Goal: Information Seeking & Learning: Learn about a topic

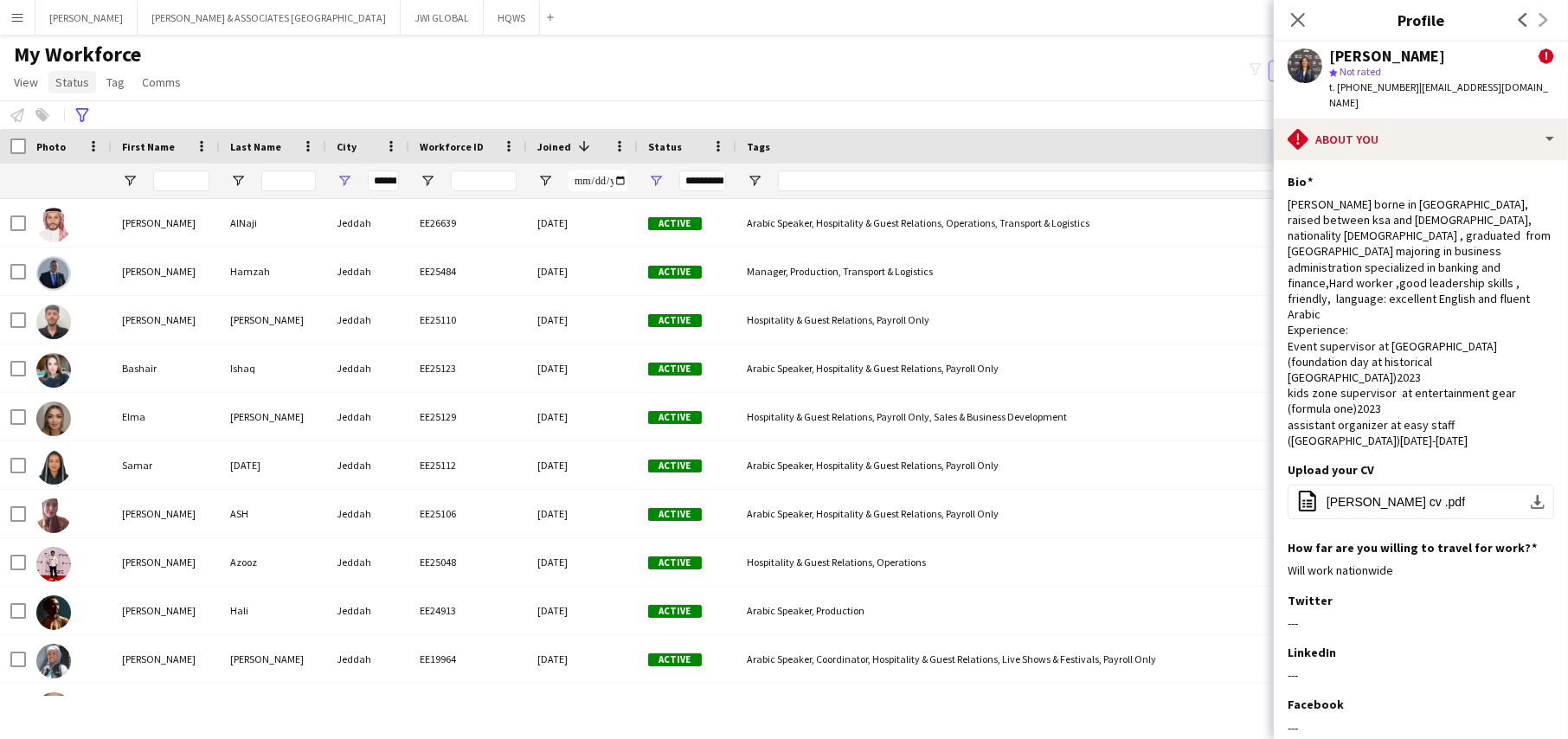
scroll to position [0, 8]
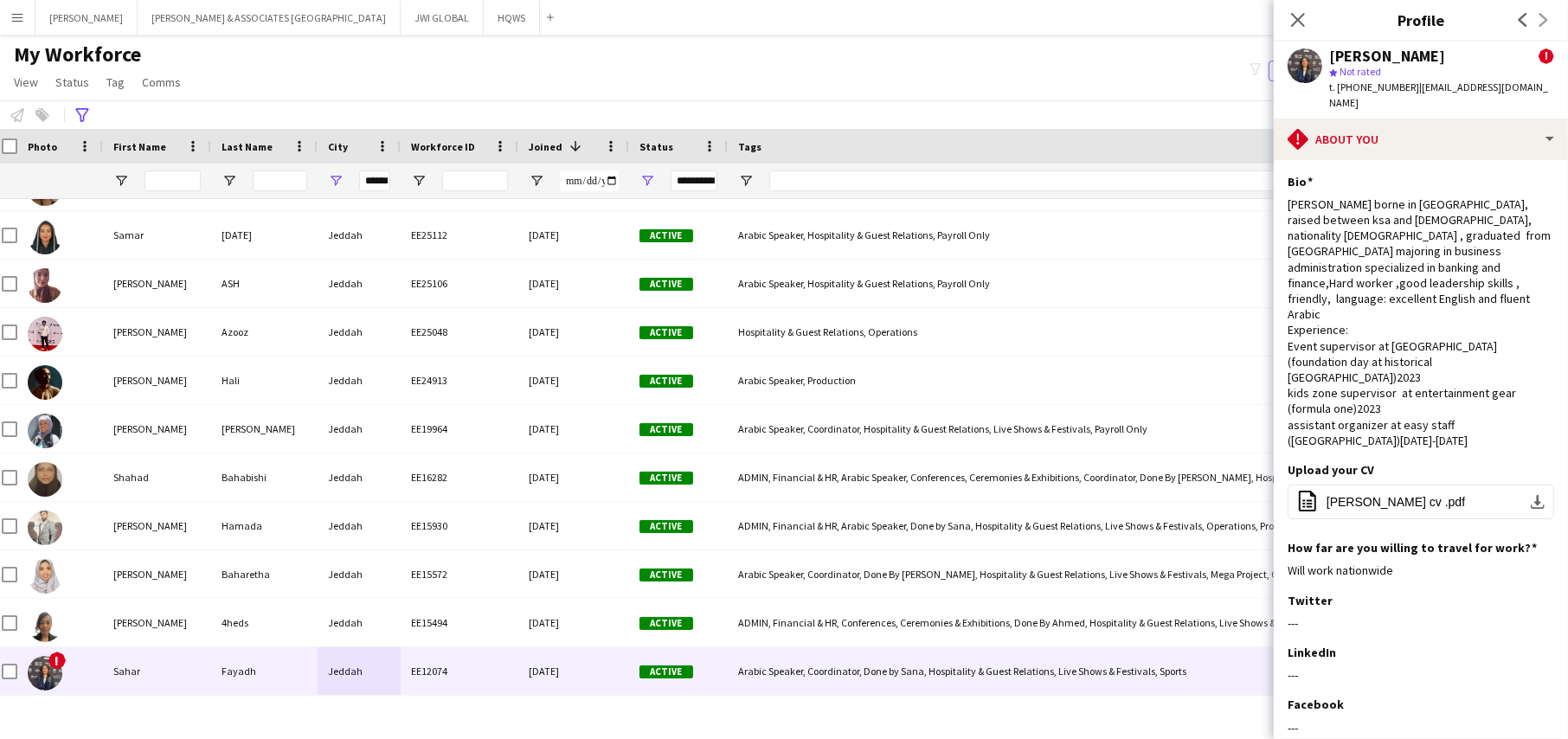
click at [20, 18] on app-icon "Menu" at bounding box center [17, 17] width 14 height 14
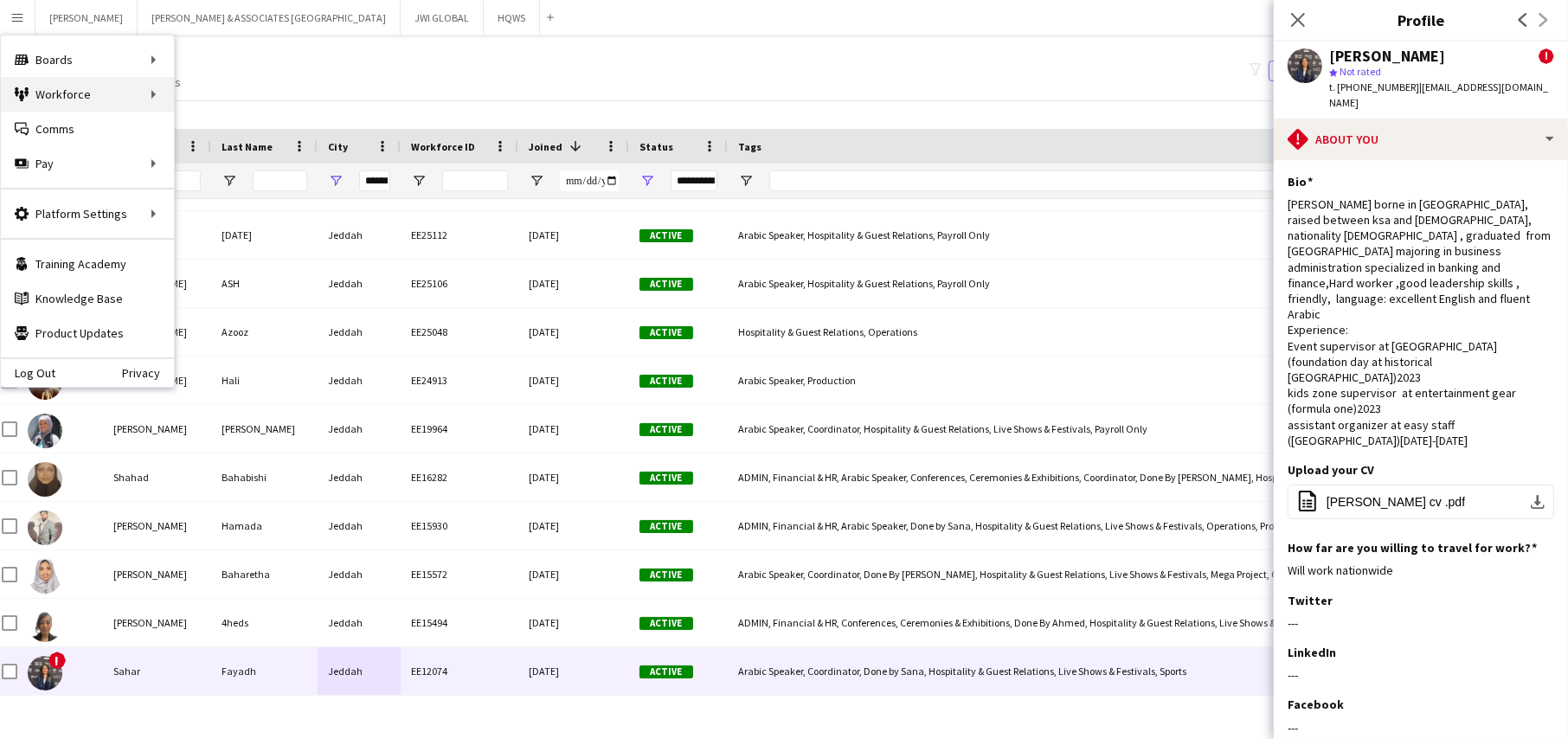
click at [102, 91] on div "Workforce Workforce" at bounding box center [87, 93] width 173 height 34
click at [195, 126] on link "Recruiting" at bounding box center [261, 128] width 173 height 34
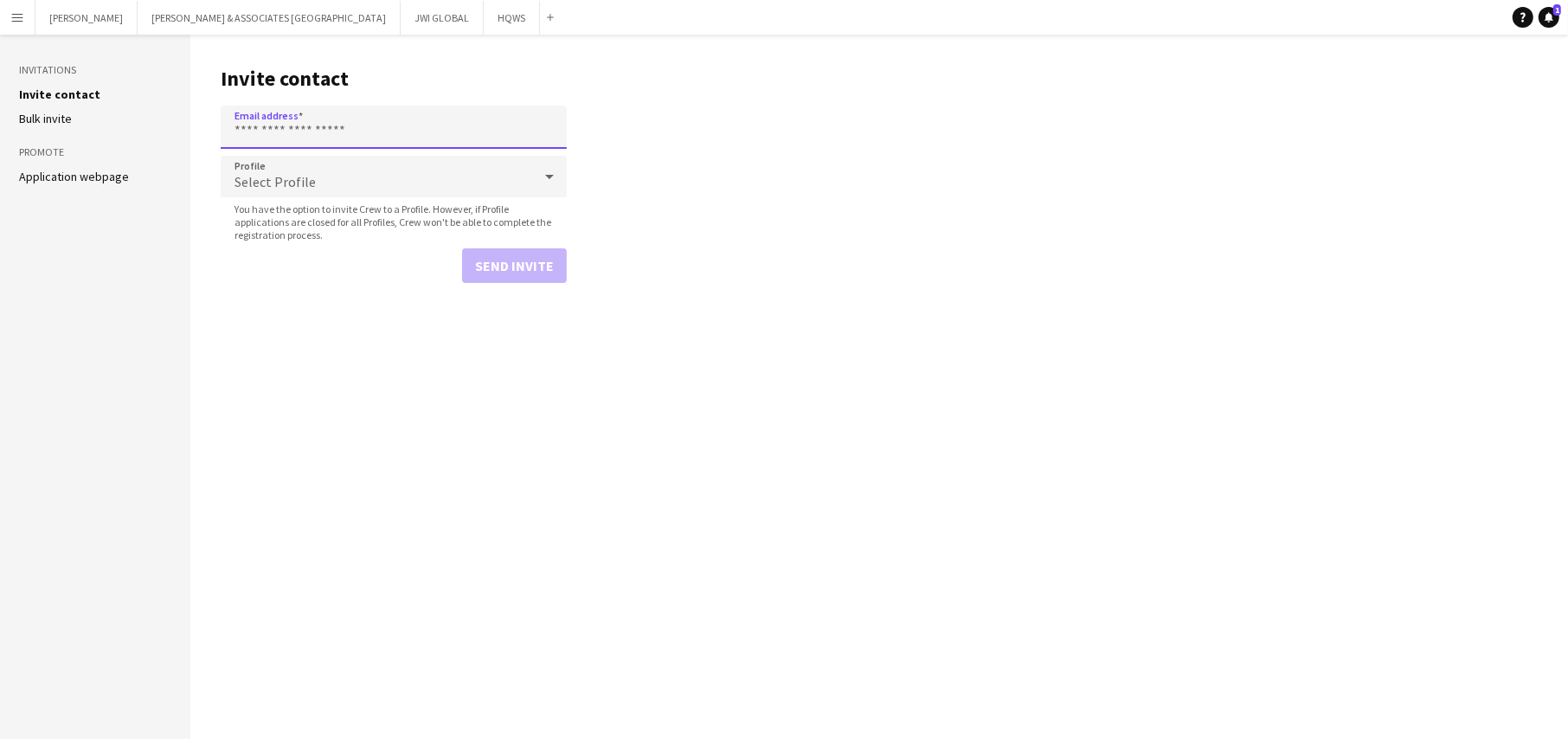
click at [274, 123] on input "Email address" at bounding box center [394, 127] width 346 height 43
paste input "**********"
type input "**********"
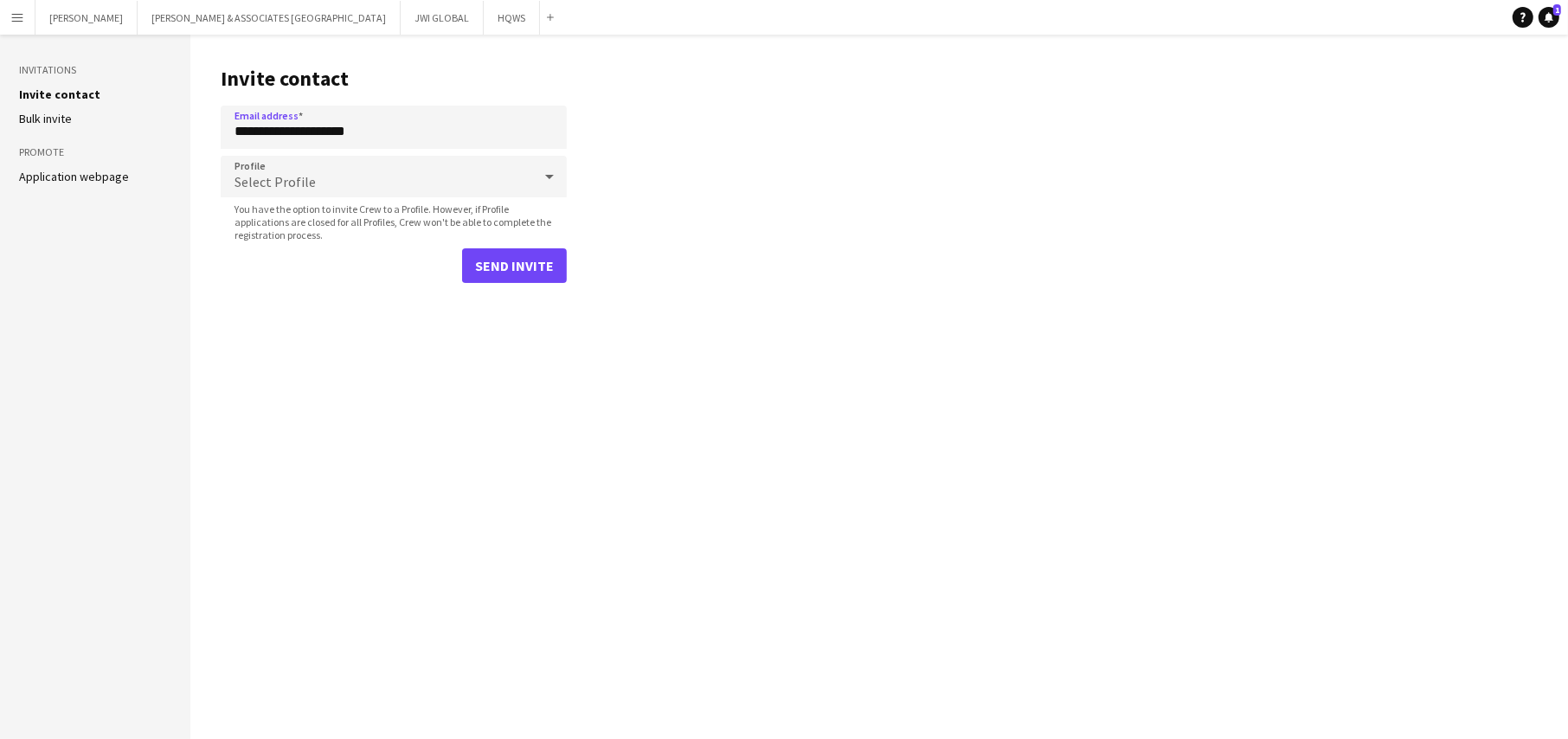
click at [270, 154] on form "**********" at bounding box center [394, 194] width 346 height 177
click at [273, 173] on span "Select Profile" at bounding box center [275, 181] width 81 height 18
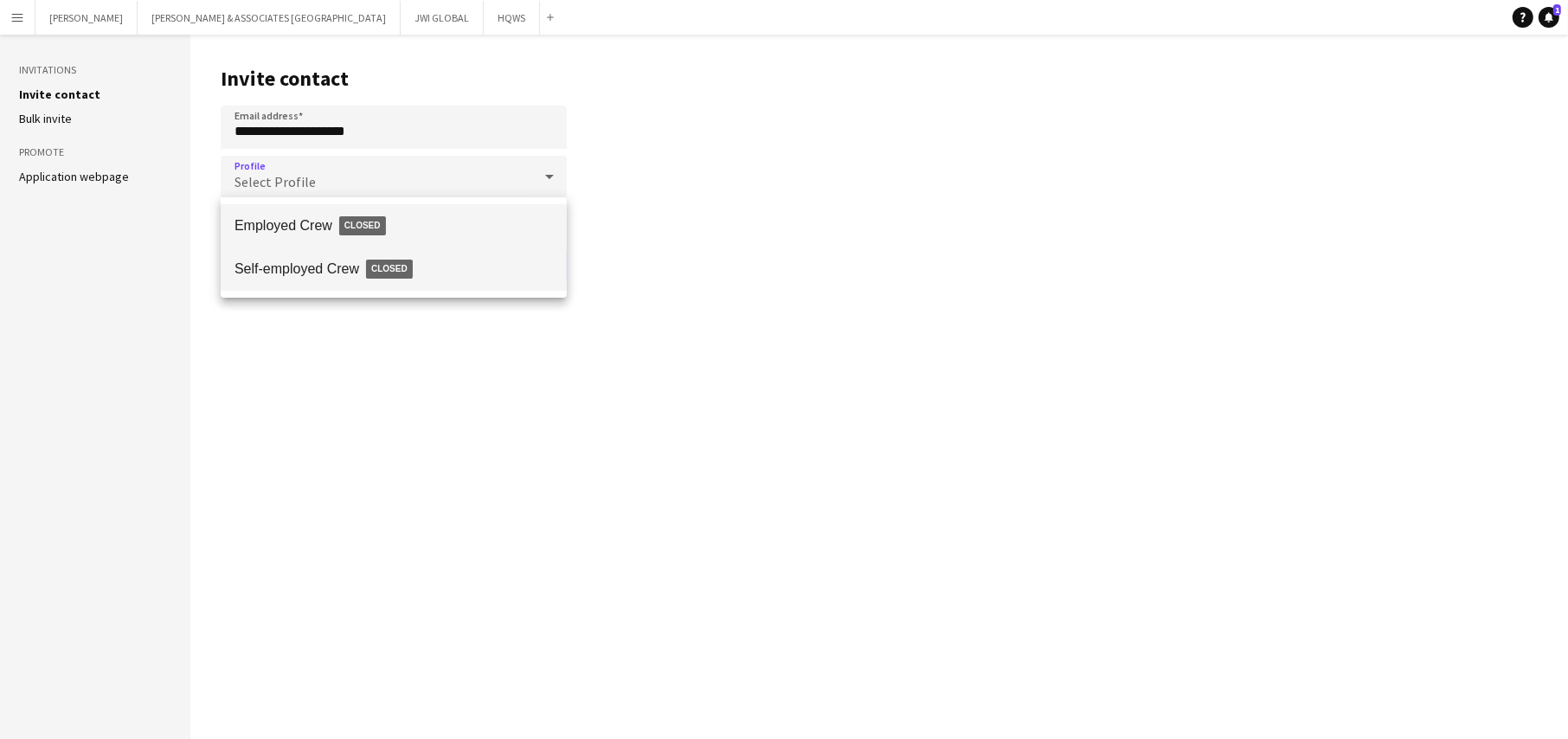
click at [281, 260] on span "Self-employed Crew Closed" at bounding box center [394, 269] width 319 height 40
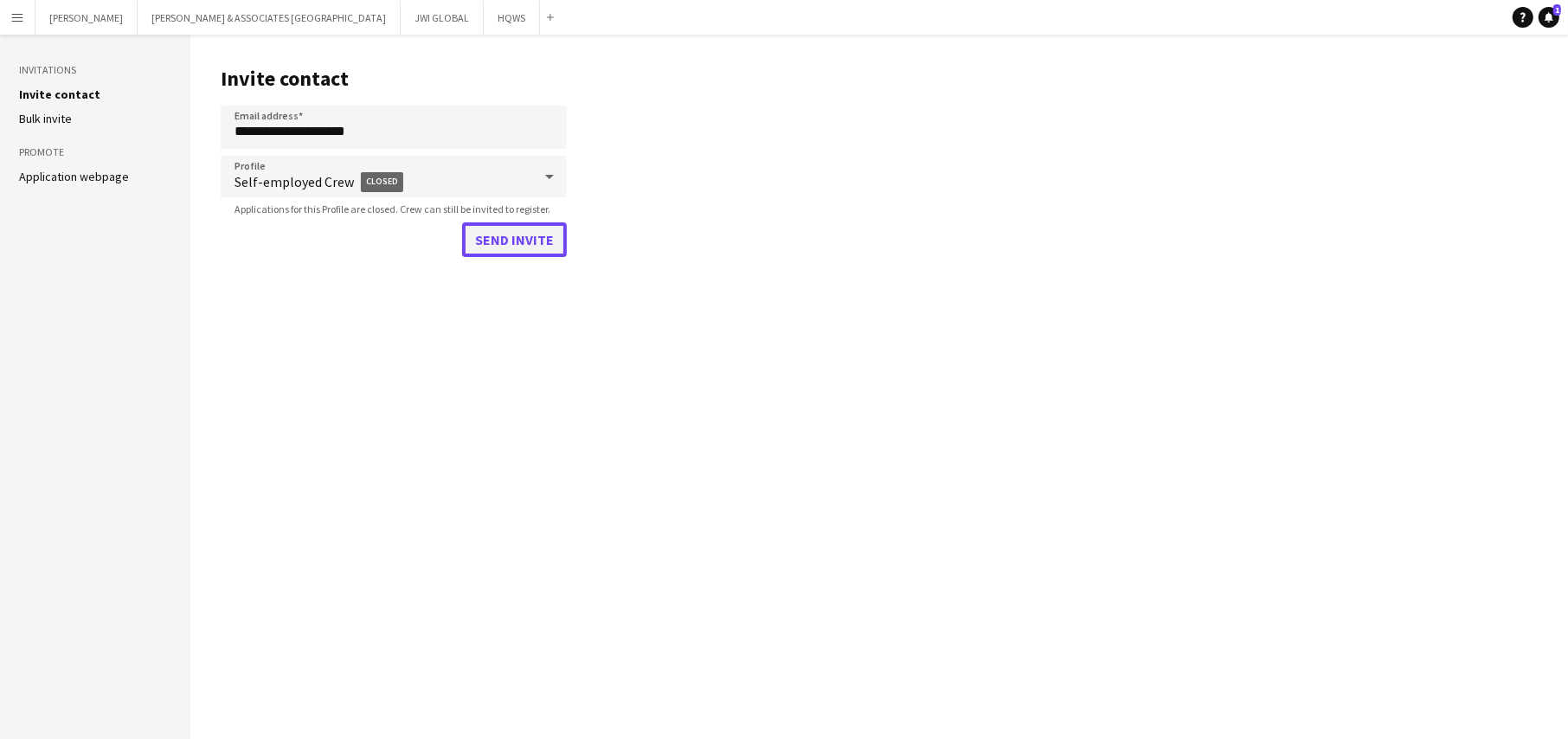
click at [487, 238] on button "Send invite" at bounding box center [514, 239] width 104 height 34
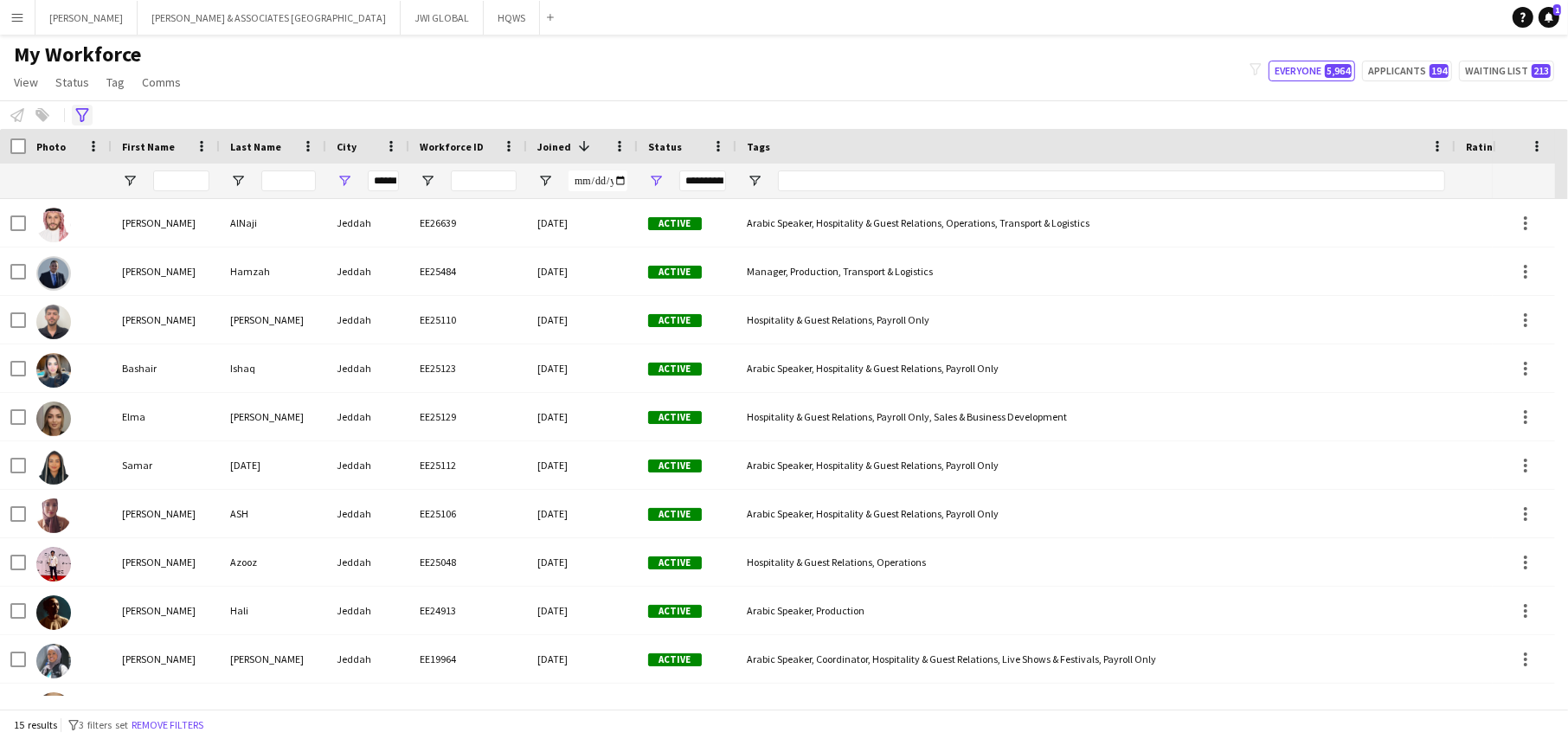
click at [83, 113] on icon "Advanced filters" at bounding box center [81, 115] width 14 height 14
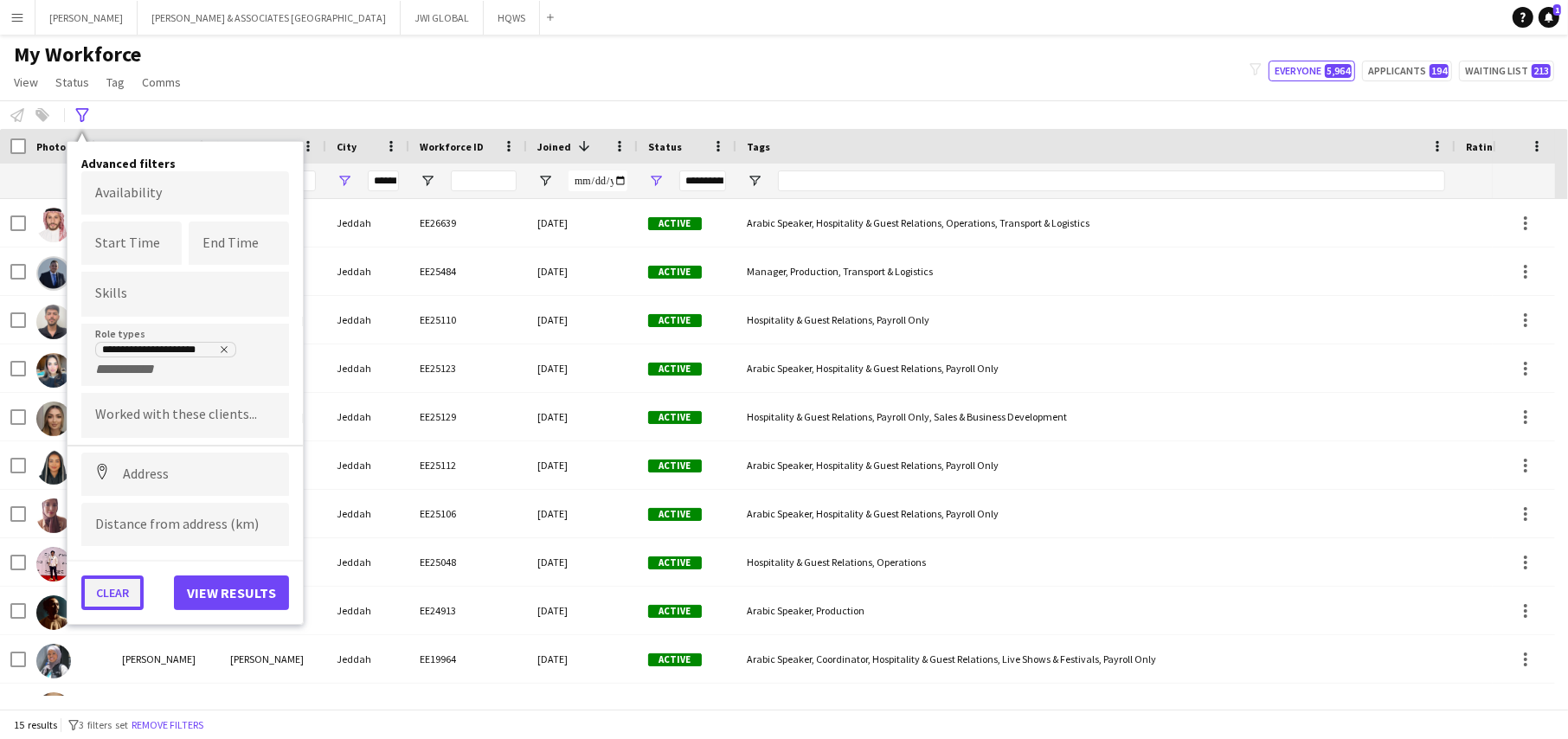
click at [122, 584] on button "Clear" at bounding box center [112, 592] width 62 height 34
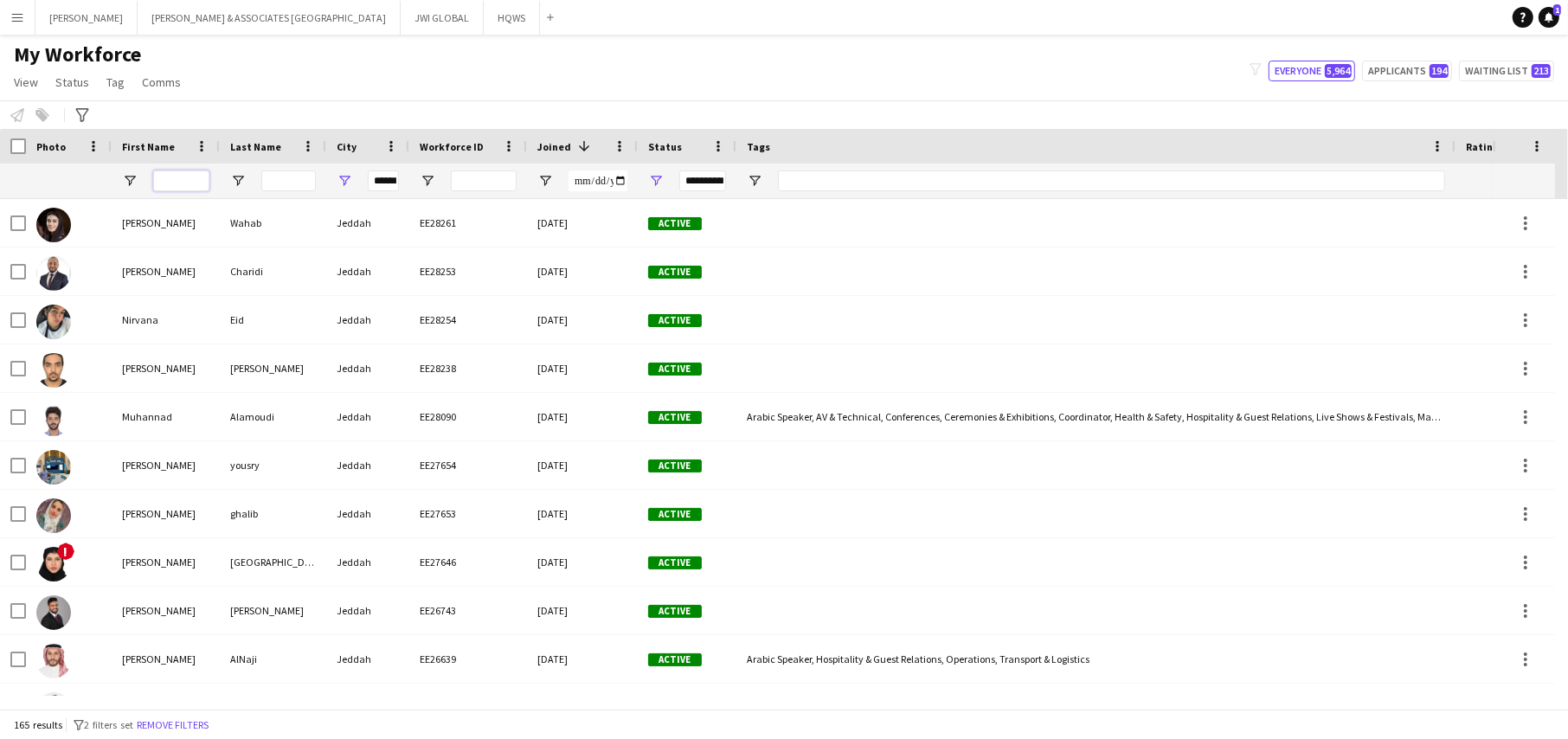
click at [182, 184] on input "First Name Filter Input" at bounding box center [181, 180] width 56 height 20
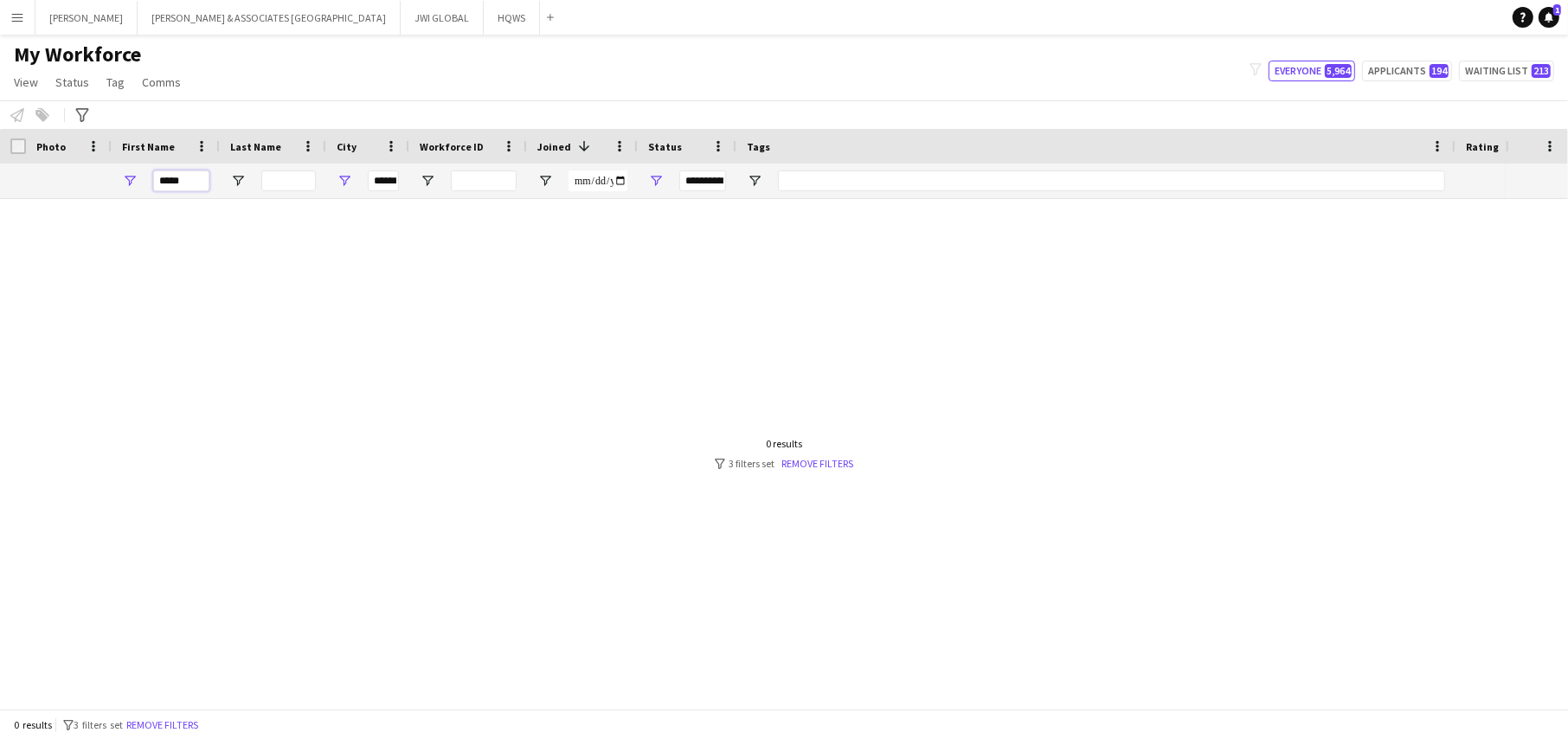
type input "*****"
click at [374, 179] on input "******" at bounding box center [383, 180] width 31 height 20
click at [373, 179] on input "******" at bounding box center [383, 180] width 31 height 20
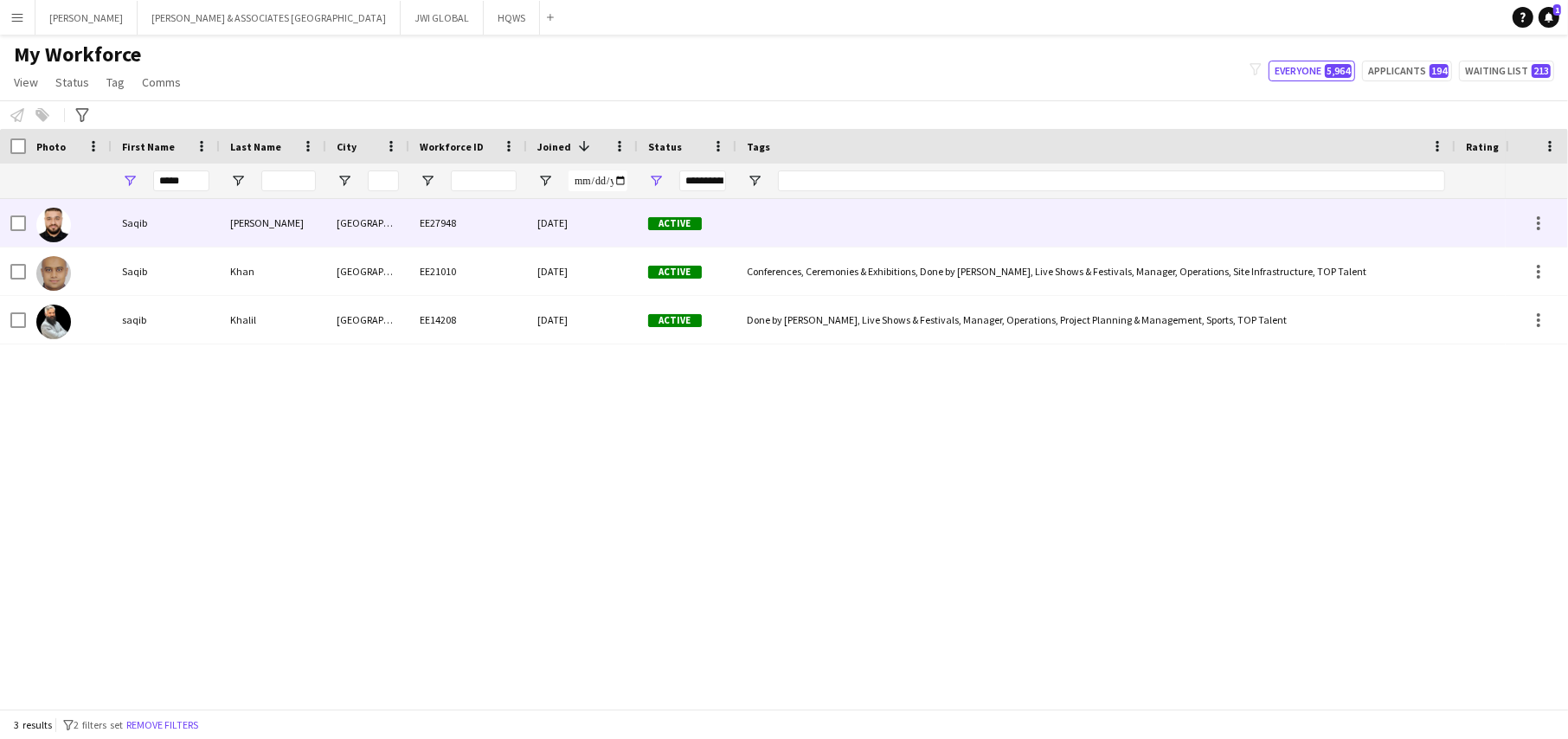
click at [282, 215] on div "[PERSON_NAME]" at bounding box center [273, 223] width 106 height 48
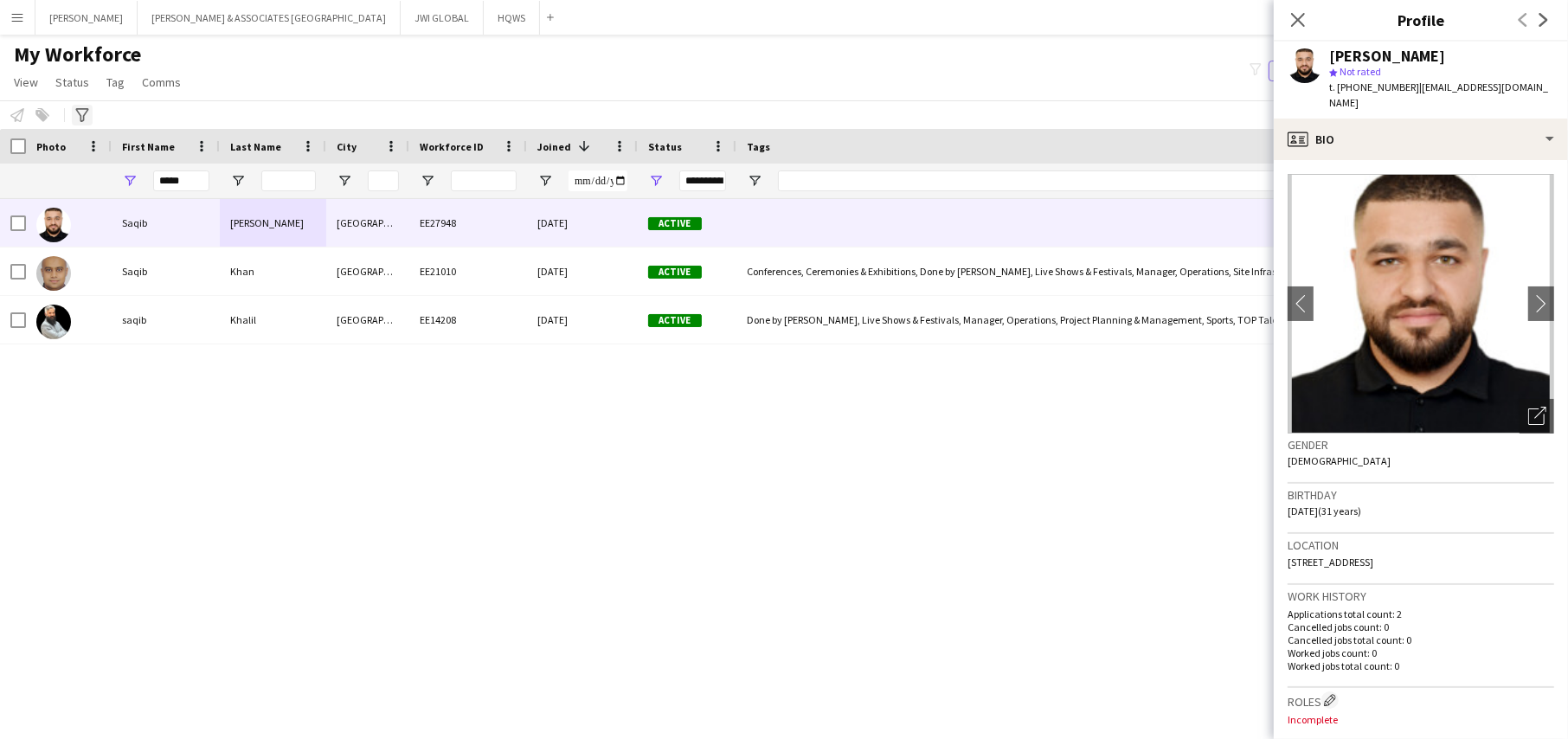
click at [83, 106] on div "Advanced filters" at bounding box center [82, 115] width 20 height 20
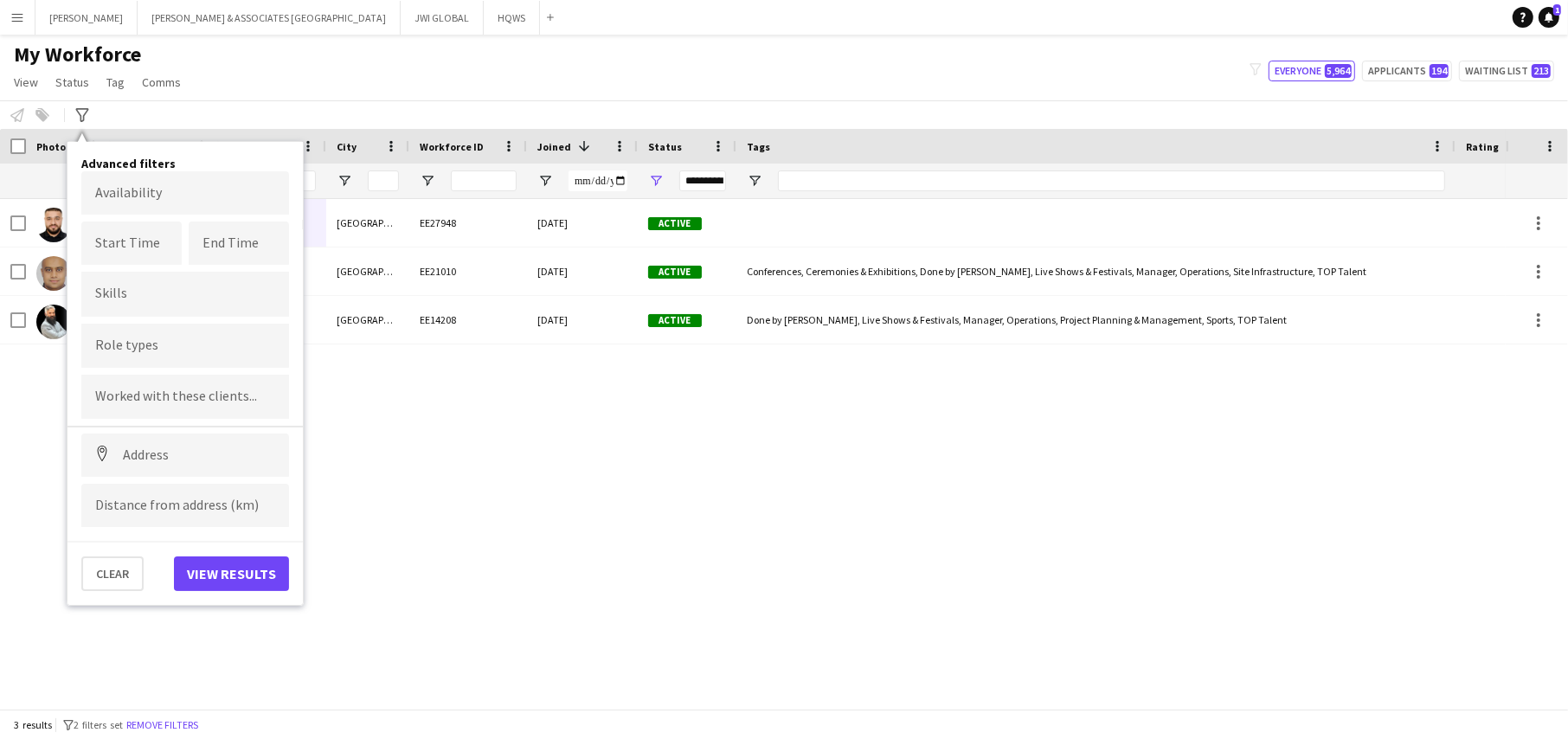
click at [158, 343] on input "Type to search role types..." at bounding box center [185, 345] width 180 height 16
type input "*"
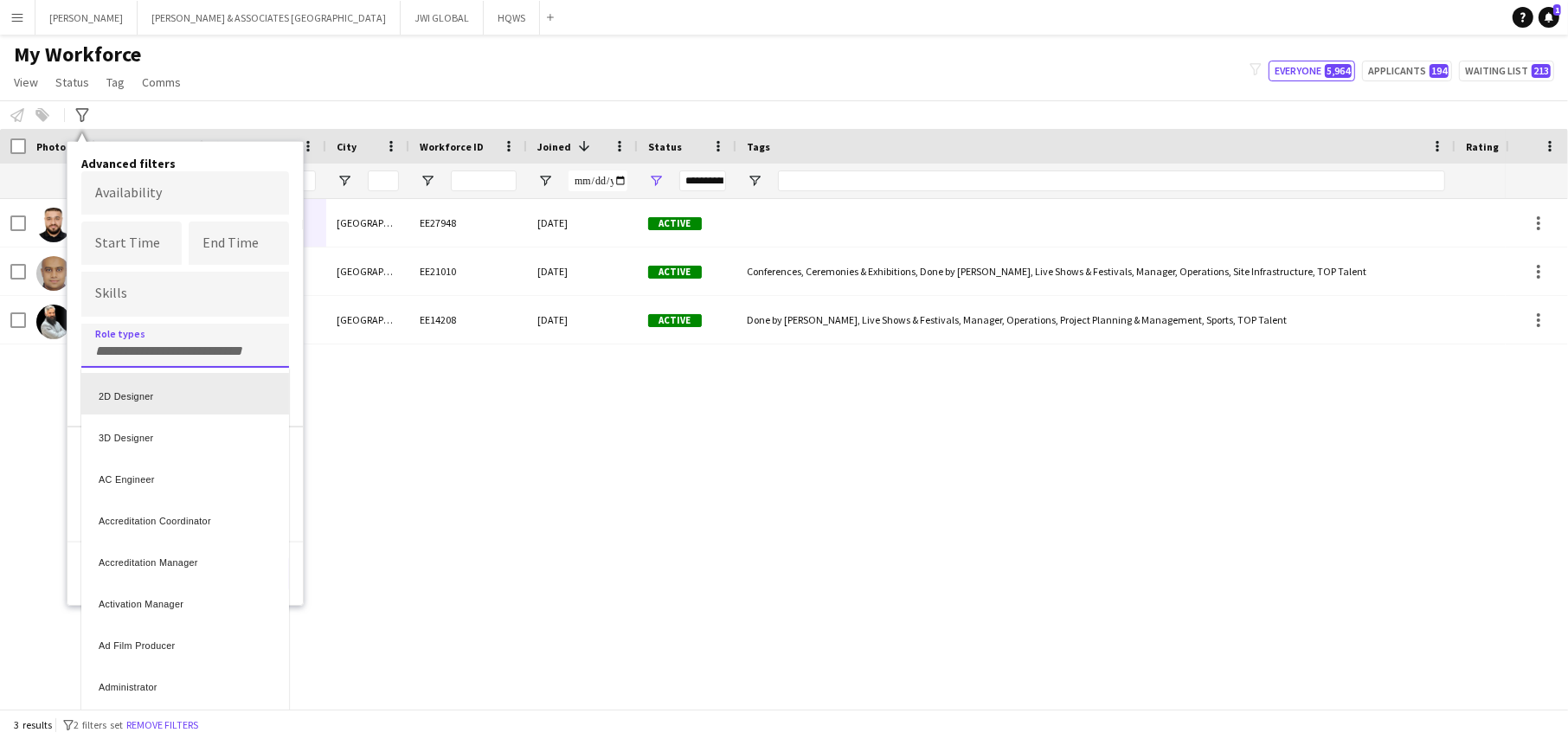
drag, startPoint x: 211, startPoint y: 331, endPoint x: 210, endPoint y: 349, distance: 18.0
click at [211, 339] on div at bounding box center [784, 370] width 1568 height 739
click at [210, 349] on input "Type to search role types..." at bounding box center [185, 351] width 180 height 16
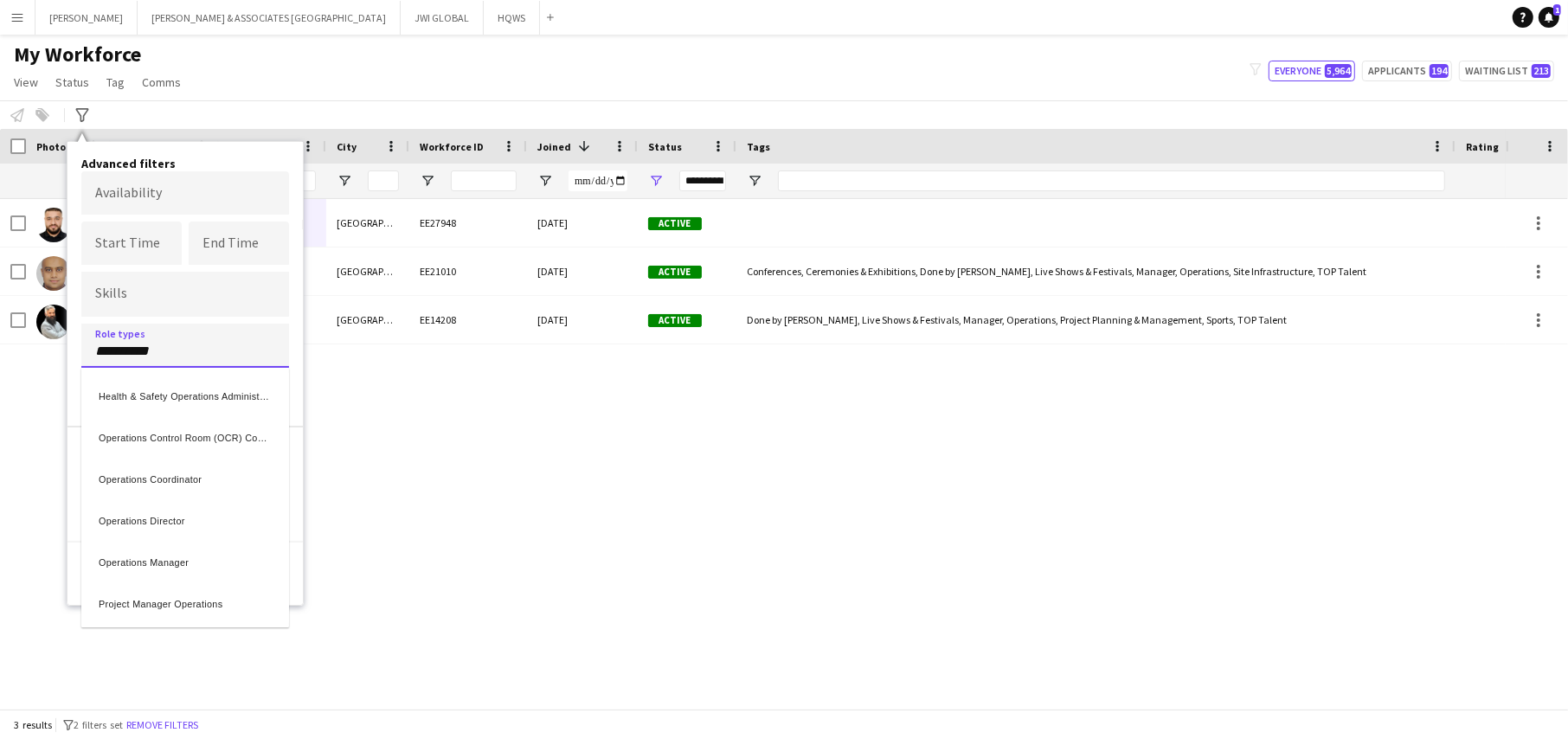
type input "**********"
click at [209, 551] on div "Operations Manager" at bounding box center [185, 559] width 208 height 42
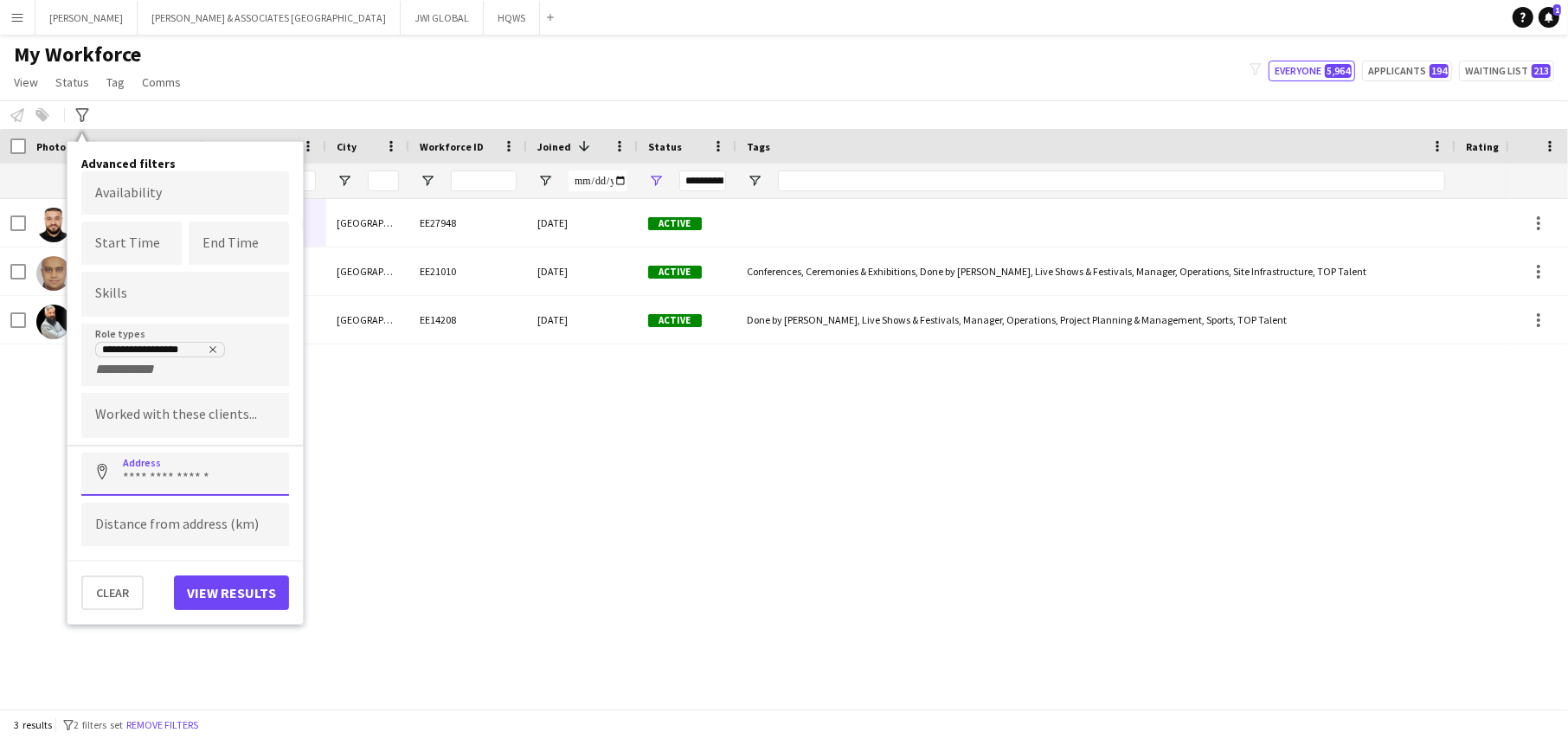
click at [115, 473] on input at bounding box center [185, 474] width 208 height 43
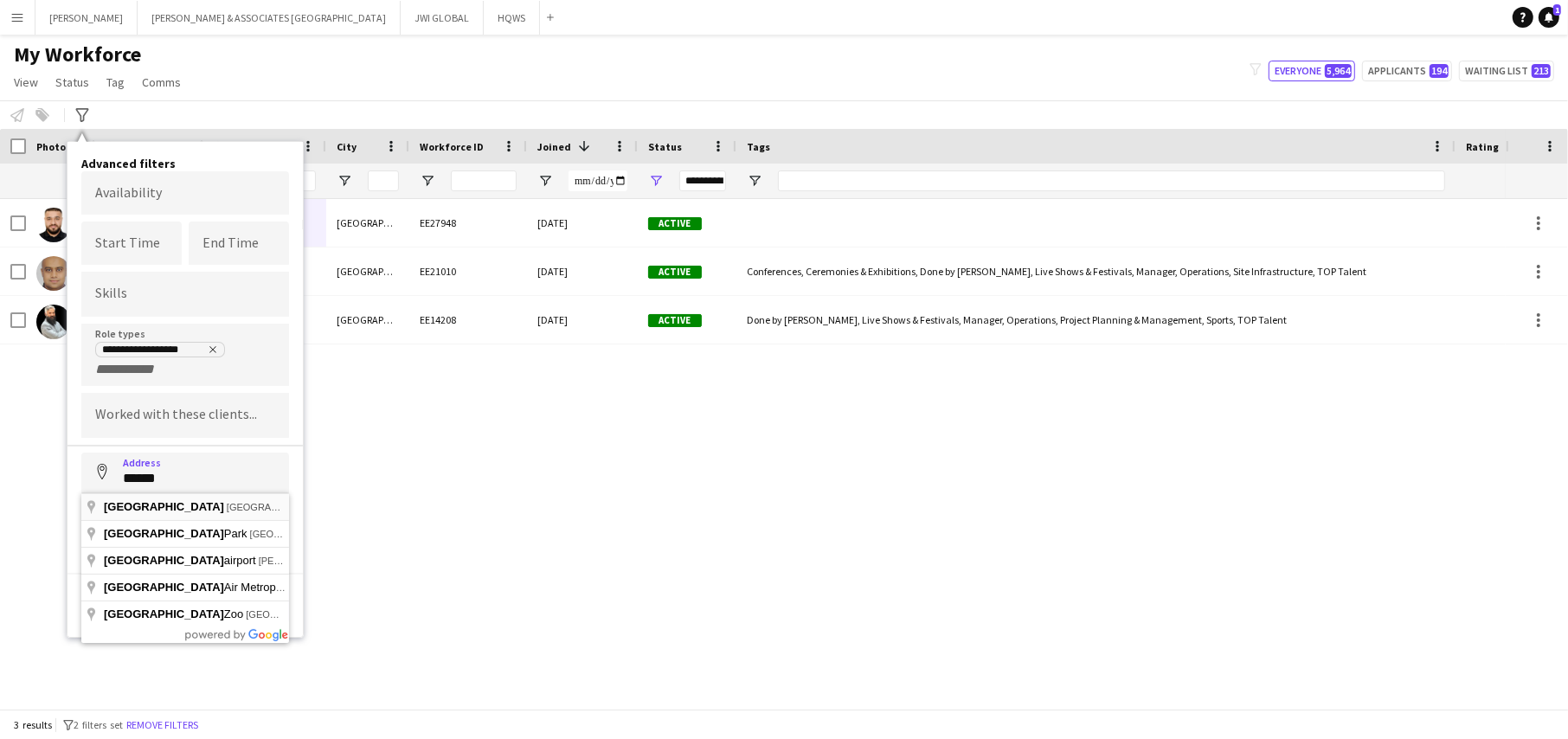
type input "**********"
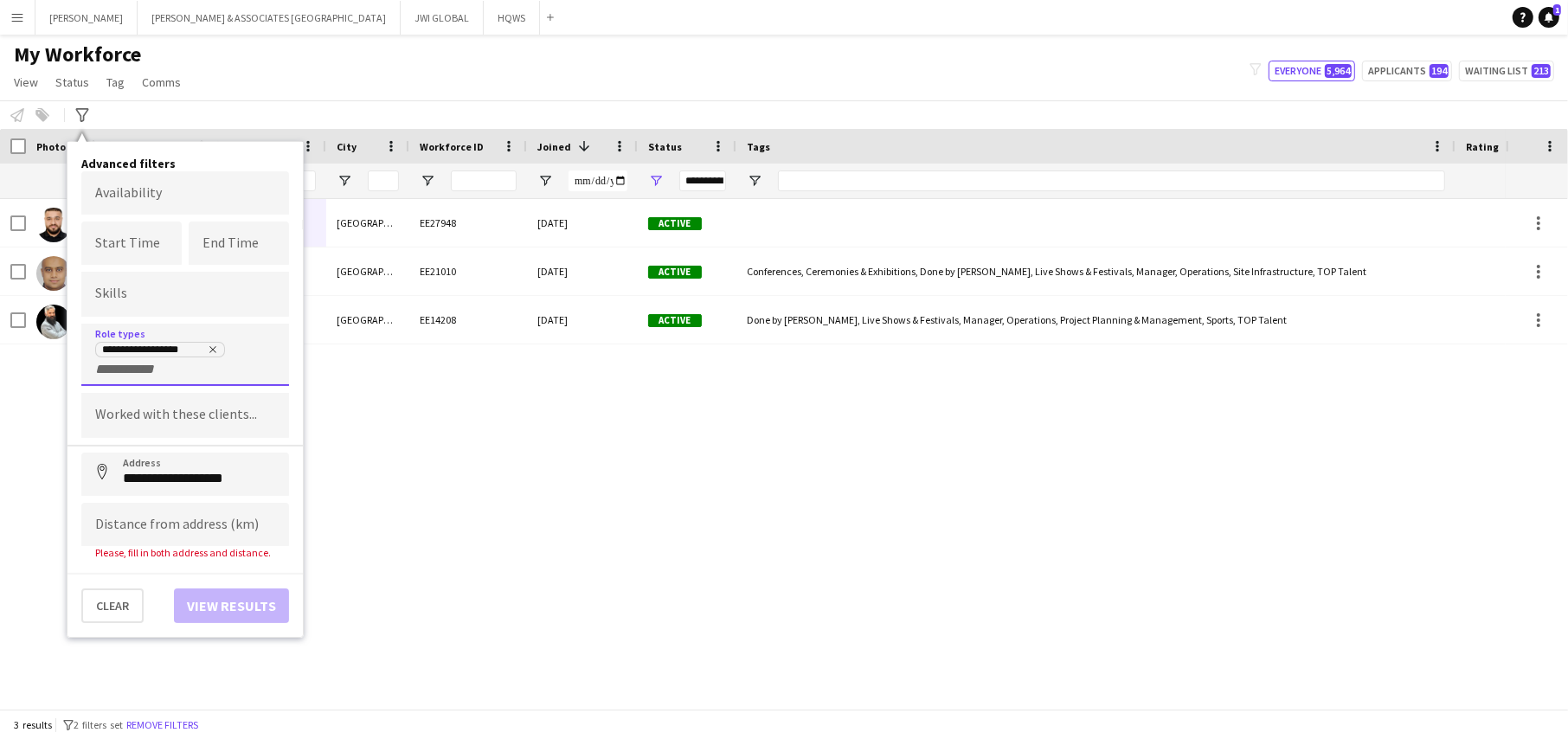
click at [174, 367] on div "**********" at bounding box center [185, 358] width 180 height 36
click at [196, 533] on input at bounding box center [185, 524] width 208 height 43
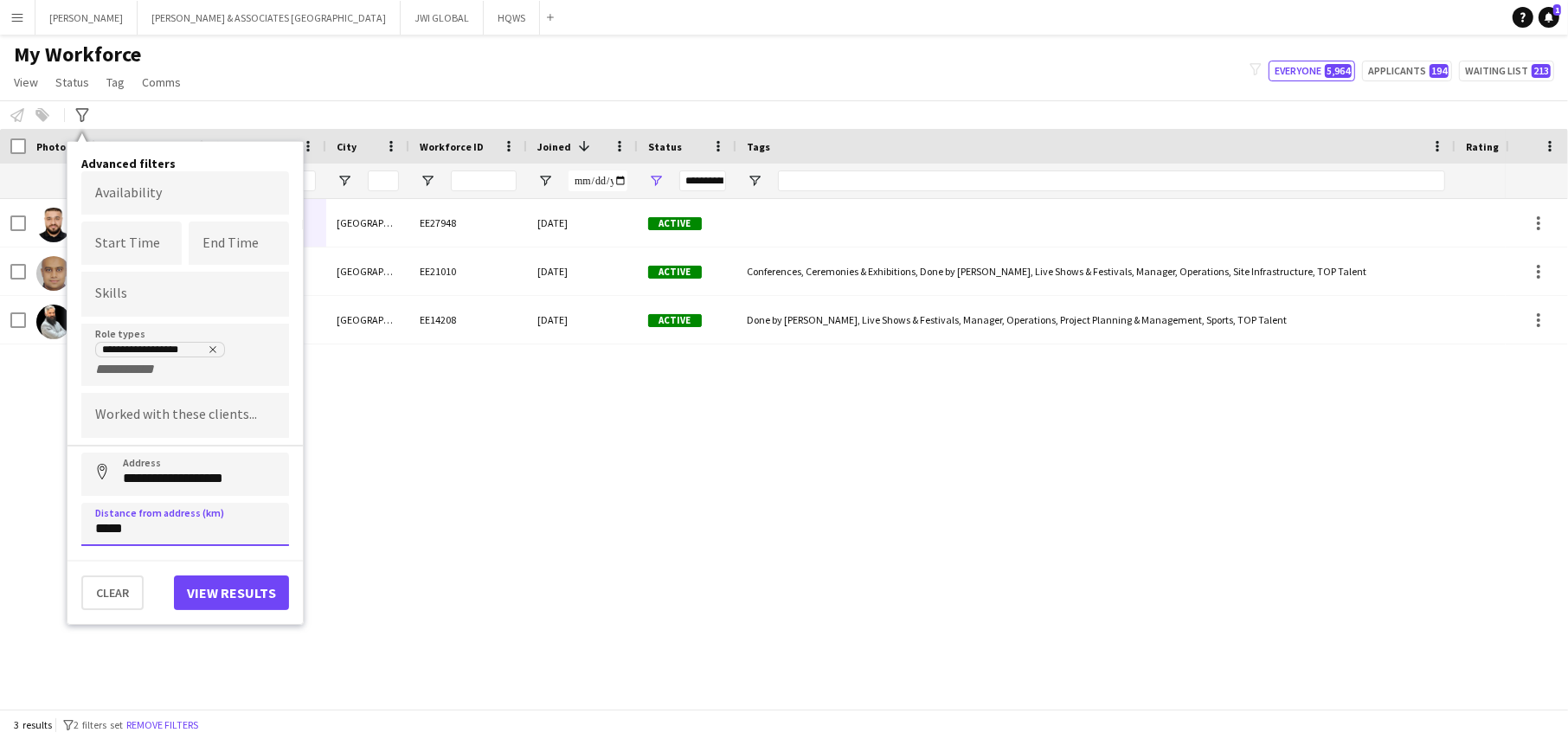
type input "*****"
click at [228, 592] on button "View results" at bounding box center [231, 592] width 115 height 34
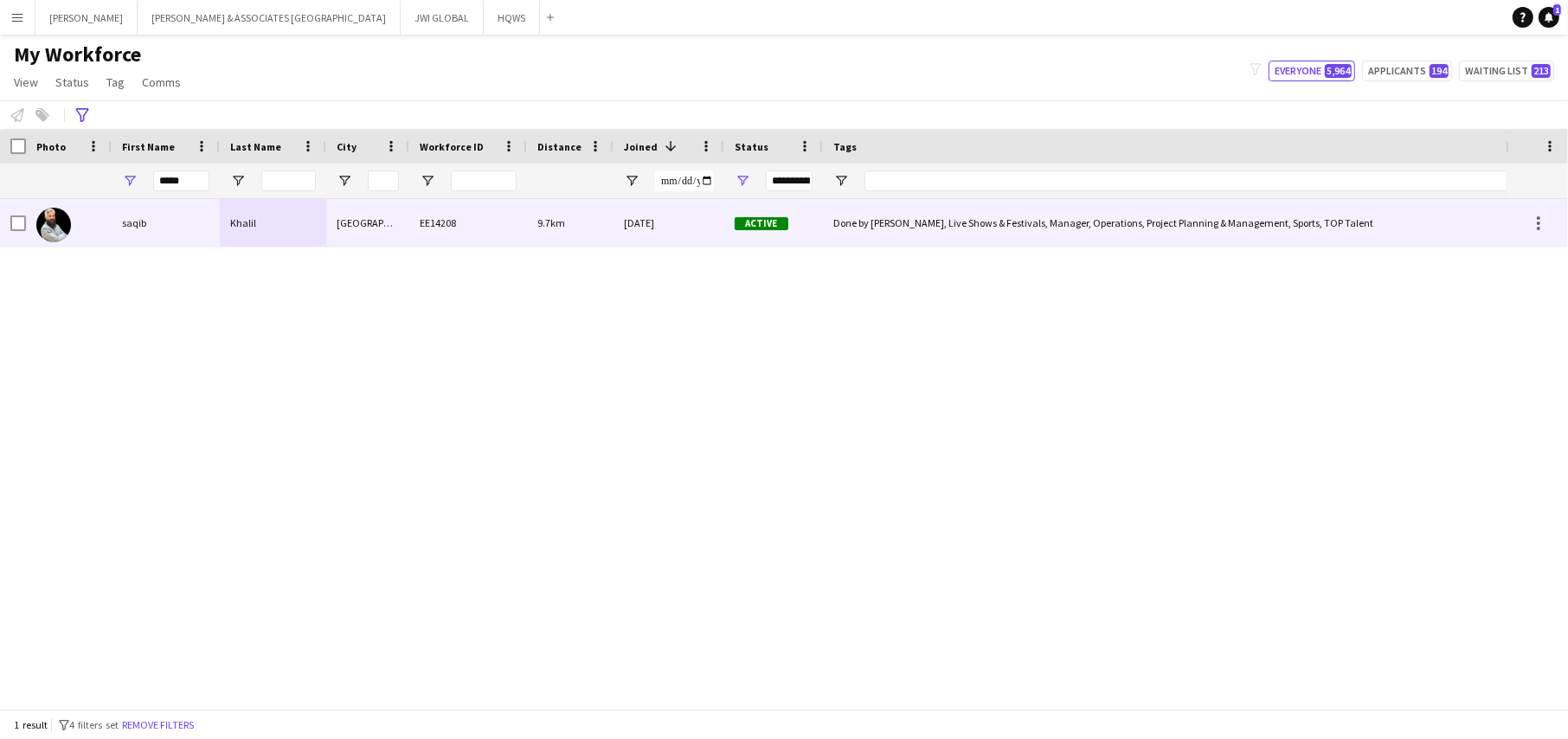
click at [216, 224] on div "saqib" at bounding box center [165, 223] width 108 height 48
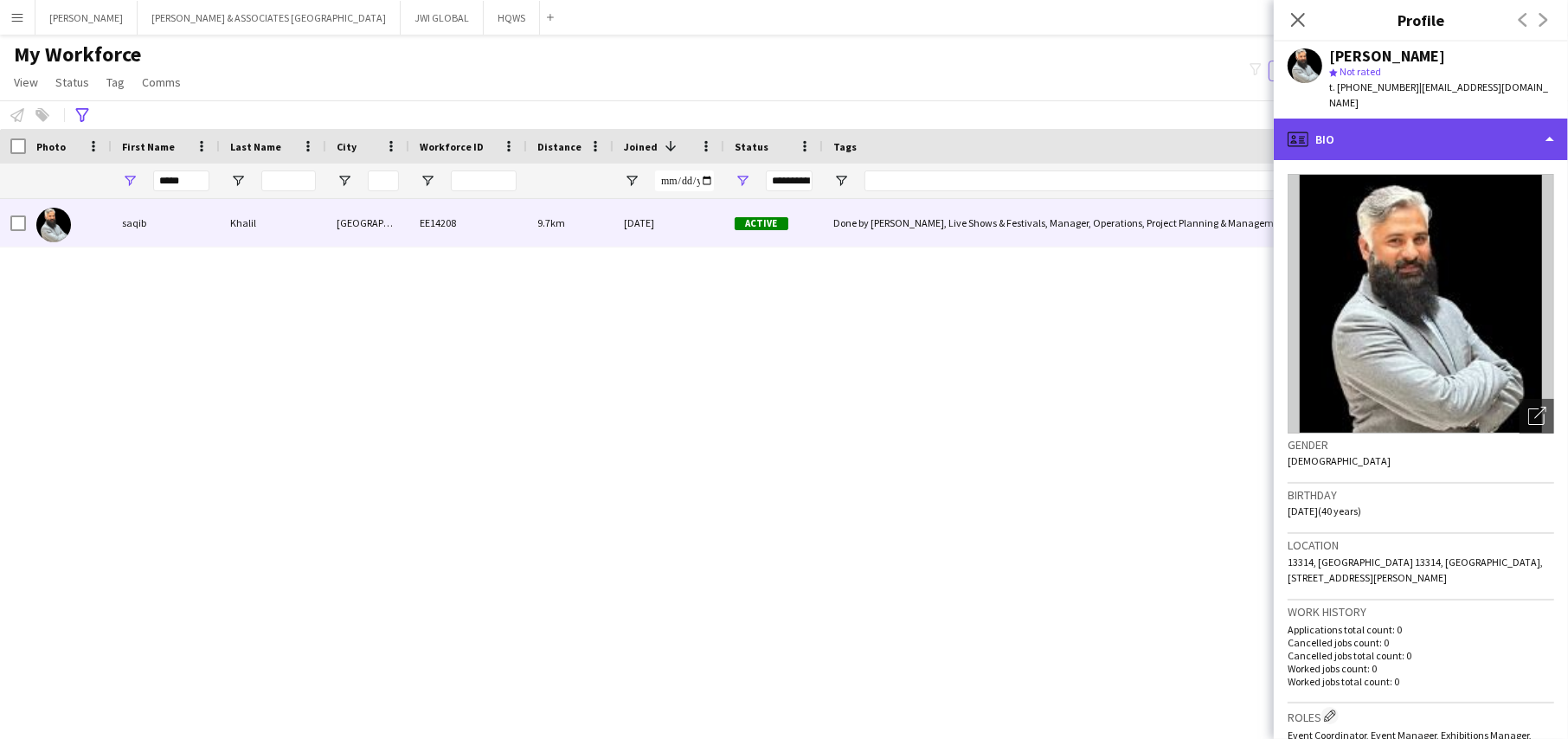
click at [1453, 126] on div "profile Bio" at bounding box center [1420, 139] width 294 height 42
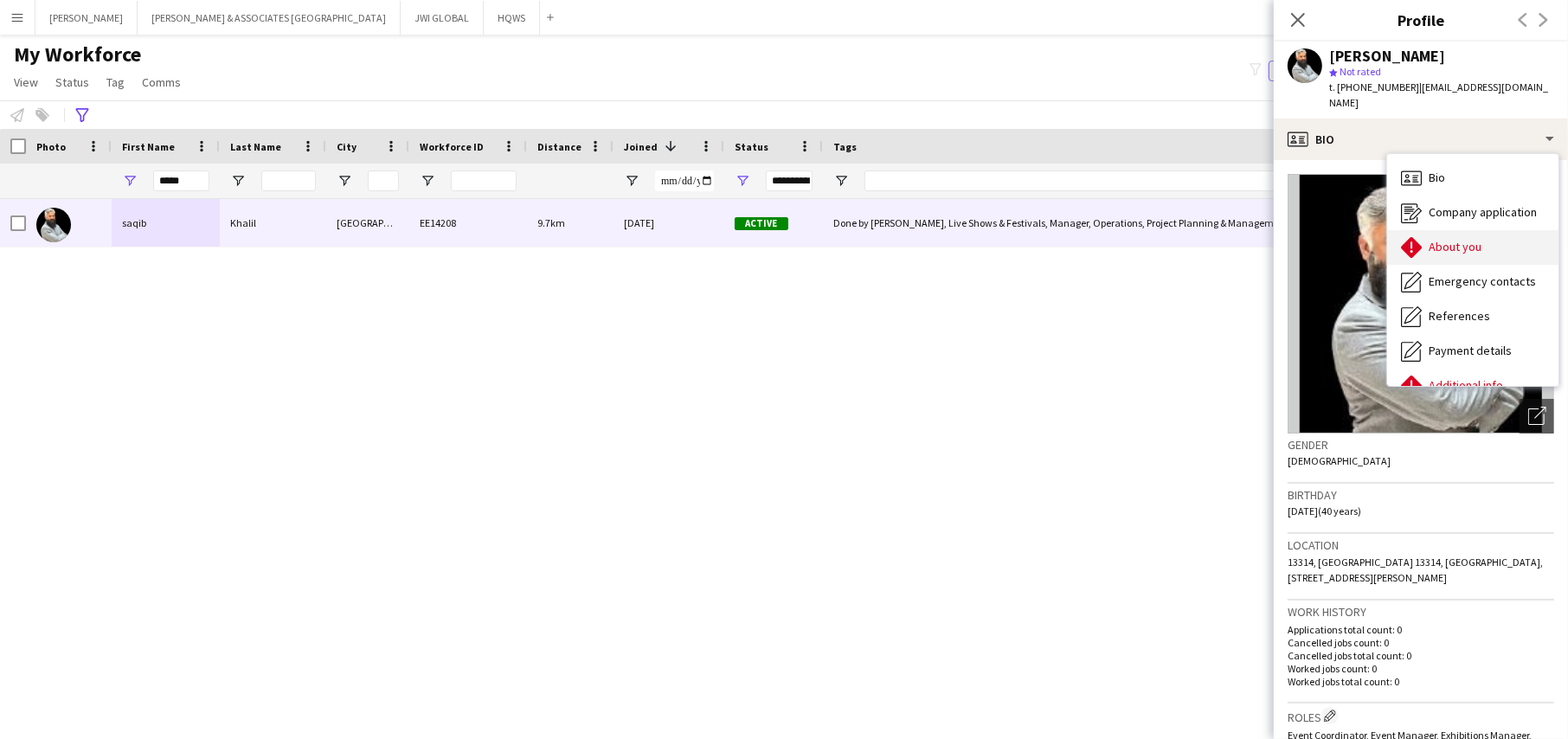
click at [1510, 234] on div "About you About you" at bounding box center [1472, 247] width 171 height 34
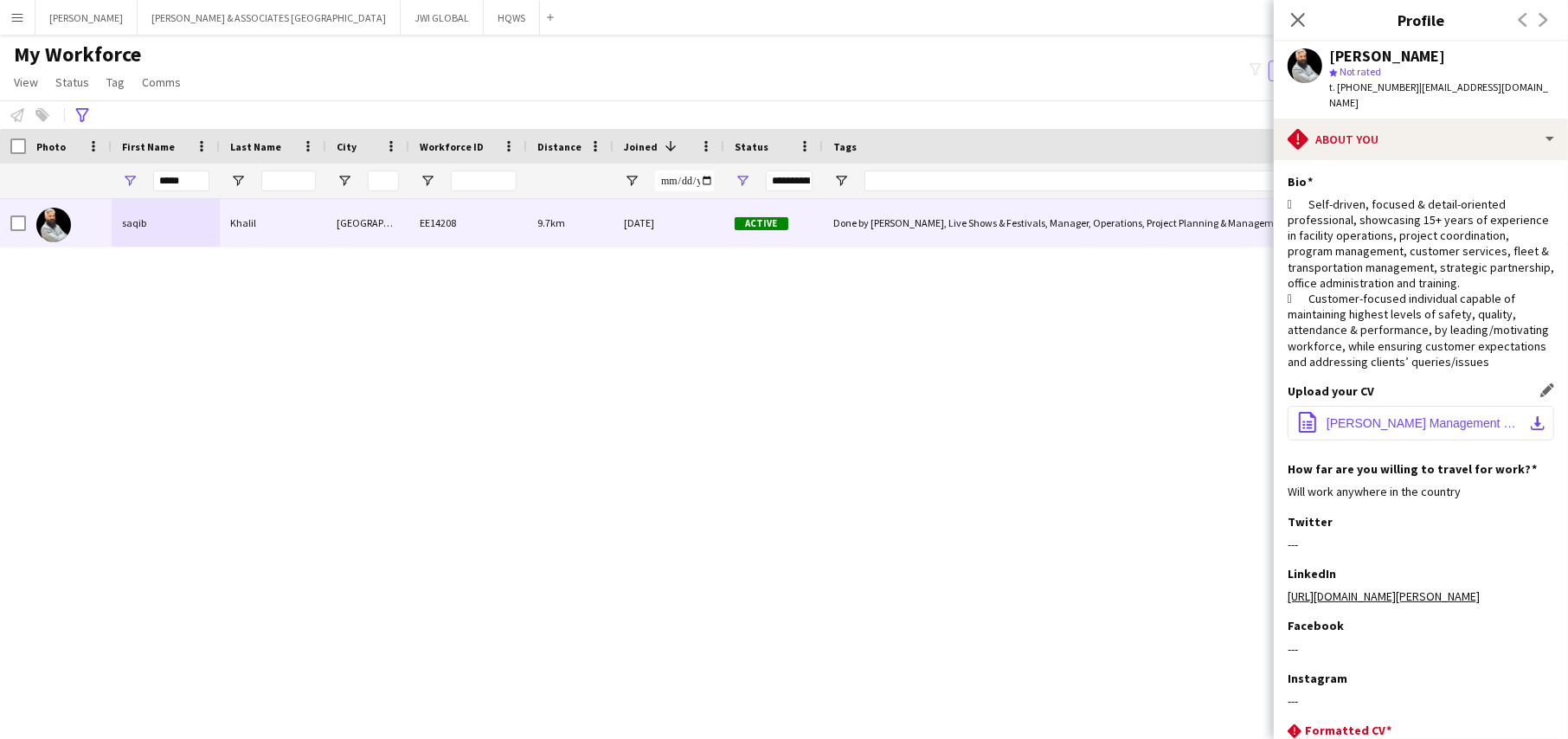
click at [1469, 416] on span "[PERSON_NAME] Management Specialist (Operation - commercial).docx" at bounding box center [1425, 422] width 196 height 14
click at [173, 183] on input "*****" at bounding box center [181, 180] width 56 height 20
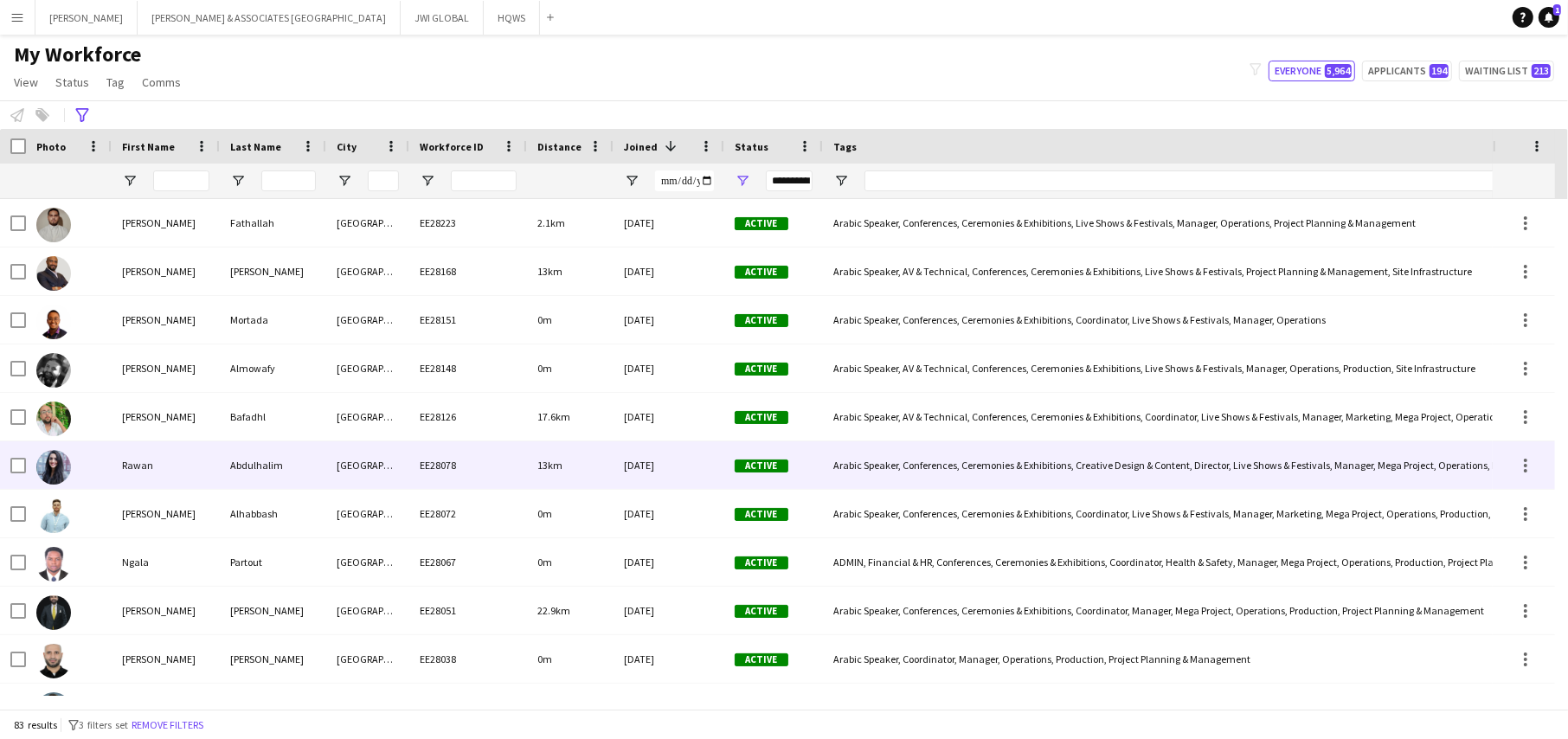
drag, startPoint x: 198, startPoint y: 483, endPoint x: 195, endPoint y: 471, distance: 12.4
click at [195, 471] on div "Rawan" at bounding box center [165, 466] width 108 height 48
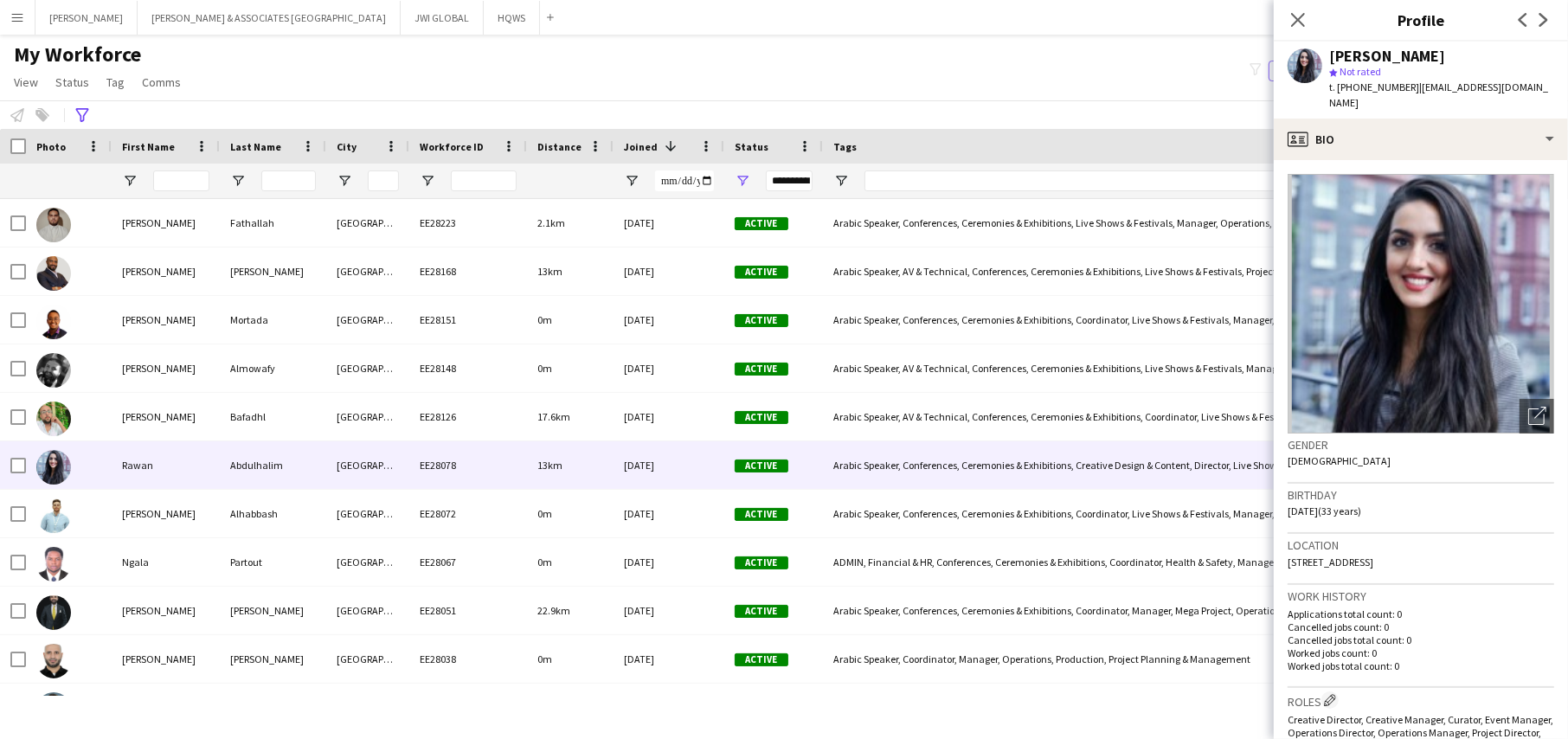
click at [1460, 96] on div "[PERSON_NAME] star Not rated t. [PHONE_NUMBER] | [EMAIL_ADDRESS][DOMAIN_NAME]" at bounding box center [1420, 79] width 294 height 77
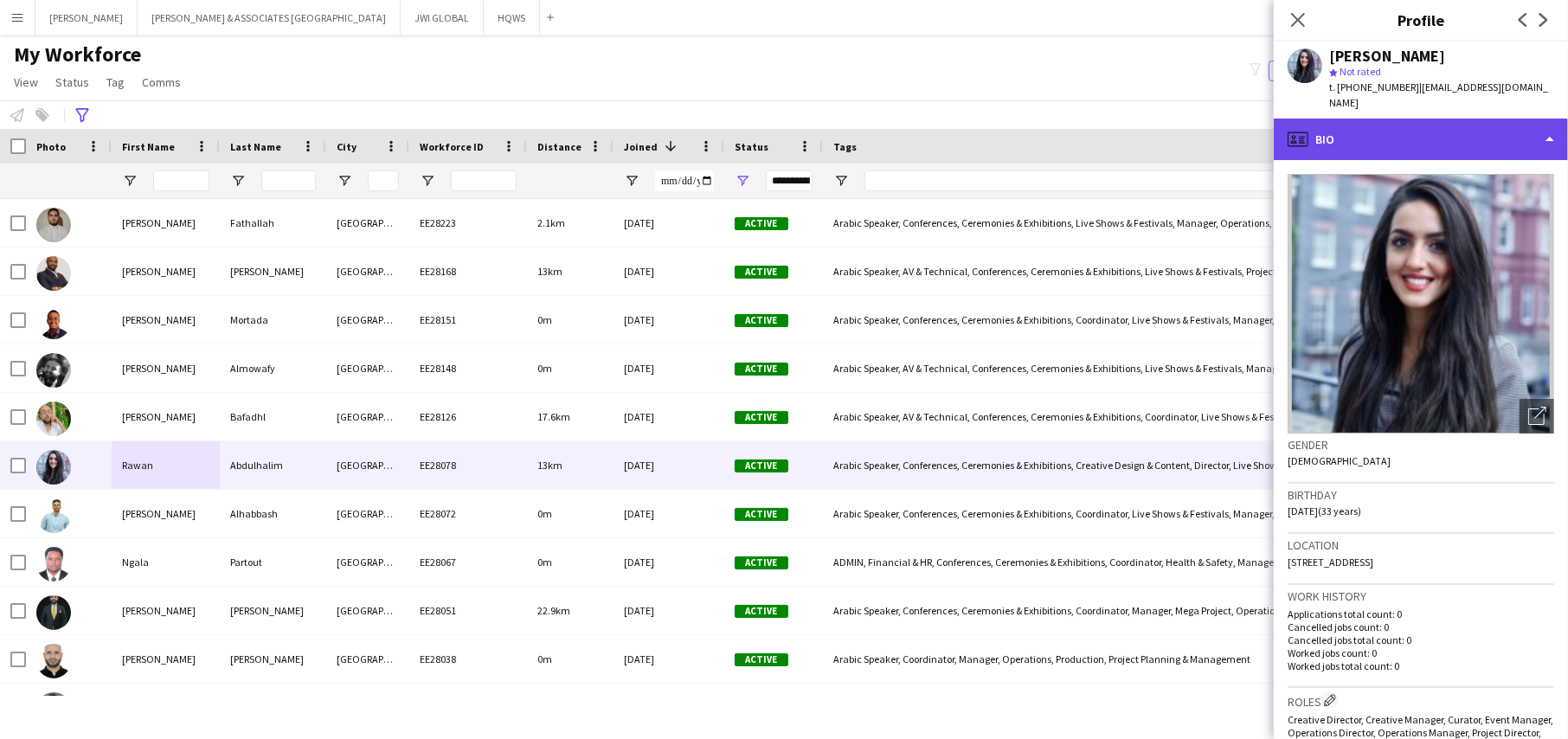
click at [1470, 118] on div "profile Bio" at bounding box center [1420, 139] width 294 height 42
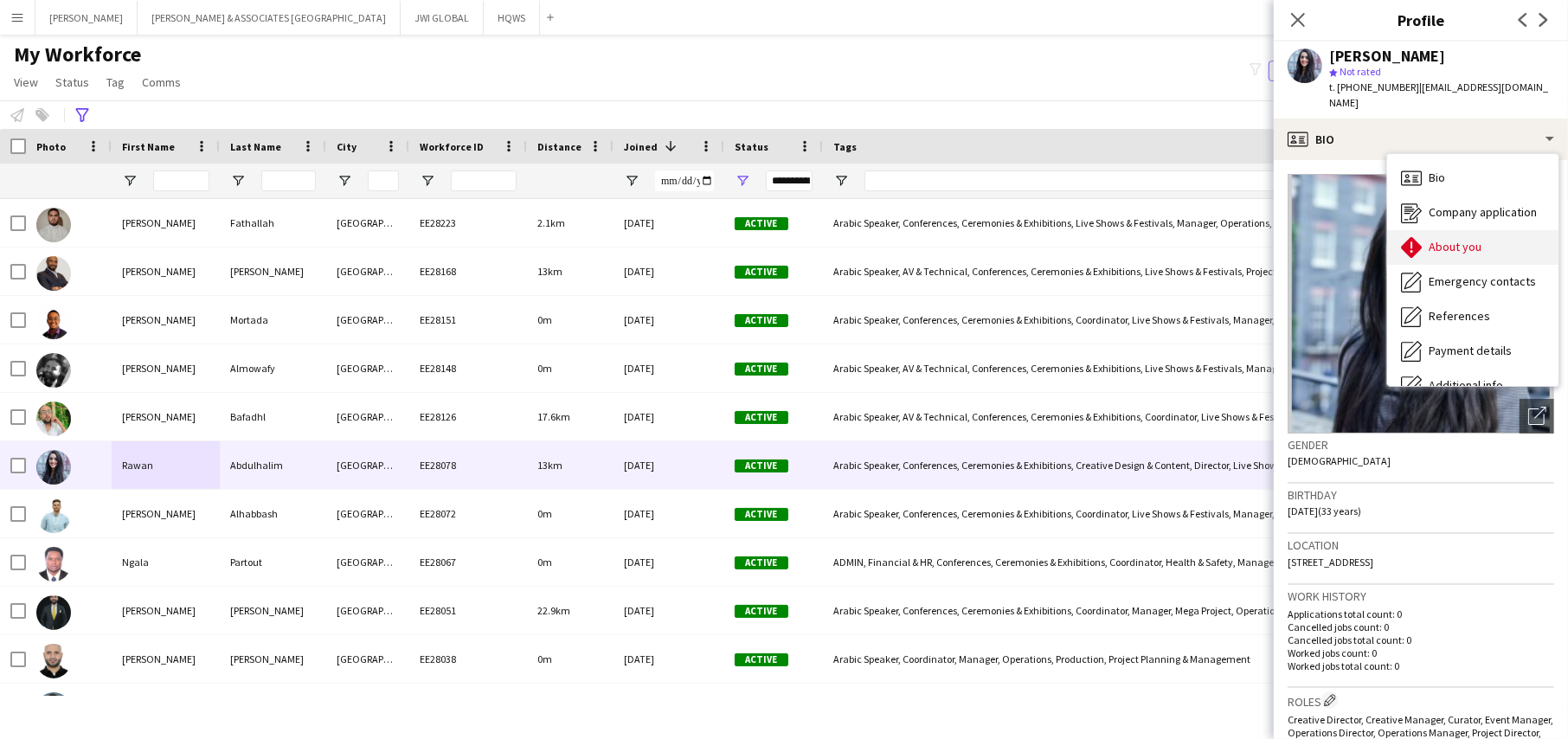
click at [1468, 238] on span "About you" at bounding box center [1454, 246] width 53 height 16
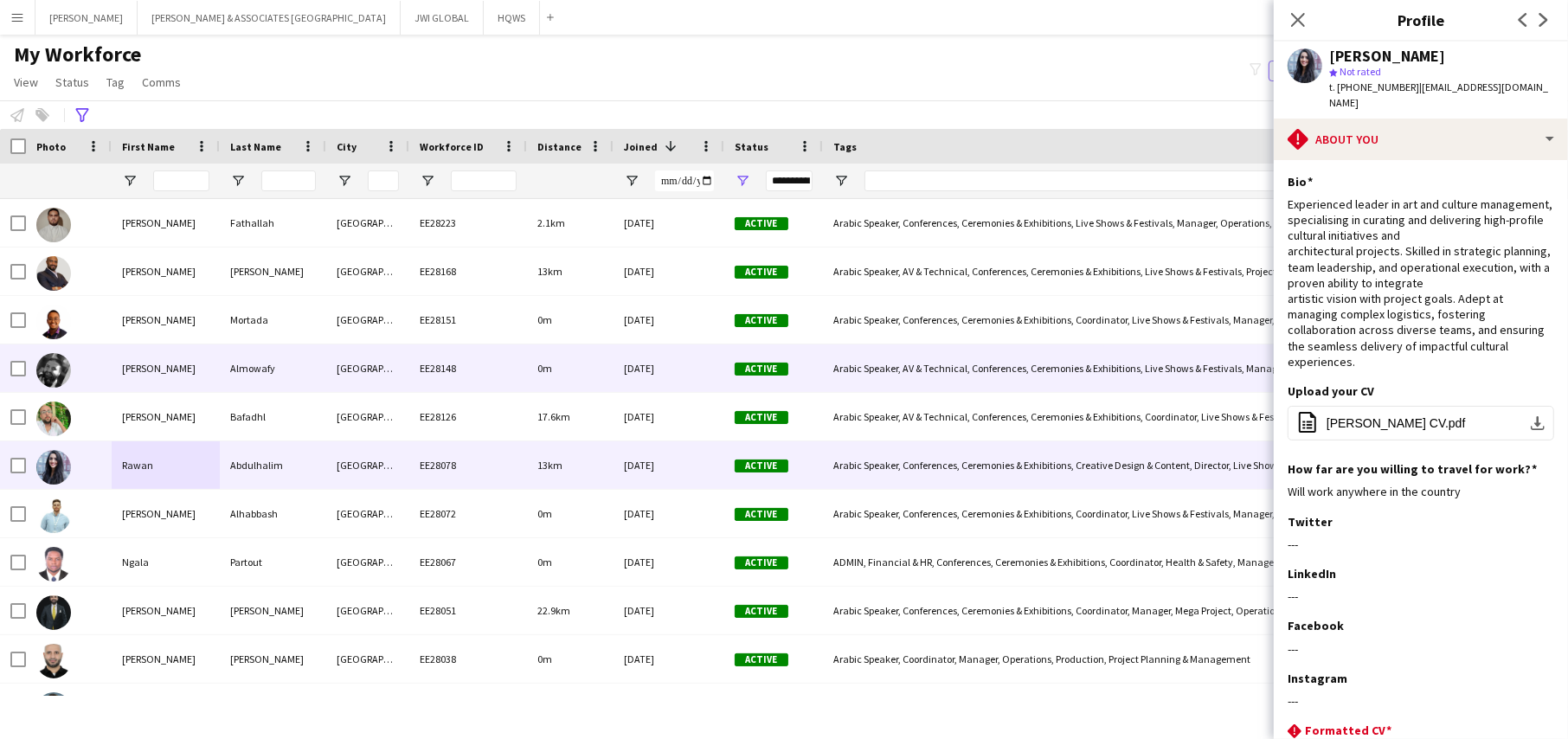
click at [175, 367] on div "[PERSON_NAME]" at bounding box center [165, 369] width 108 height 48
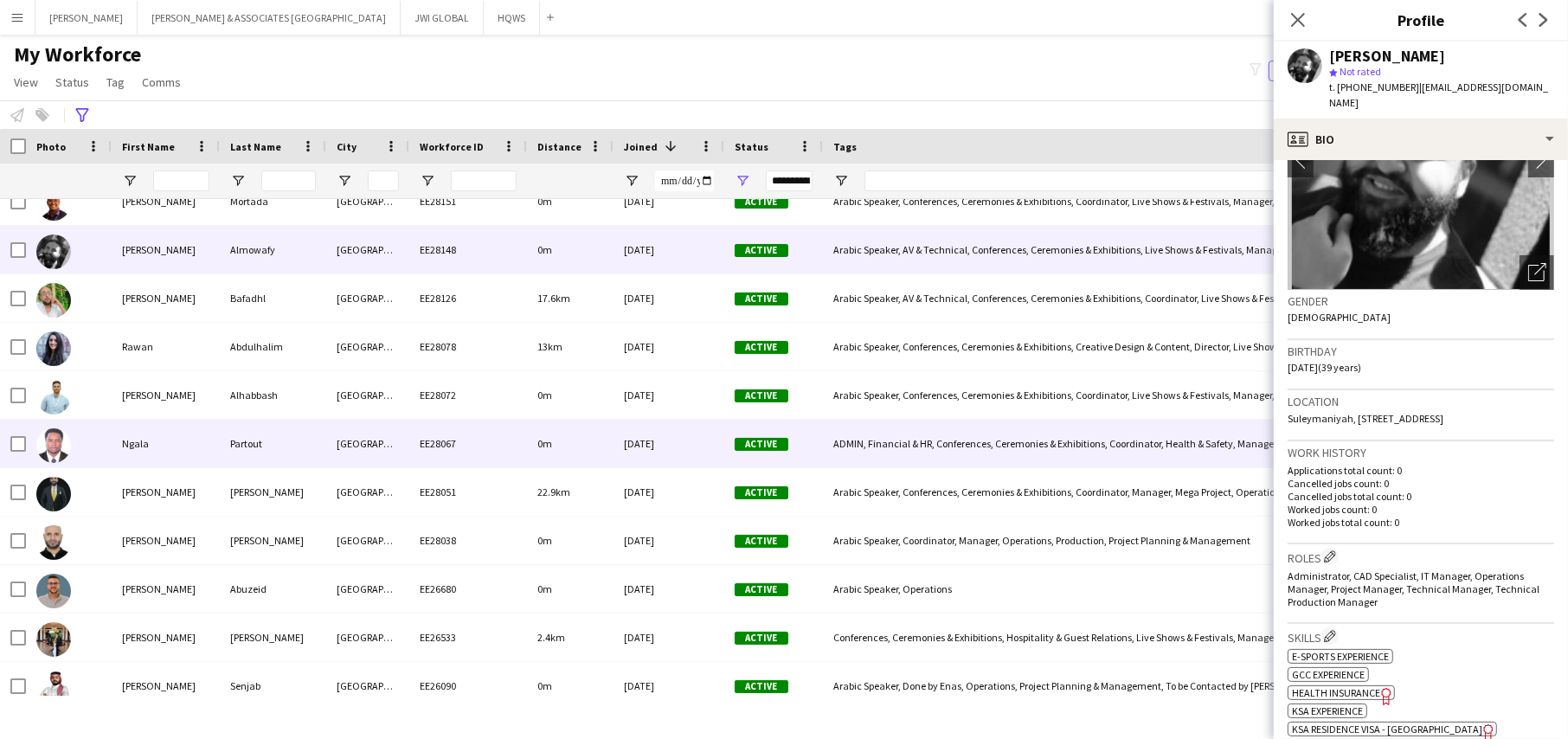
scroll to position [143, 0]
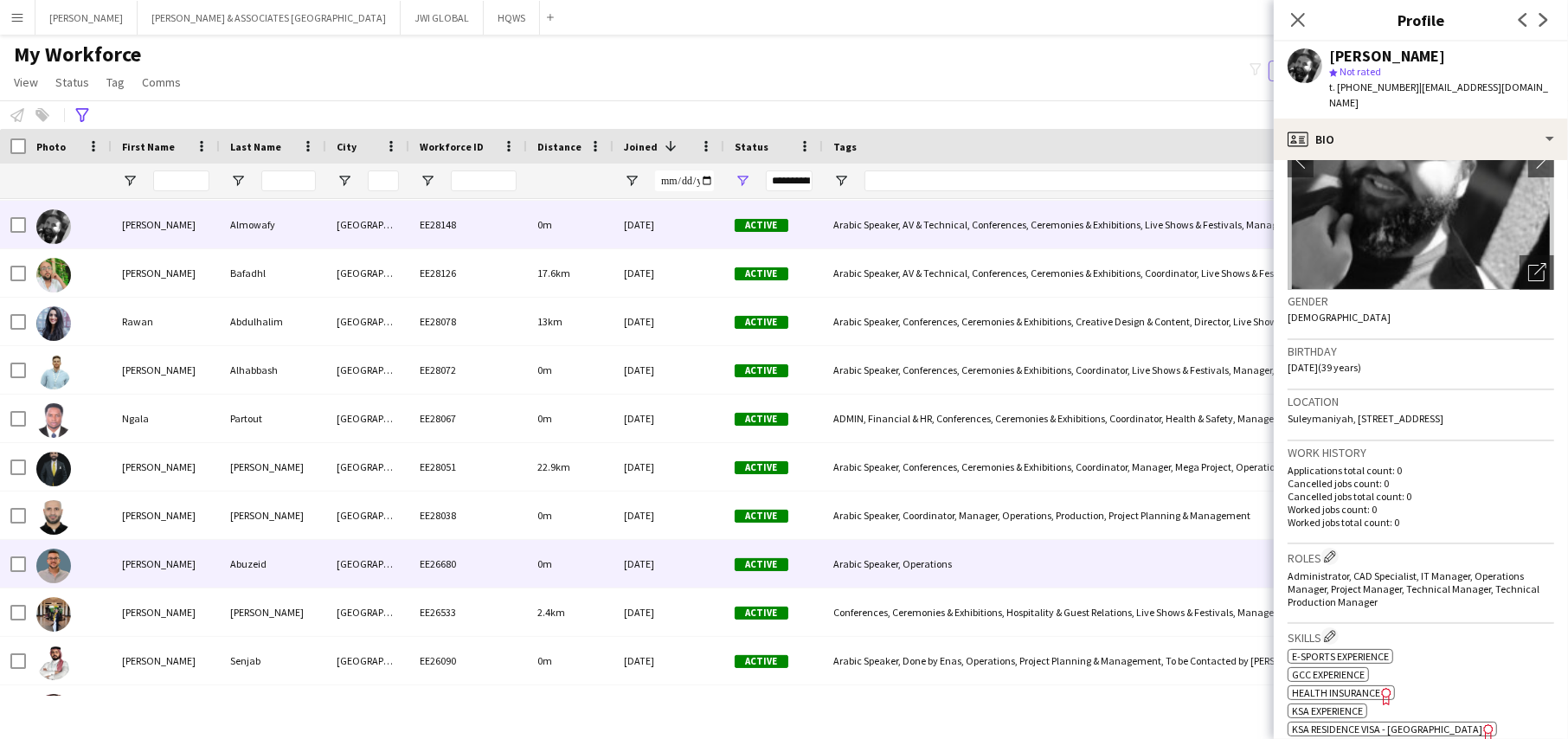
click at [421, 557] on div "EE26680" at bounding box center [468, 563] width 117 height 48
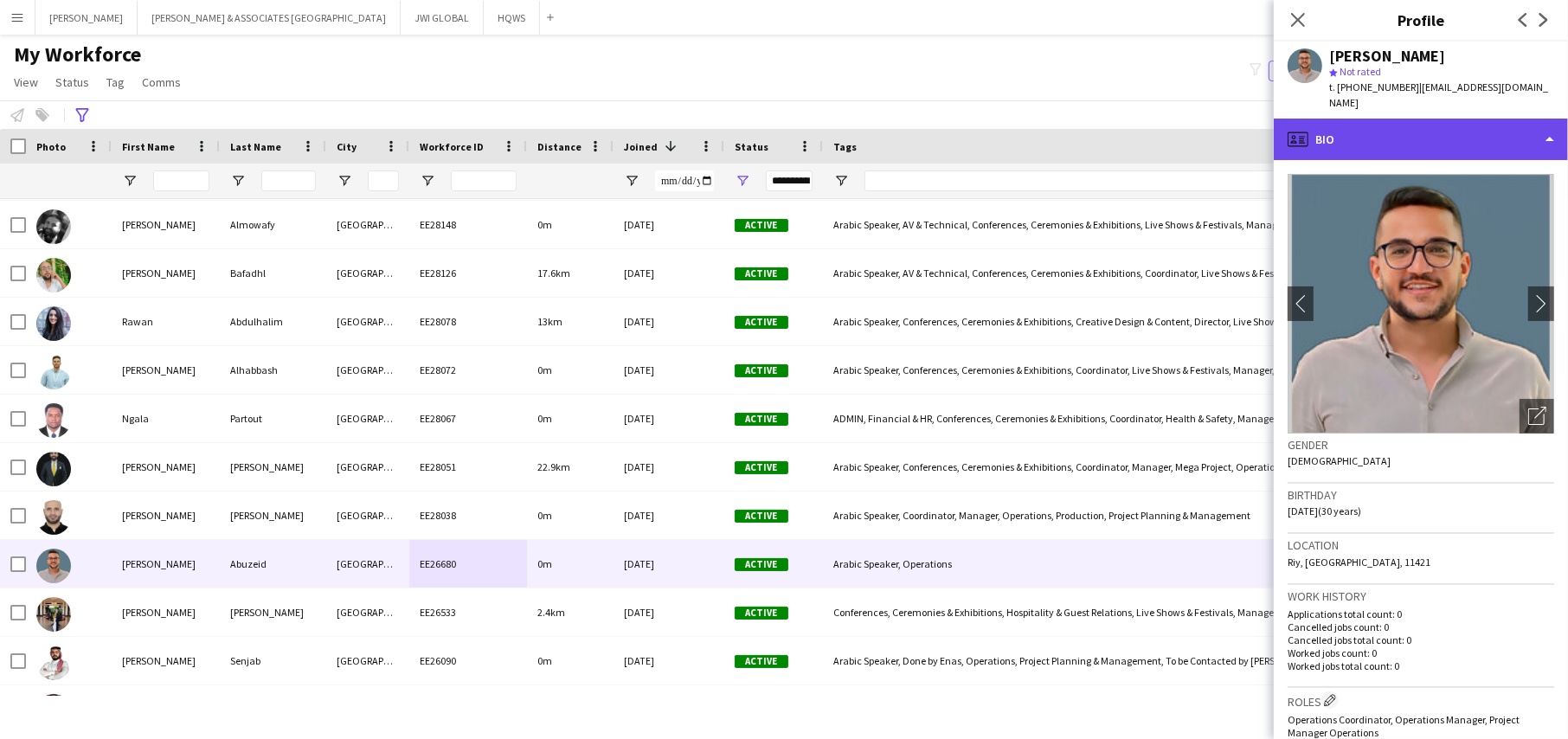
click at [1316, 118] on div "profile Bio" at bounding box center [1420, 139] width 294 height 42
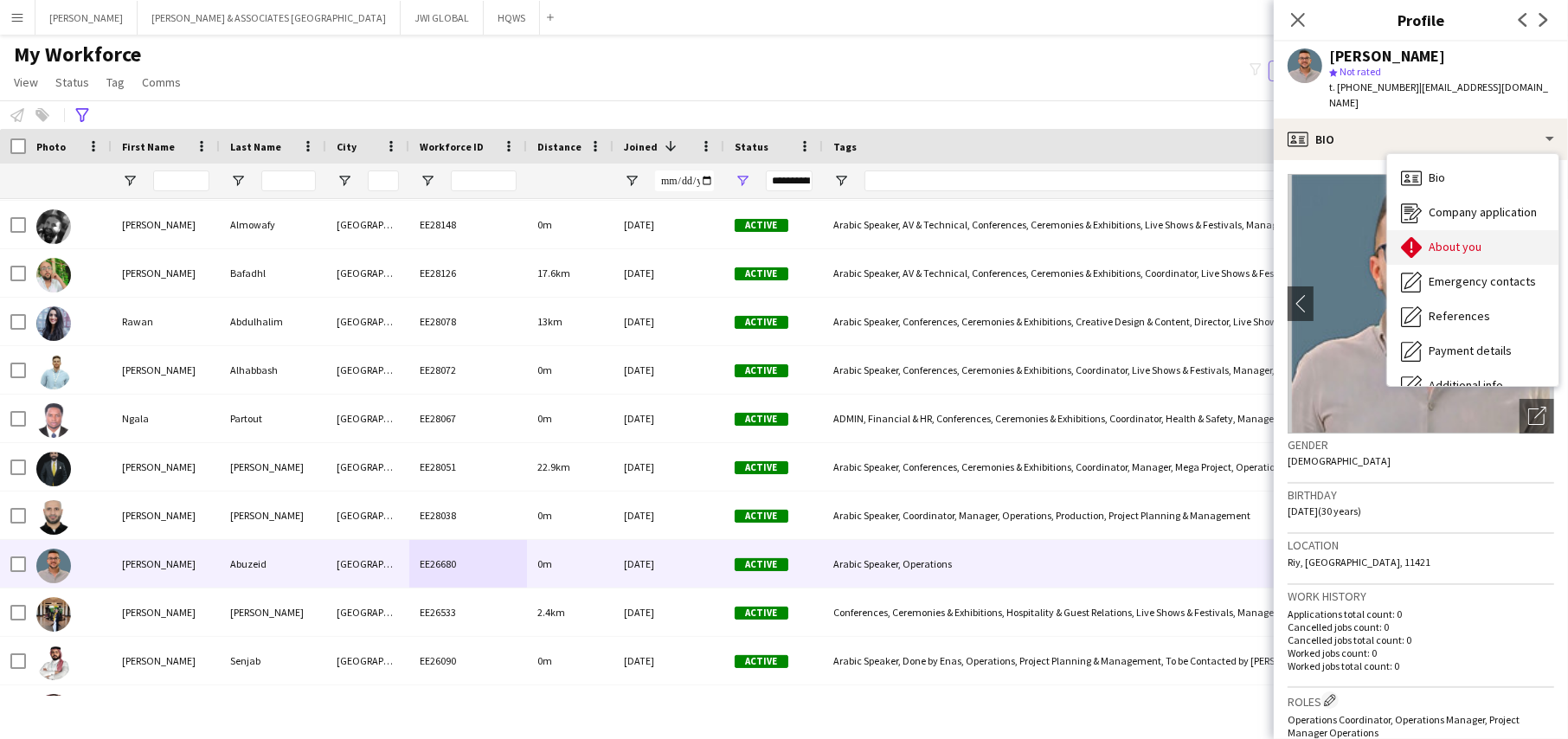
click at [1440, 238] on span "About you" at bounding box center [1454, 246] width 53 height 16
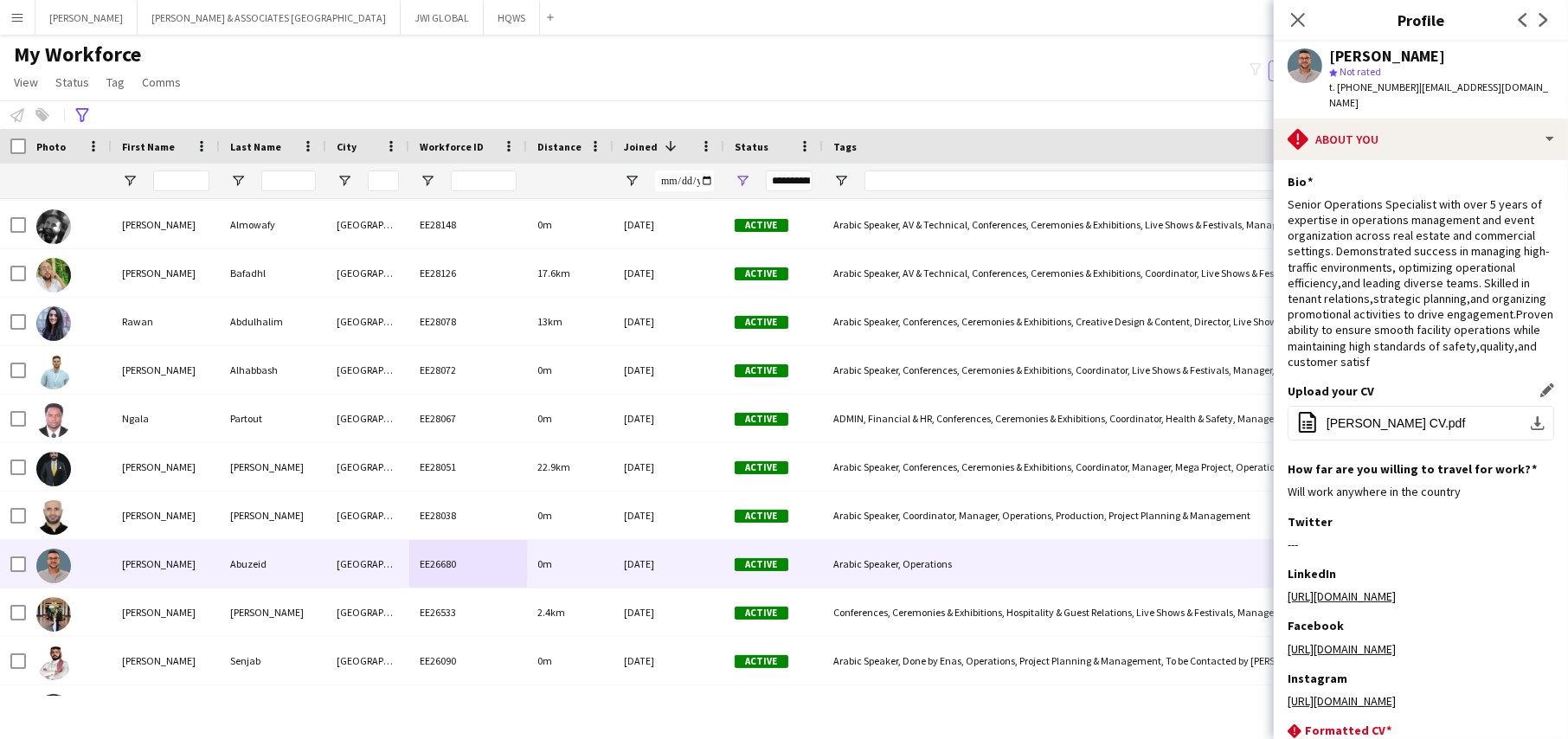
drag, startPoint x: 1387, startPoint y: 425, endPoint x: 1394, endPoint y: 409, distance: 17.5
click at [1387, 420] on div "Upload your CV Edit this field office-file-sheet [PERSON_NAME] CV.pdf download-…" at bounding box center [1420, 422] width 266 height 78
click at [1394, 416] on span "[PERSON_NAME] CV.pdf" at bounding box center [1396, 422] width 140 height 14
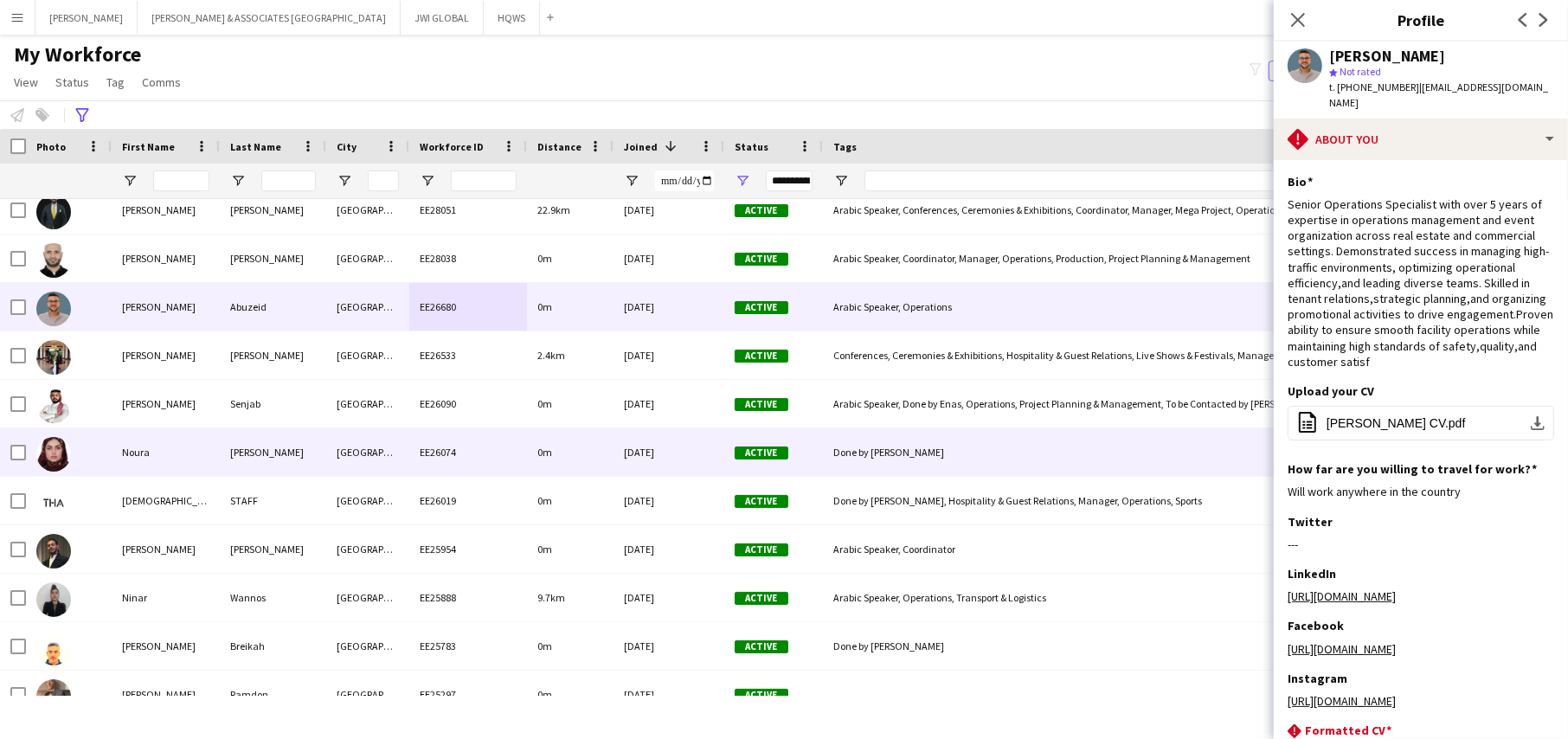
scroll to position [432, 0]
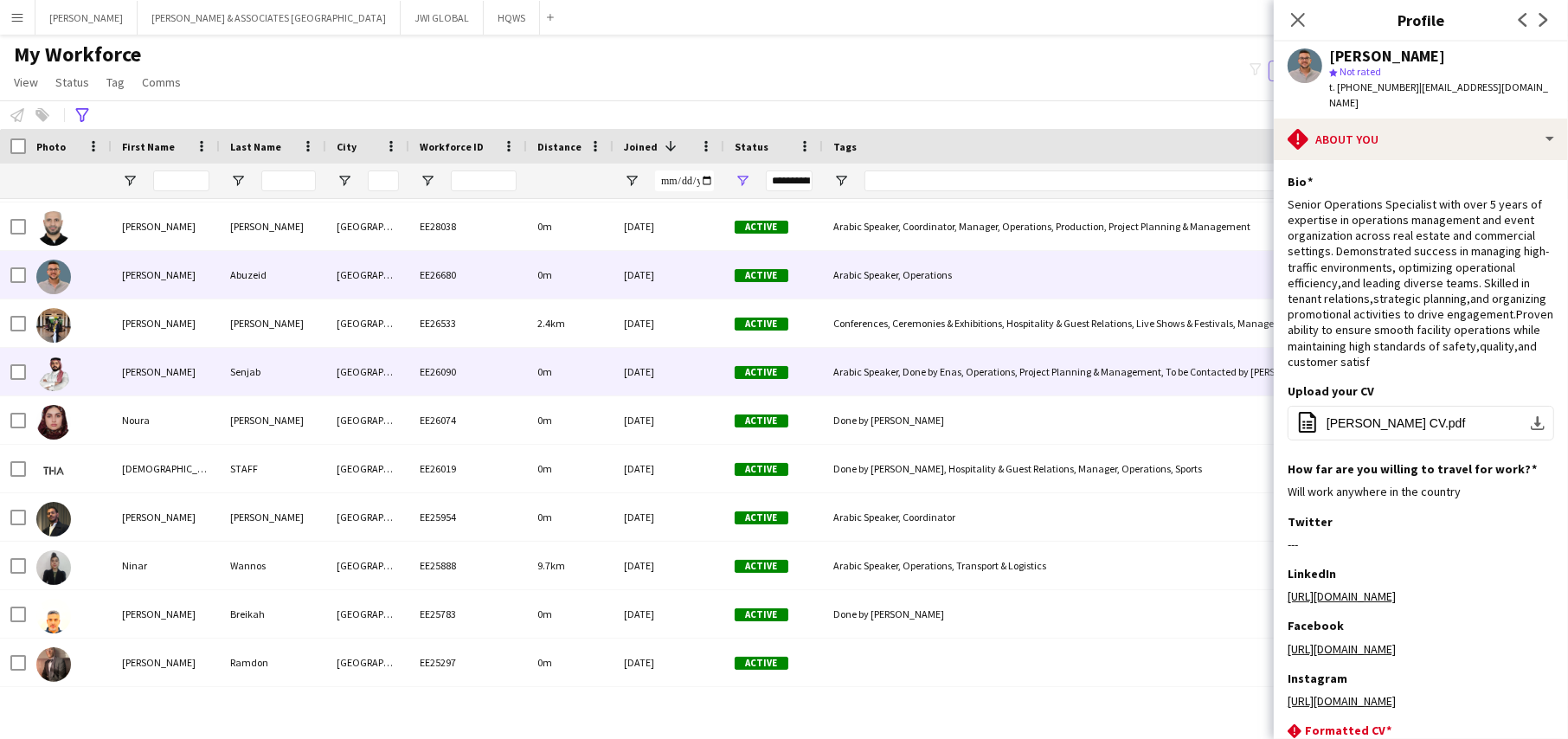
click at [168, 371] on div "[PERSON_NAME]" at bounding box center [165, 371] width 108 height 48
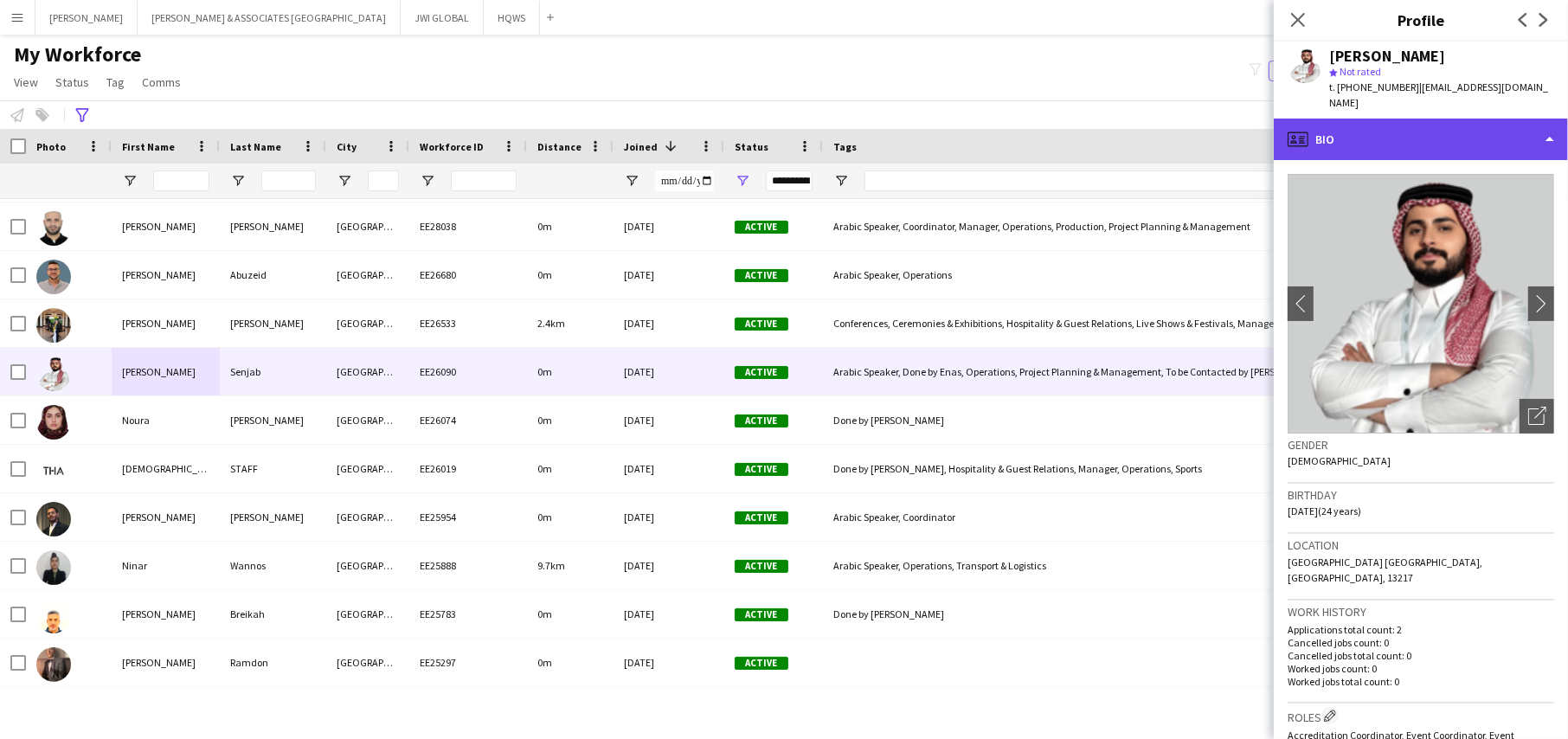
click at [1465, 118] on div "profile Bio" at bounding box center [1420, 139] width 294 height 42
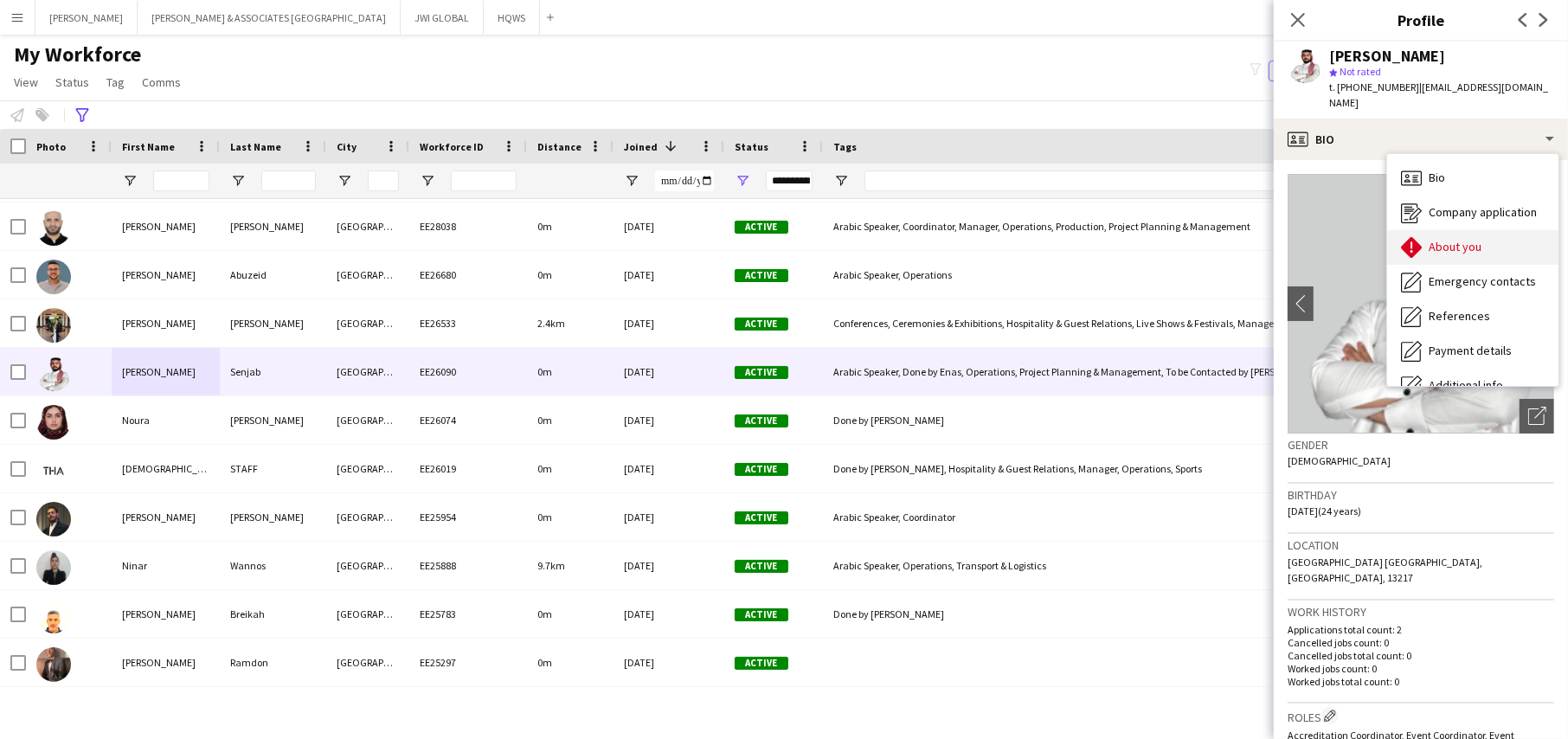
click at [1457, 243] on div "About you About you" at bounding box center [1472, 247] width 171 height 34
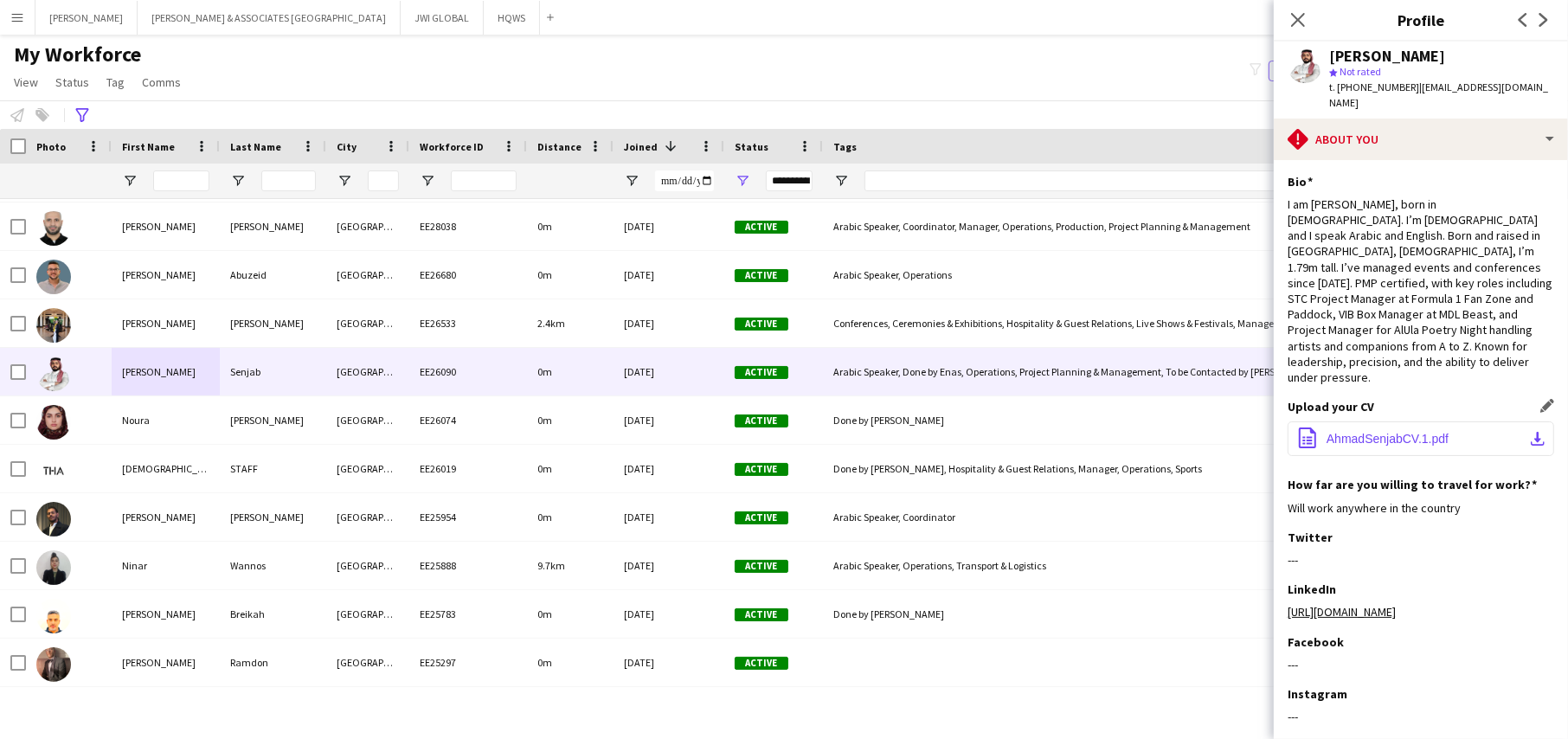
click at [1441, 431] on span "AhmadSenjabCV.1.pdf" at bounding box center [1388, 438] width 122 height 14
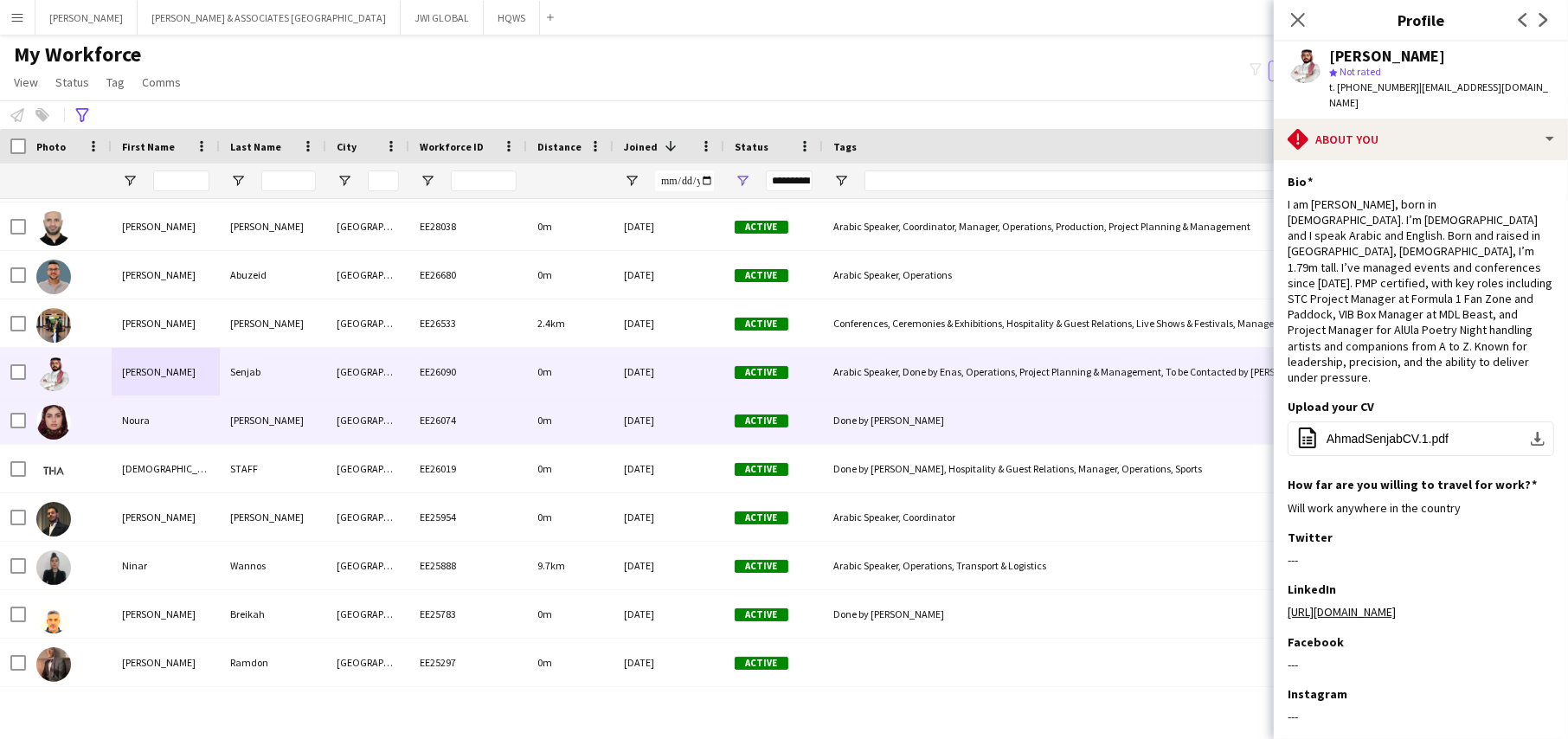
click at [157, 414] on div "Noura" at bounding box center [165, 420] width 108 height 48
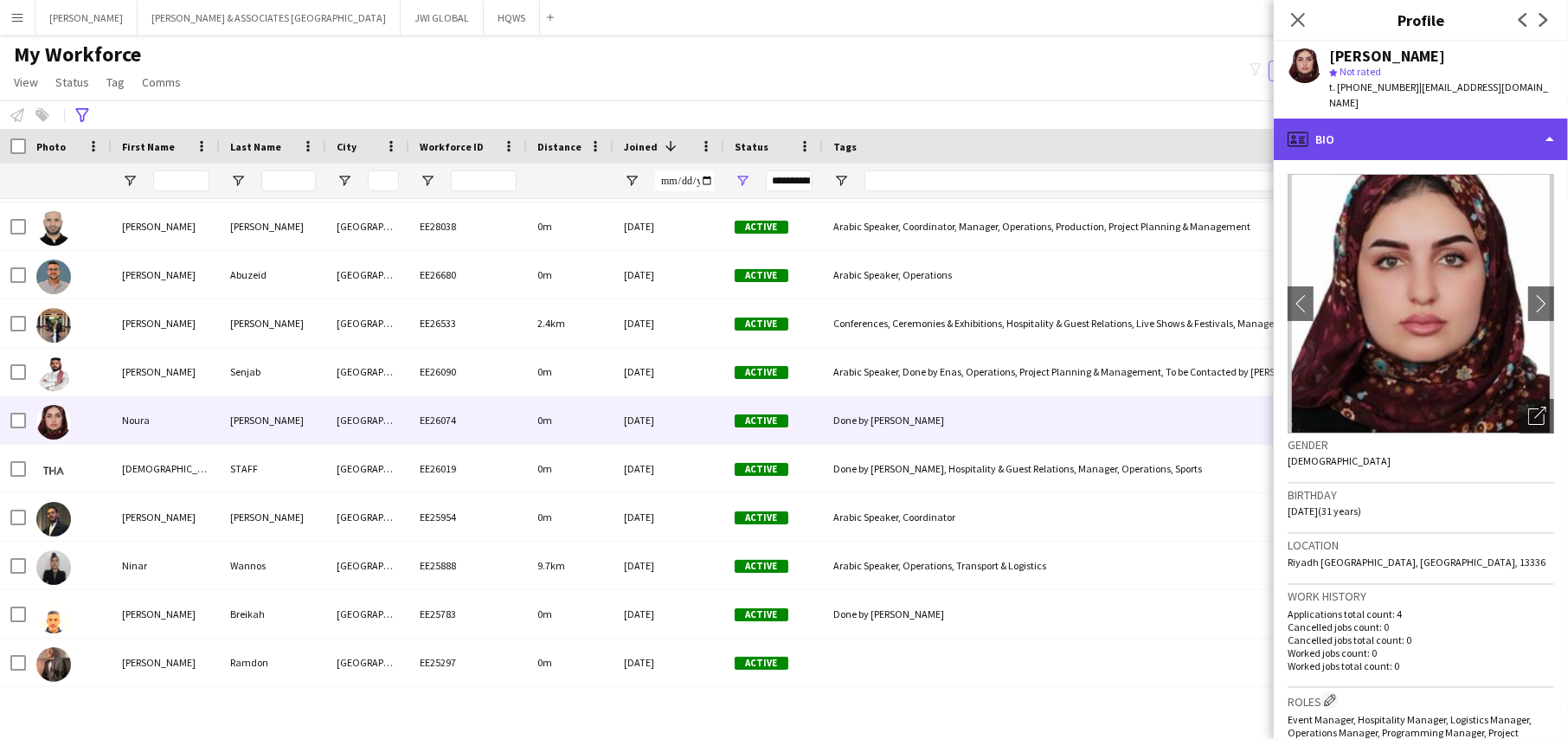
click at [1428, 127] on div "profile Bio" at bounding box center [1420, 139] width 294 height 42
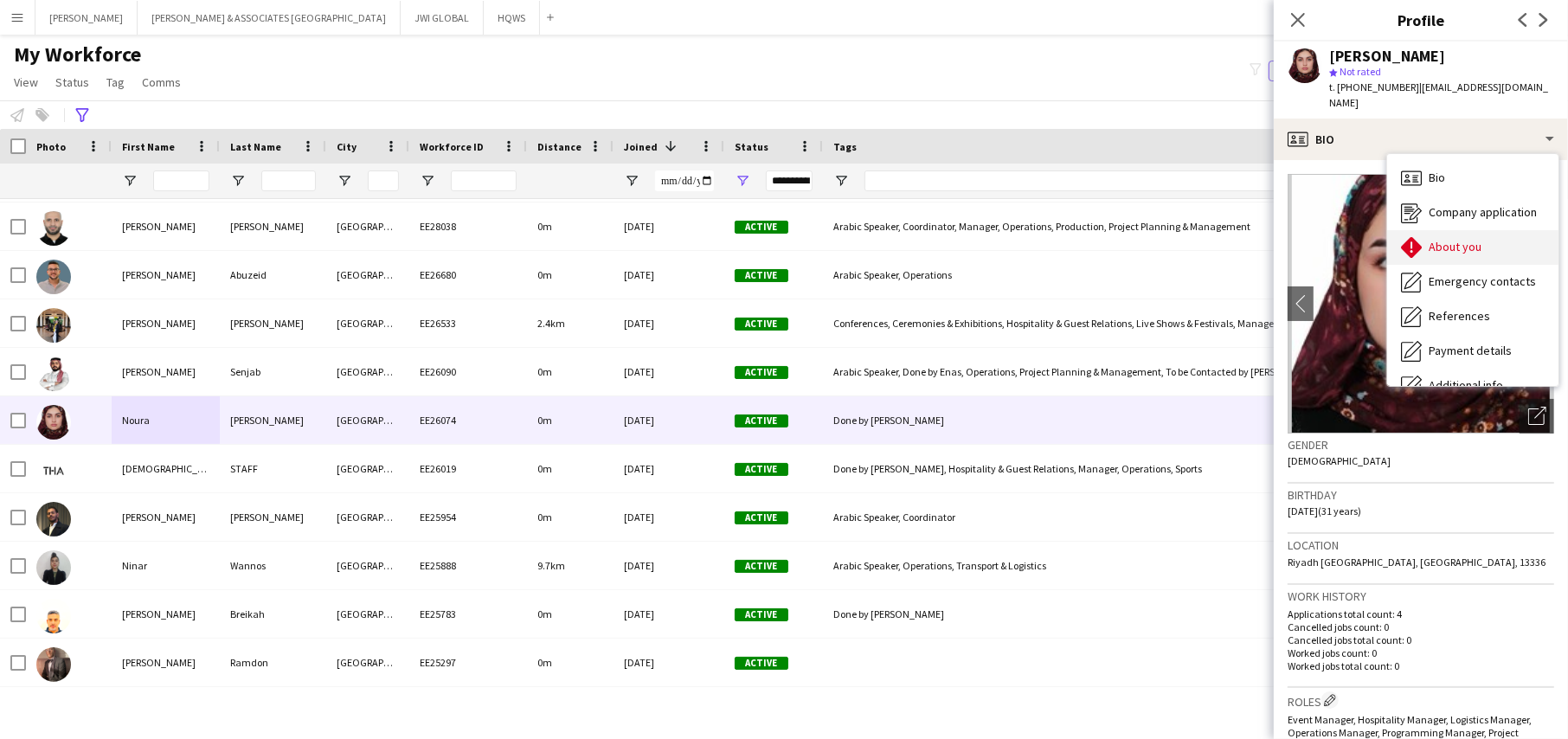
click at [1452, 238] on span "About you" at bounding box center [1454, 246] width 53 height 16
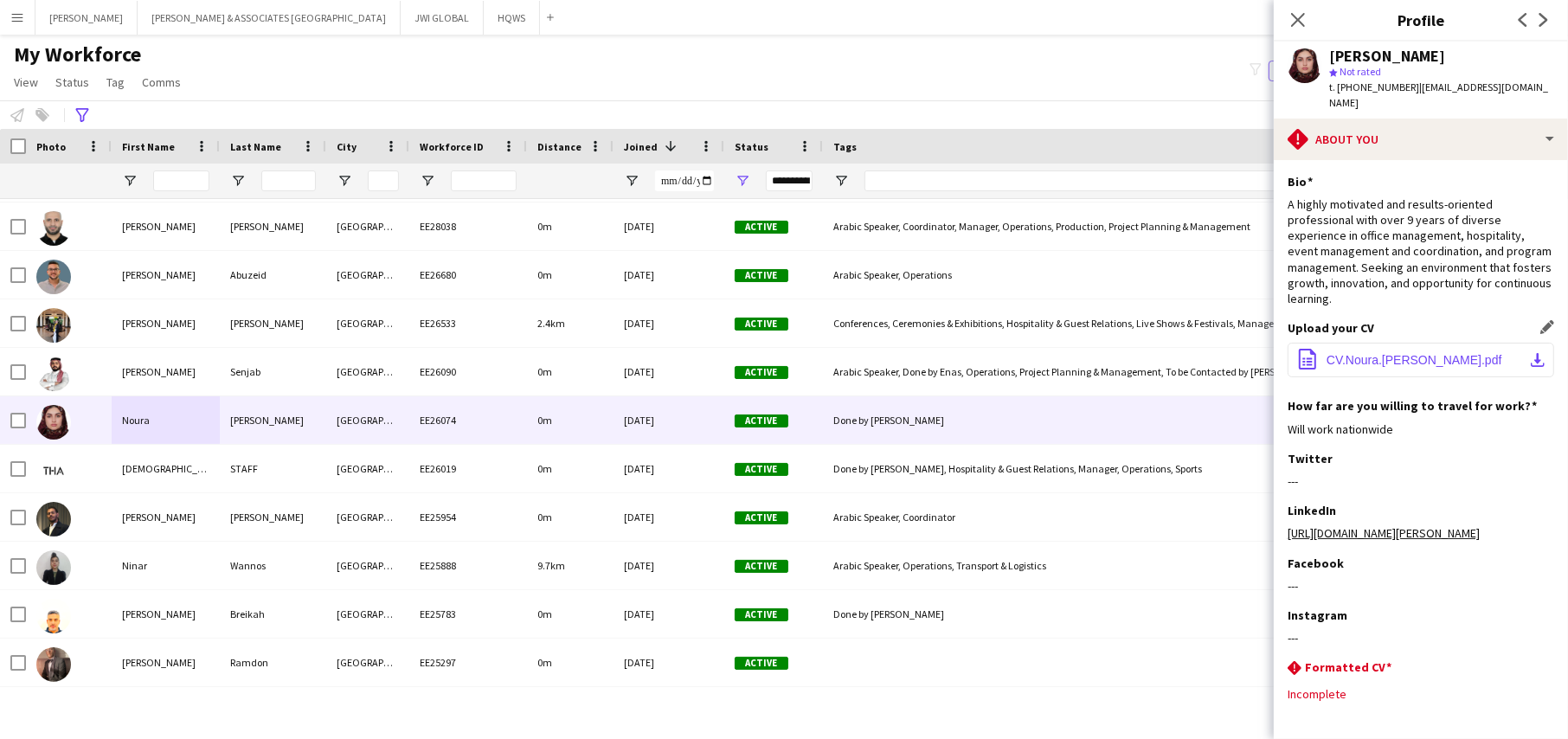
click at [1368, 353] on span "CV.Noura.[PERSON_NAME].pdf" at bounding box center [1415, 359] width 176 height 14
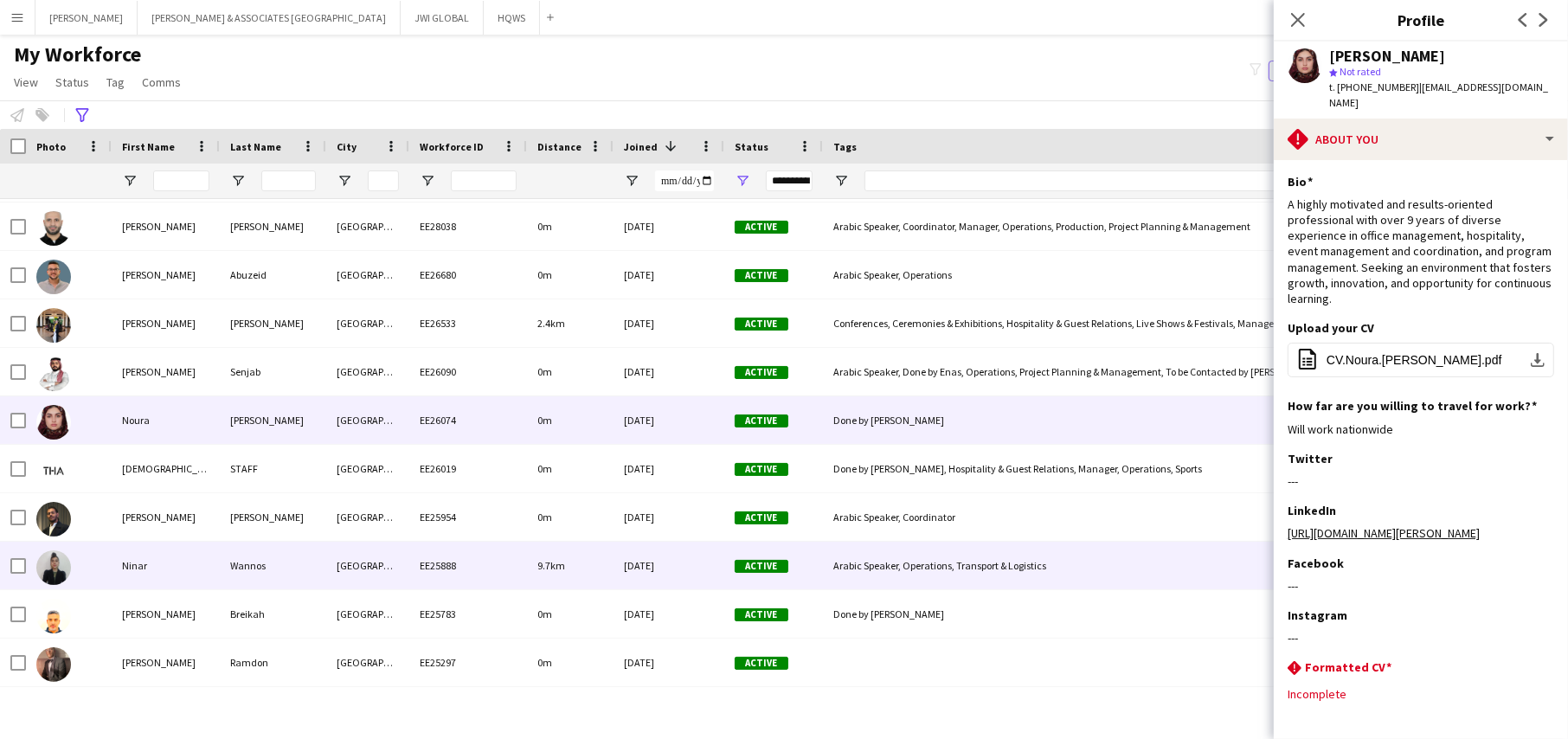
drag, startPoint x: 101, startPoint y: 566, endPoint x: 105, endPoint y: 557, distance: 9.8
click at [103, 561] on div at bounding box center [68, 565] width 86 height 48
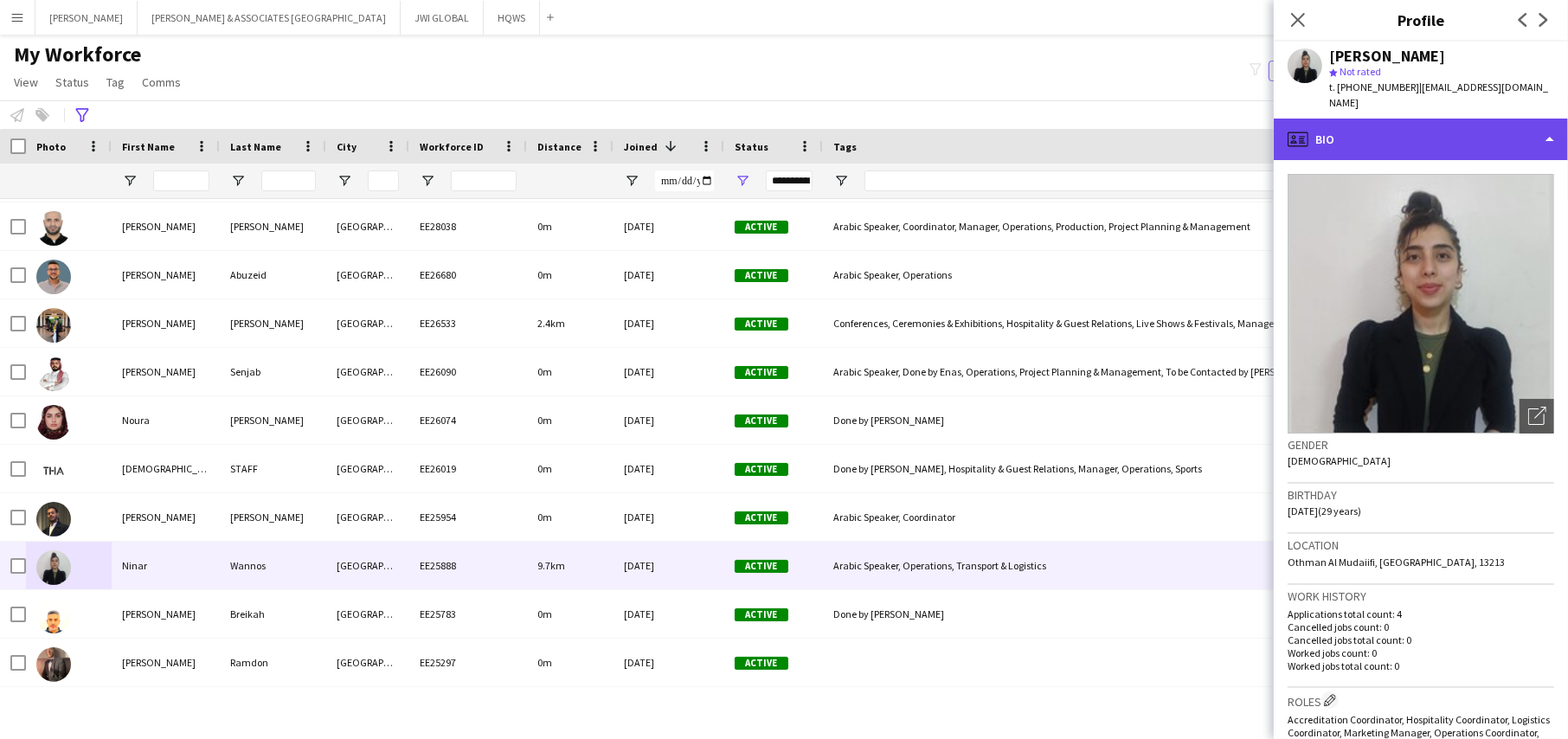
click at [1477, 137] on div "profile Bio" at bounding box center [1420, 139] width 294 height 42
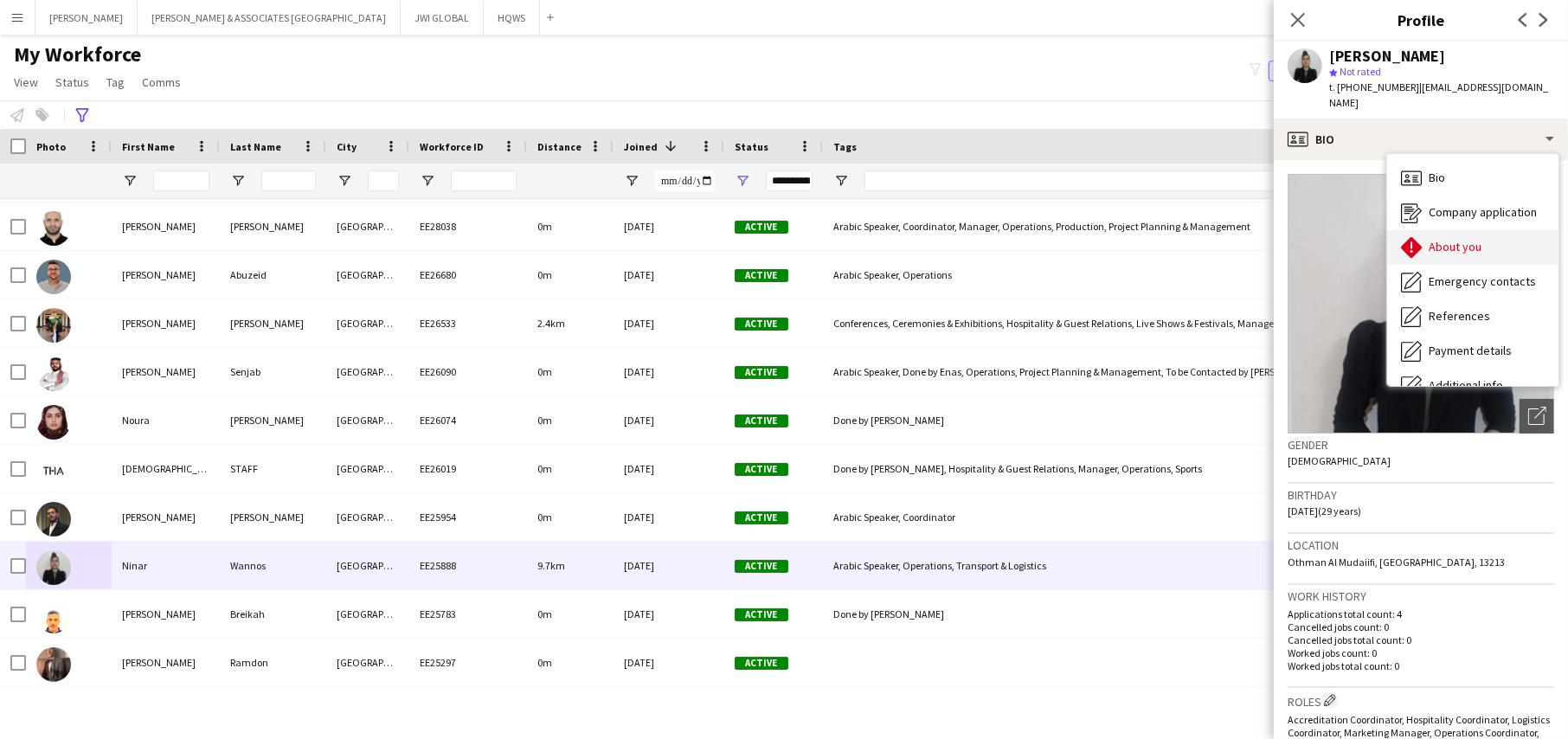
click at [1507, 236] on div "About you About you" at bounding box center [1472, 247] width 171 height 34
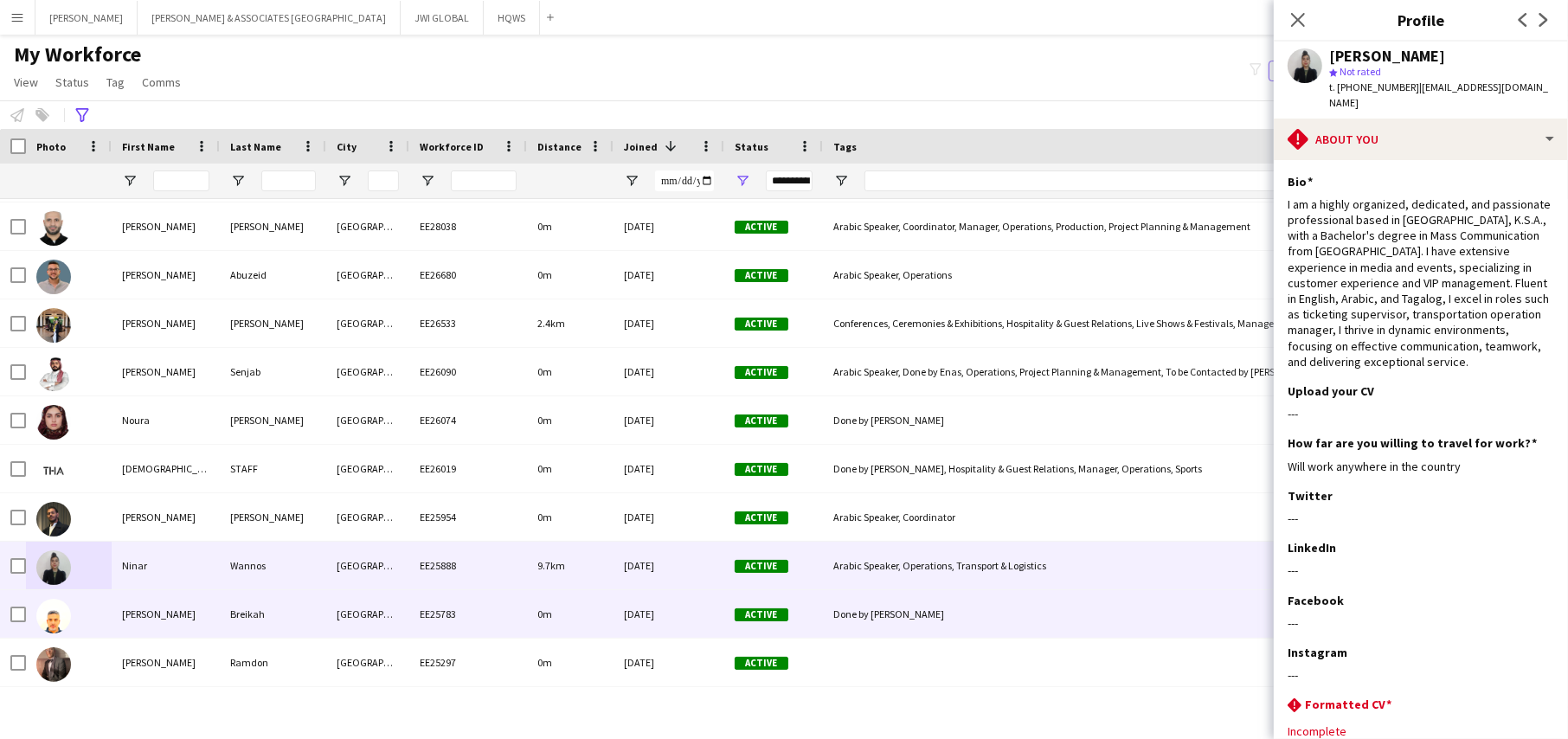
click at [190, 605] on div "[PERSON_NAME]" at bounding box center [165, 614] width 108 height 48
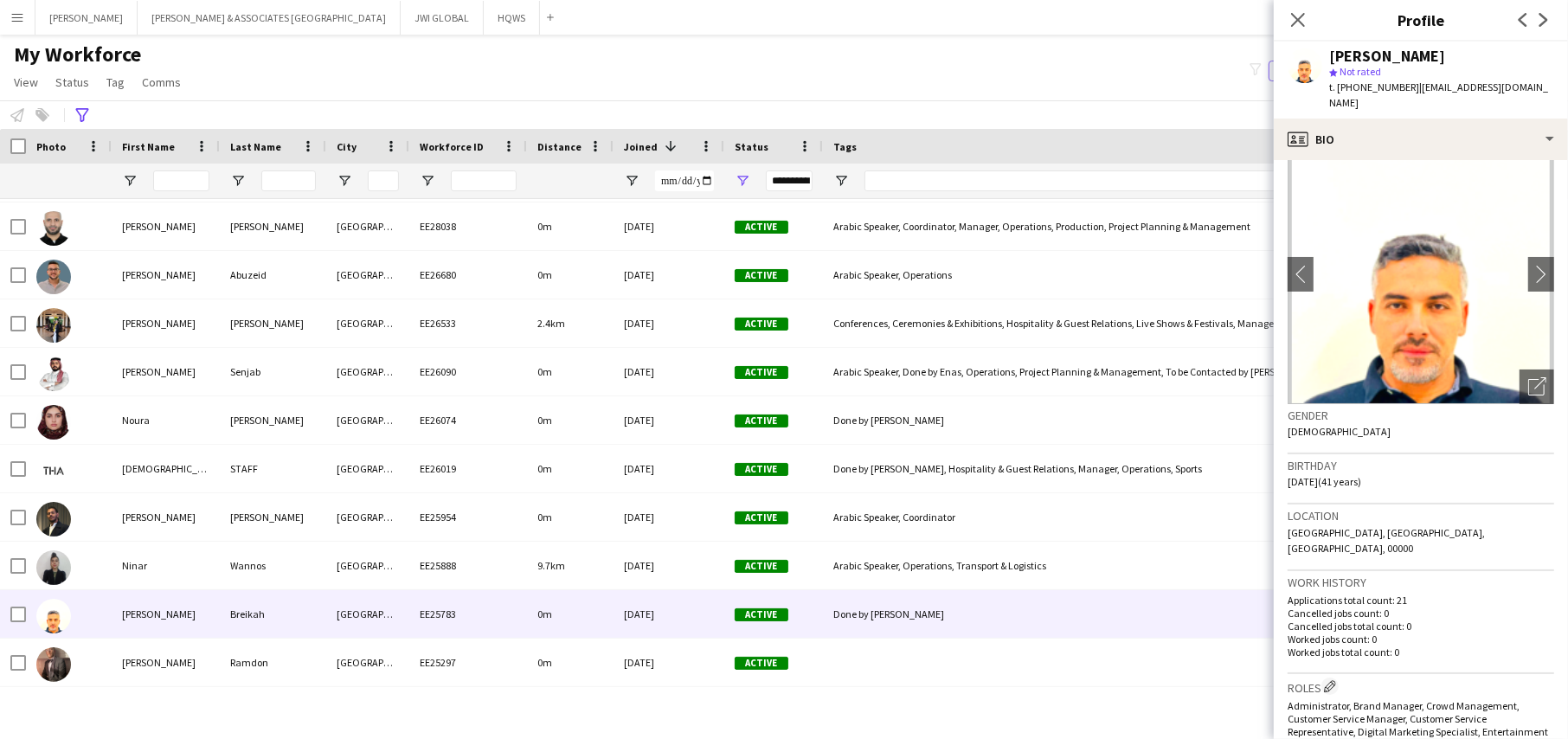
scroll to position [0, 0]
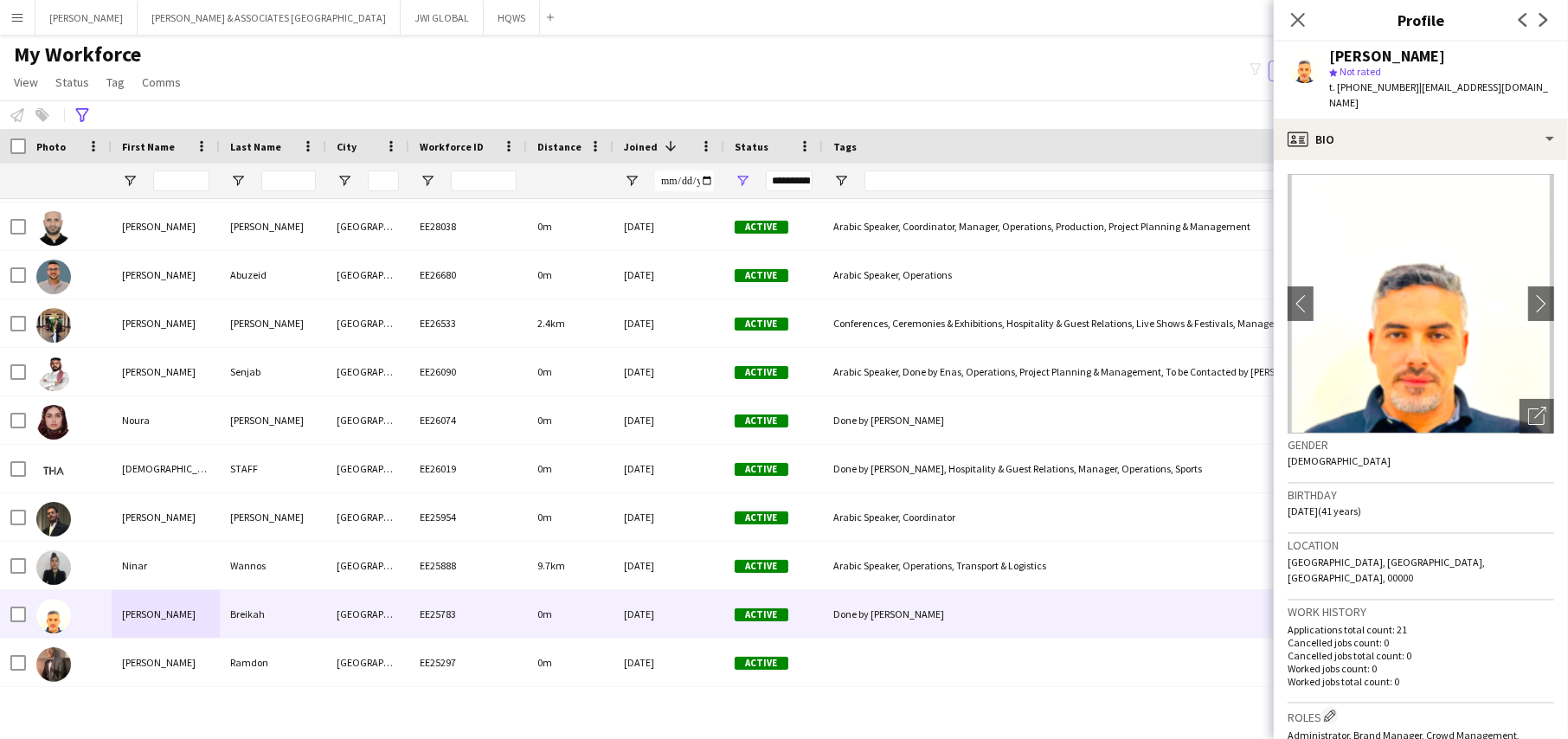
click at [1479, 97] on div "[PERSON_NAME] star Not rated t. [PHONE_NUMBER] | [EMAIL_ADDRESS][DOMAIN_NAME]" at bounding box center [1420, 79] width 294 height 77
click at [1479, 99] on div "[PERSON_NAME] star Not rated t. [PHONE_NUMBER] | [EMAIL_ADDRESS][DOMAIN_NAME]" at bounding box center [1420, 79] width 294 height 77
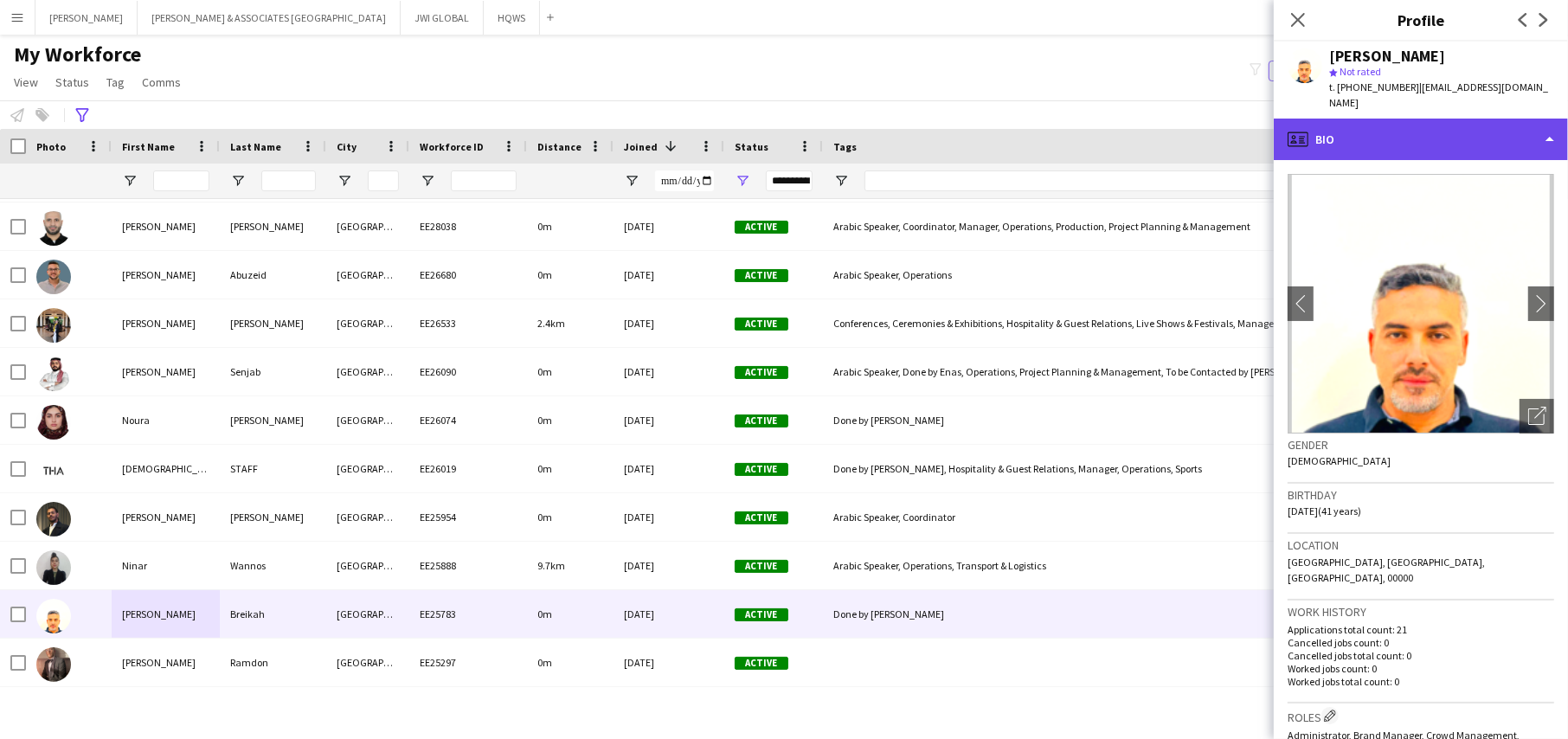
click at [1492, 121] on div "profile Bio" at bounding box center [1420, 139] width 294 height 42
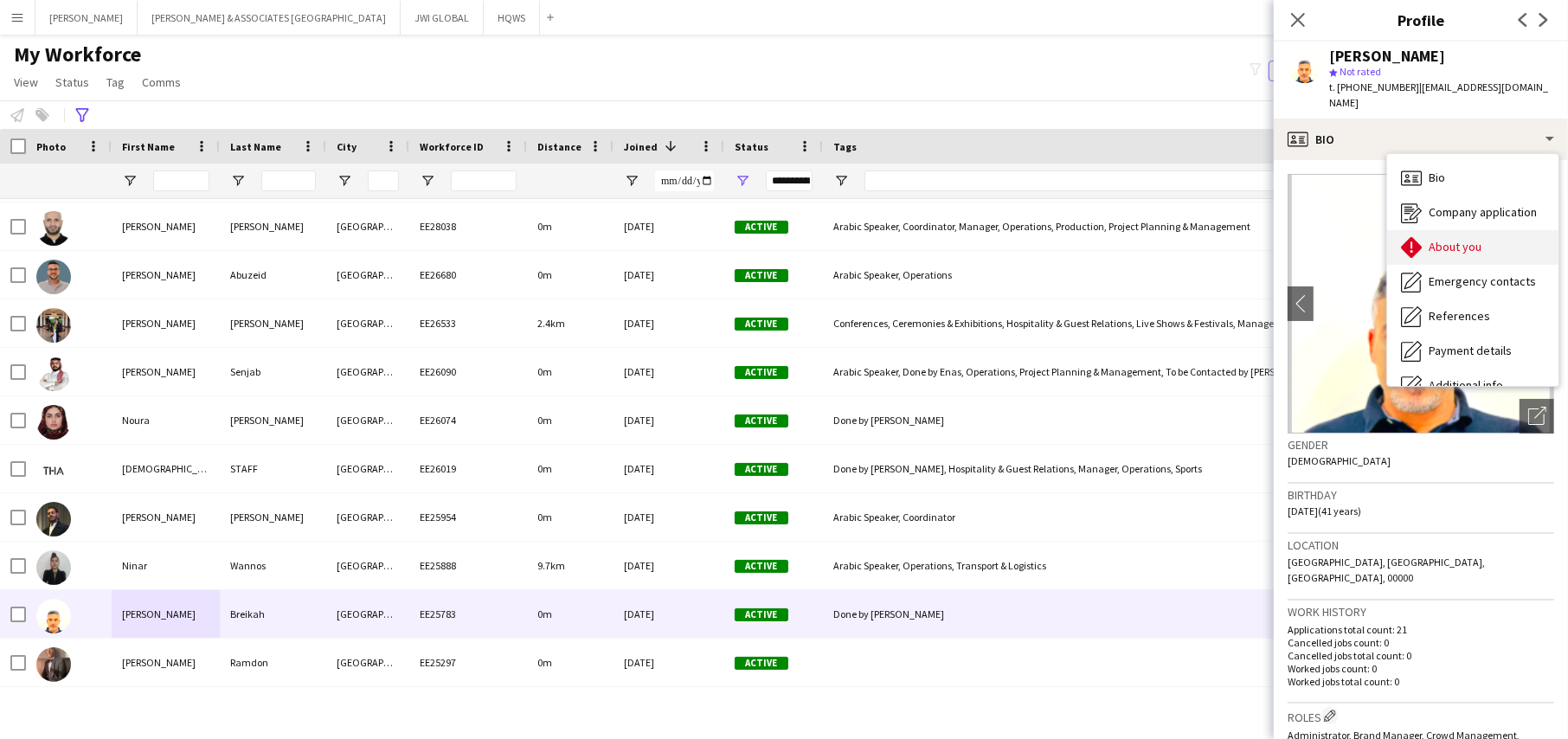
click at [1485, 239] on div "About you About you" at bounding box center [1472, 247] width 171 height 34
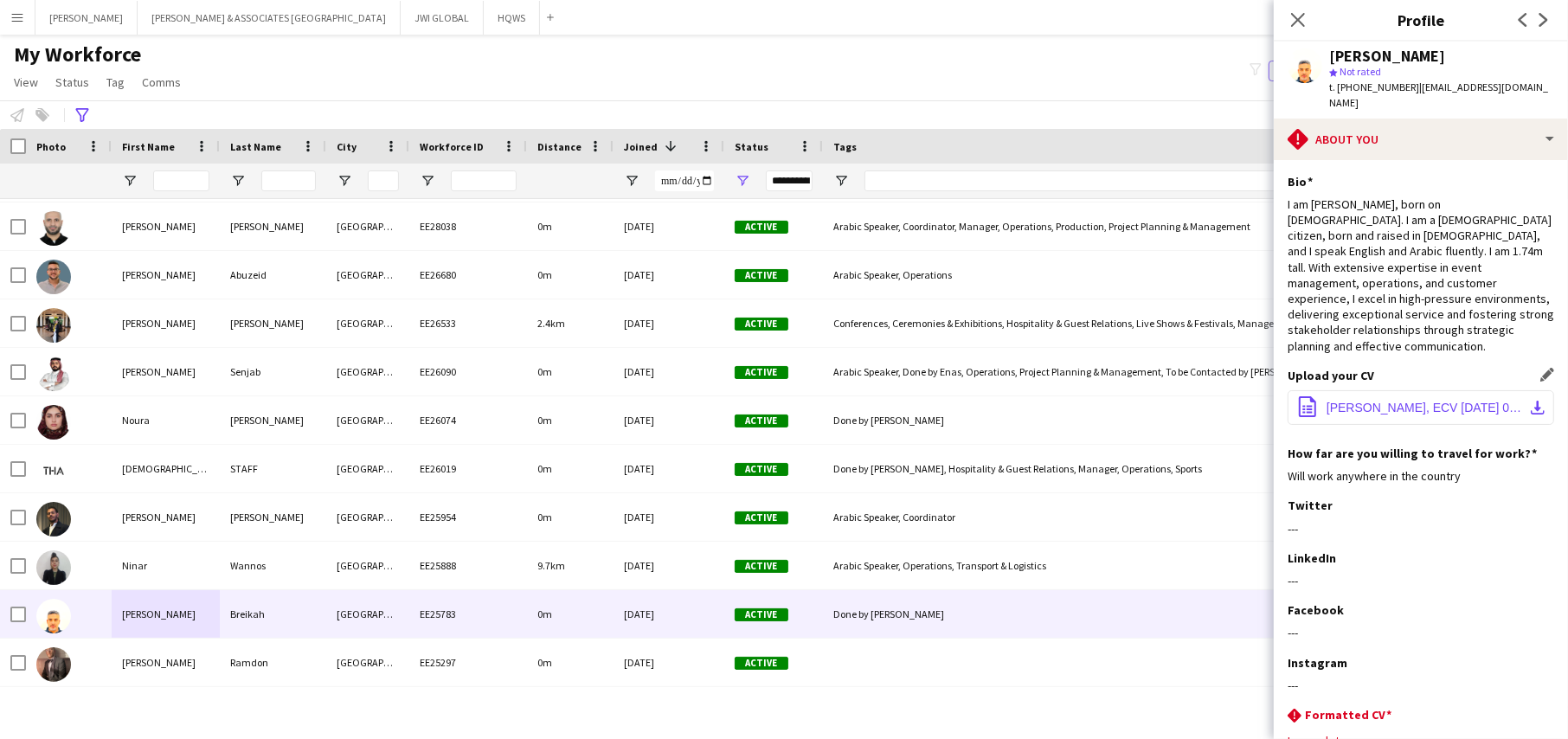
click at [1420, 390] on button "office-file-sheet [PERSON_NAME], ECV [DATE] 00_27_04.pdf download-bottom" at bounding box center [1420, 406] width 266 height 34
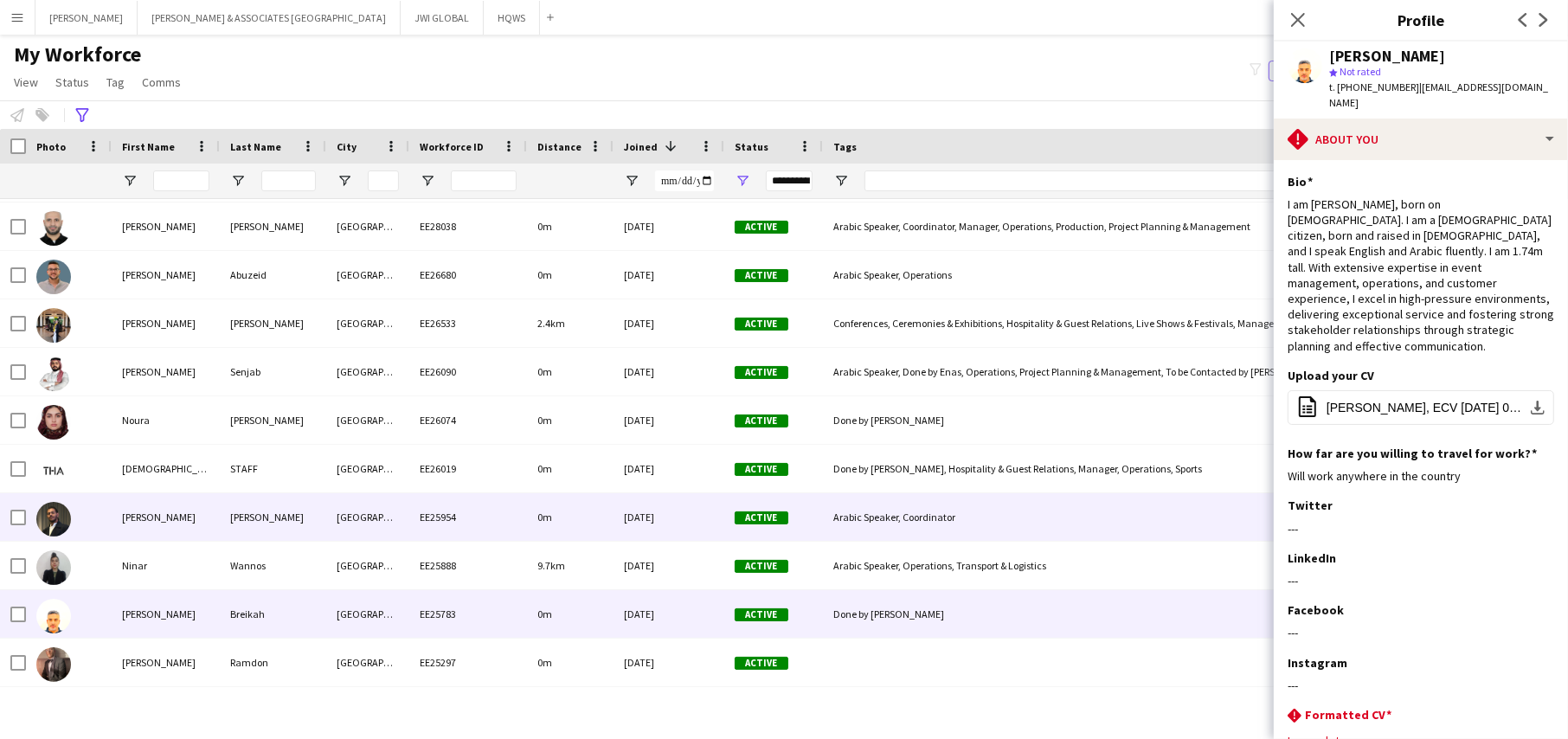
click at [193, 522] on div "[PERSON_NAME]" at bounding box center [165, 517] width 108 height 48
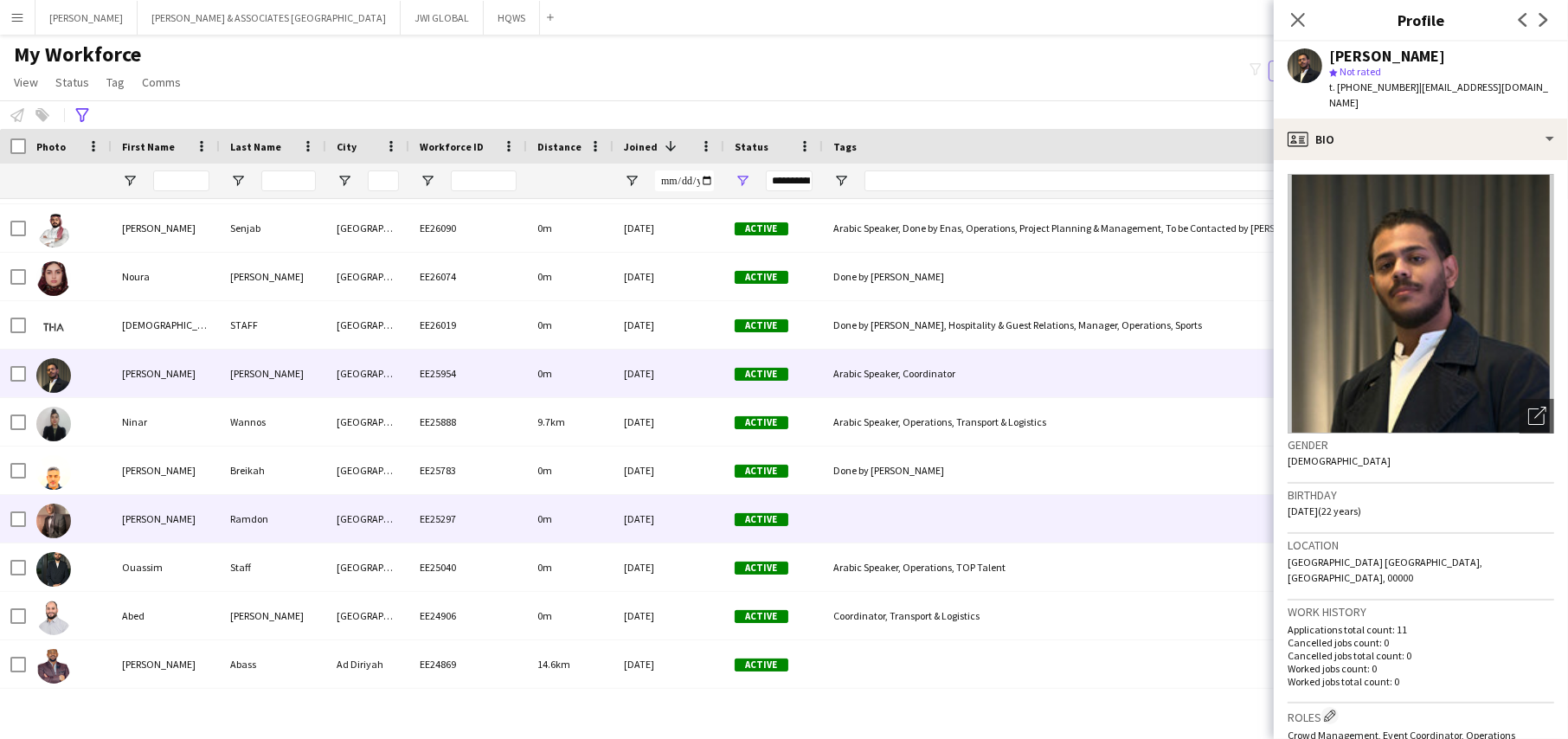
scroll to position [576, 0]
click at [543, 512] on span "0m" at bounding box center [545, 518] width 15 height 13
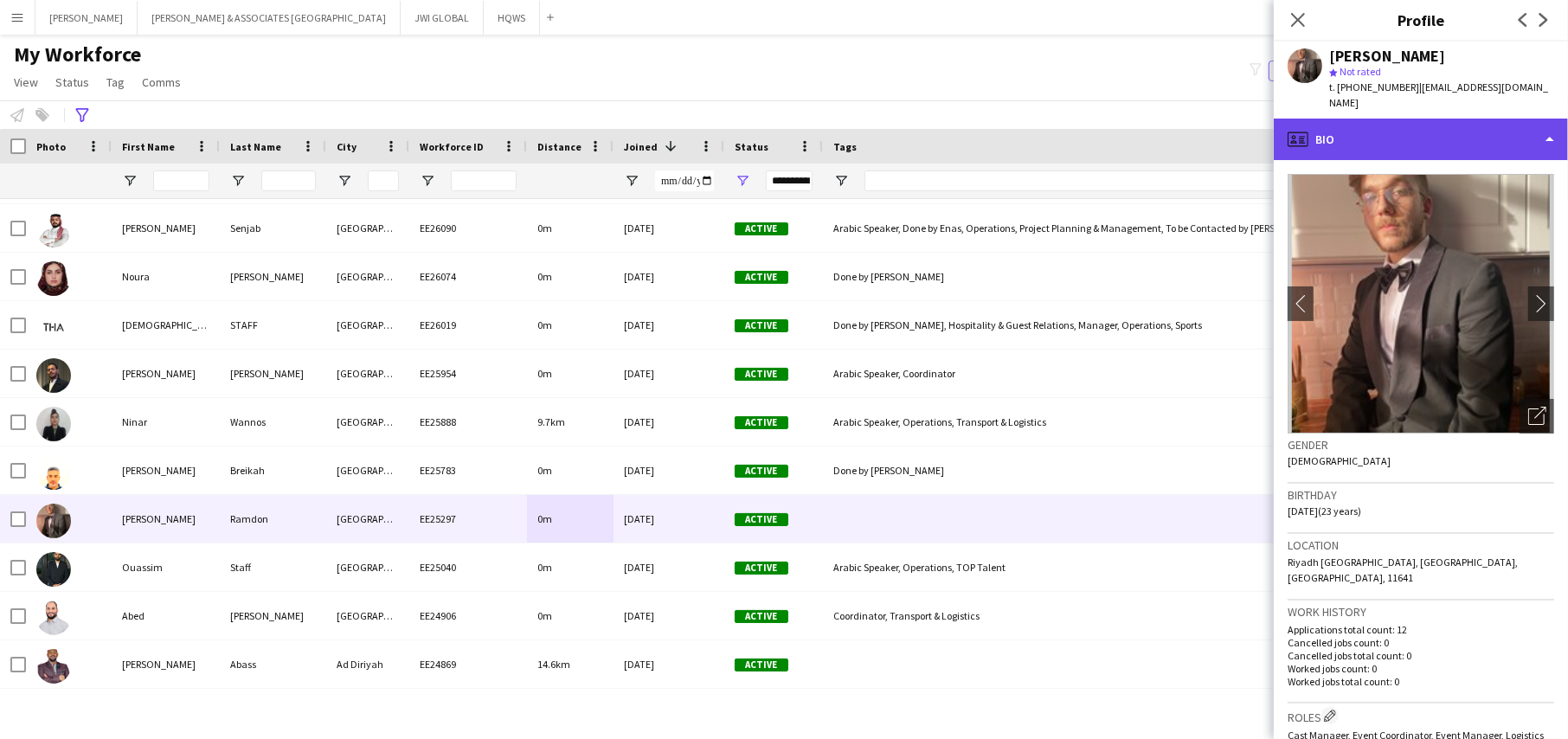
click at [1357, 118] on div "profile Bio" at bounding box center [1420, 139] width 294 height 42
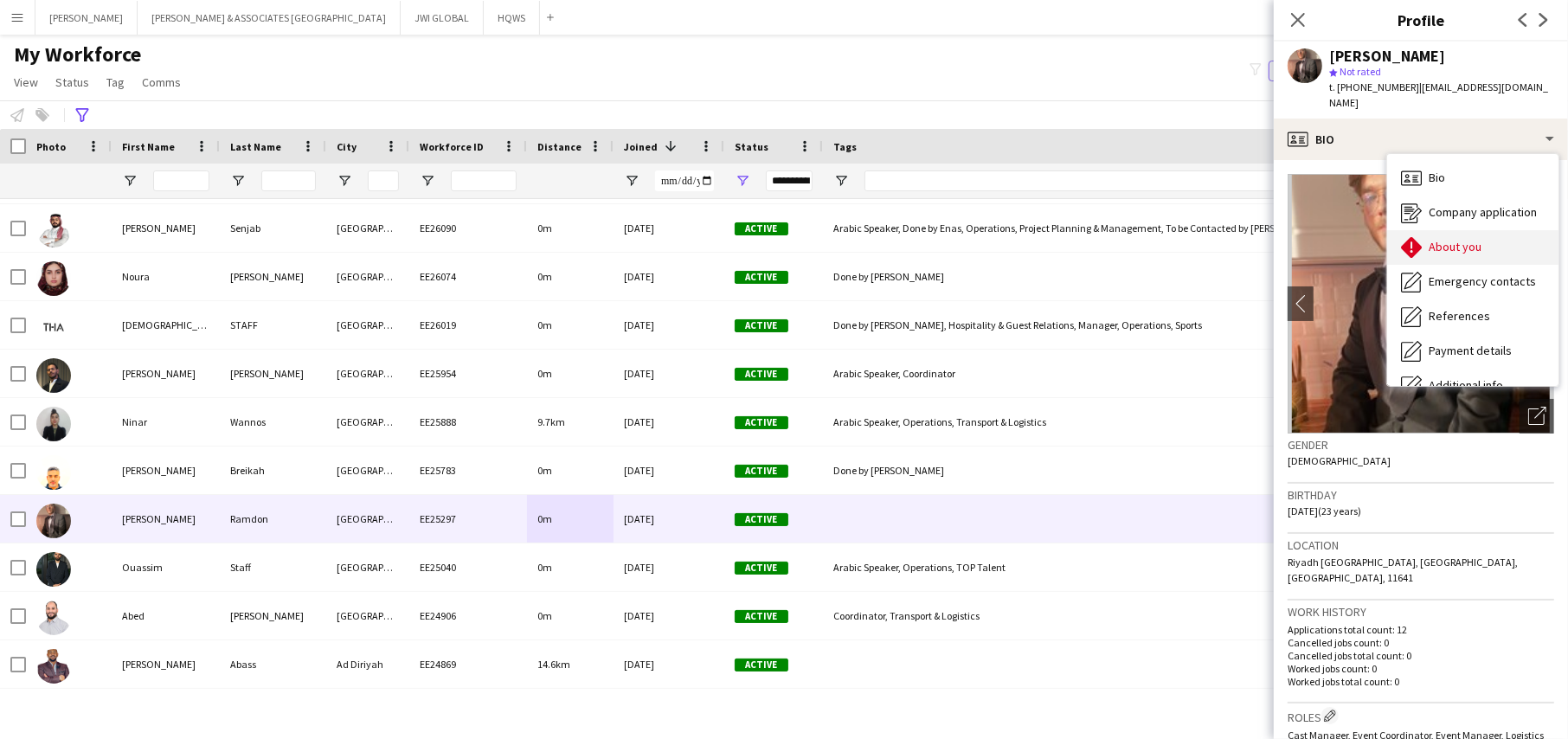
click at [1451, 238] on span "About you" at bounding box center [1454, 246] width 53 height 16
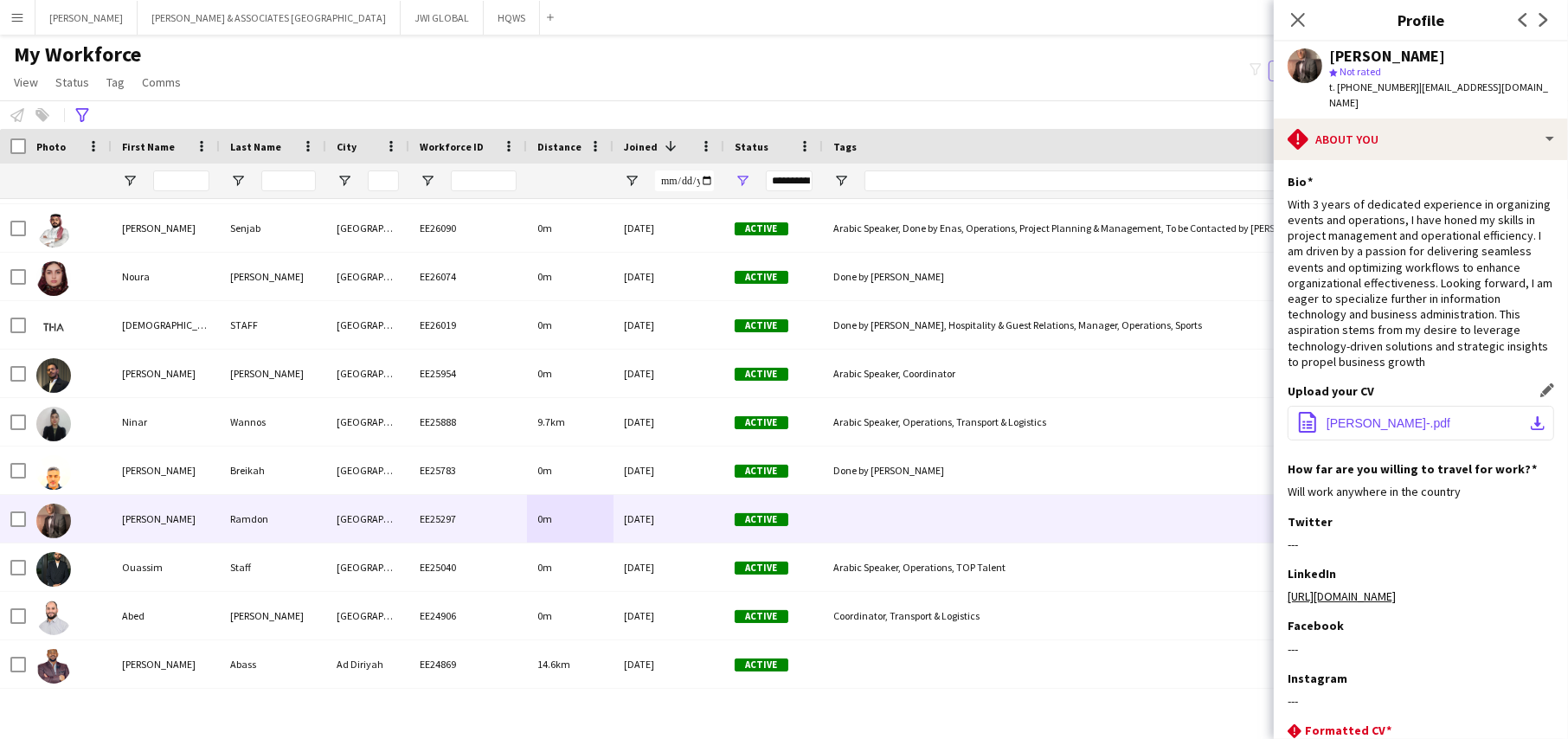
drag, startPoint x: 1354, startPoint y: 399, endPoint x: 1380, endPoint y: 402, distance: 26.2
click at [1354, 406] on button "office-file-sheet [PERSON_NAME]-.pdf download-bottom" at bounding box center [1420, 422] width 266 height 34
click at [1380, 416] on span "[PERSON_NAME]-.pdf" at bounding box center [1389, 422] width 124 height 14
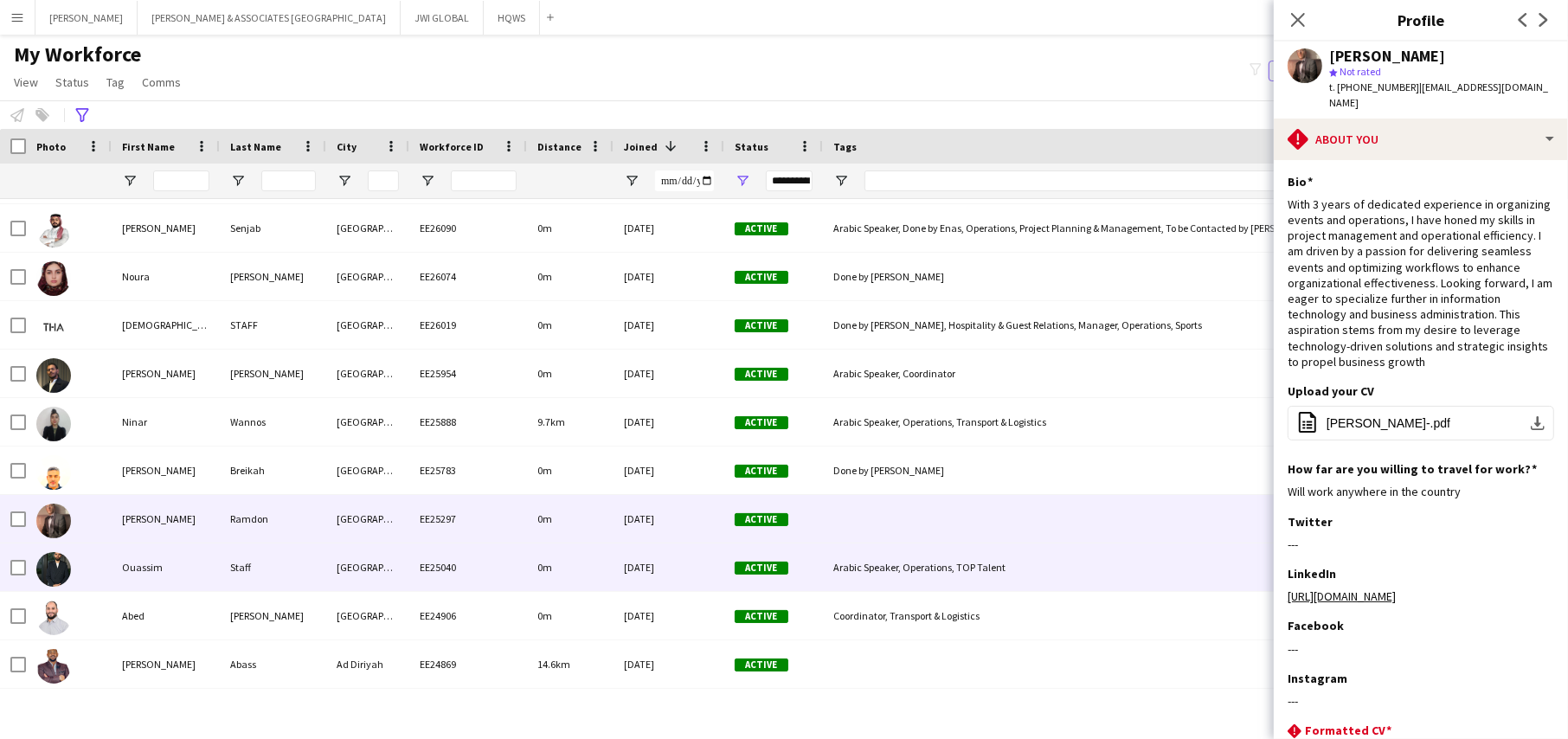
click at [260, 559] on div "Staff" at bounding box center [273, 567] width 106 height 48
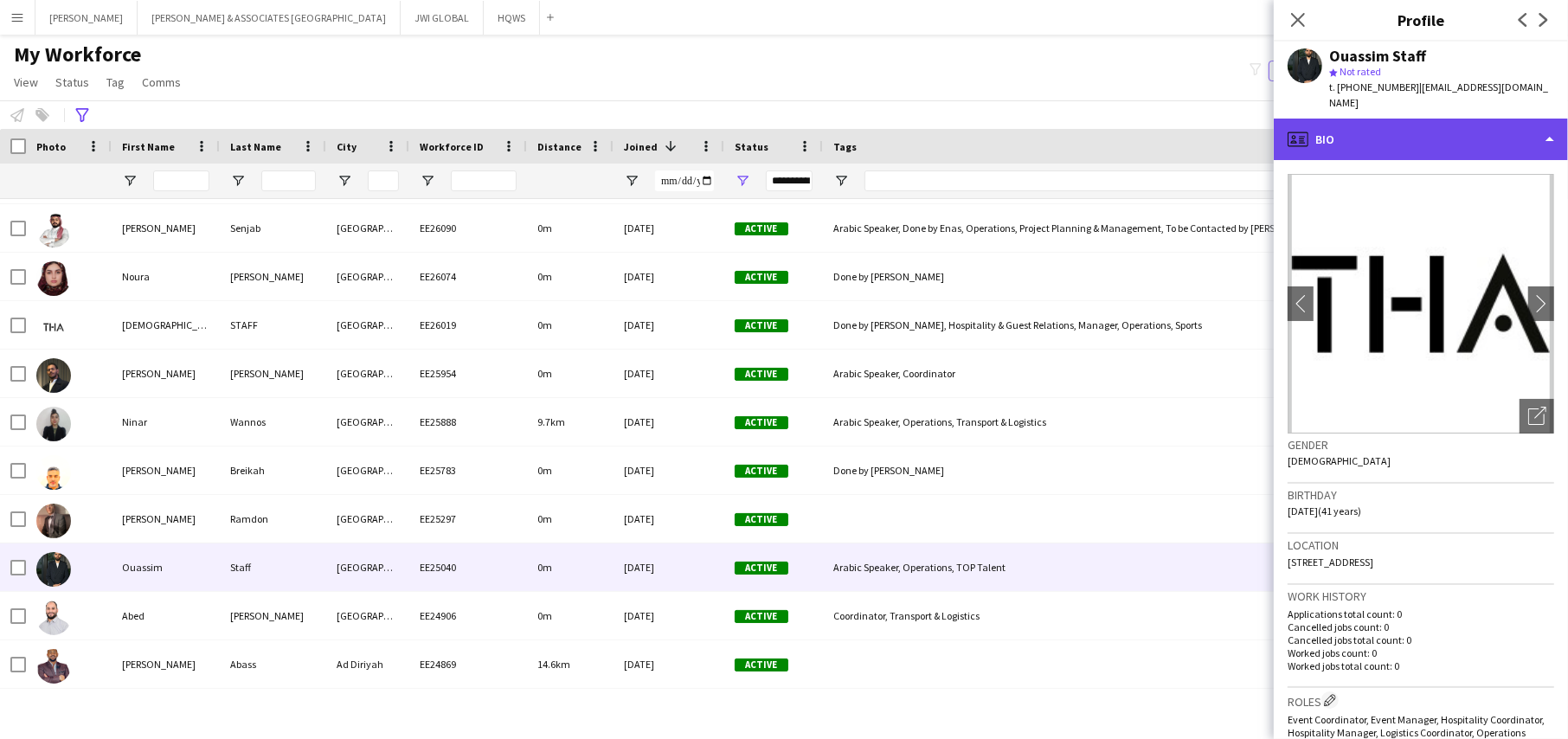
click at [1410, 124] on div "profile Bio" at bounding box center [1420, 139] width 294 height 42
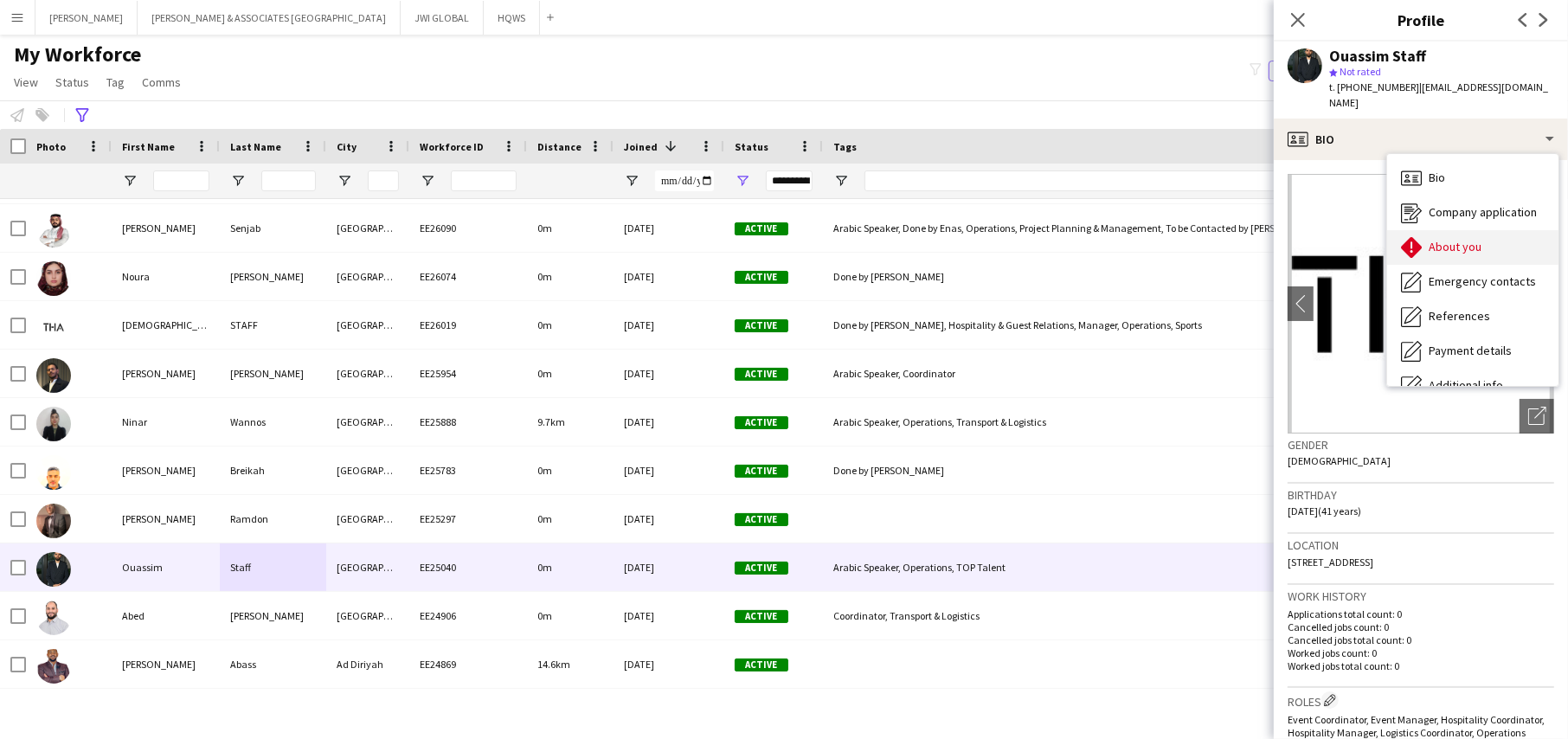
click at [1477, 241] on div "About you About you" at bounding box center [1472, 247] width 171 height 34
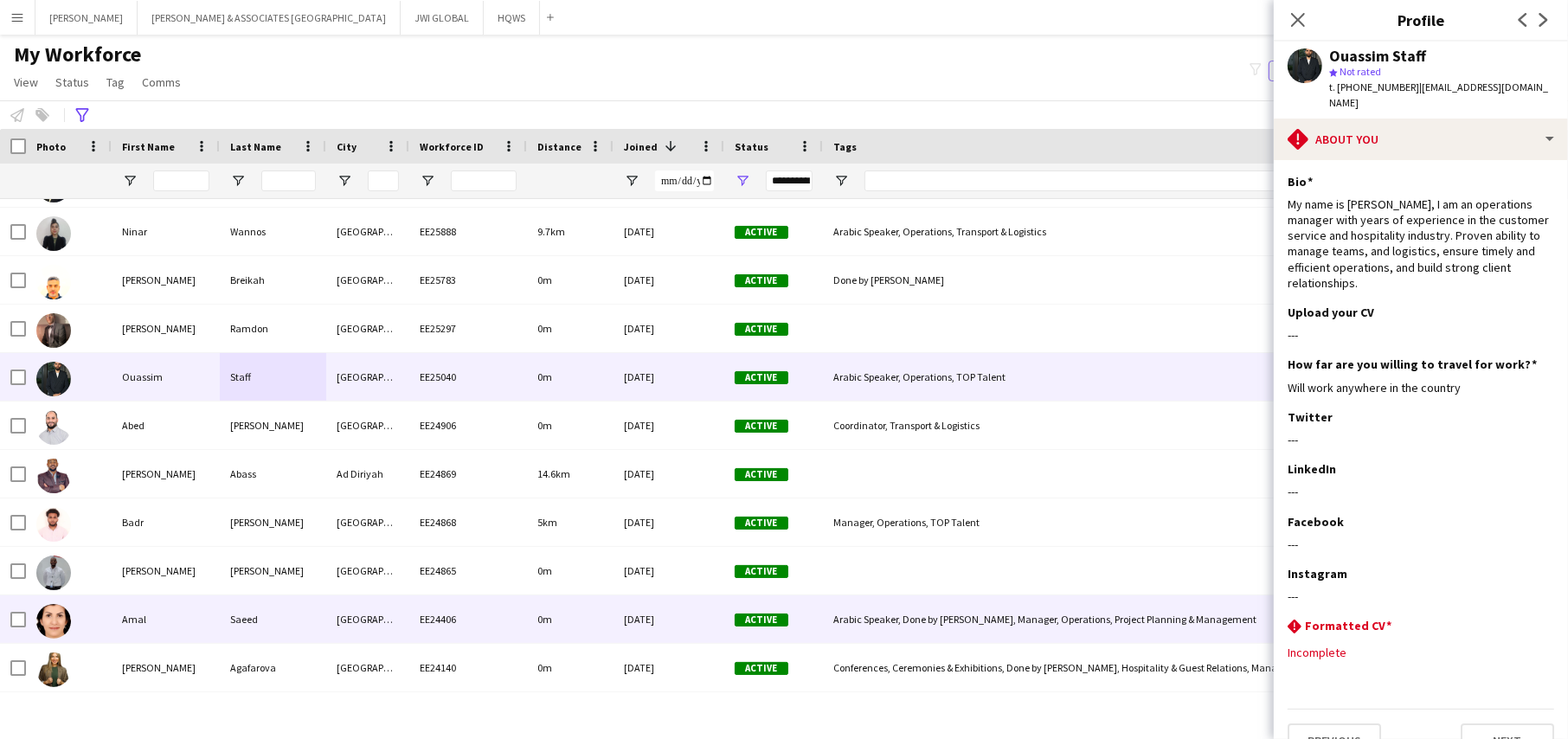
scroll to position [865, 0]
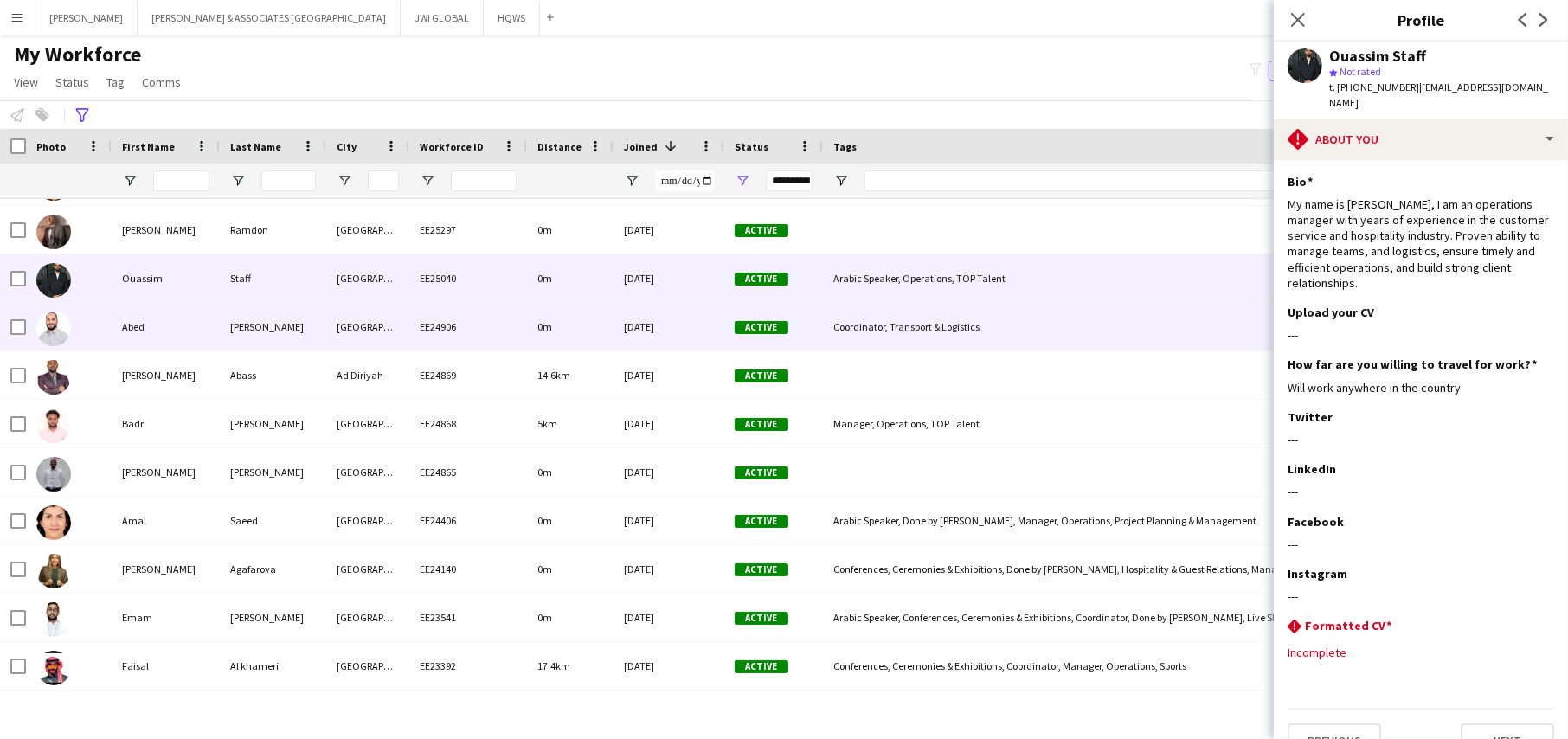
click at [129, 345] on div "Abed" at bounding box center [165, 327] width 108 height 48
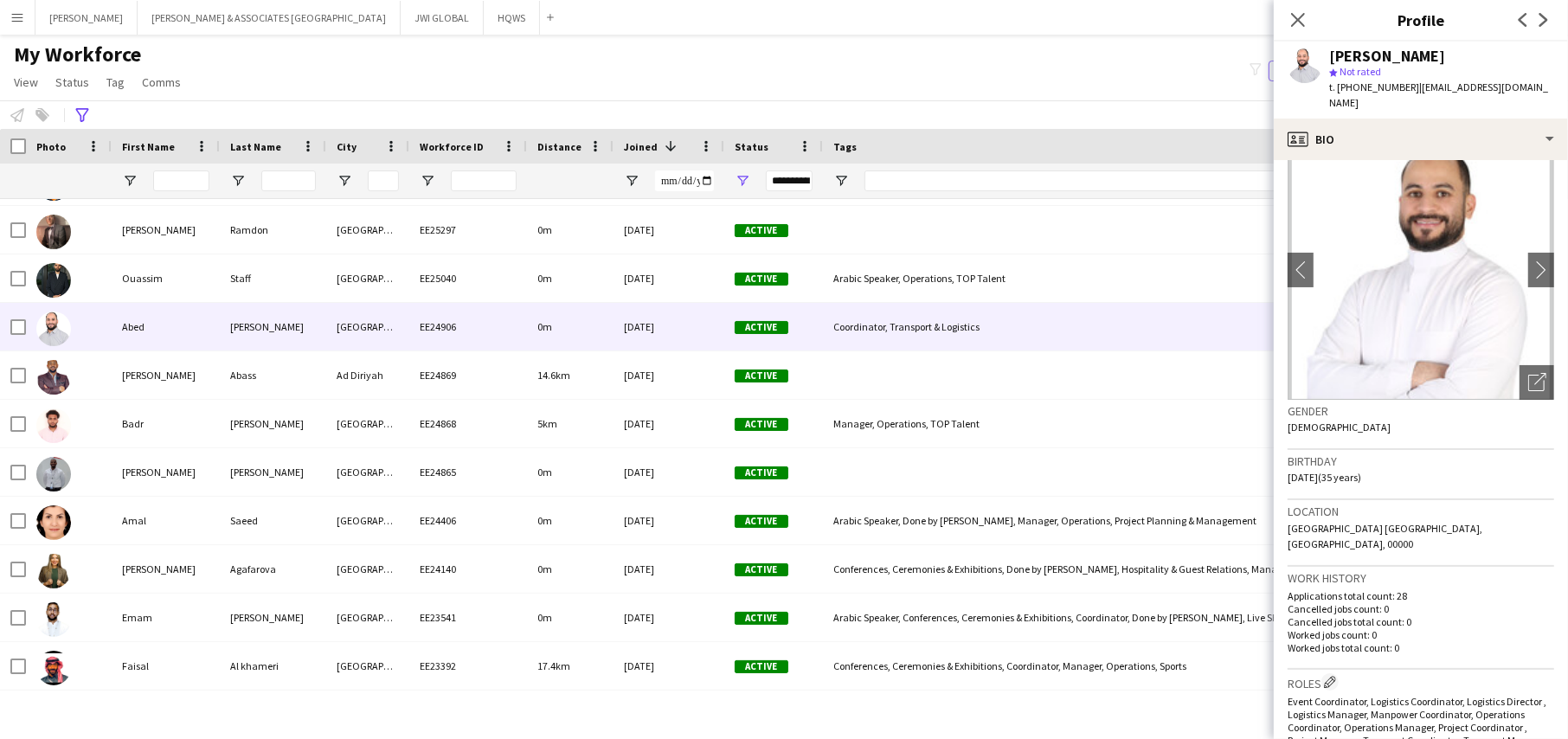
scroll to position [0, 0]
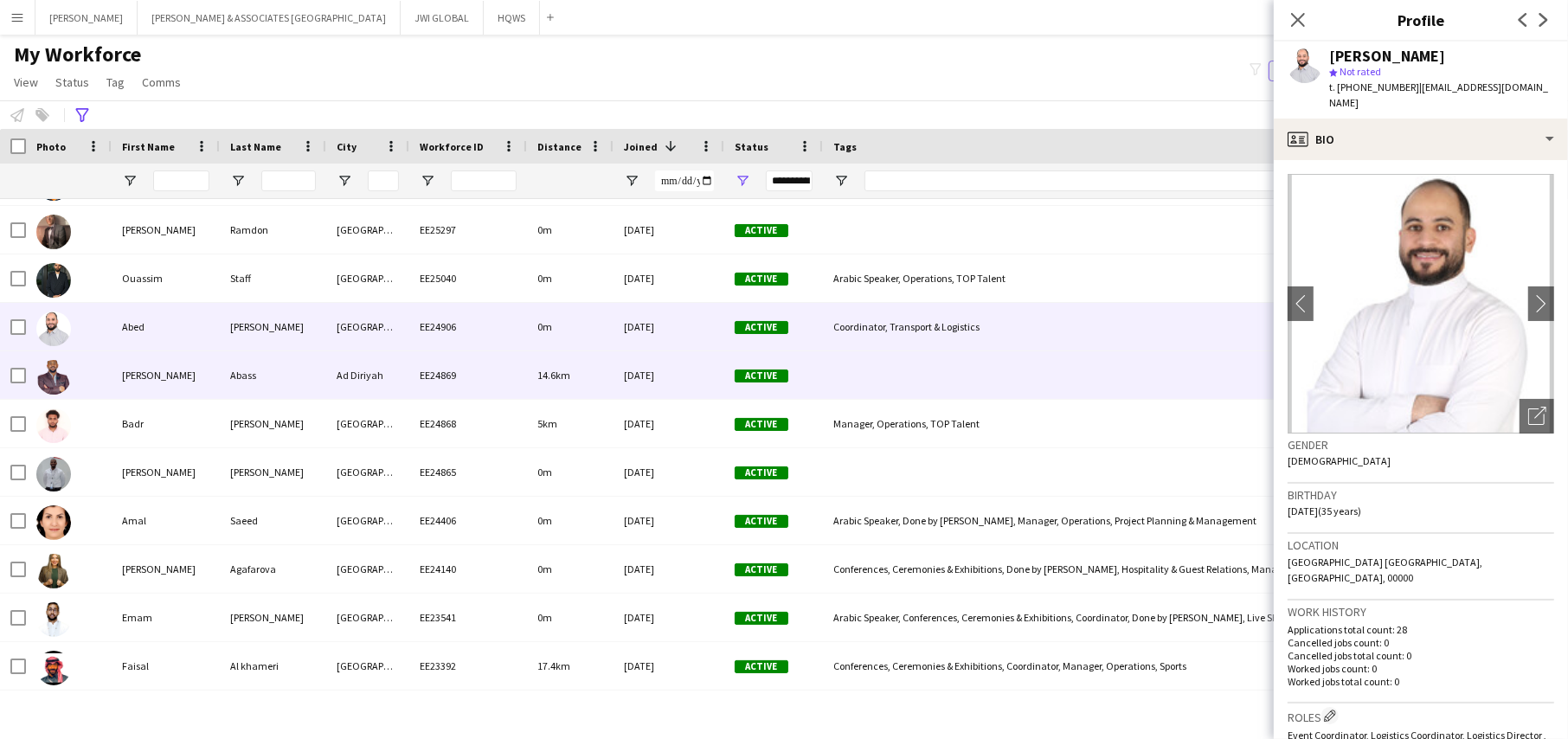
click at [425, 367] on div "EE24869" at bounding box center [468, 375] width 117 height 48
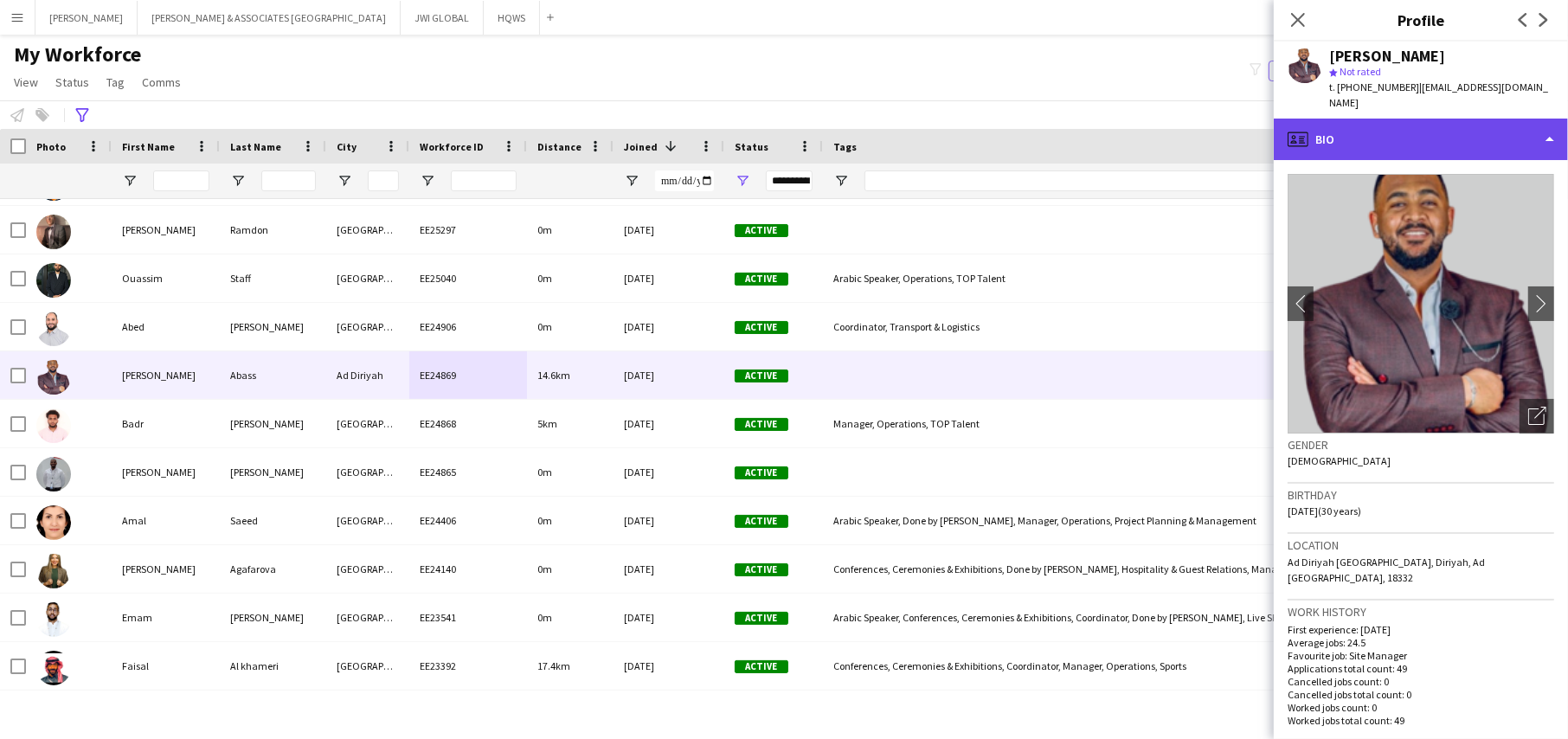
click at [1358, 138] on div "profile Bio" at bounding box center [1420, 139] width 294 height 42
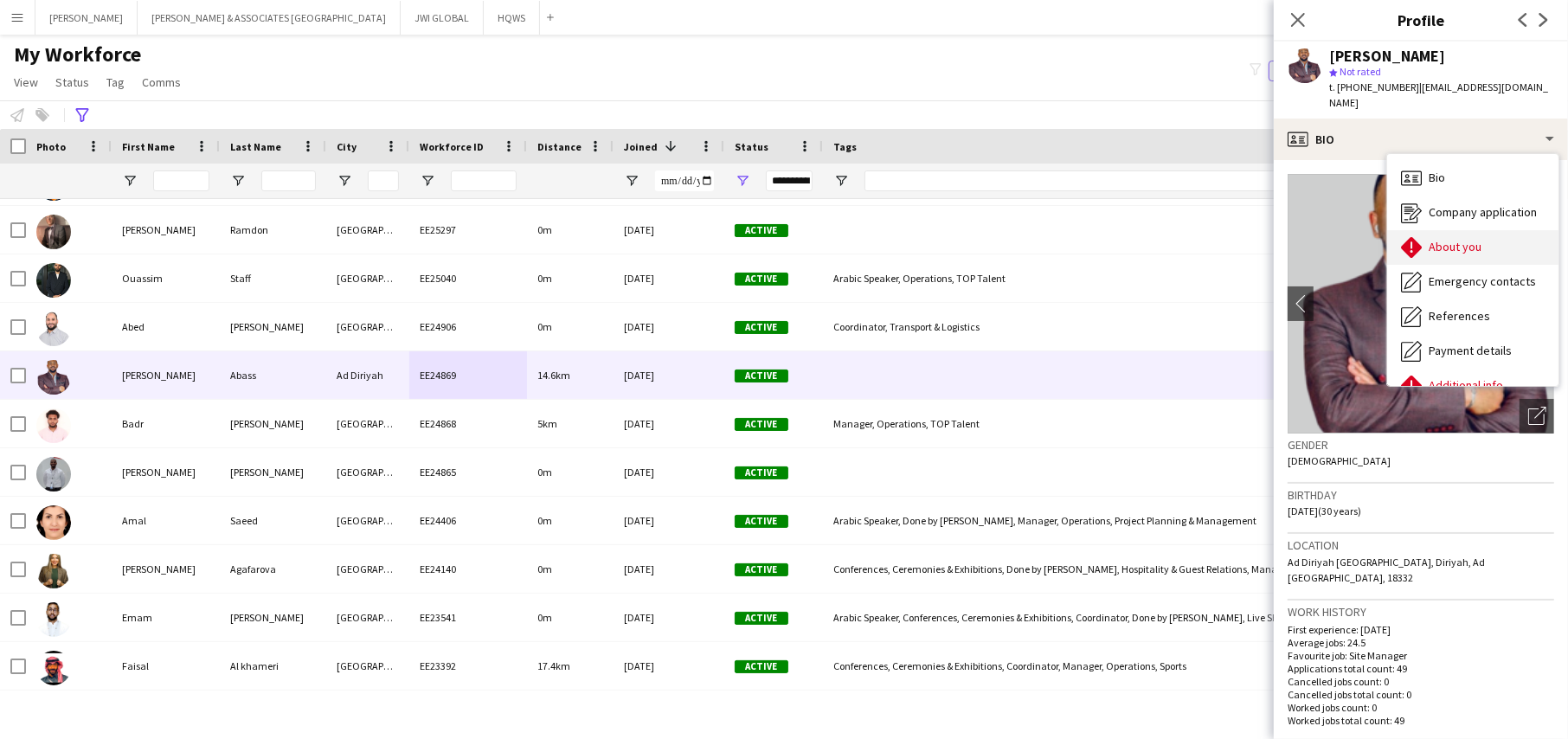
click at [1392, 236] on div "About you About you" at bounding box center [1472, 247] width 171 height 34
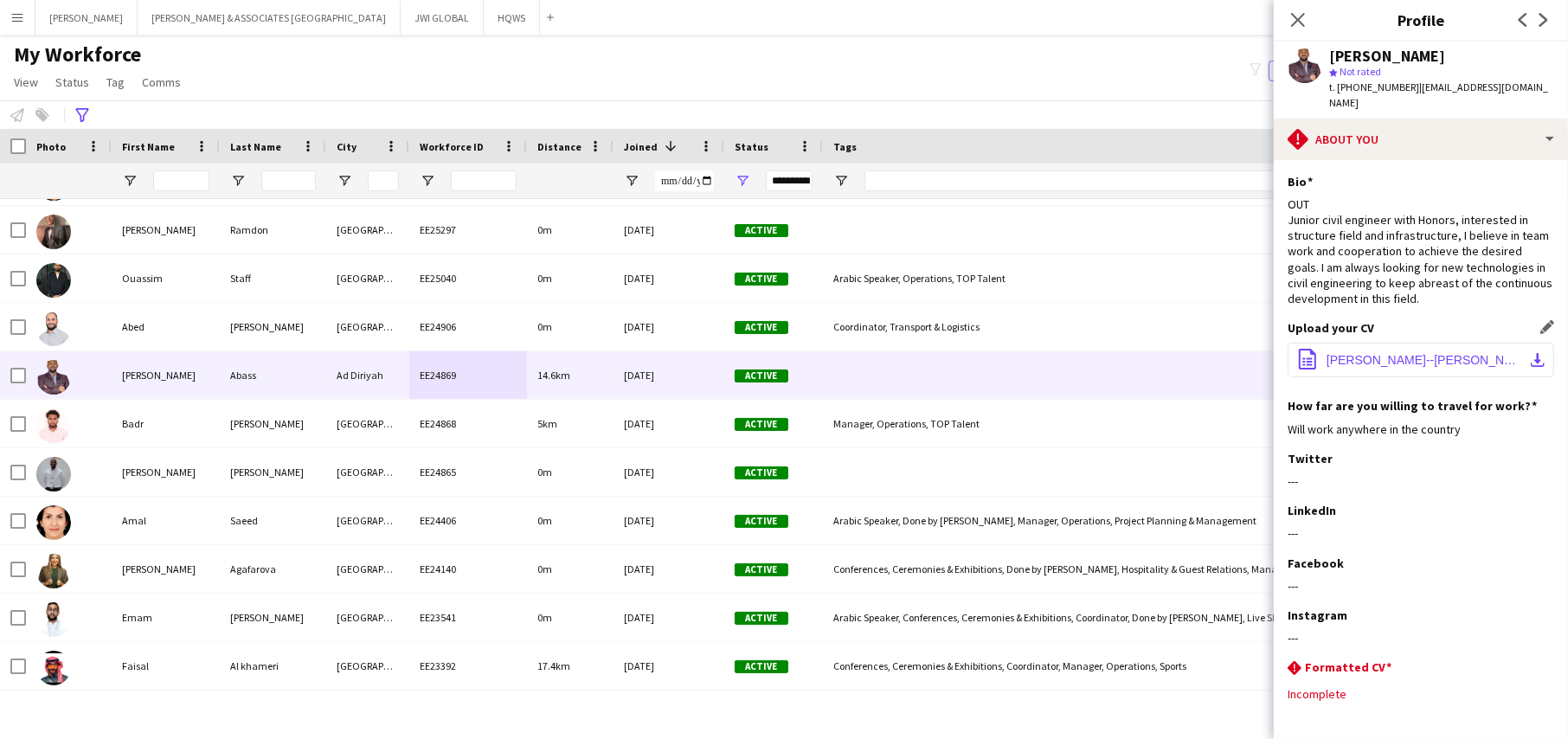
click at [1372, 355] on button "office-file-sheet [PERSON_NAME]--[PERSON_NAME] OCT.pdf download-bottom" at bounding box center [1420, 359] width 266 height 34
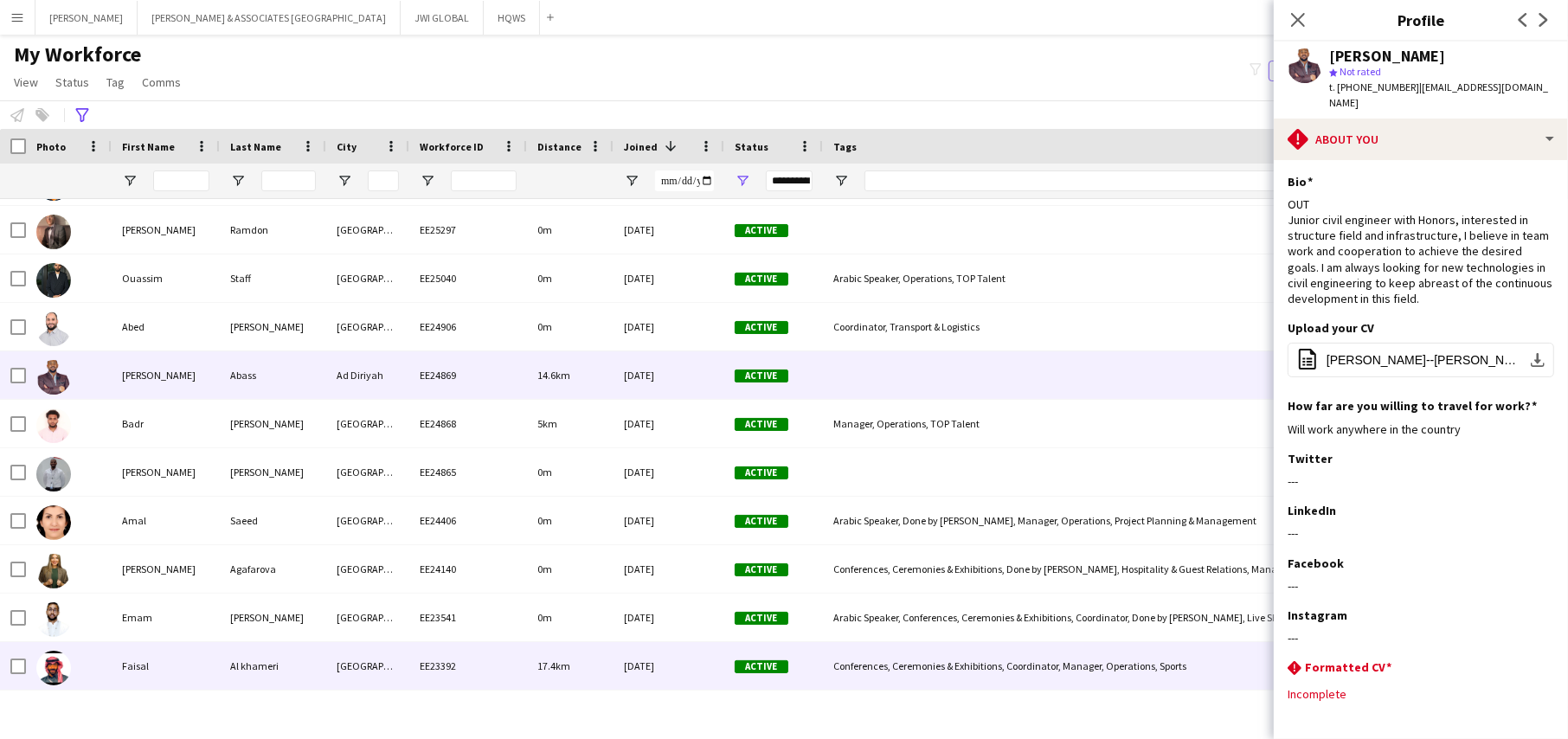
click at [471, 660] on div "EE23392" at bounding box center [468, 666] width 117 height 48
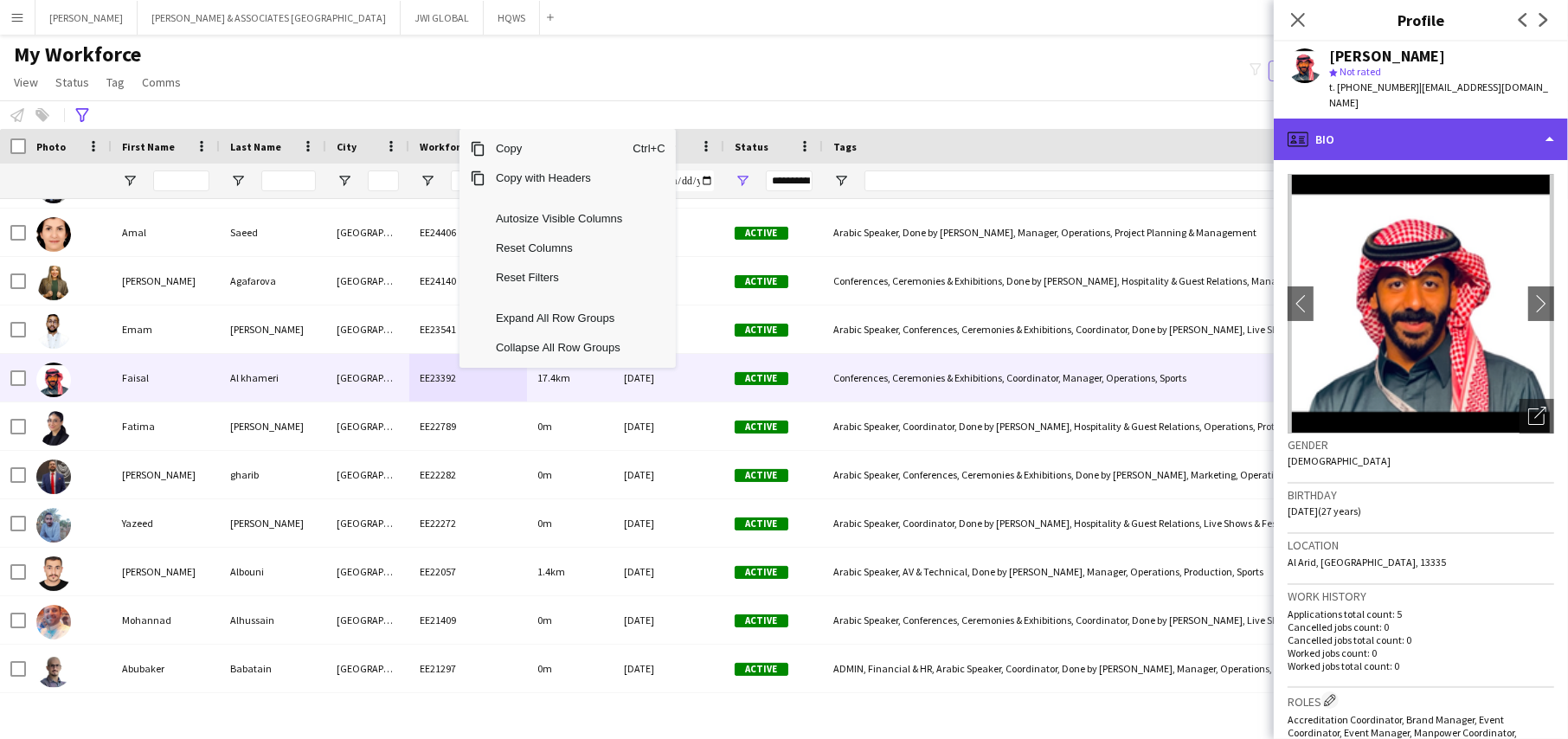
click at [1403, 127] on div "profile Bio" at bounding box center [1420, 139] width 294 height 42
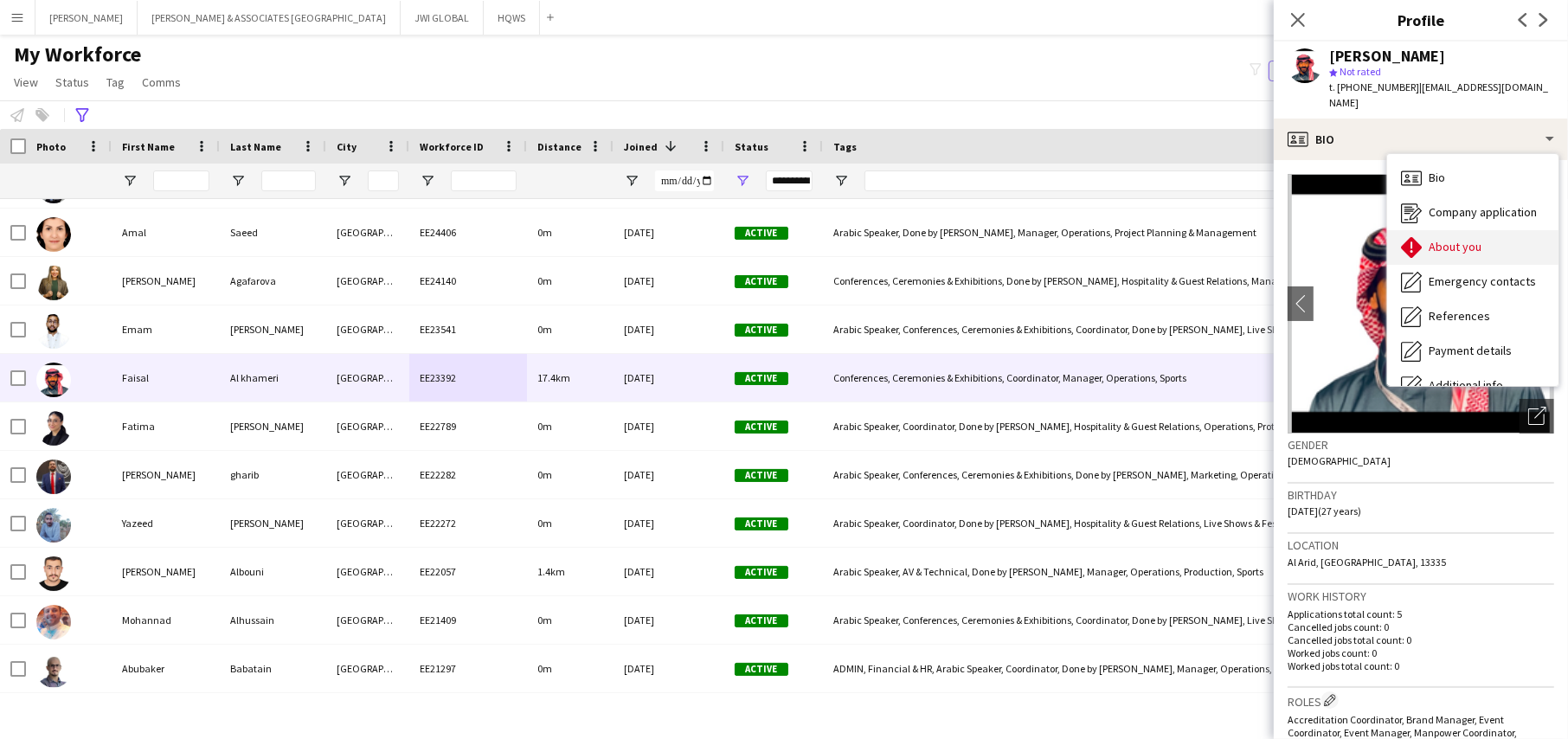
click at [1402, 238] on icon "About you" at bounding box center [1411, 248] width 20 height 20
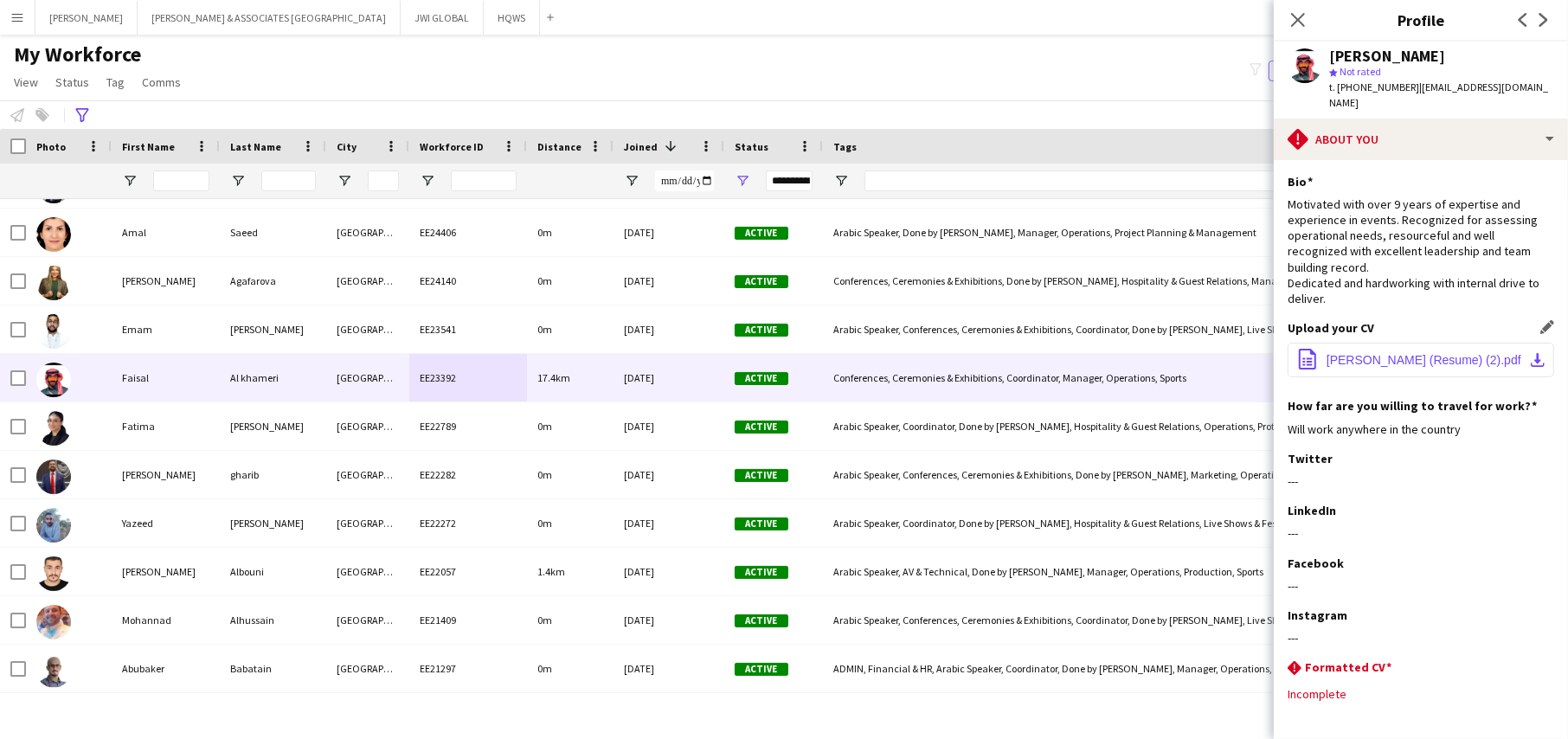
click at [1376, 353] on span "[PERSON_NAME] (Resume) (2).pdf" at bounding box center [1424, 359] width 195 height 14
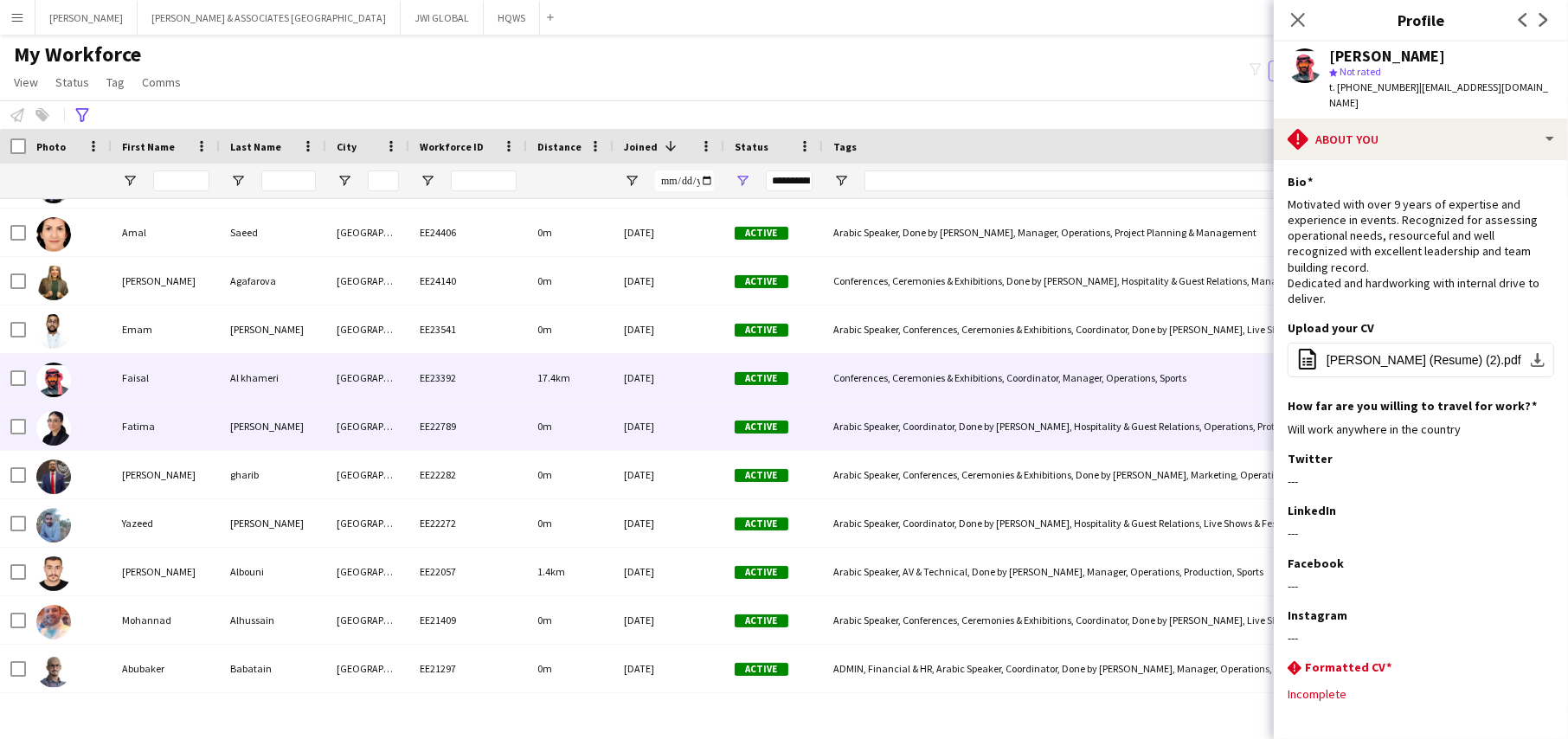
click at [161, 419] on div "Fatima" at bounding box center [165, 426] width 108 height 48
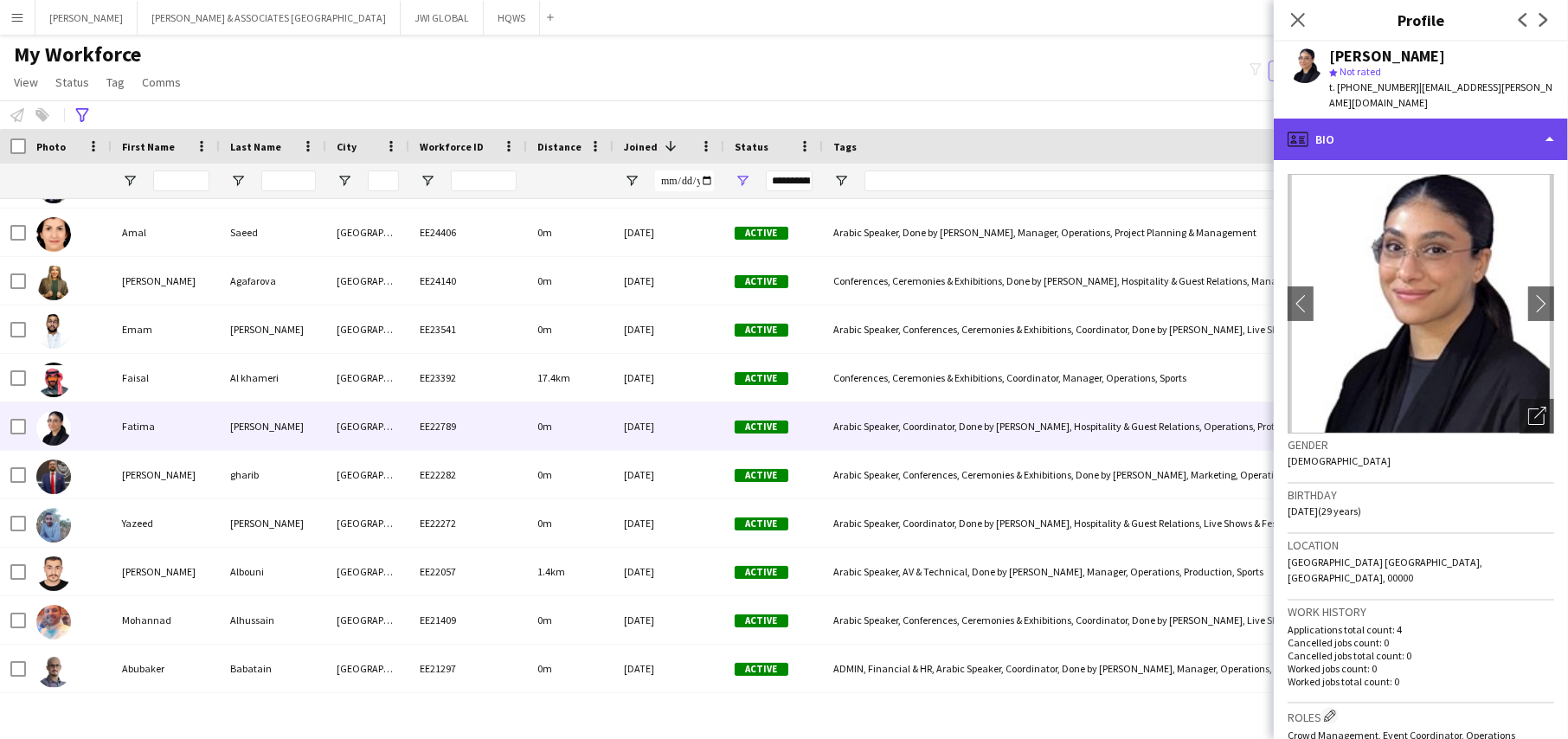
click at [1439, 123] on div "profile Bio" at bounding box center [1420, 139] width 294 height 42
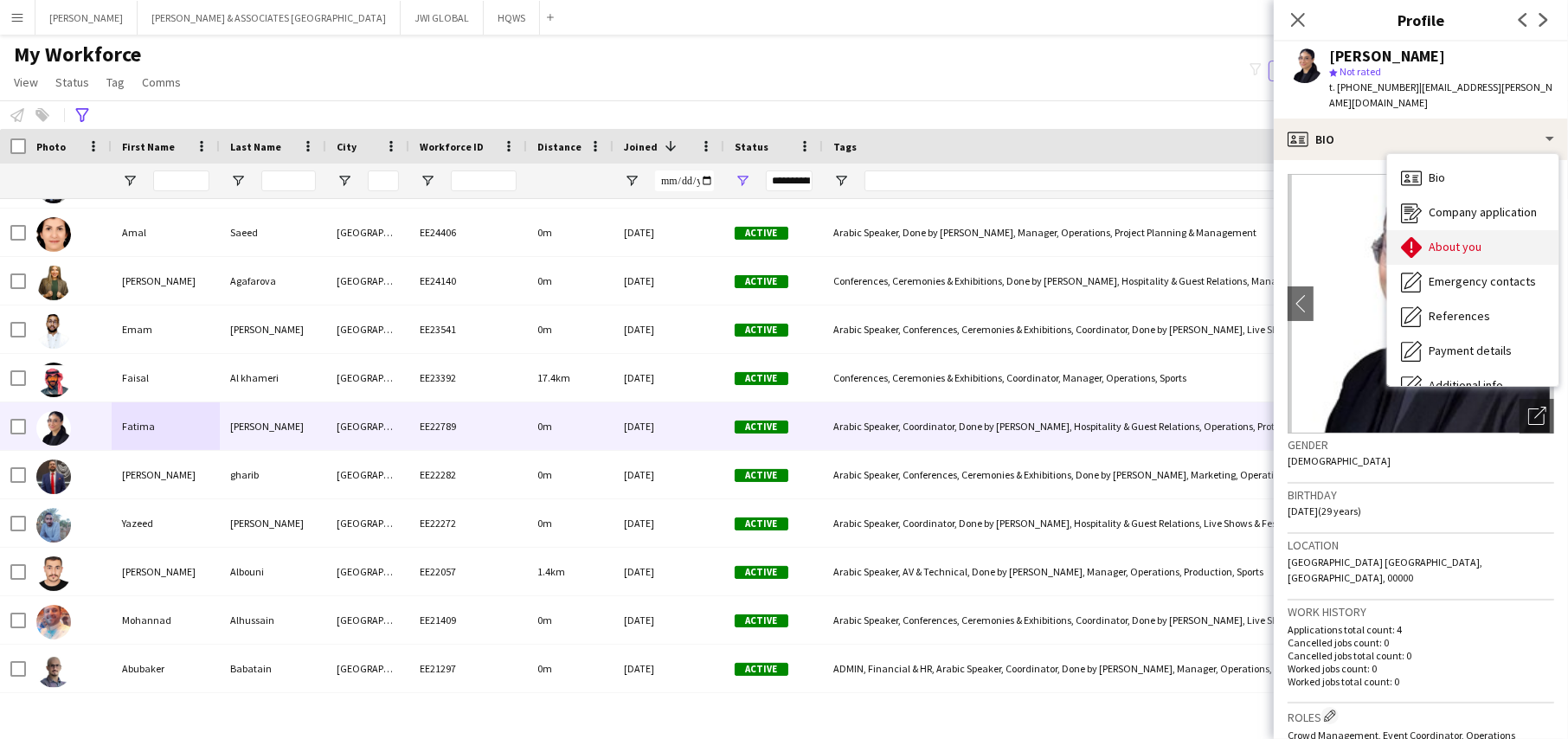
click at [1422, 237] on icon "About you" at bounding box center [1411, 248] width 20 height 20
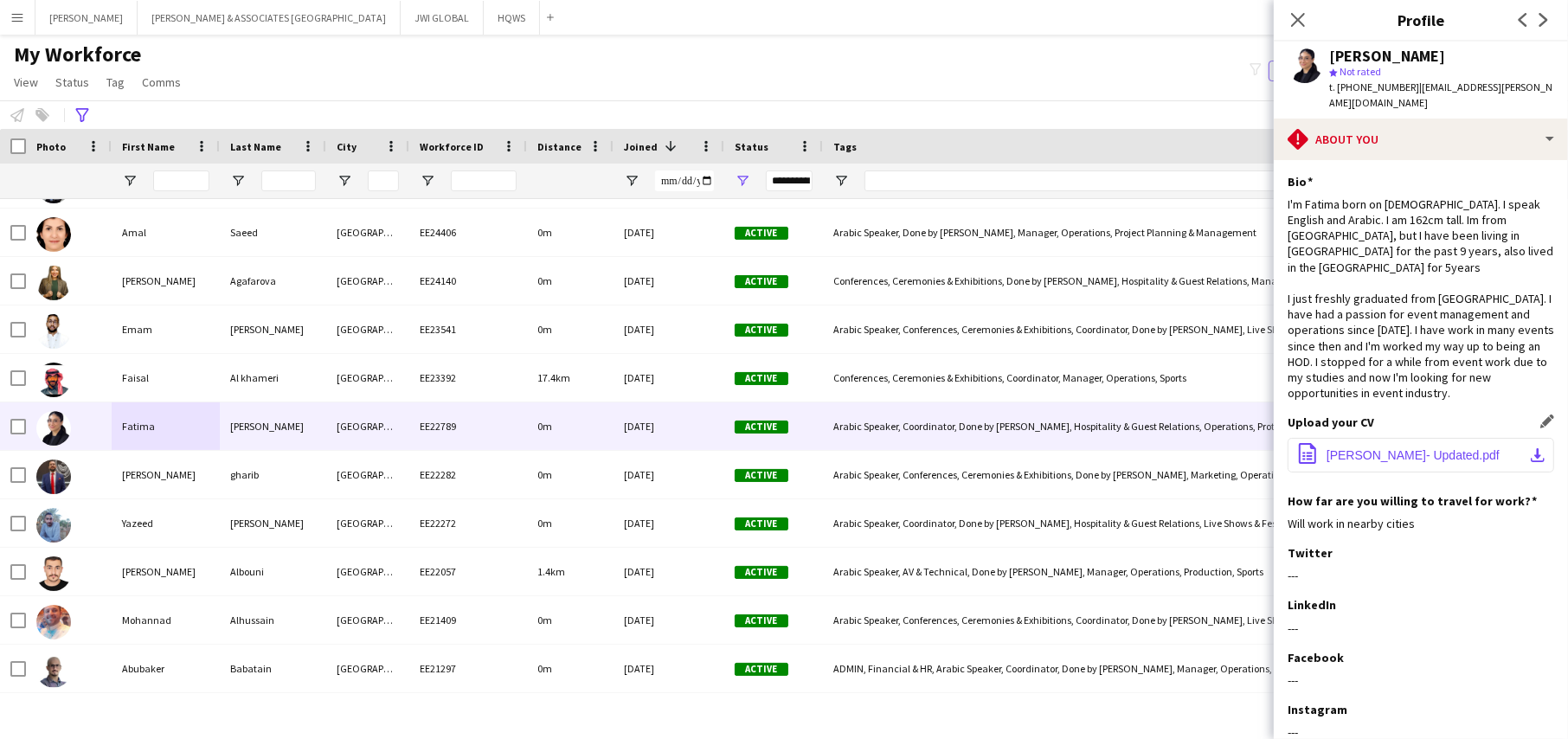
click at [1366, 448] on span "[PERSON_NAME]- Updated.pdf" at bounding box center [1413, 454] width 173 height 14
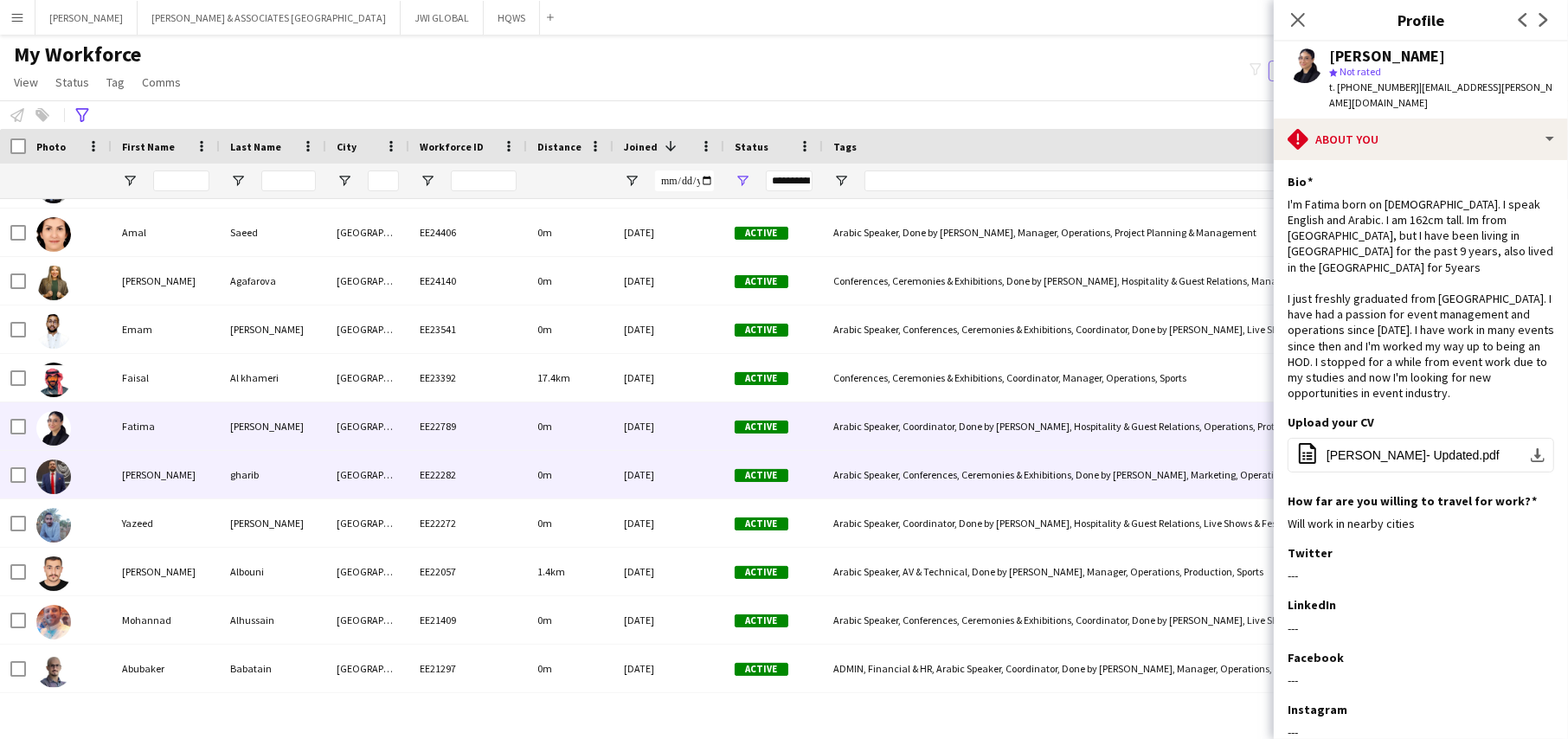
click at [311, 464] on div "gharib" at bounding box center [273, 475] width 106 height 48
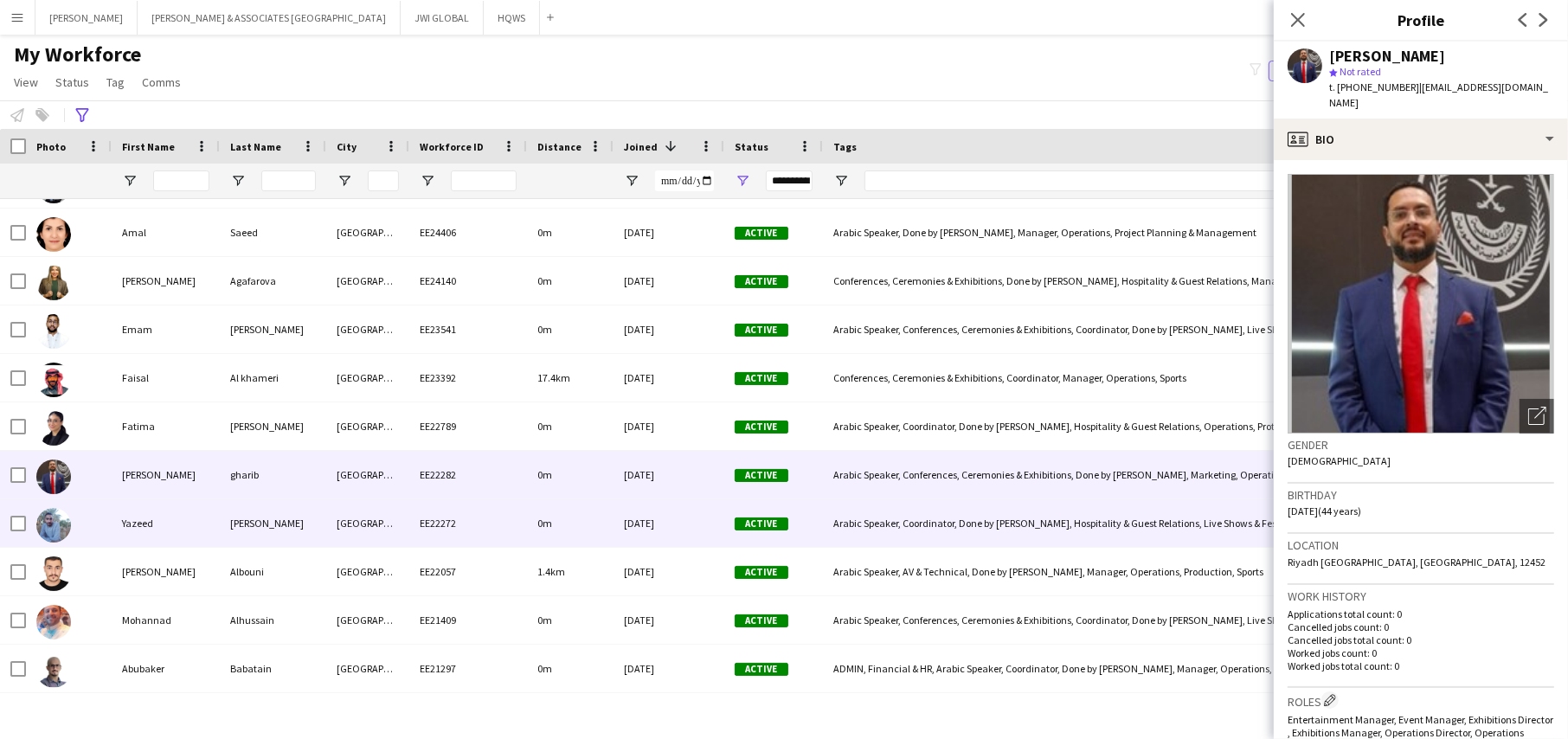
drag, startPoint x: 287, startPoint y: 503, endPoint x: 286, endPoint y: 494, distance: 9.1
click at [287, 501] on div "[PERSON_NAME]" at bounding box center [273, 523] width 106 height 48
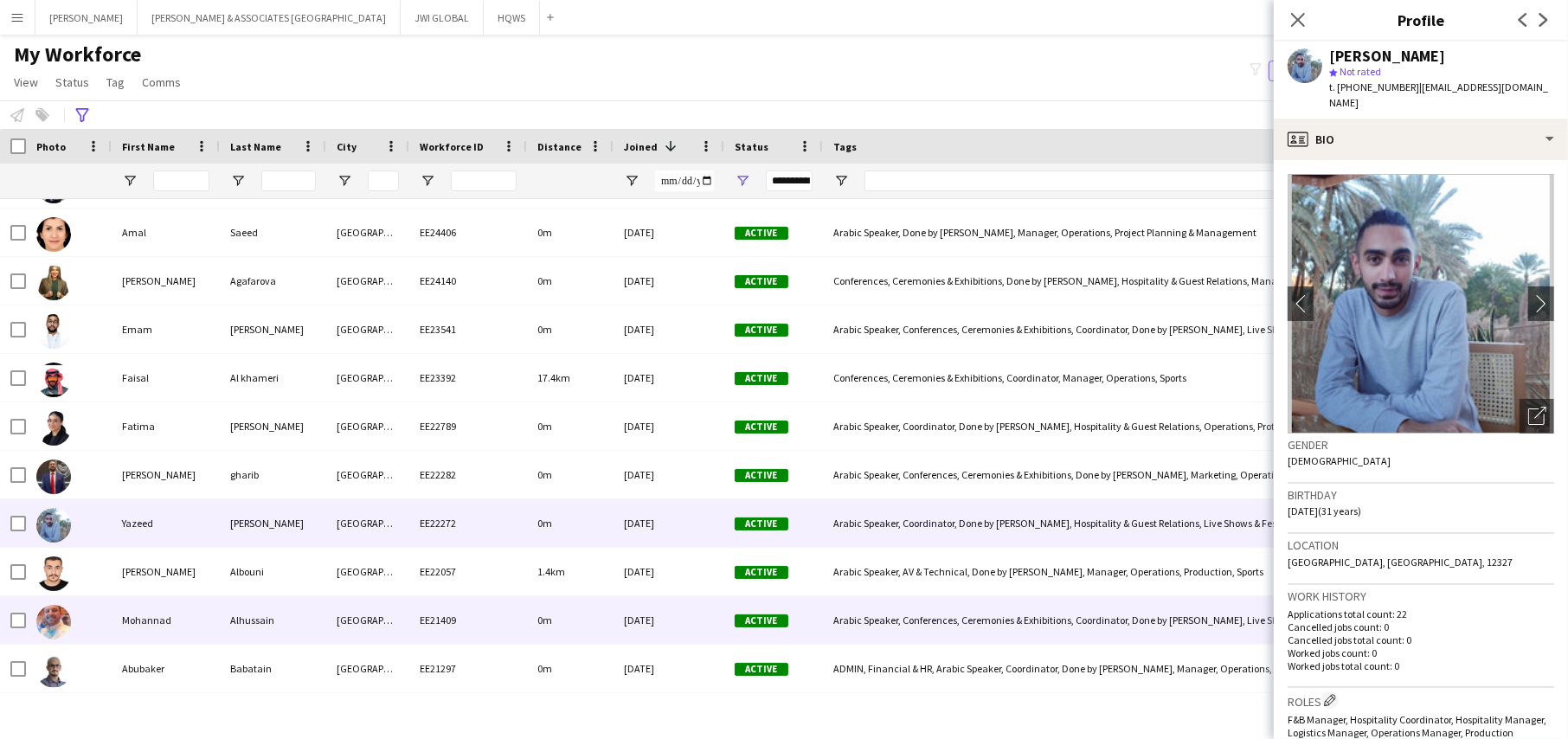
click at [374, 604] on div "[GEOGRAPHIC_DATA]" at bounding box center [368, 620] width 83 height 48
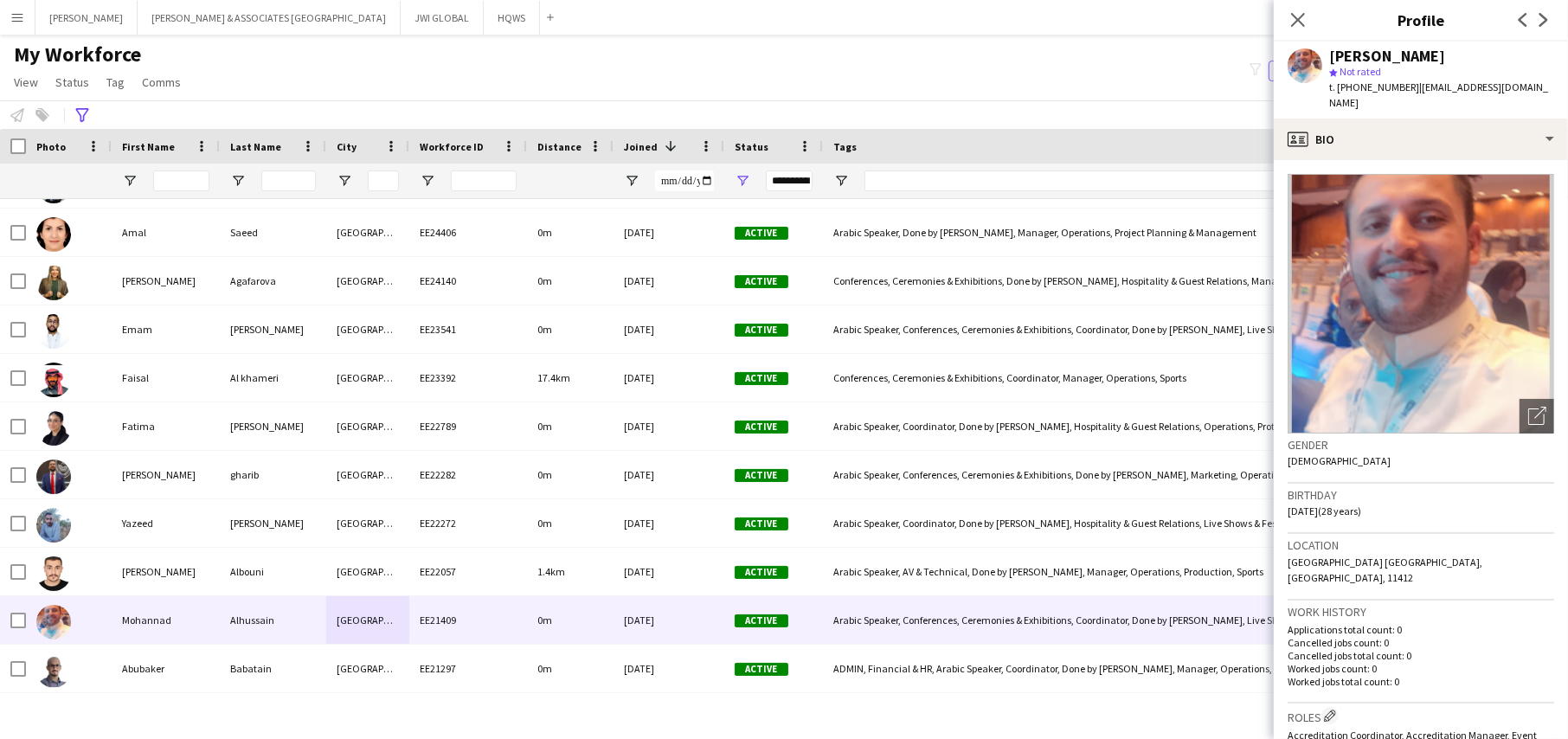
drag, startPoint x: 1342, startPoint y: 151, endPoint x: 1348, endPoint y: 160, distance: 10.8
click at [1343, 160] on app-crew-profile-bio "Open photos pop-in Gender [DEMOGRAPHIC_DATA] Birthday [DEMOGRAPHIC_DATA] (28 ye…" at bounding box center [1420, 449] width 294 height 578
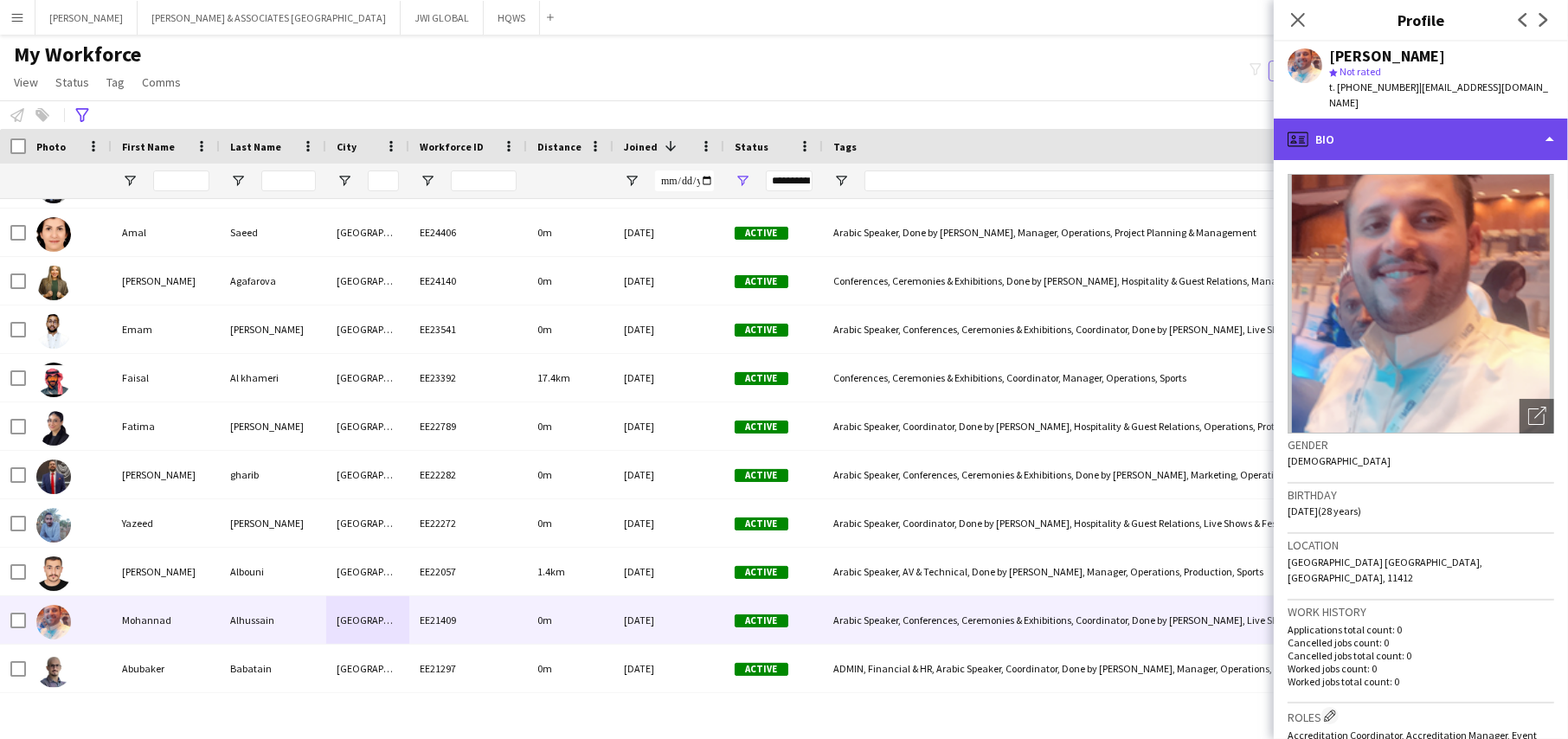
click at [1369, 140] on div "profile Bio" at bounding box center [1420, 139] width 294 height 42
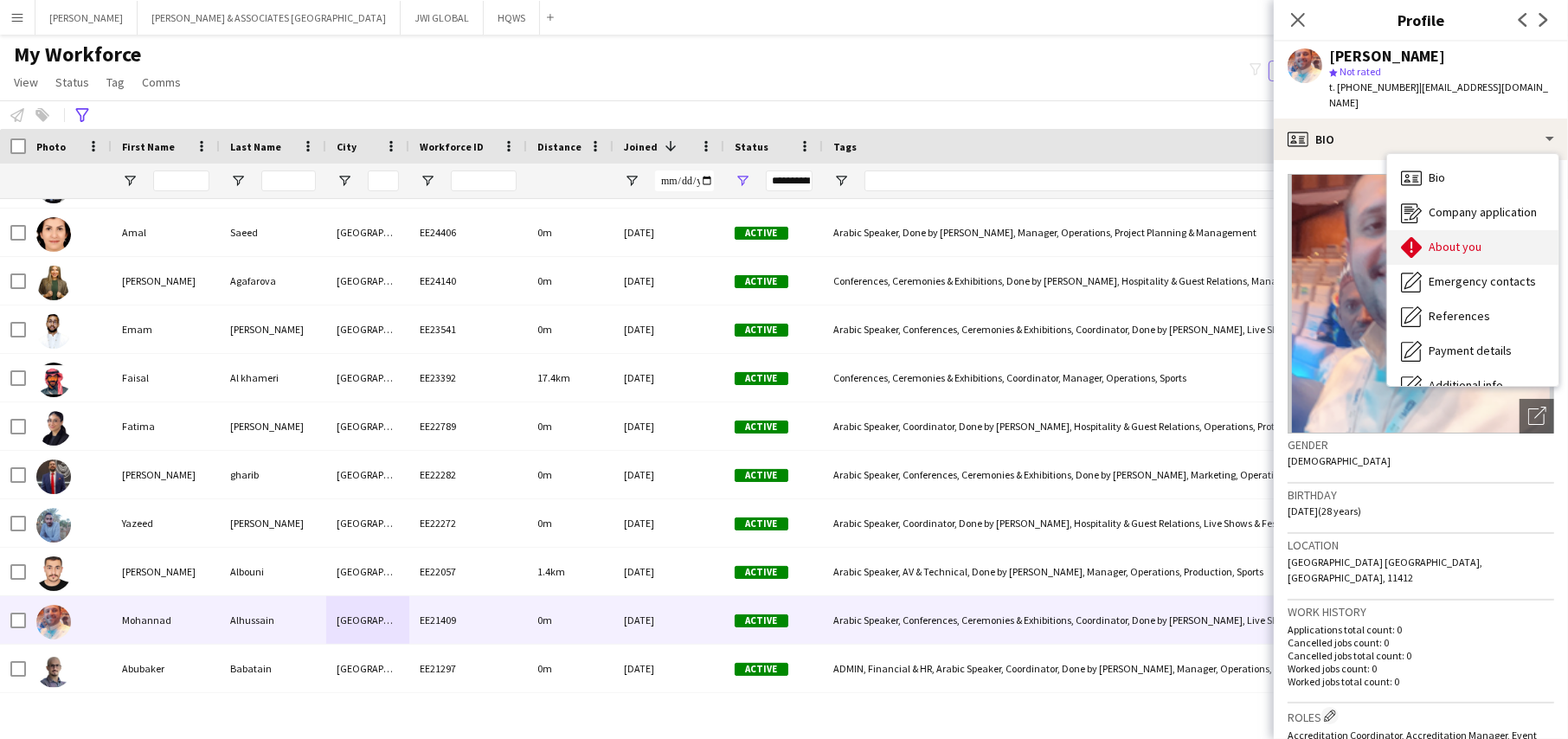
click at [1477, 230] on div "About you About you" at bounding box center [1472, 247] width 171 height 34
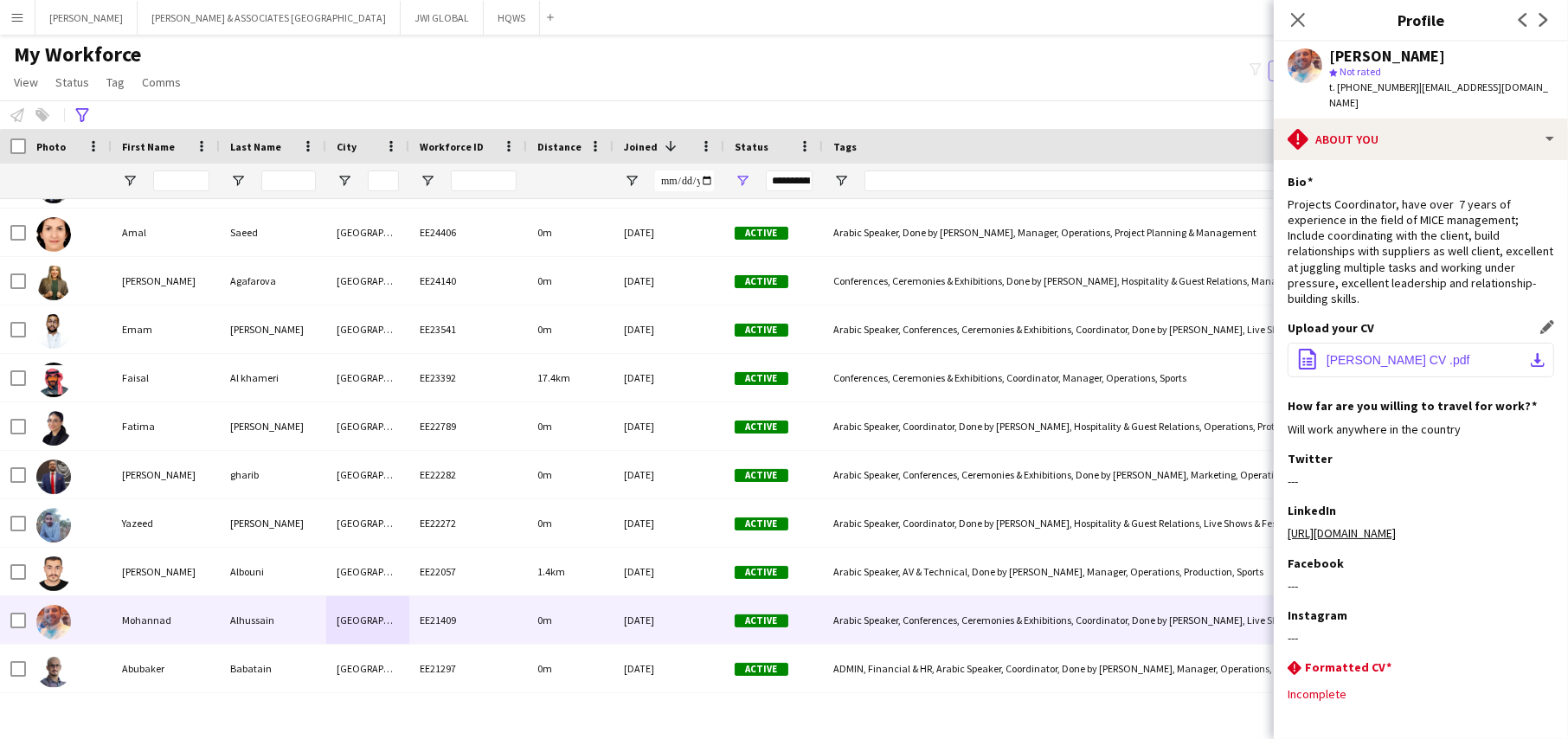
click at [1420, 356] on button "office-file-sheet [PERSON_NAME] CV .pdf download-bottom" at bounding box center [1420, 359] width 266 height 34
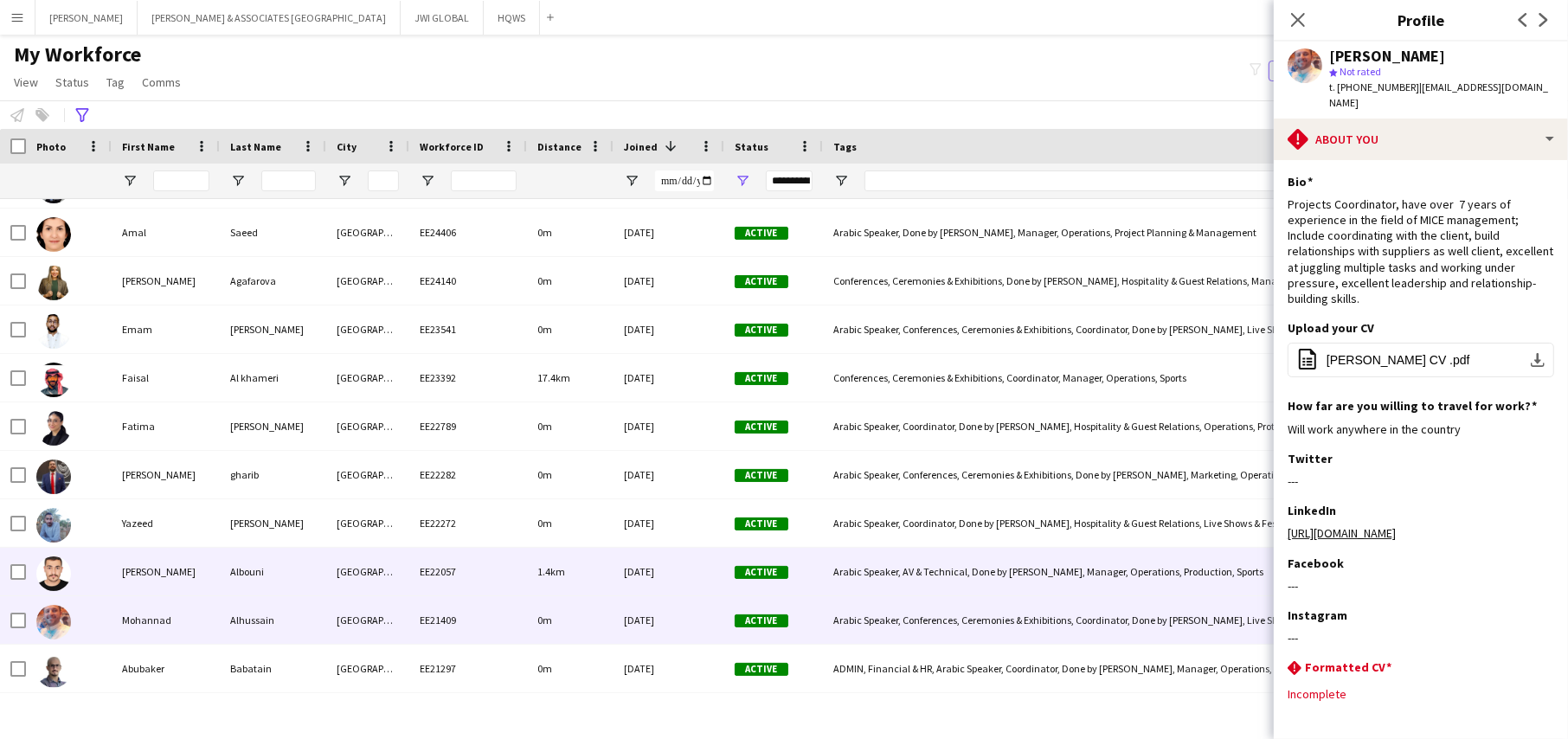
click at [260, 571] on div "Albouni" at bounding box center [273, 572] width 106 height 48
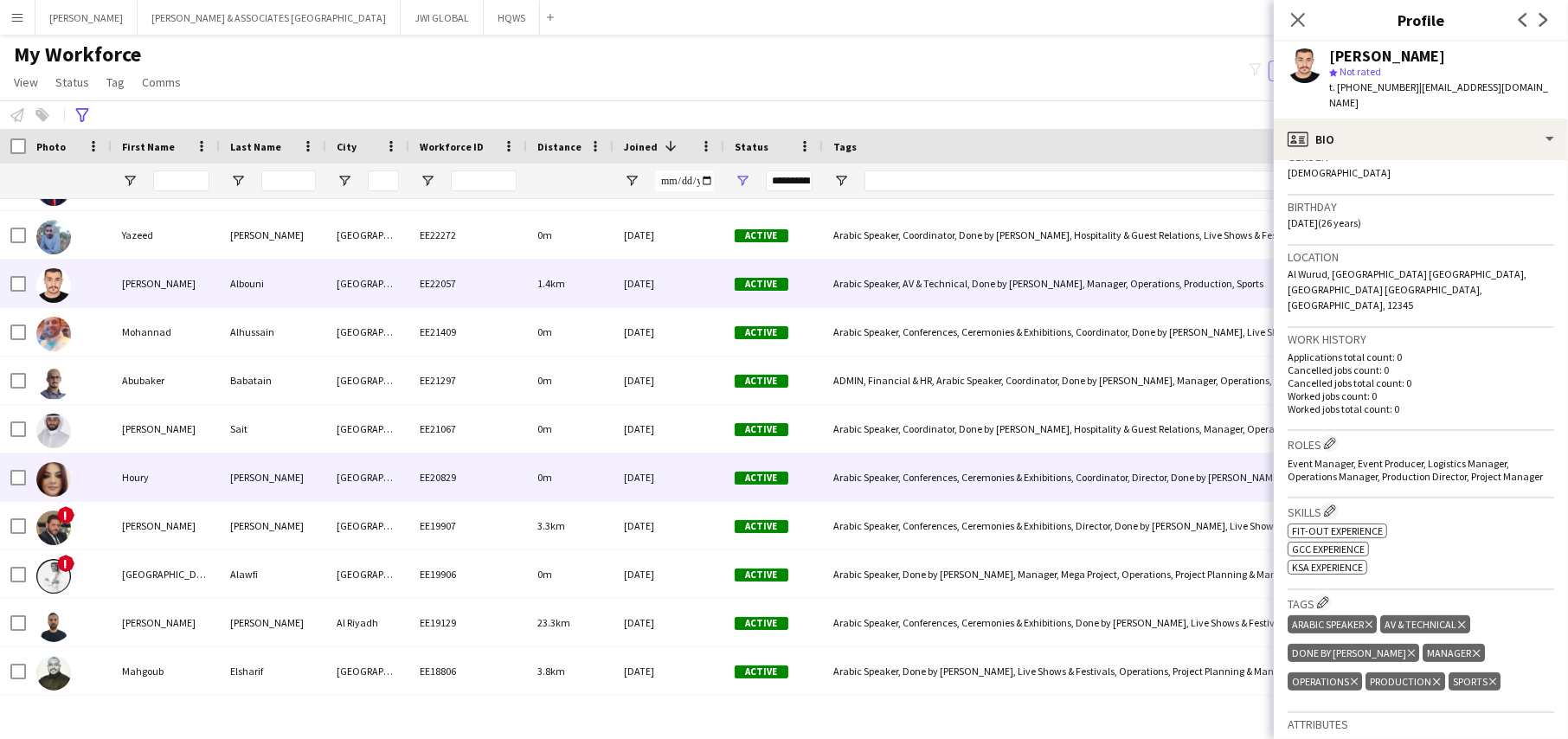
scroll to position [1586, 0]
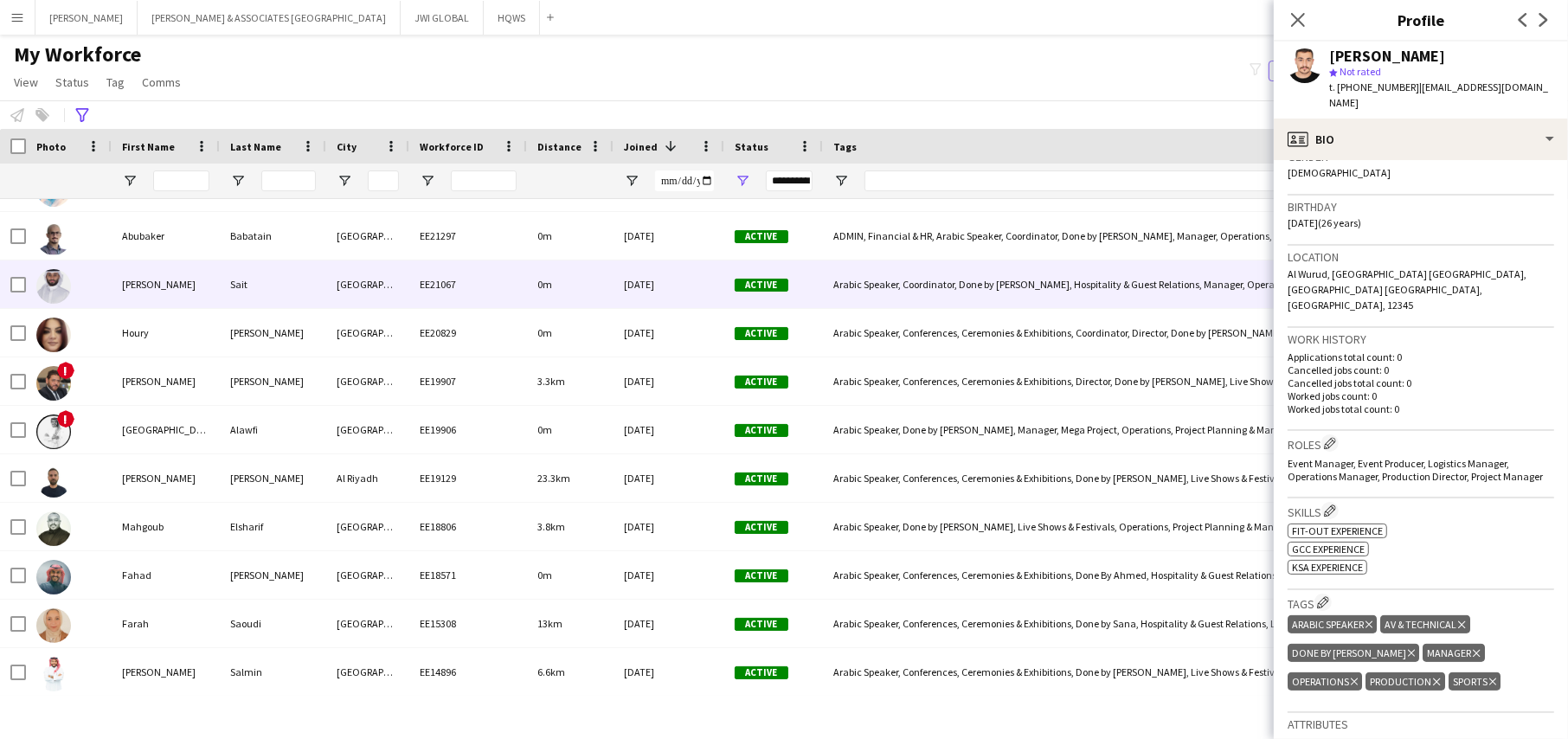
click at [156, 281] on div "[PERSON_NAME]" at bounding box center [165, 285] width 108 height 48
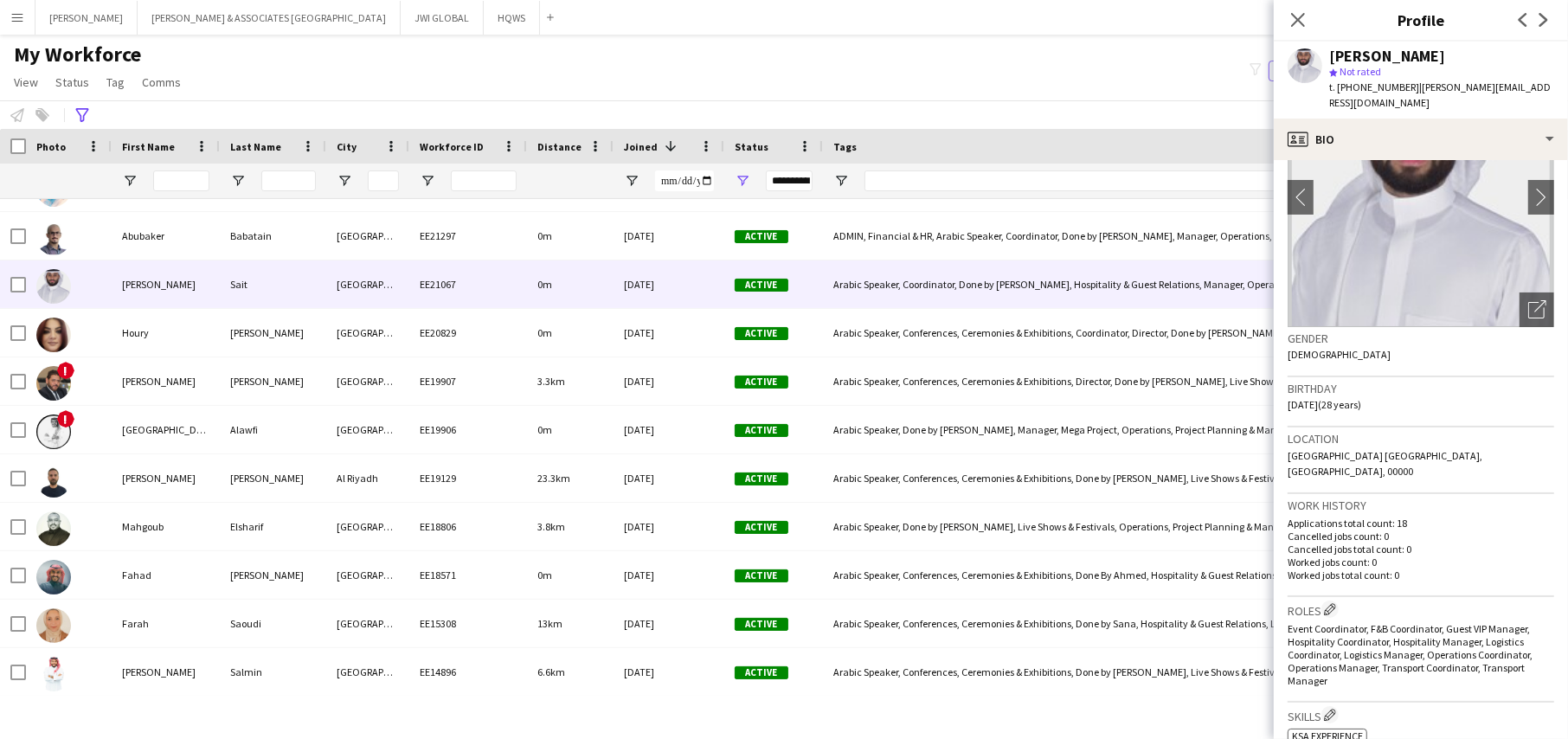
scroll to position [0, 0]
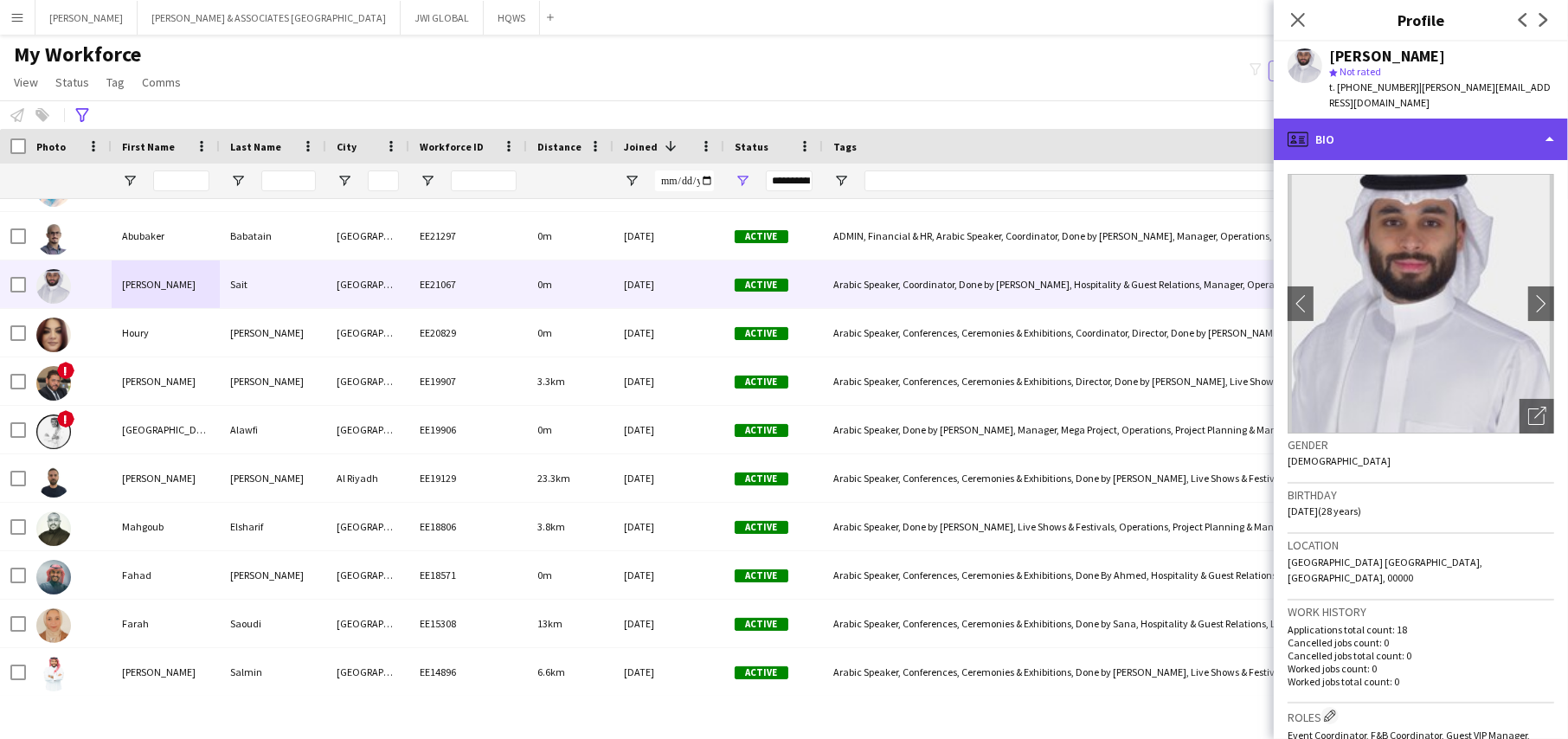
click at [1457, 132] on div "profile Bio" at bounding box center [1420, 139] width 294 height 42
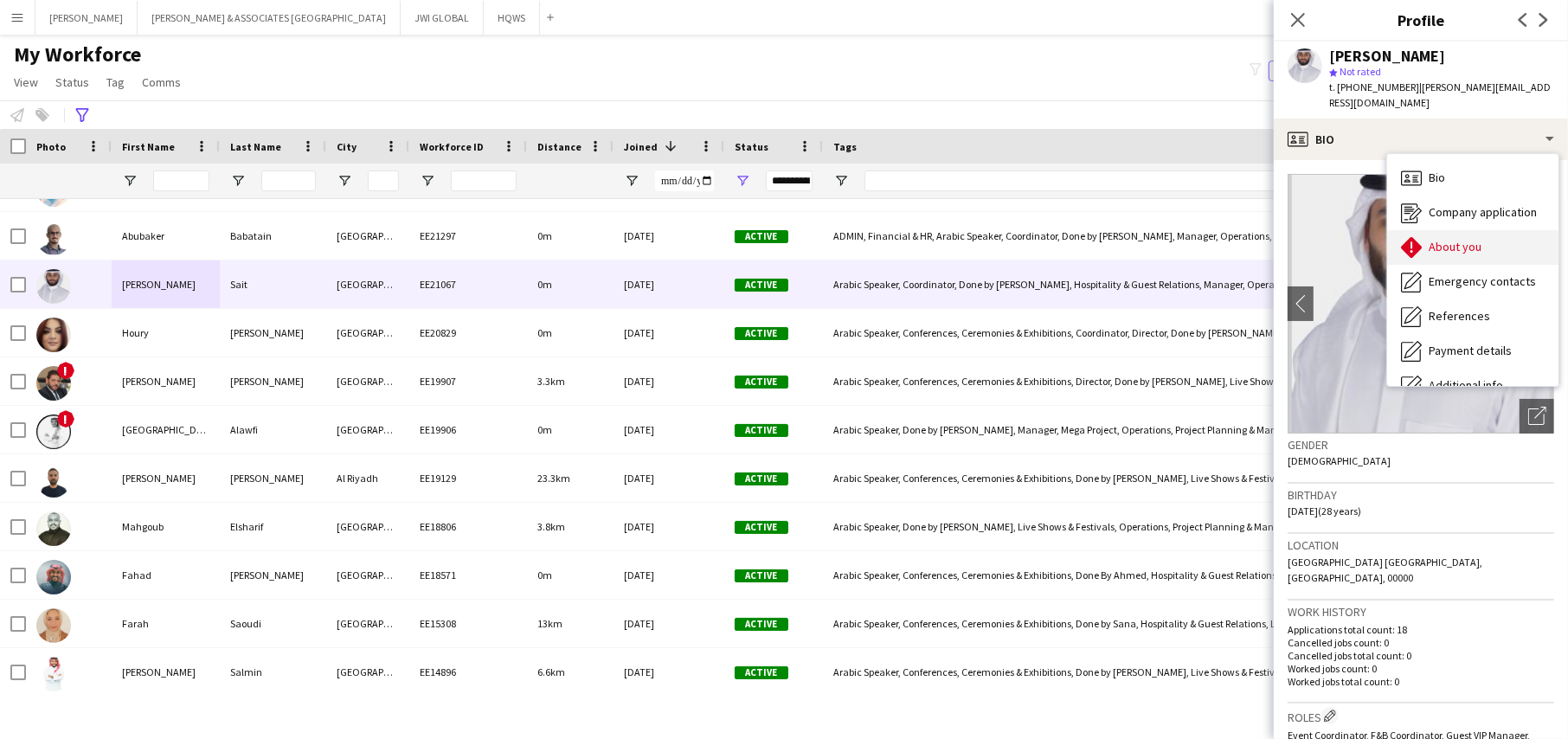
click at [1468, 238] on span "About you" at bounding box center [1454, 246] width 53 height 16
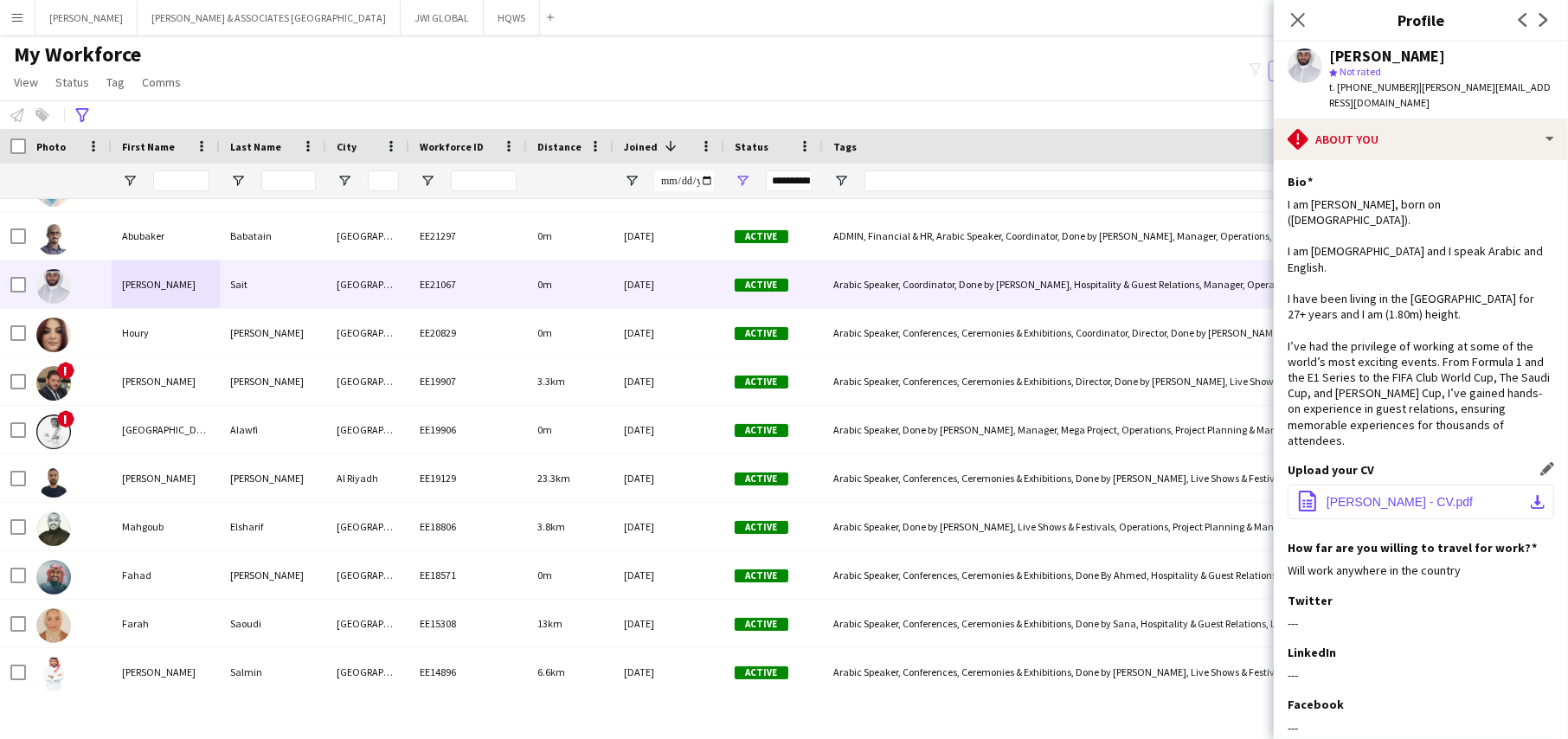
click at [1380, 484] on button "office-file-sheet [PERSON_NAME] - CV.pdf download-bottom" at bounding box center [1420, 501] width 266 height 34
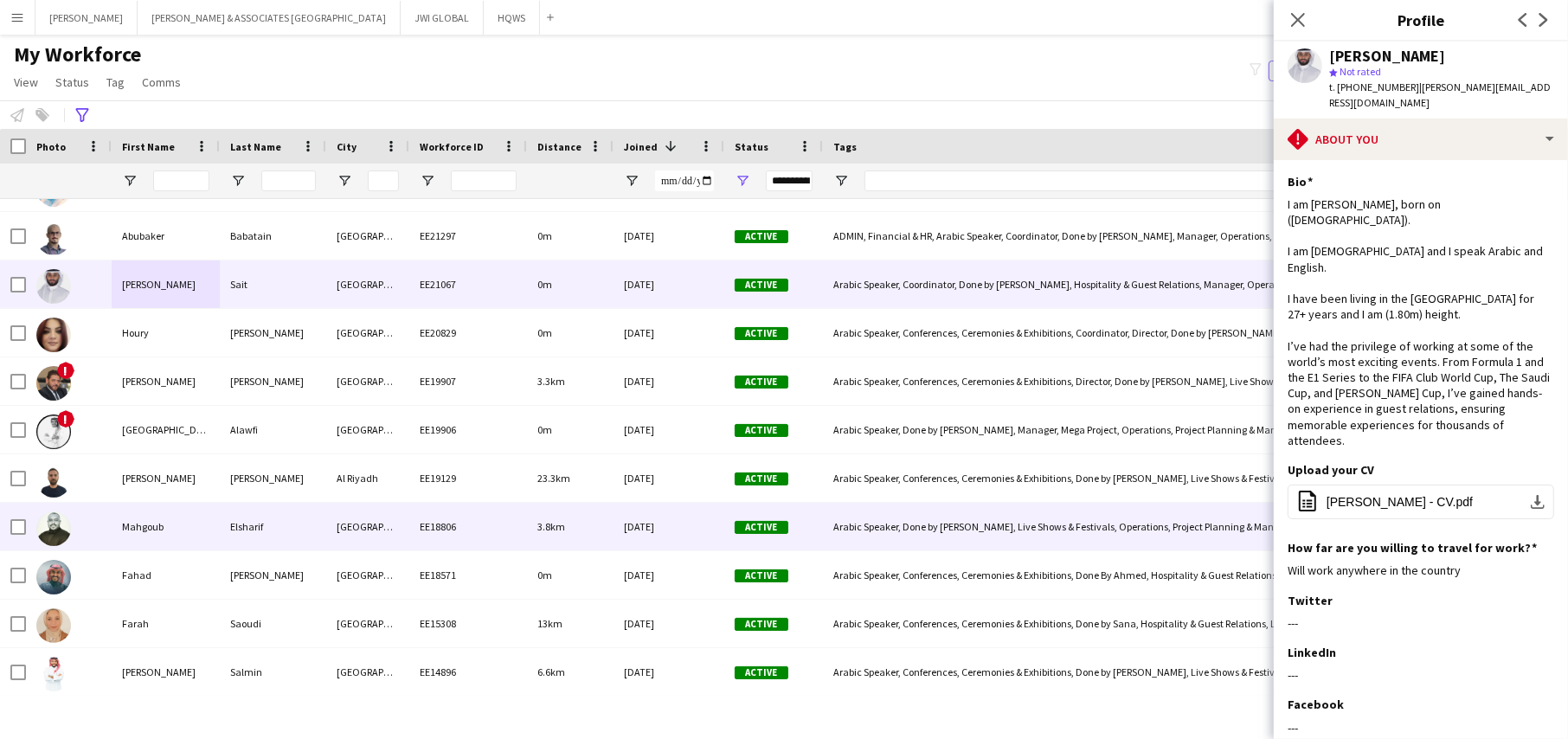
click at [167, 532] on div "Mahgoub" at bounding box center [165, 527] width 108 height 48
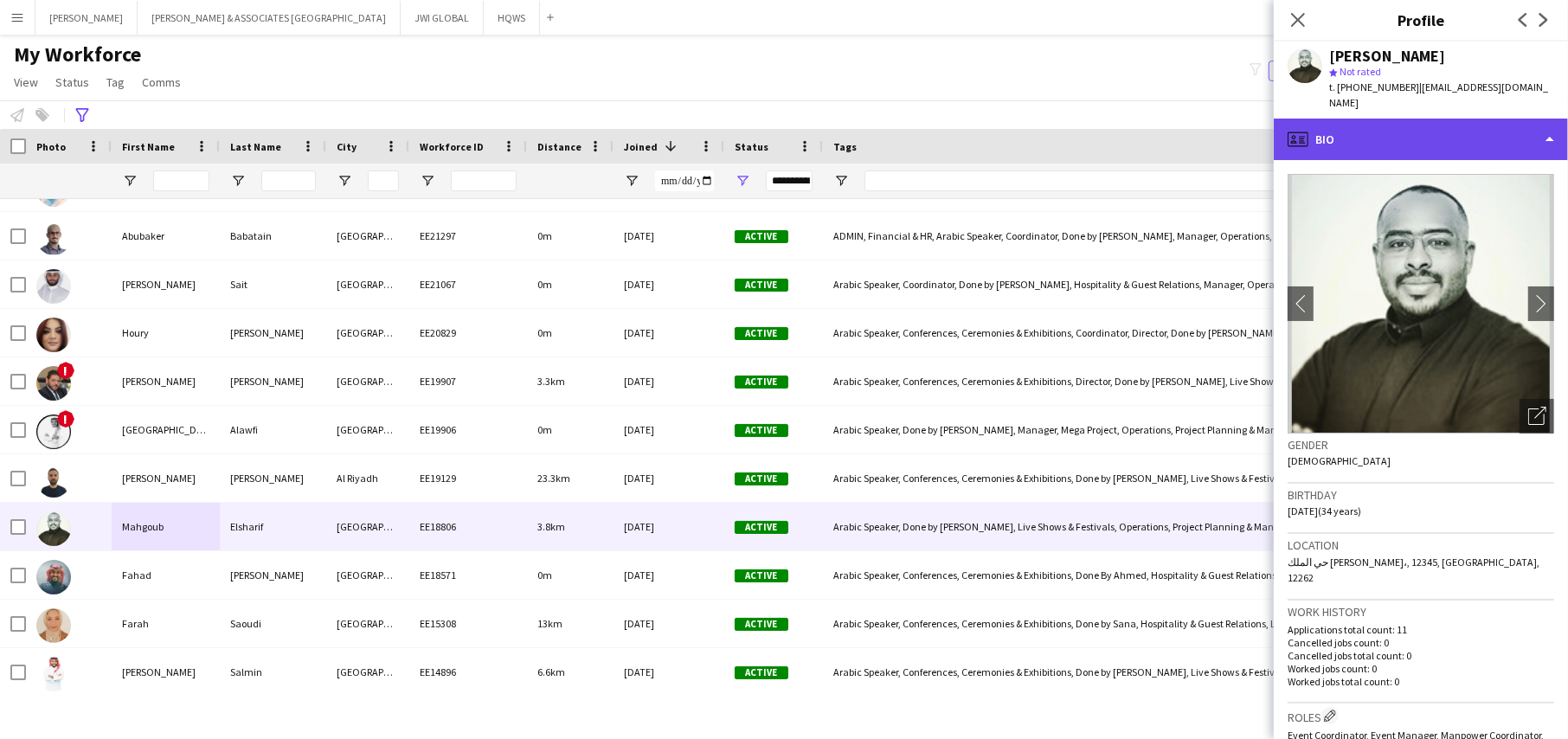
click at [1449, 118] on div "profile Bio" at bounding box center [1420, 139] width 294 height 42
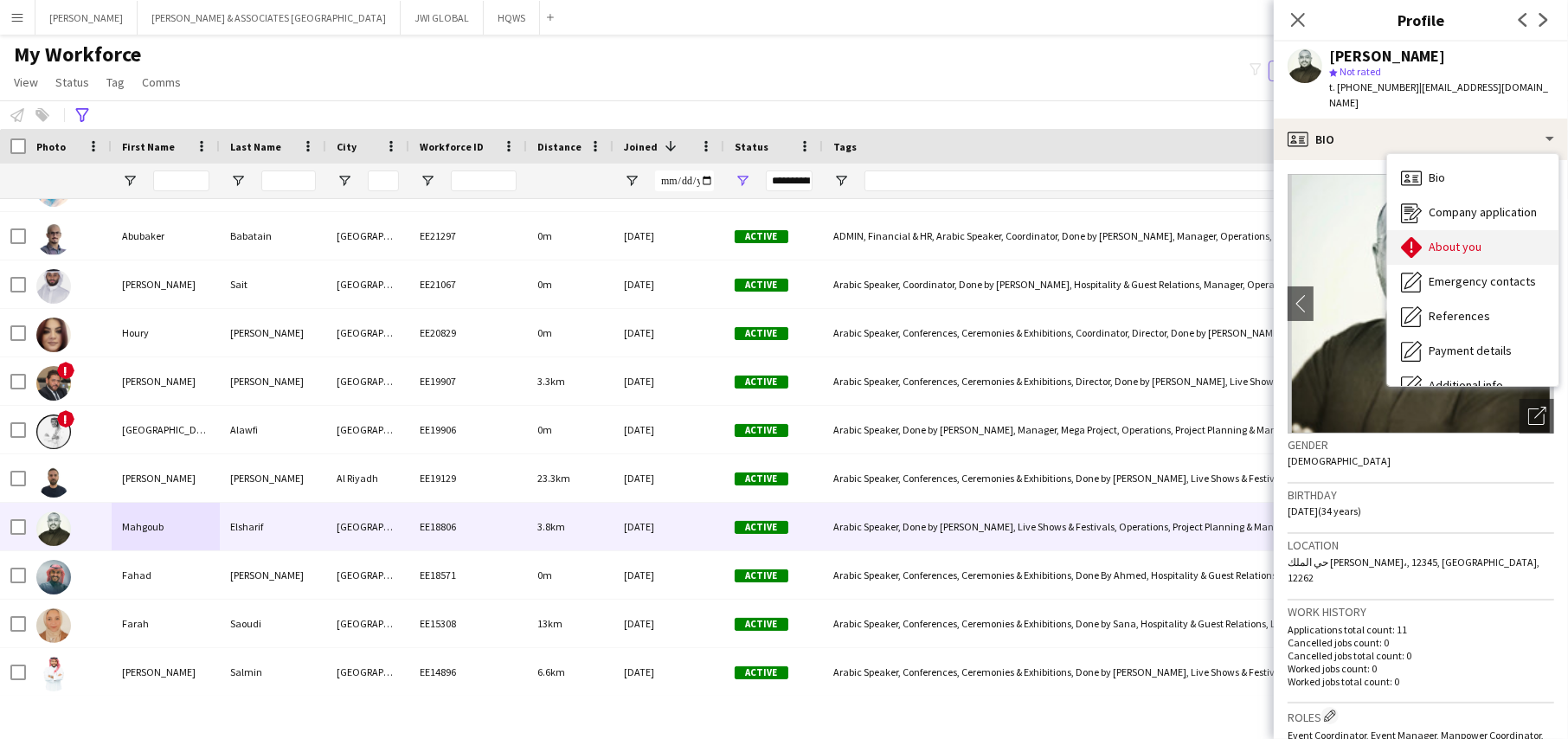
click at [1451, 240] on div "About you About you" at bounding box center [1472, 247] width 171 height 34
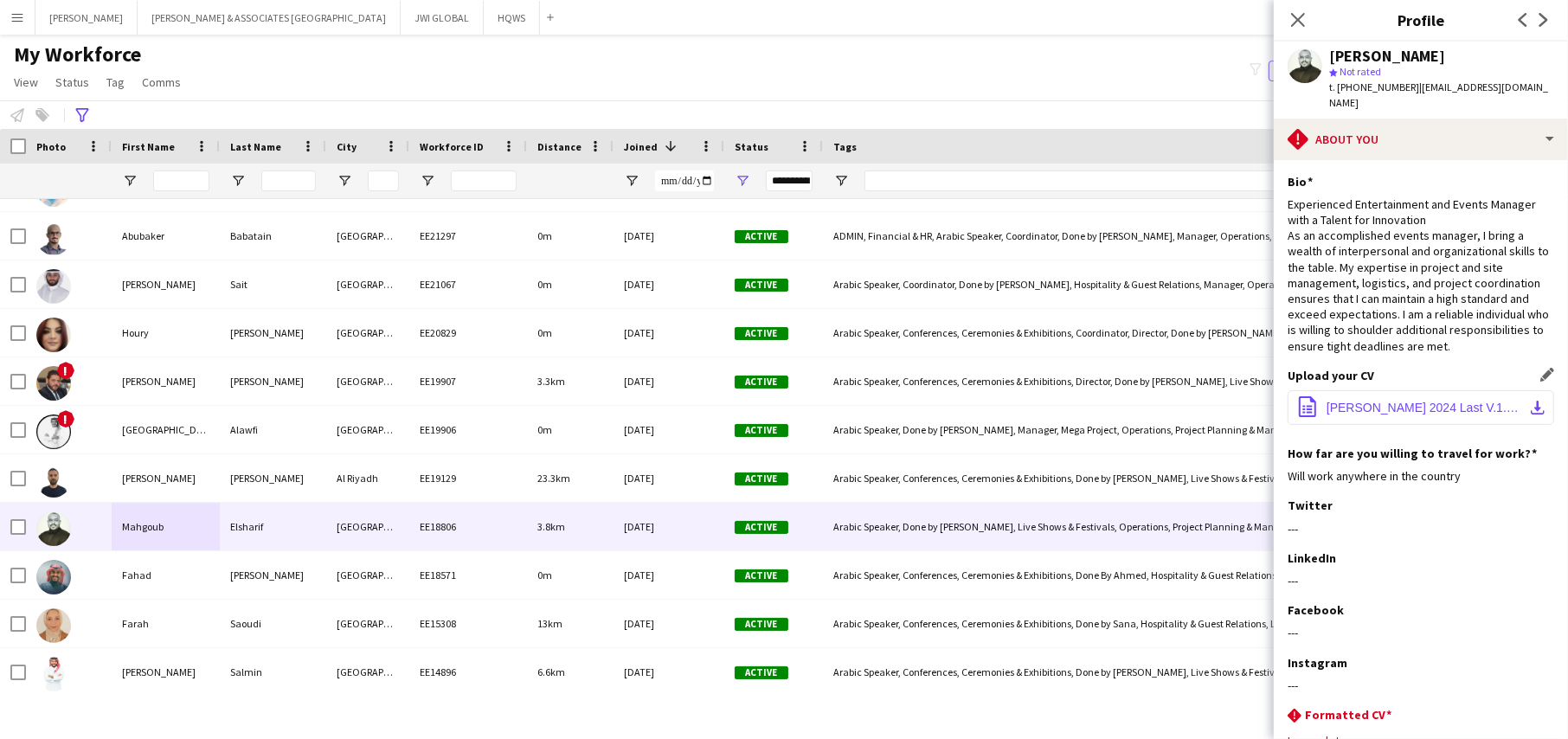
click at [1427, 401] on span "[PERSON_NAME] 2024 Last V.1.pdf" at bounding box center [1425, 407] width 196 height 14
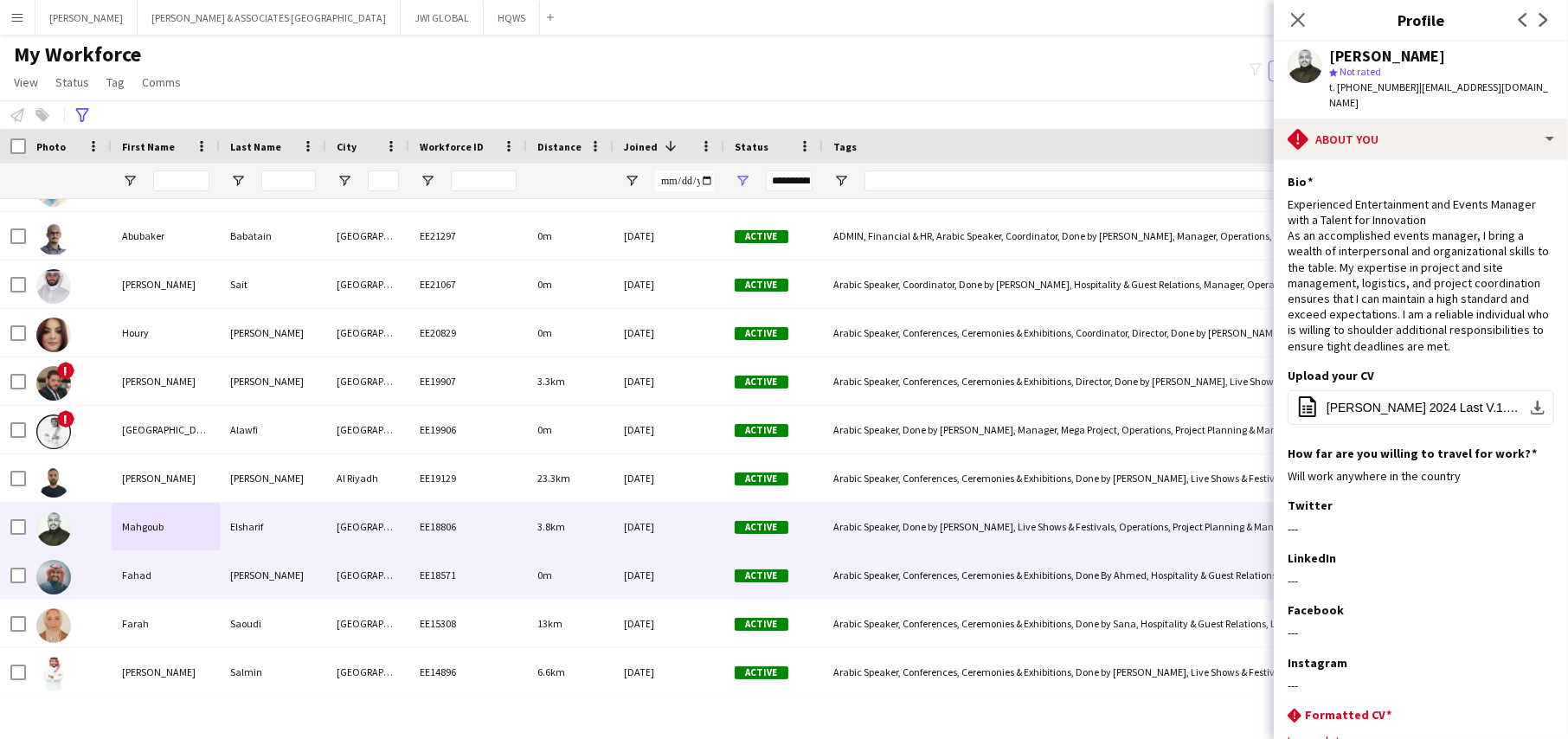
click at [167, 586] on div "Fahad" at bounding box center [165, 575] width 108 height 48
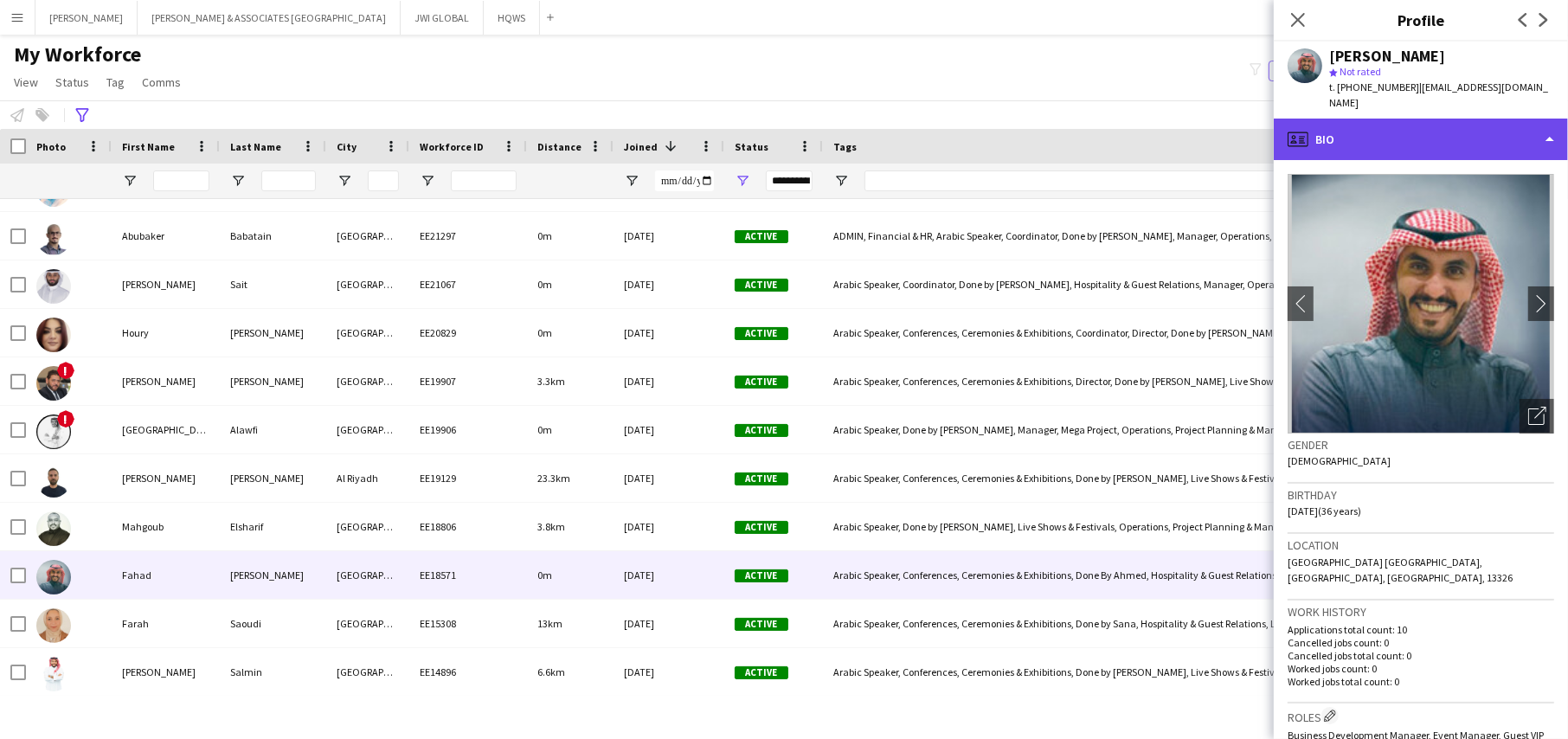
click at [1464, 137] on div "profile Bio" at bounding box center [1420, 139] width 294 height 42
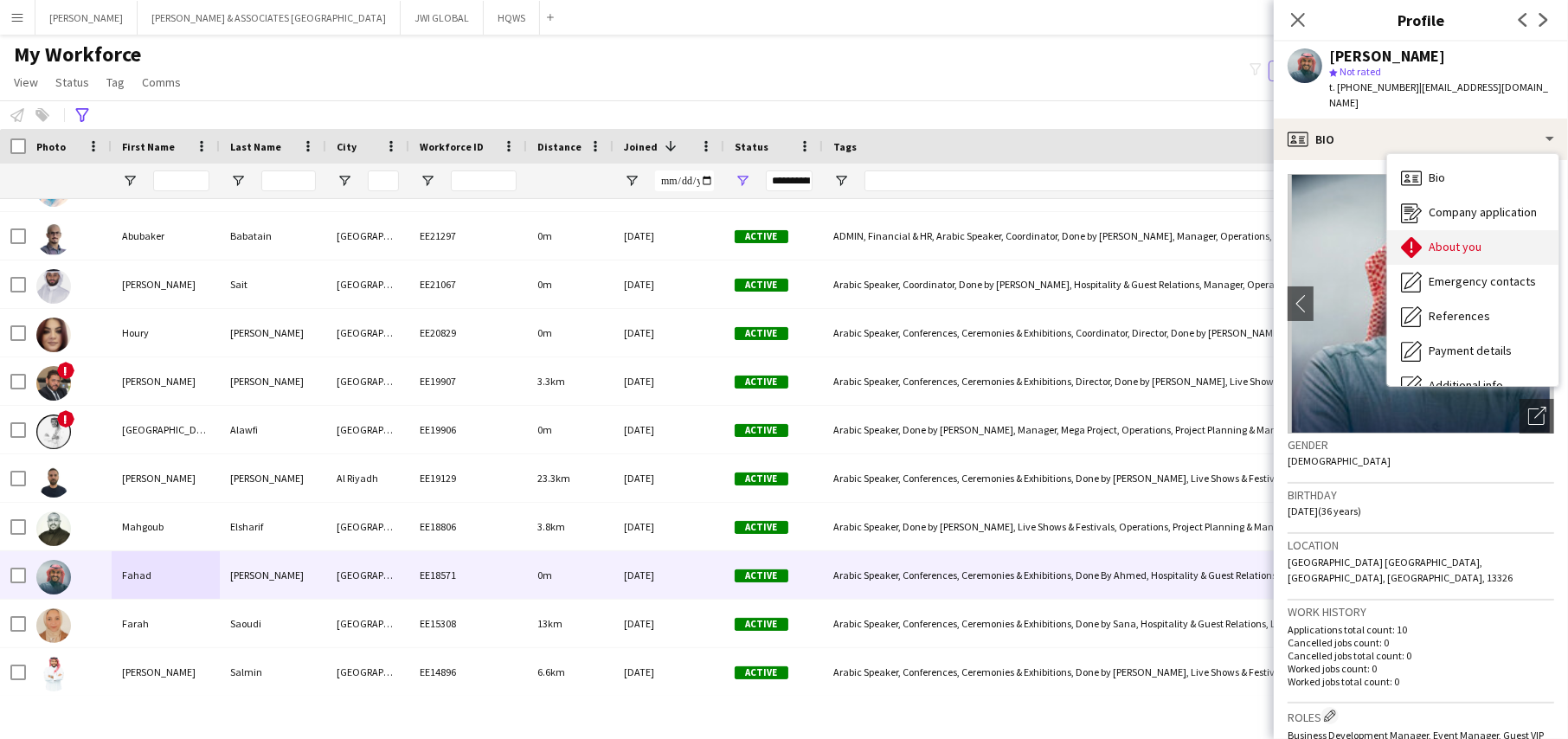
click at [1436, 230] on div "About you About you" at bounding box center [1472, 247] width 171 height 34
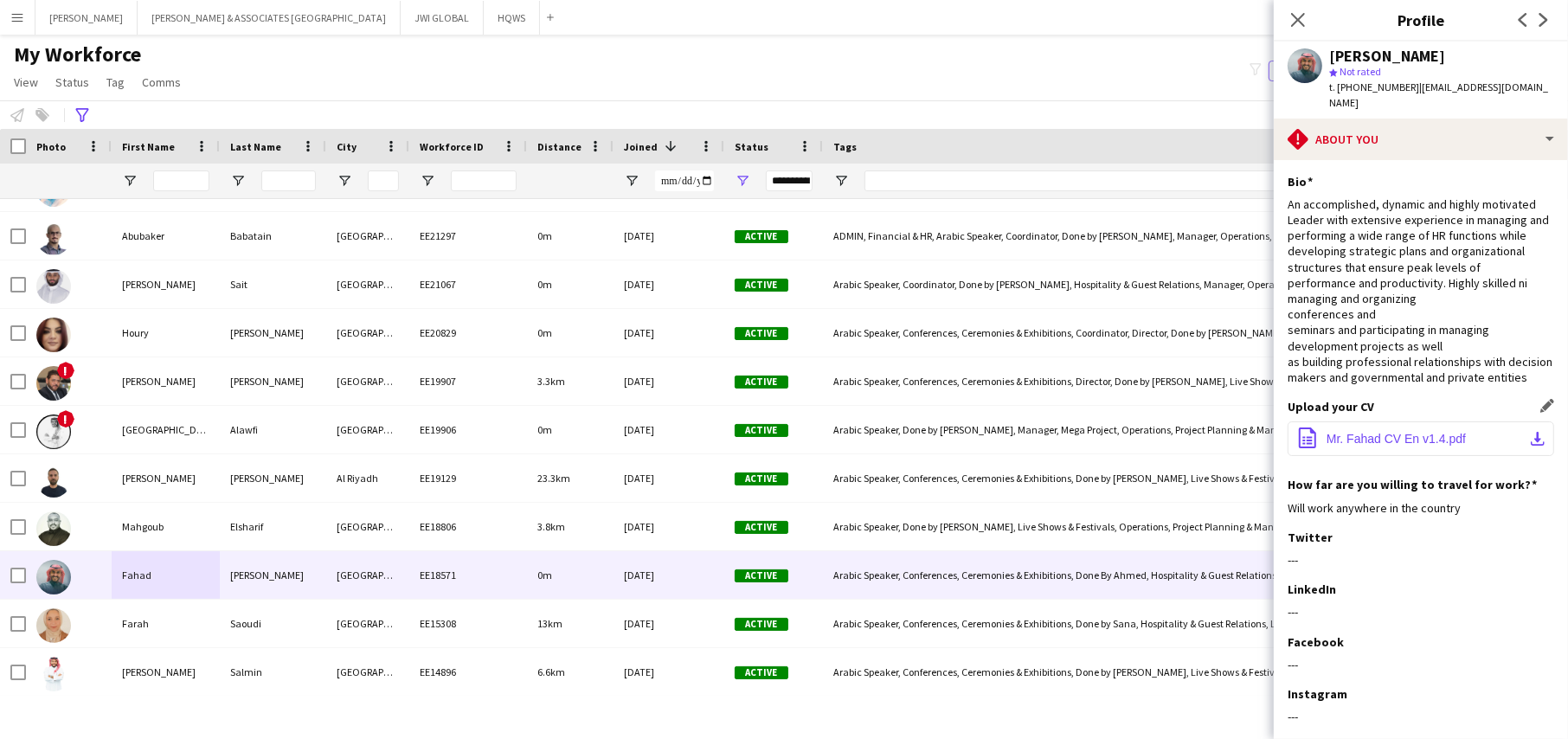
drag, startPoint x: 1368, startPoint y: 466, endPoint x: 1375, endPoint y: 445, distance: 22.1
click at [1369, 456] on button "office-file-sheet Mr. Fahad CV En v1.4.pdf download-bottom" at bounding box center [1420, 438] width 266 height 34
click at [1375, 445] on span "Mr. Fahad CV En v1.4.pdf" at bounding box center [1396, 438] width 140 height 14
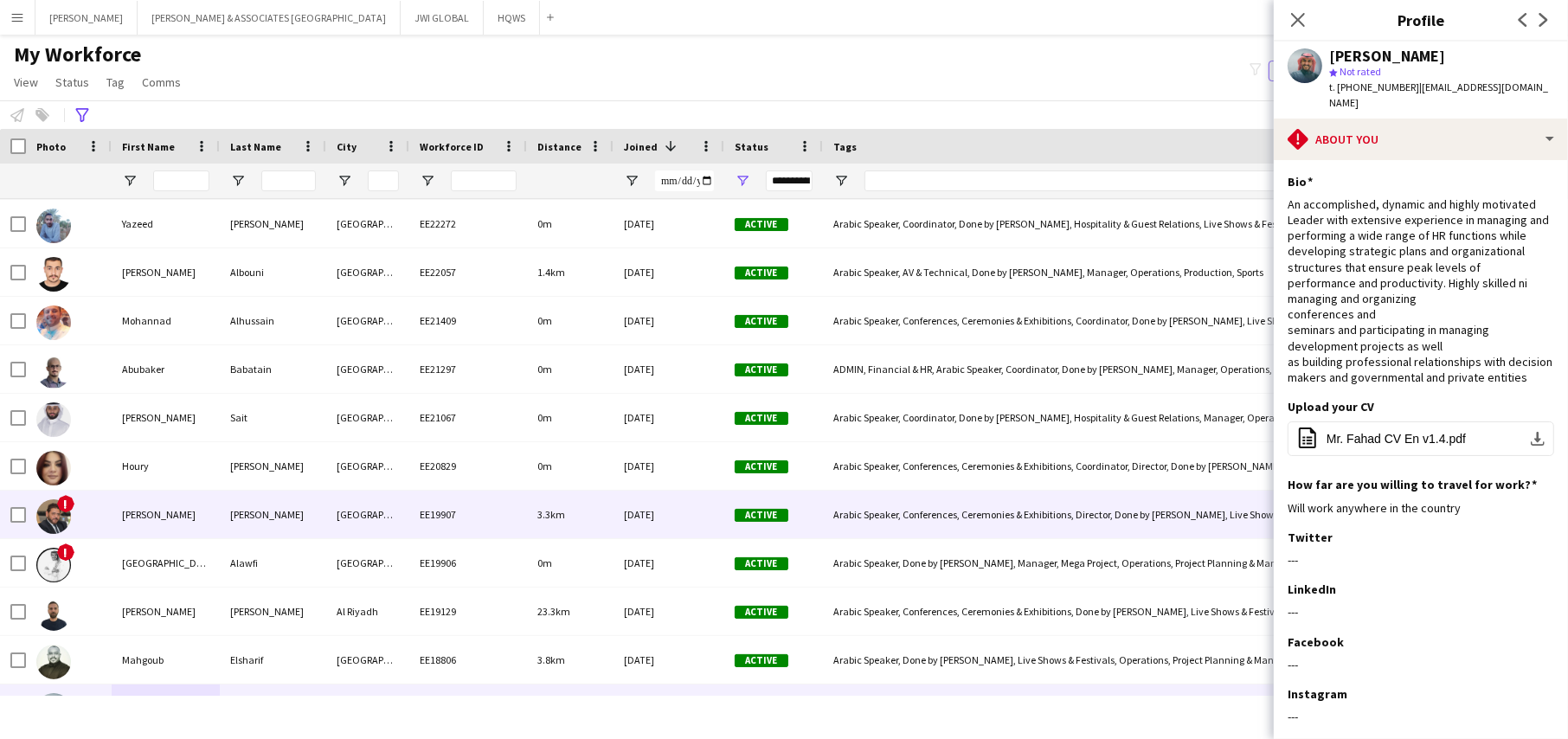
scroll to position [1153, 0]
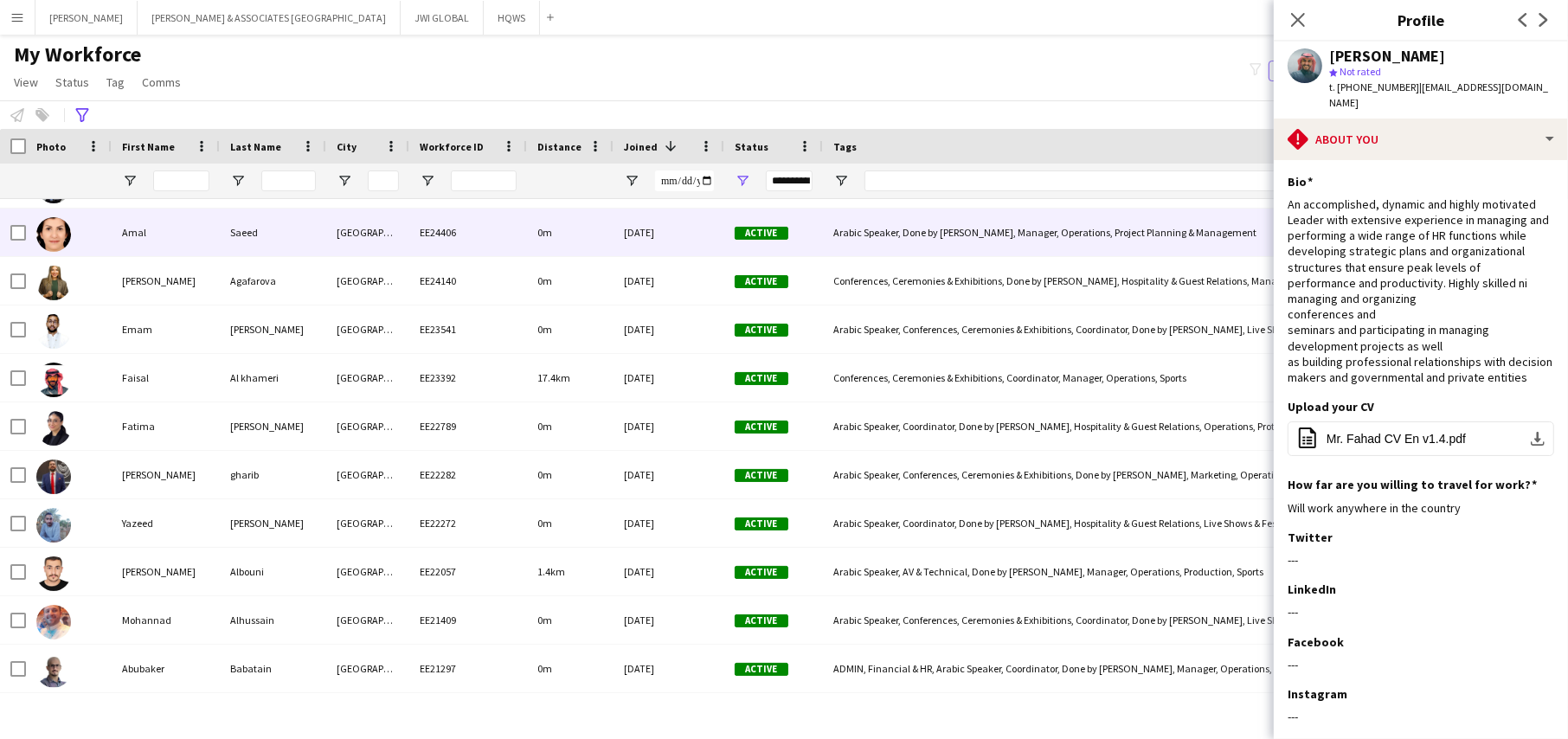
click at [343, 249] on div "[GEOGRAPHIC_DATA]" at bounding box center [368, 233] width 83 height 48
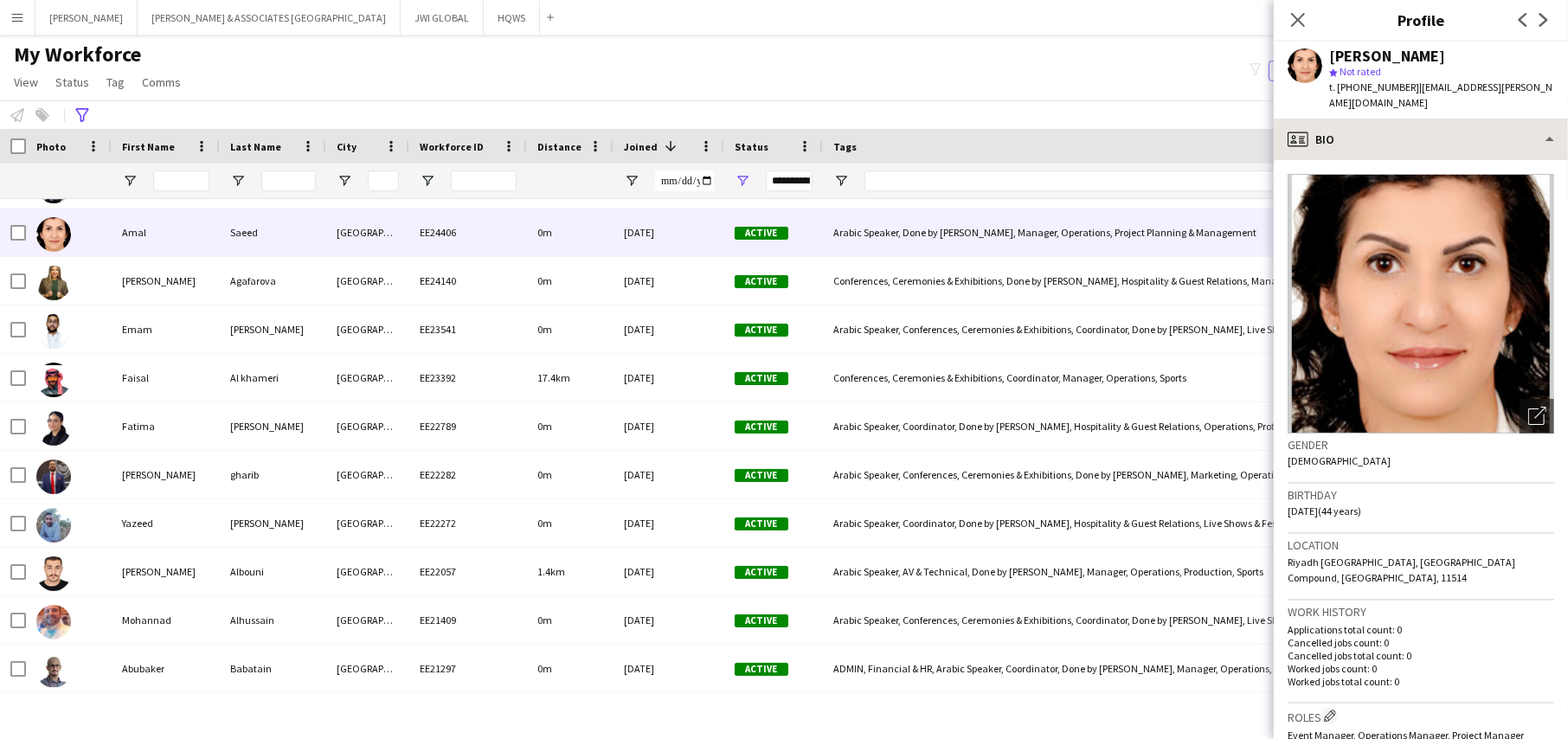
drag, startPoint x: 1345, startPoint y: 97, endPoint x: 1348, endPoint y: 105, distance: 8.5
click at [1347, 97] on div "[PERSON_NAME] star Not rated t. [PHONE_NUMBER] | [EMAIL_ADDRESS][PERSON_NAME][D…" at bounding box center [1420, 79] width 294 height 77
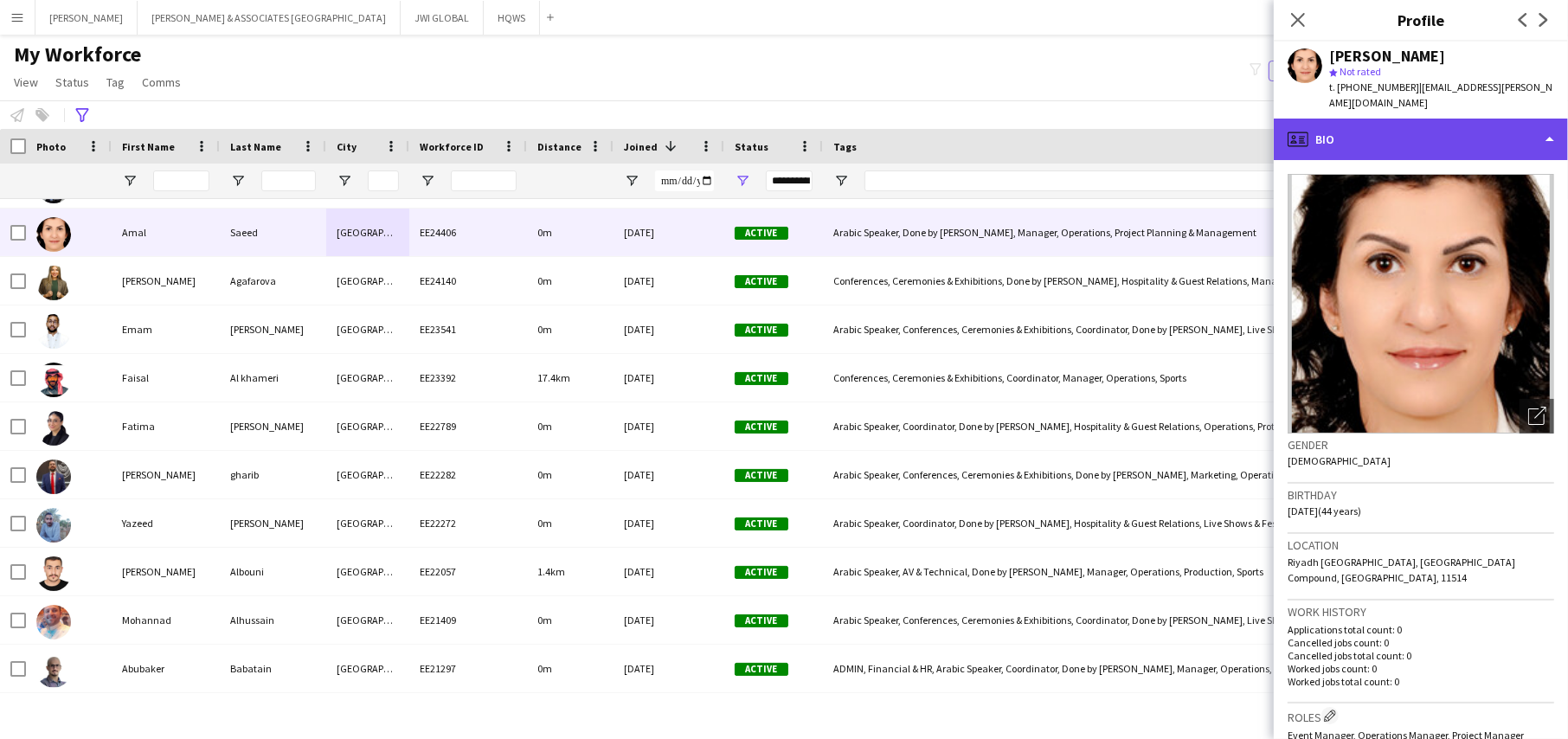
click at [1355, 118] on div "profile Bio" at bounding box center [1420, 139] width 294 height 42
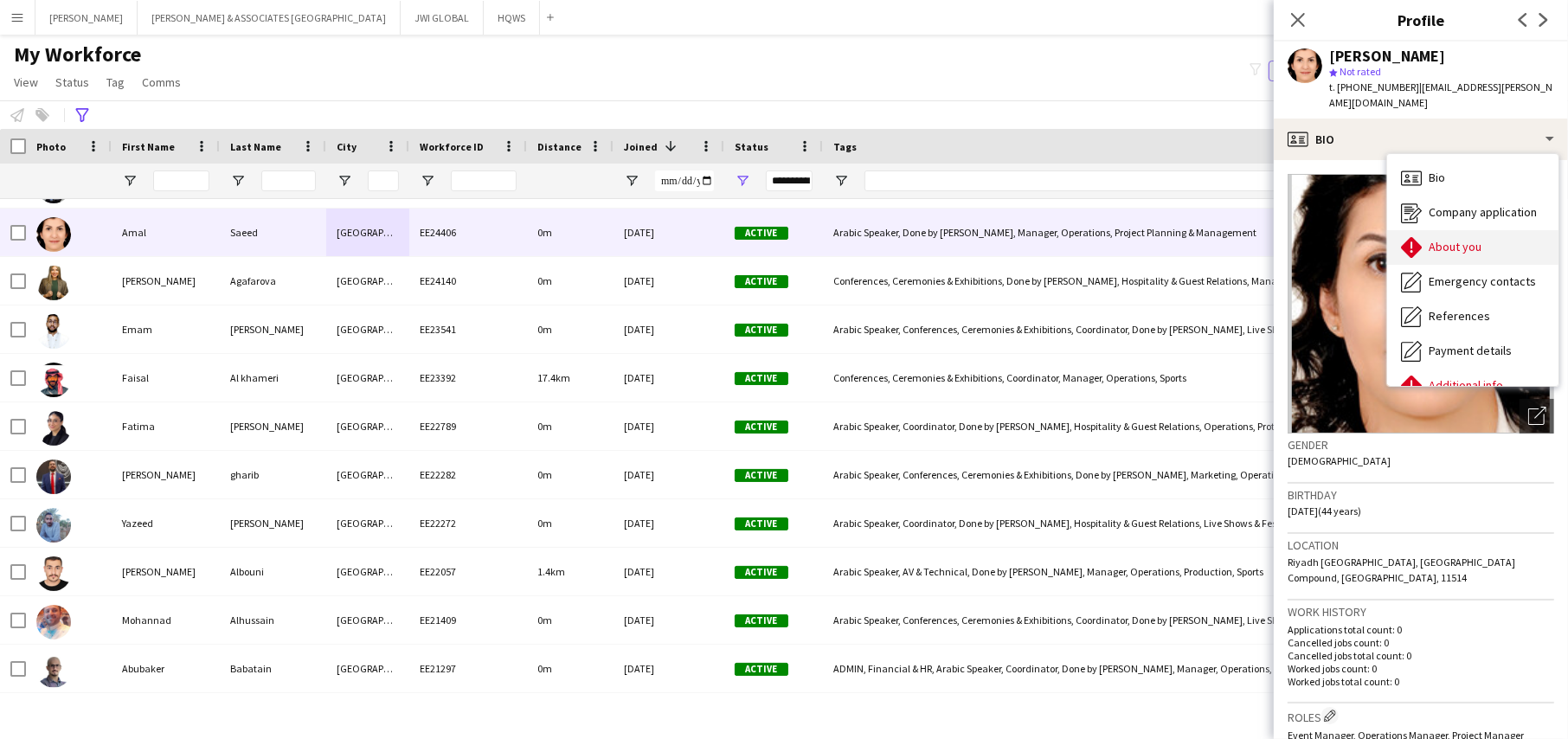
click at [1430, 238] on span "About you" at bounding box center [1454, 246] width 53 height 16
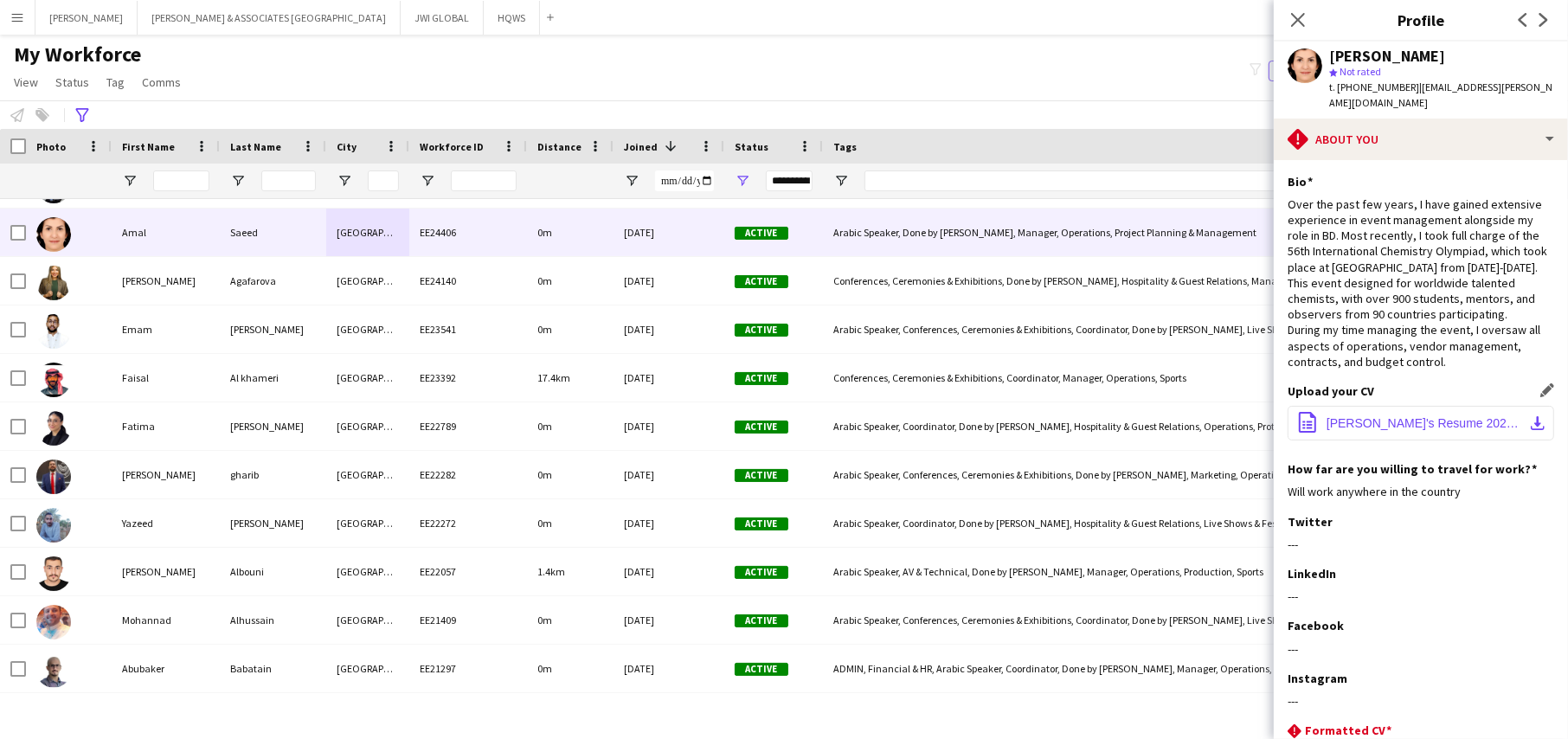
click at [1413, 406] on button "office-file-sheet Amal's Resume 2024.pdf download-bottom" at bounding box center [1420, 422] width 266 height 34
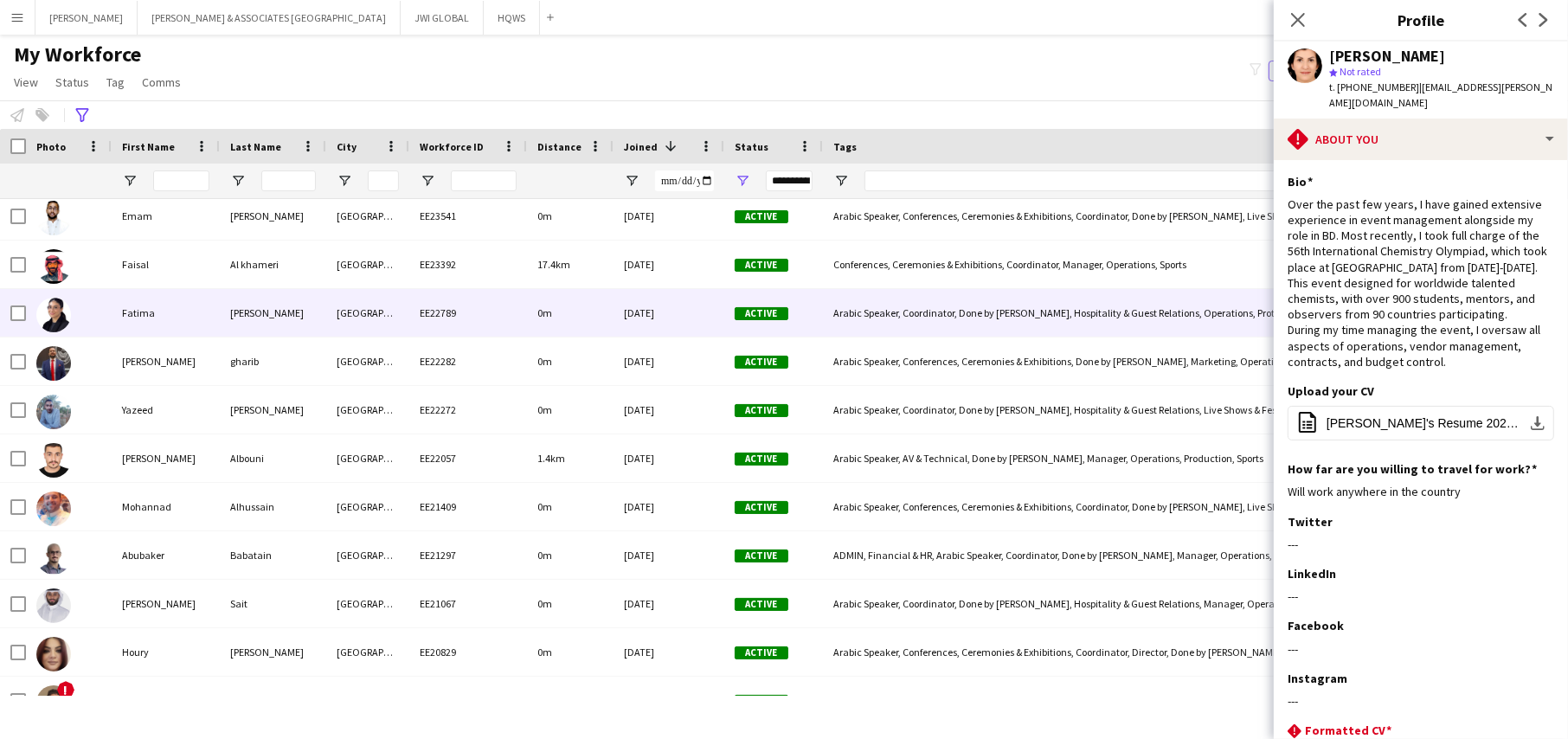
scroll to position [1298, 0]
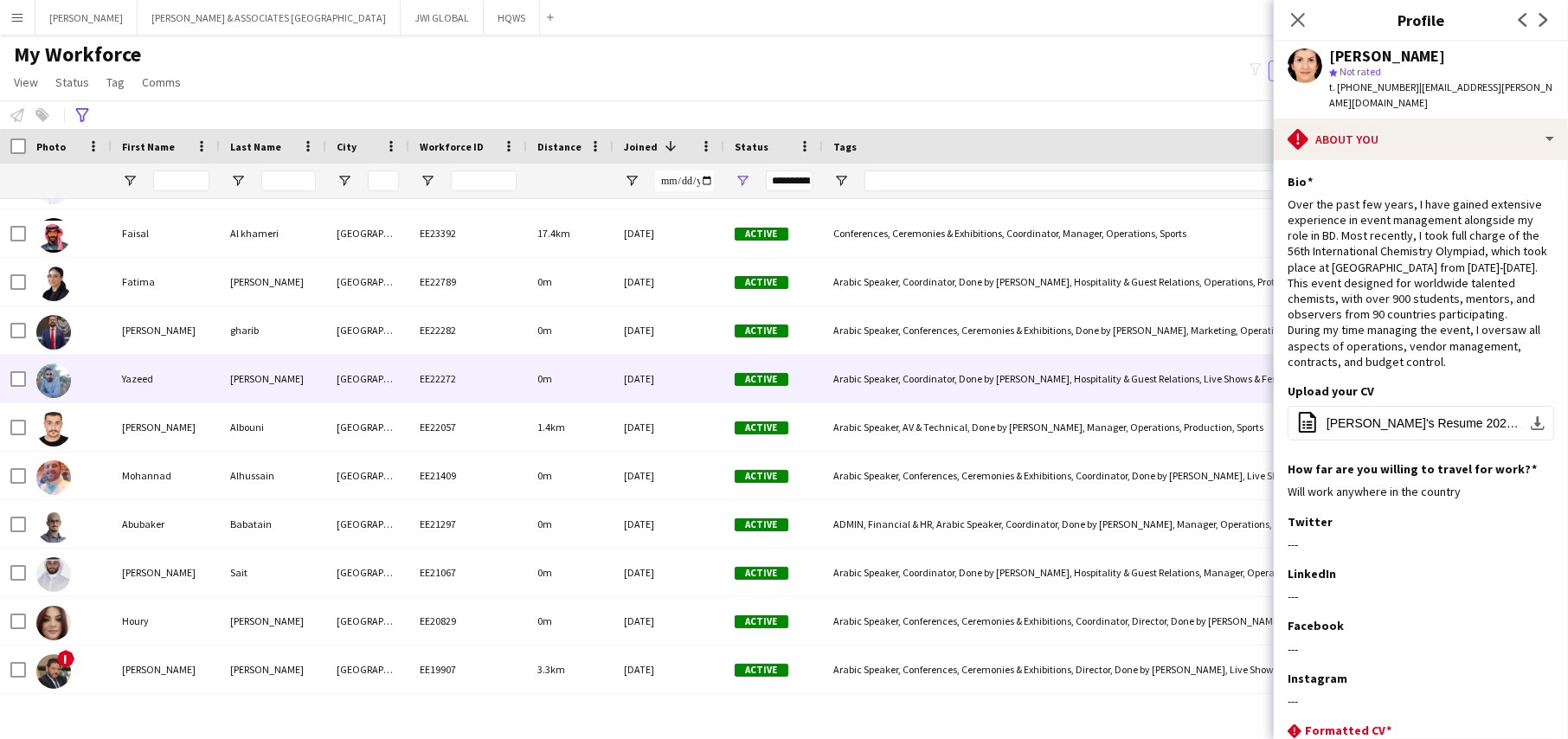
click at [312, 370] on div "[PERSON_NAME]" at bounding box center [273, 379] width 106 height 48
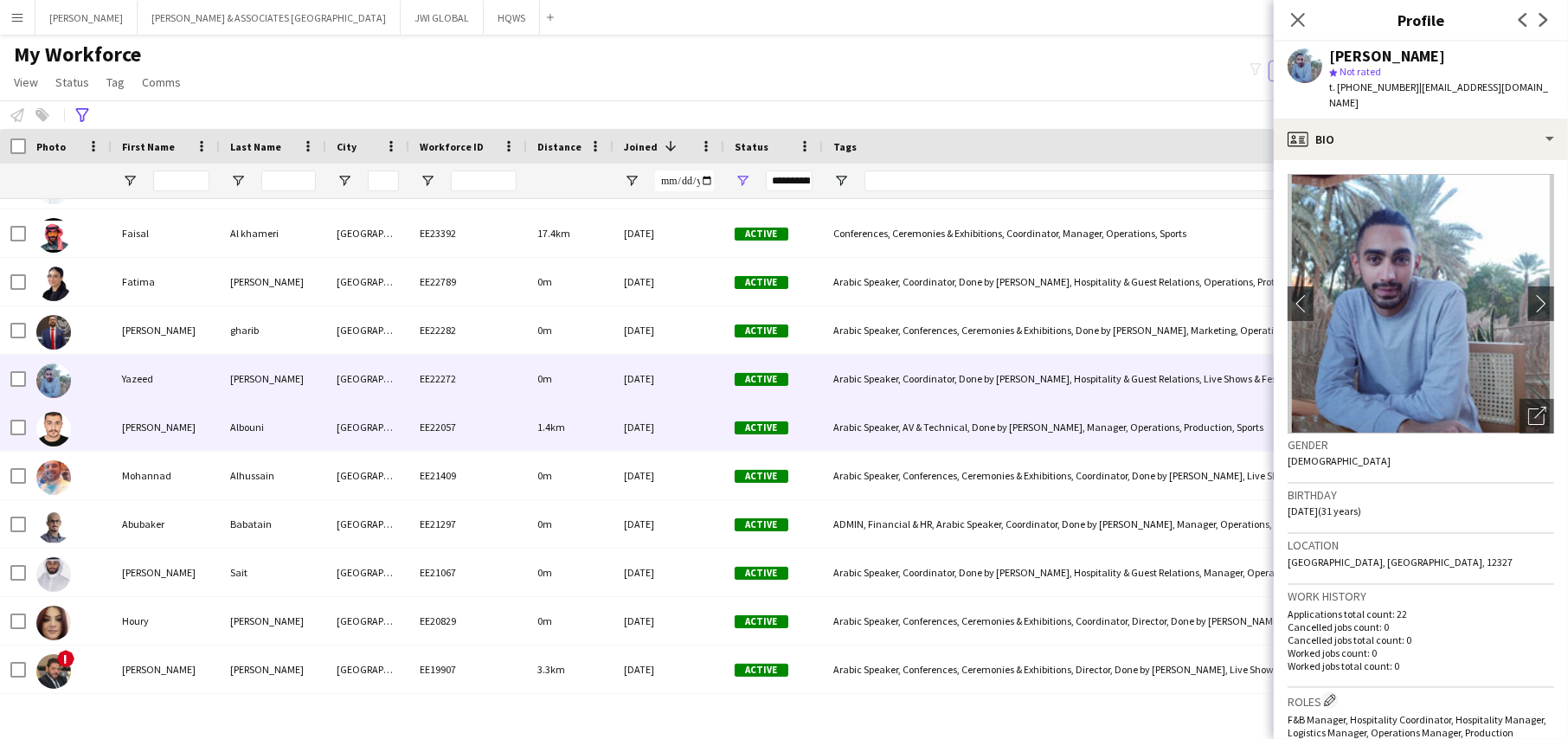
click at [338, 435] on div "[GEOGRAPHIC_DATA]" at bounding box center [368, 427] width 83 height 48
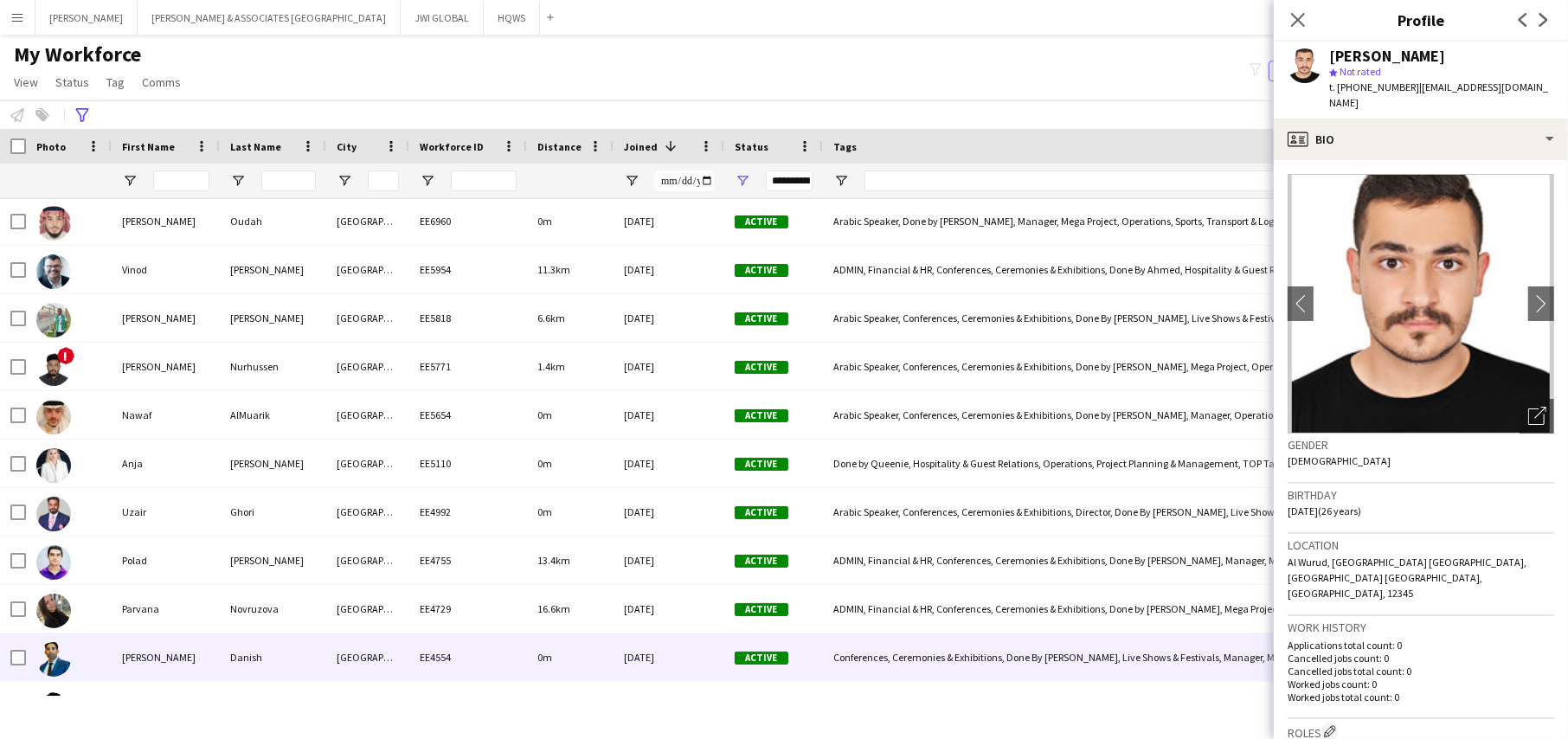
scroll to position [3524, 0]
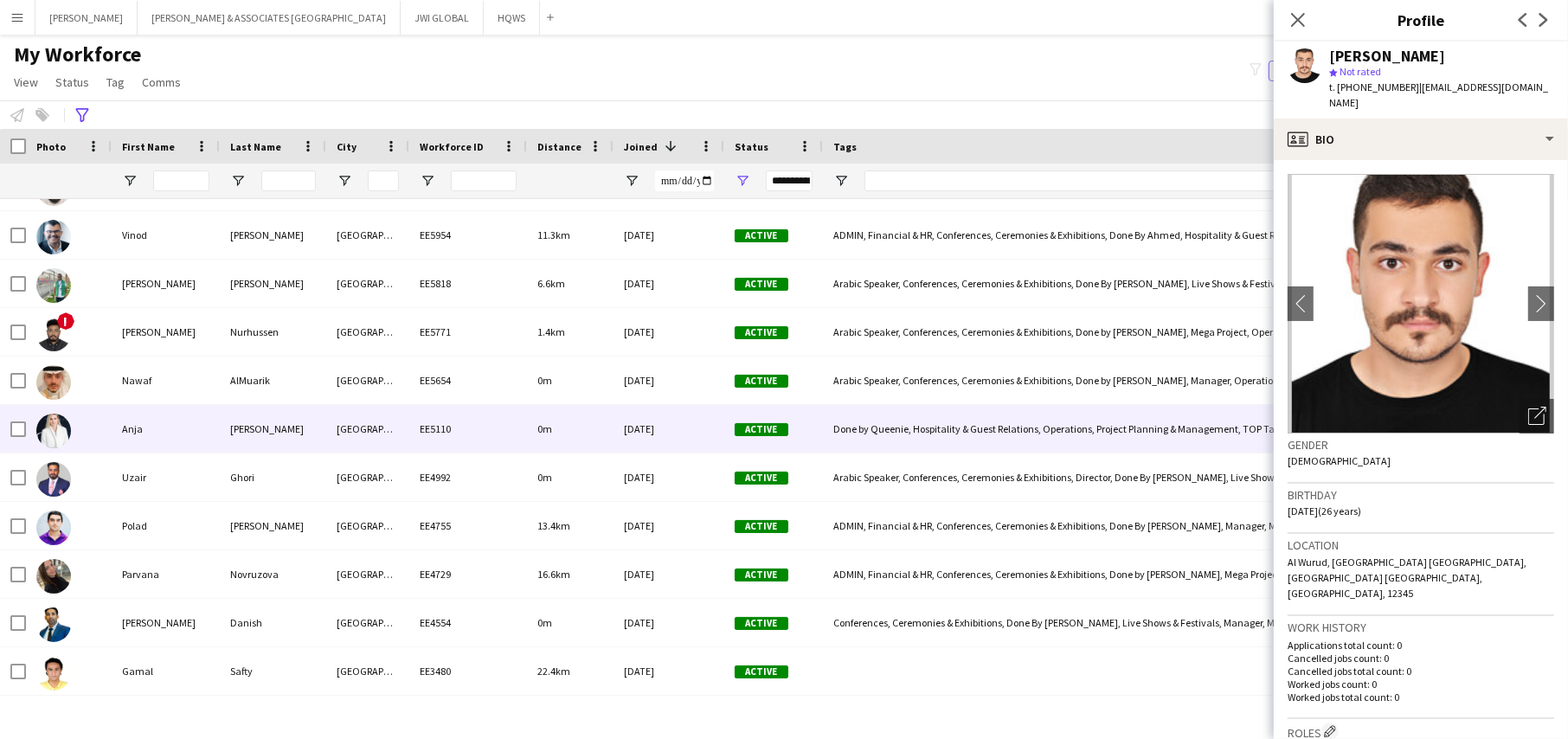
click at [363, 426] on div "[GEOGRAPHIC_DATA]" at bounding box center [368, 429] width 83 height 48
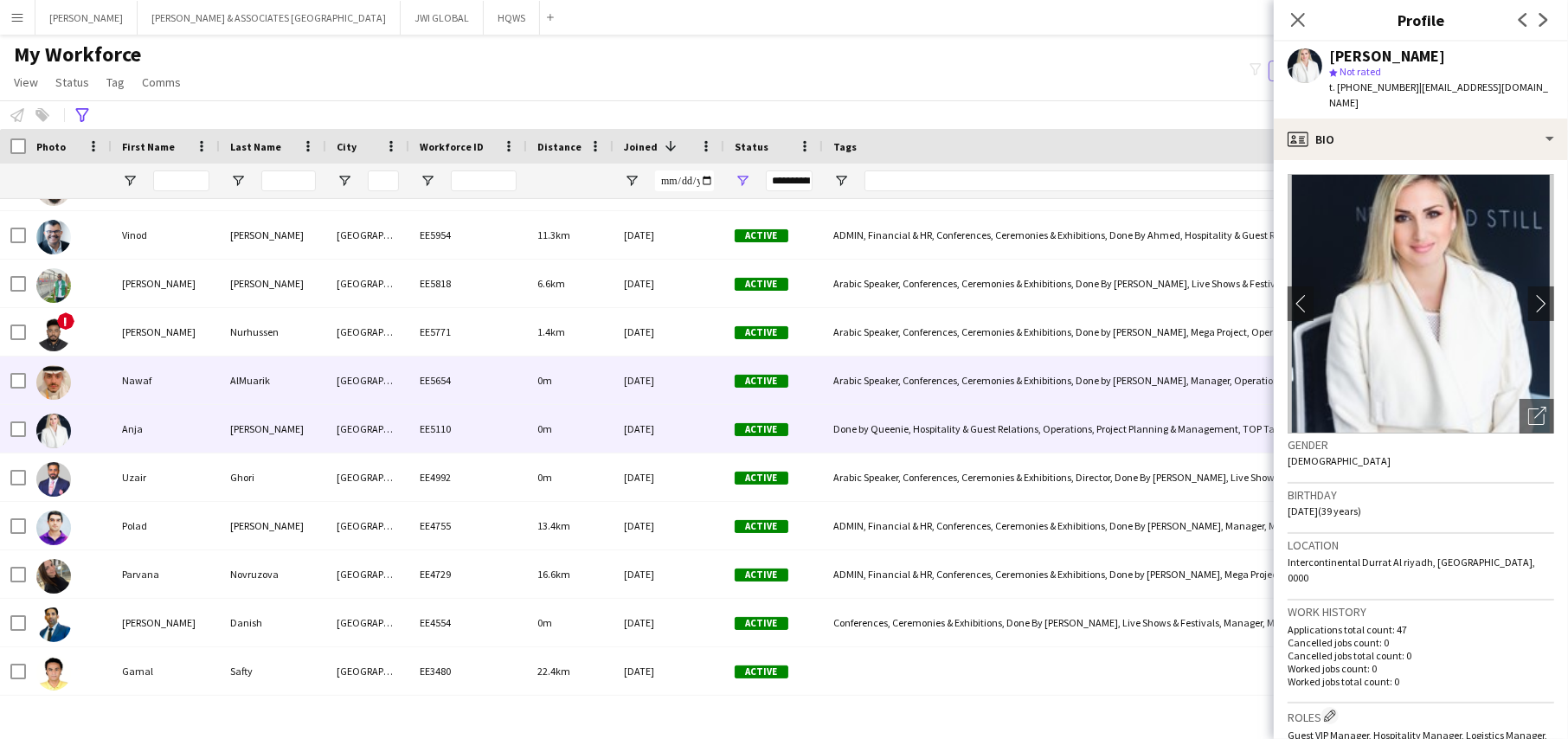
click at [334, 363] on div "[GEOGRAPHIC_DATA]" at bounding box center [368, 381] width 83 height 48
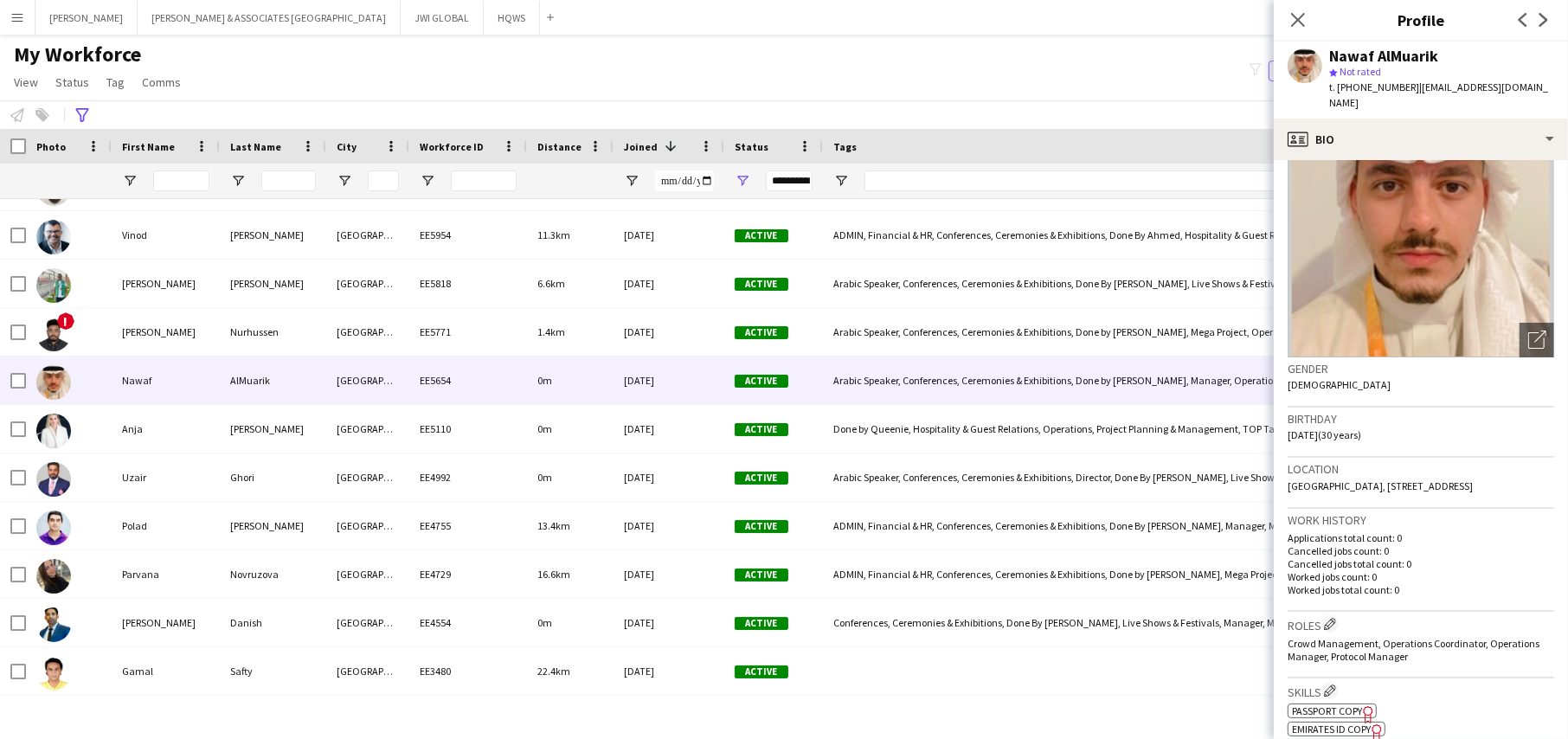
scroll to position [0, 0]
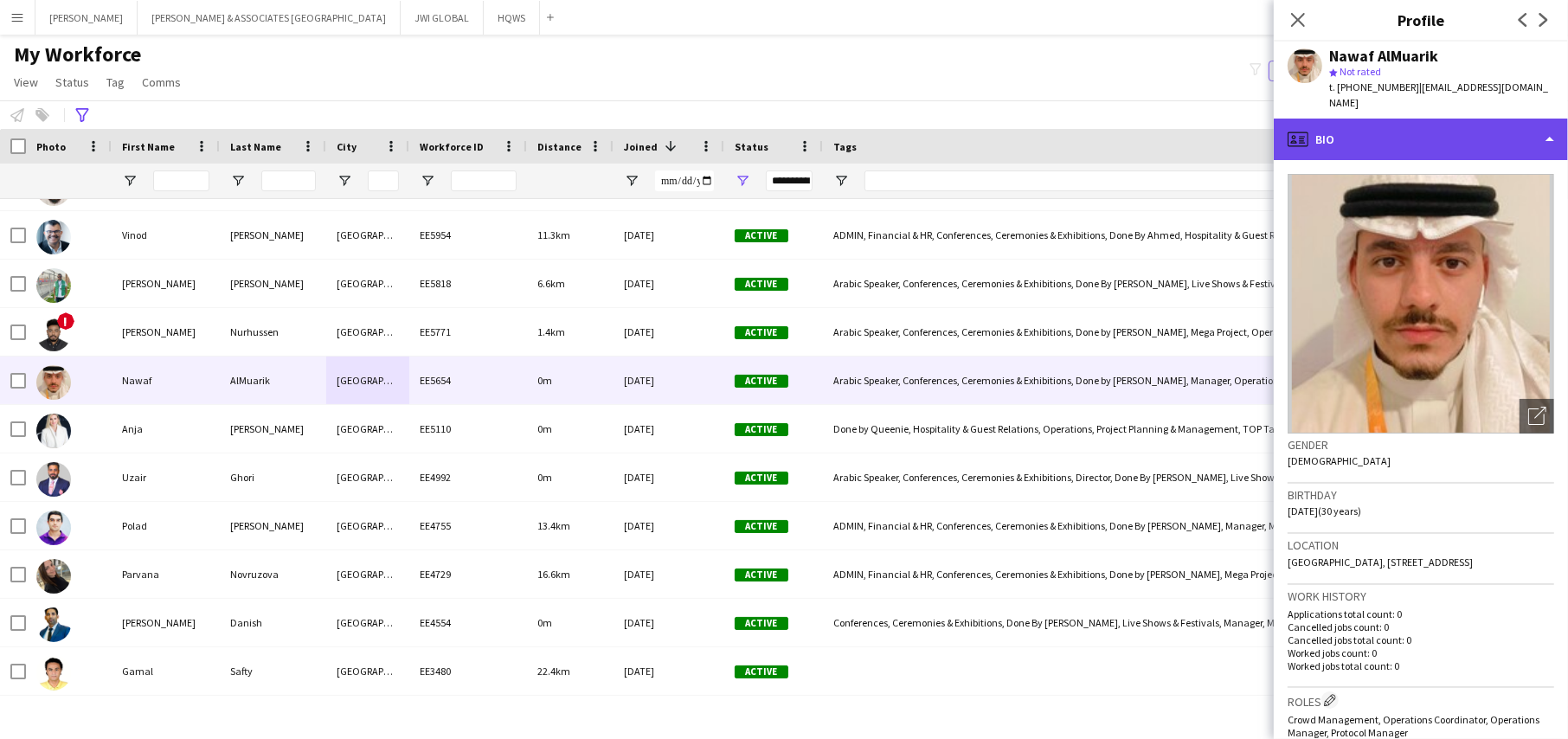
click at [1449, 118] on div "profile Bio" at bounding box center [1420, 139] width 294 height 42
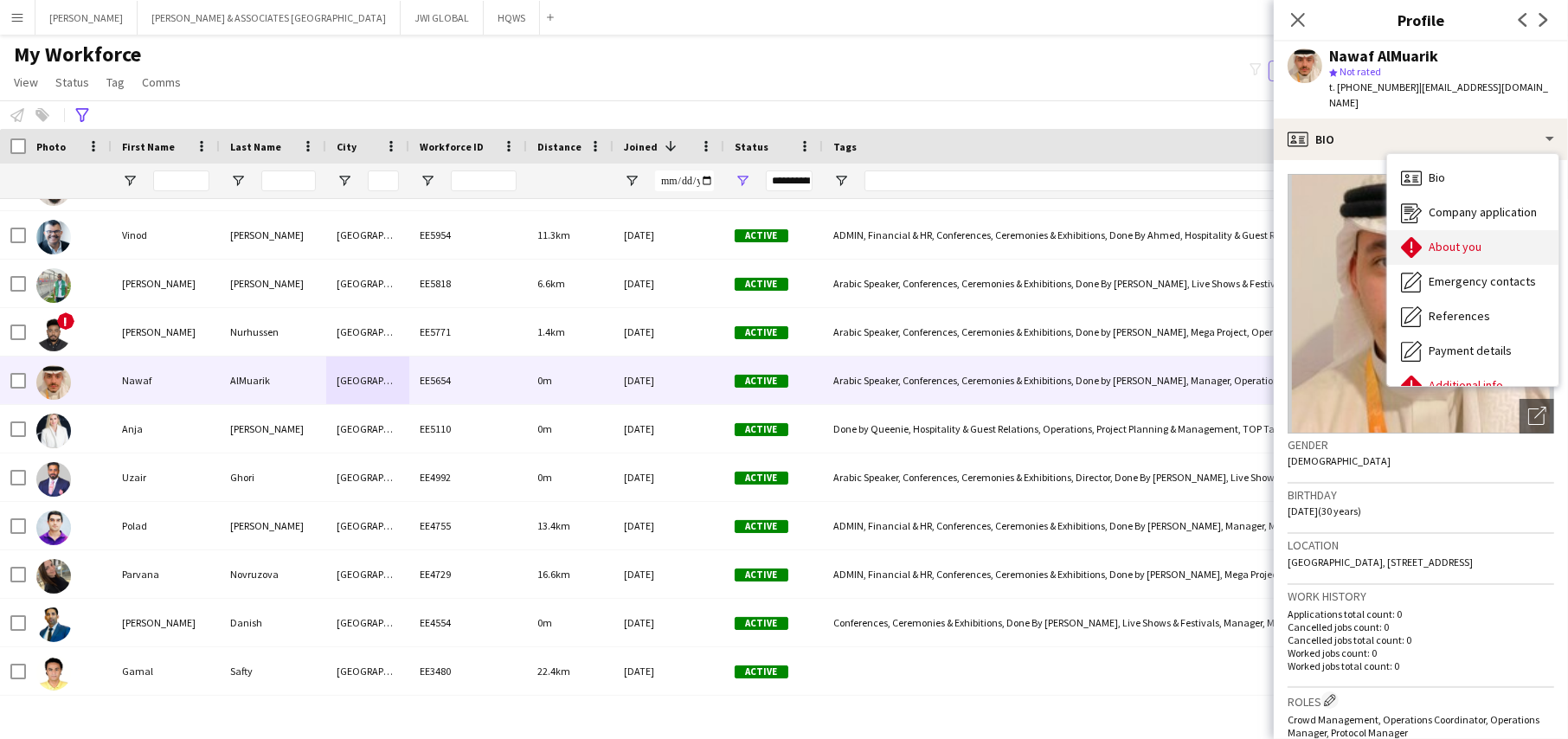
click at [1460, 245] on div "About you About you" at bounding box center [1472, 247] width 171 height 34
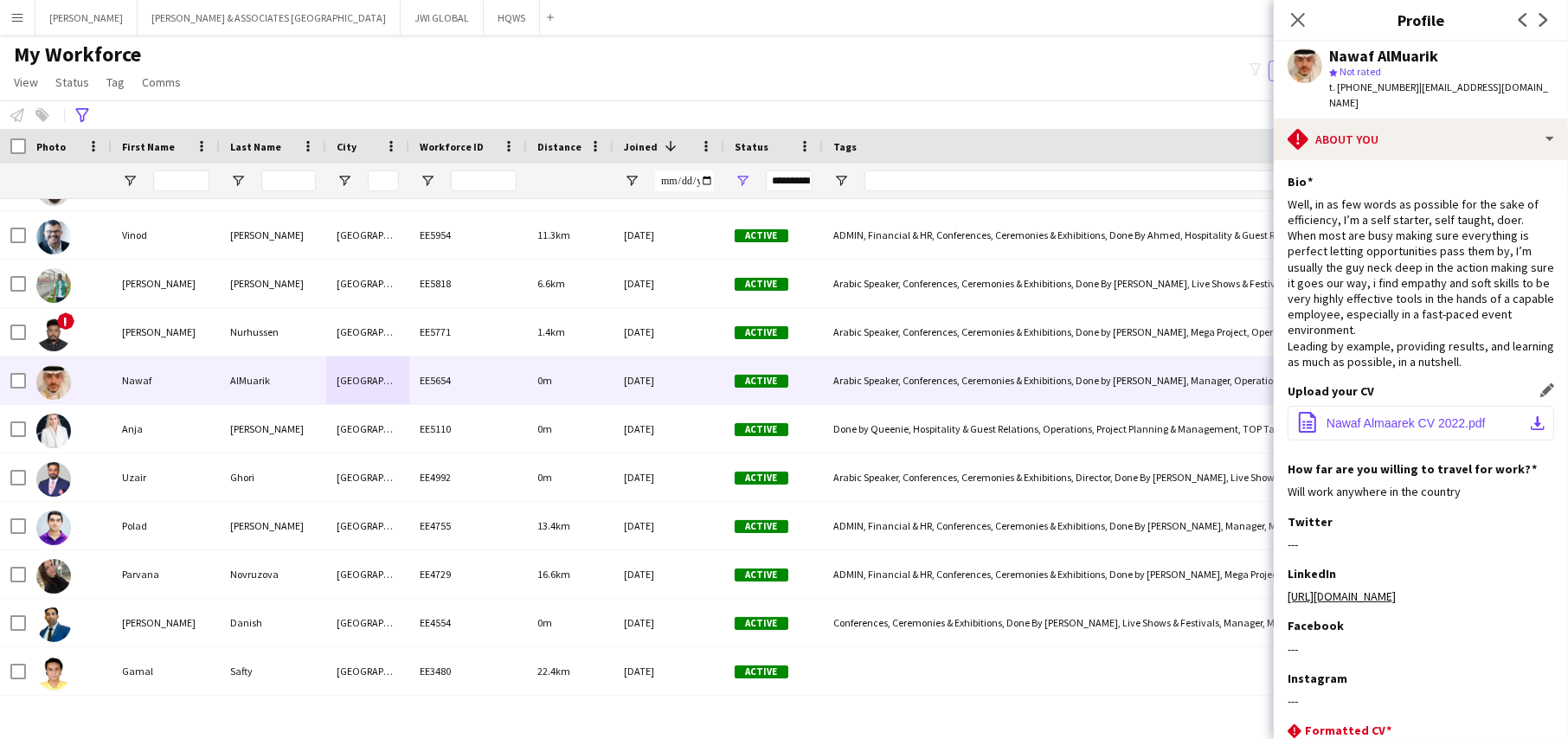
click at [1395, 416] on span "Nawaf Almaarek CV 2022.pdf" at bounding box center [1406, 422] width 159 height 14
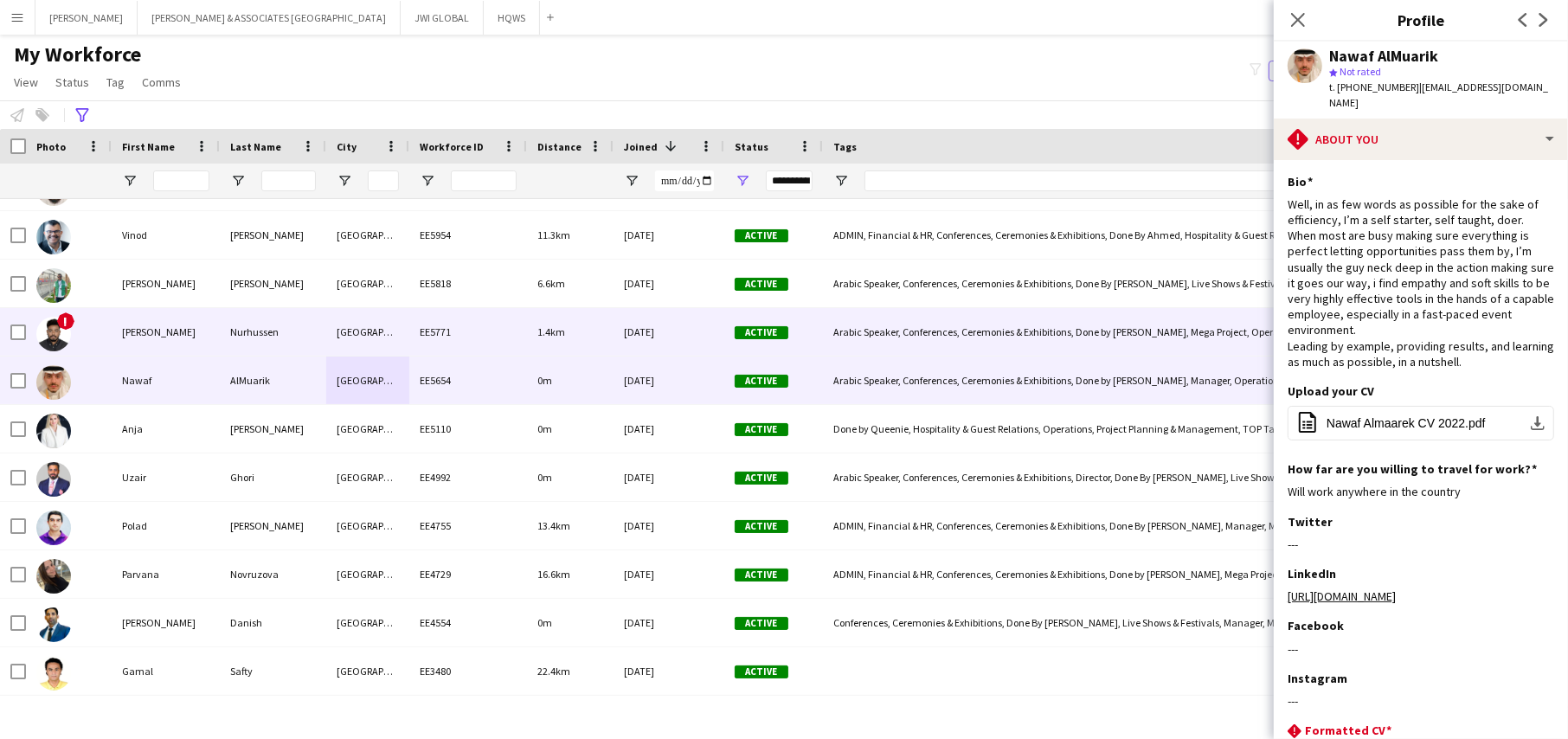
click at [224, 325] on div "Nurhussen" at bounding box center [273, 332] width 106 height 48
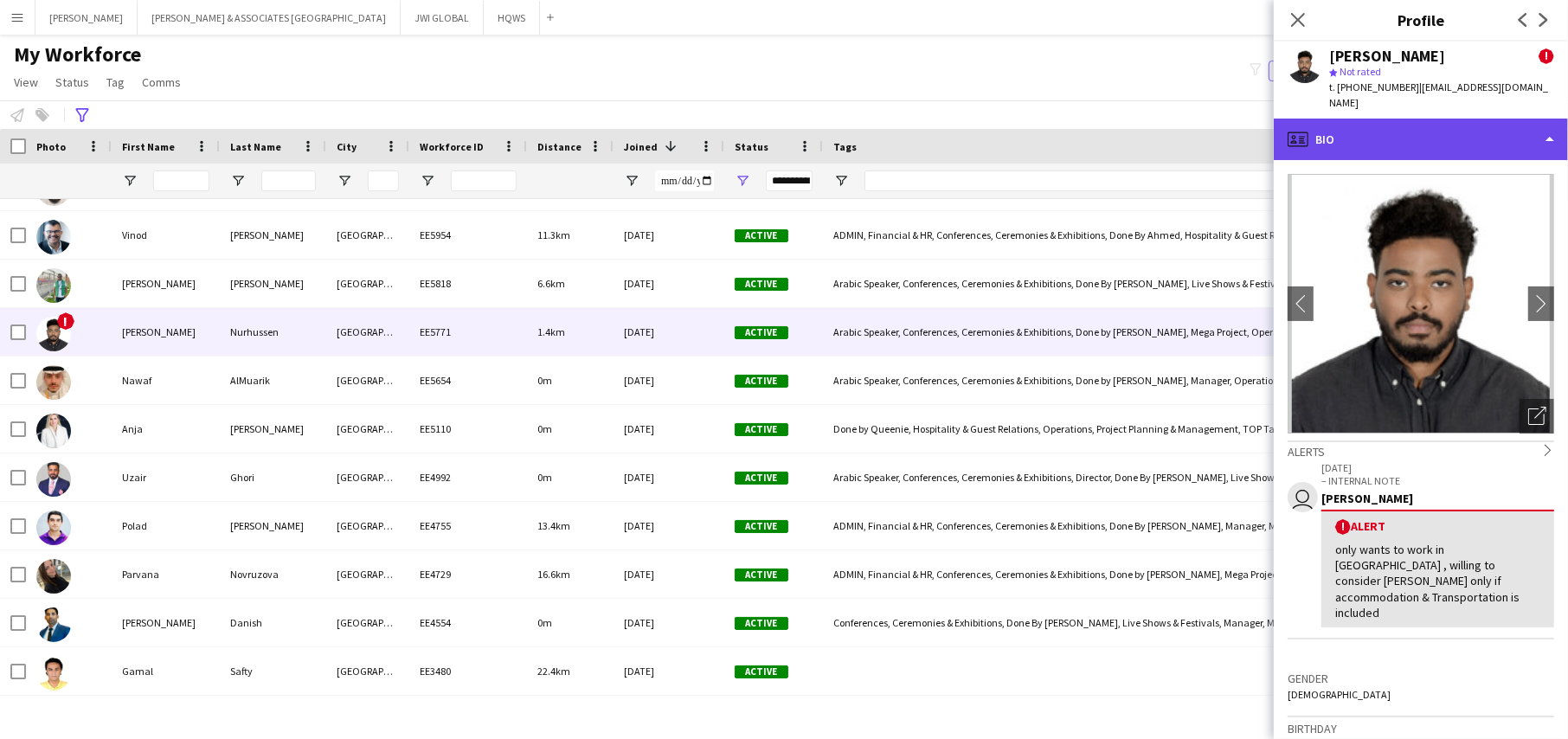
click at [1374, 119] on div "profile Bio" at bounding box center [1420, 139] width 294 height 42
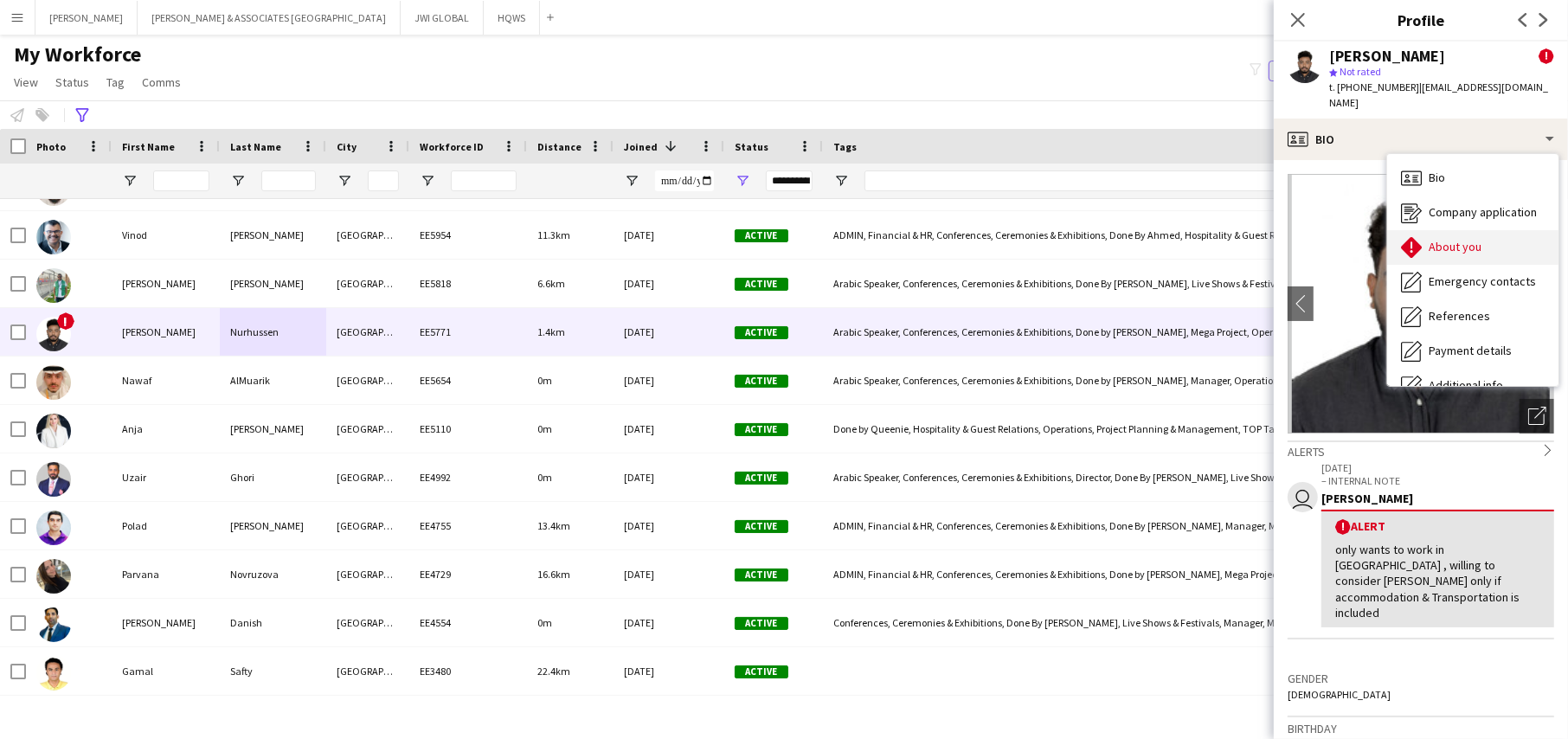
click at [1417, 249] on icon at bounding box center [1411, 248] width 20 height 20
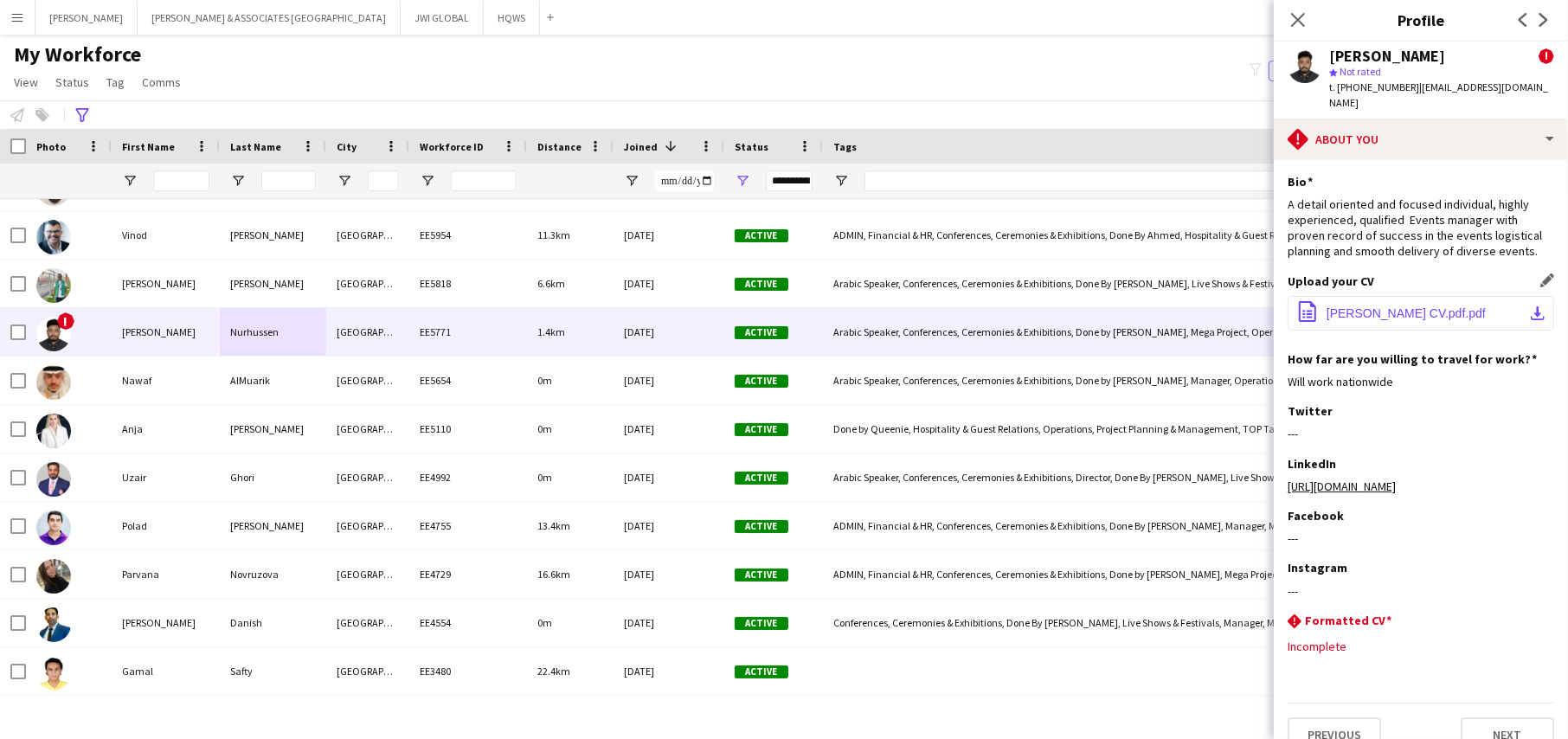
click at [1417, 307] on span "[PERSON_NAME] CV.pdf.pdf" at bounding box center [1406, 313] width 159 height 14
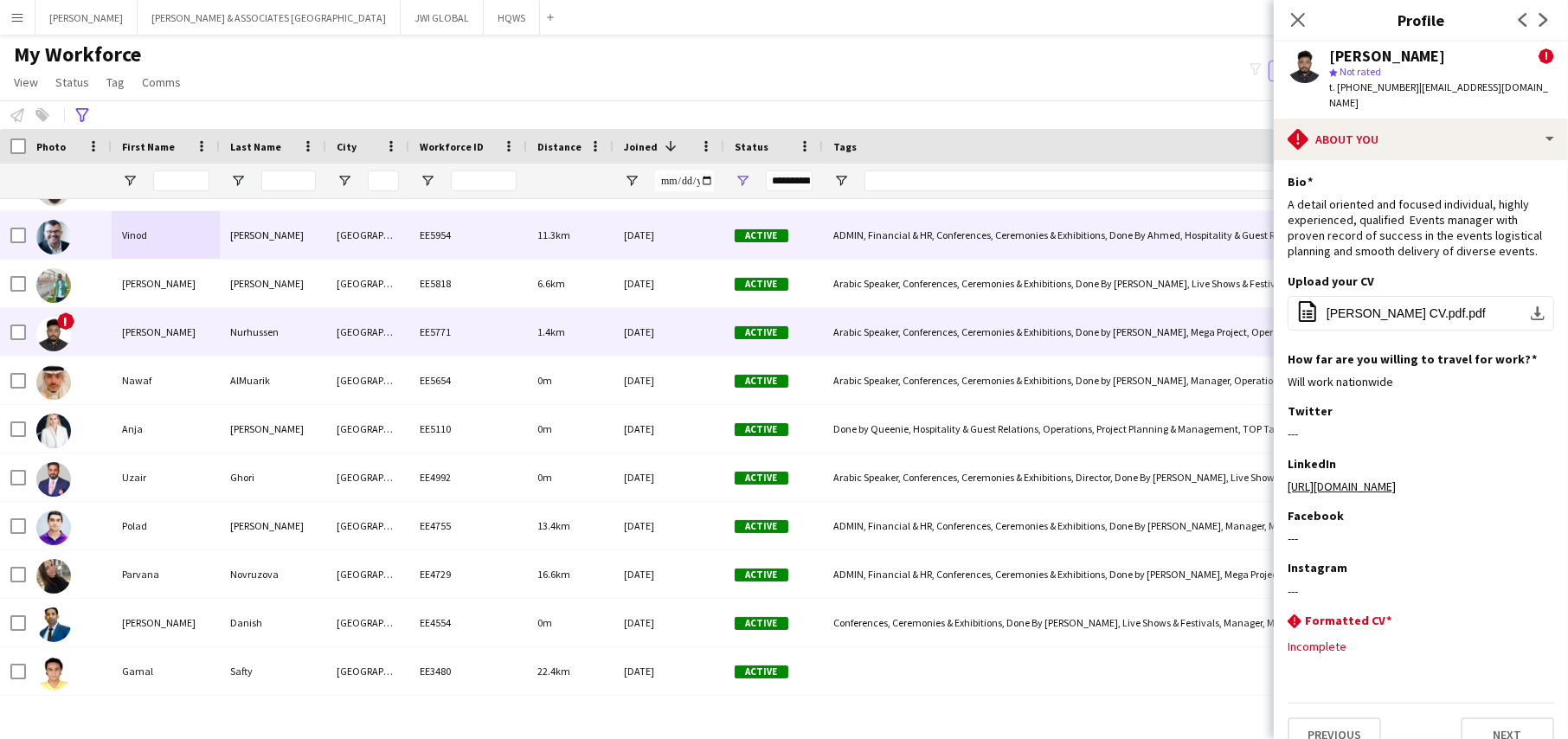
click at [130, 255] on div "Vinod" at bounding box center [165, 235] width 108 height 48
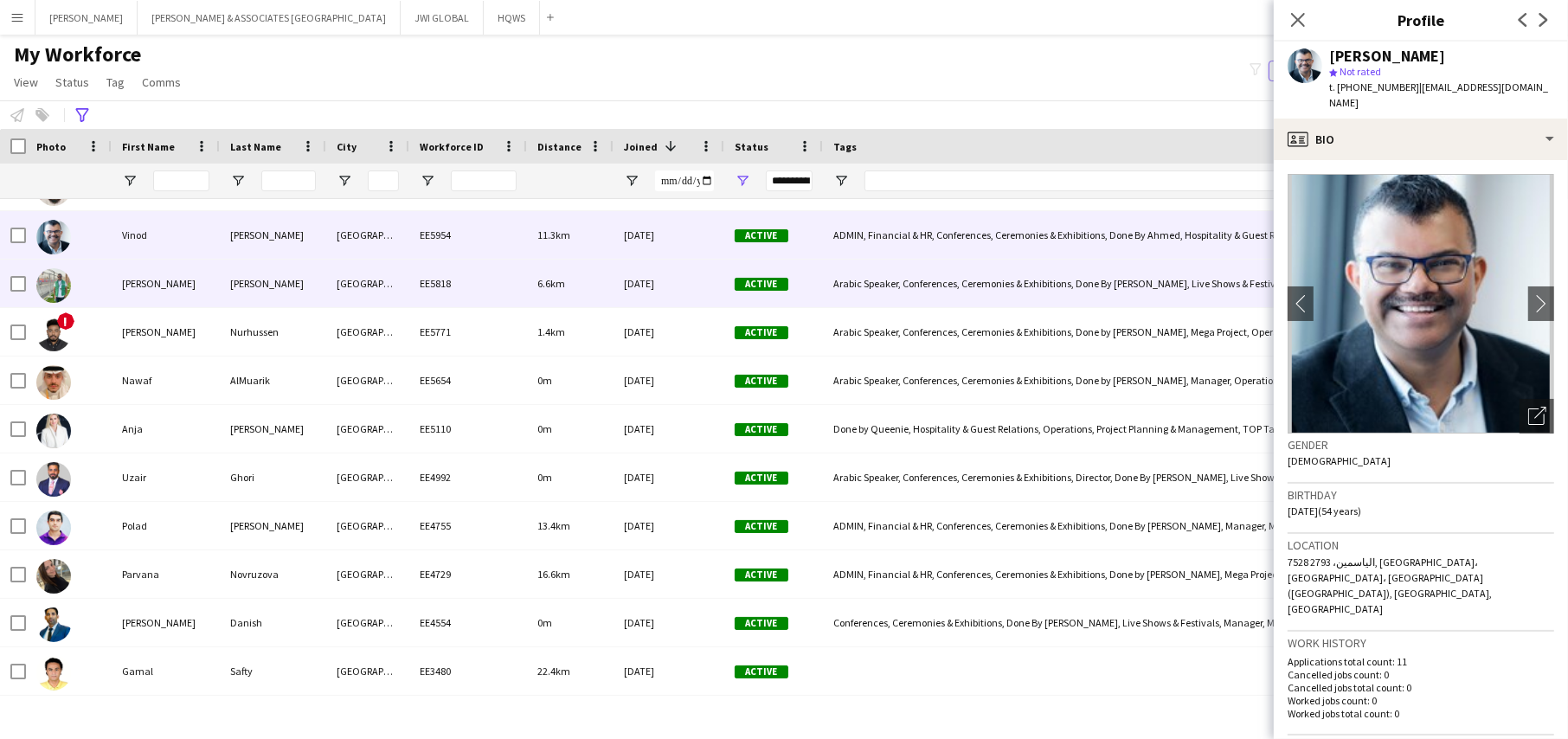
click at [147, 283] on div "[PERSON_NAME]" at bounding box center [165, 284] width 108 height 48
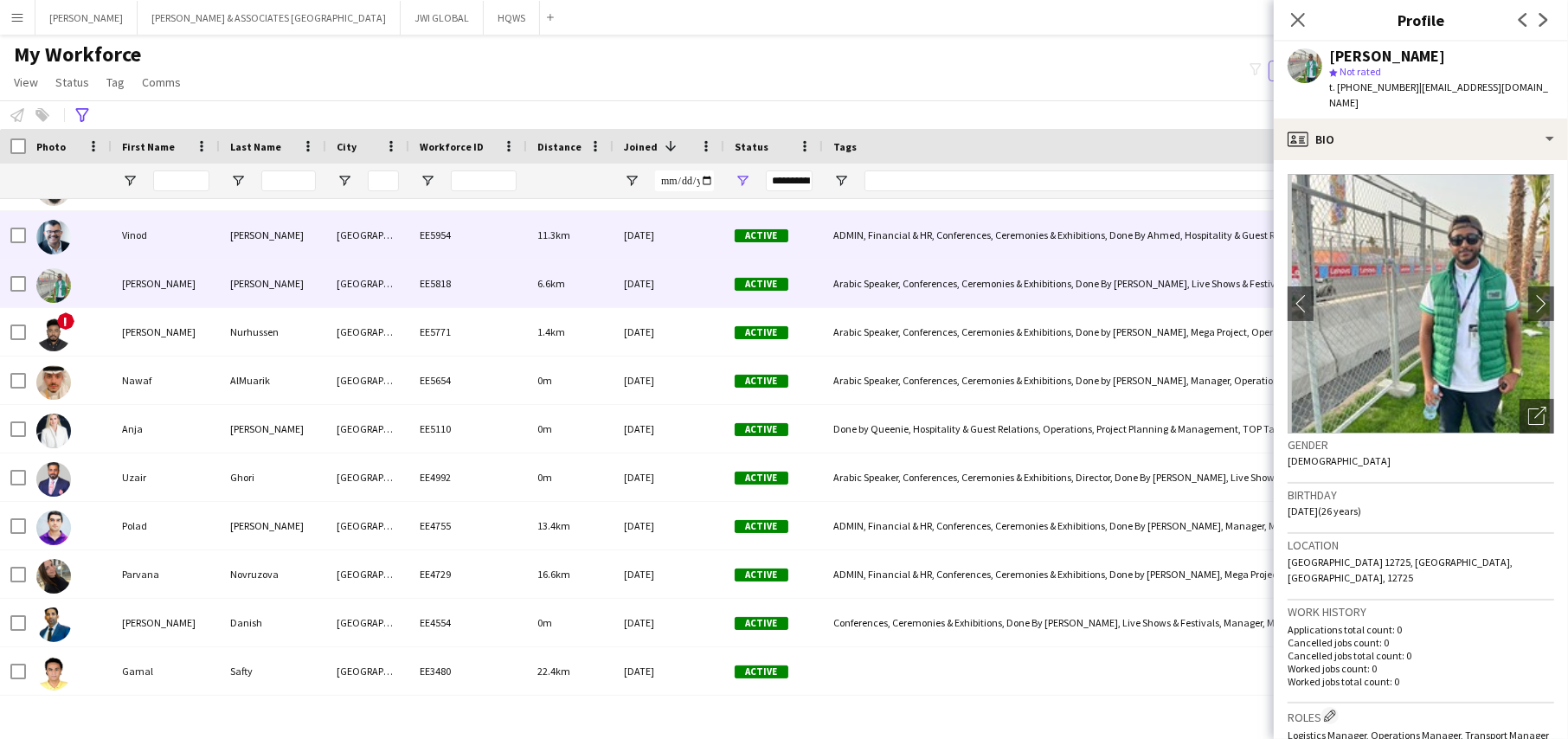
click at [297, 229] on div "[PERSON_NAME]" at bounding box center [273, 235] width 106 height 48
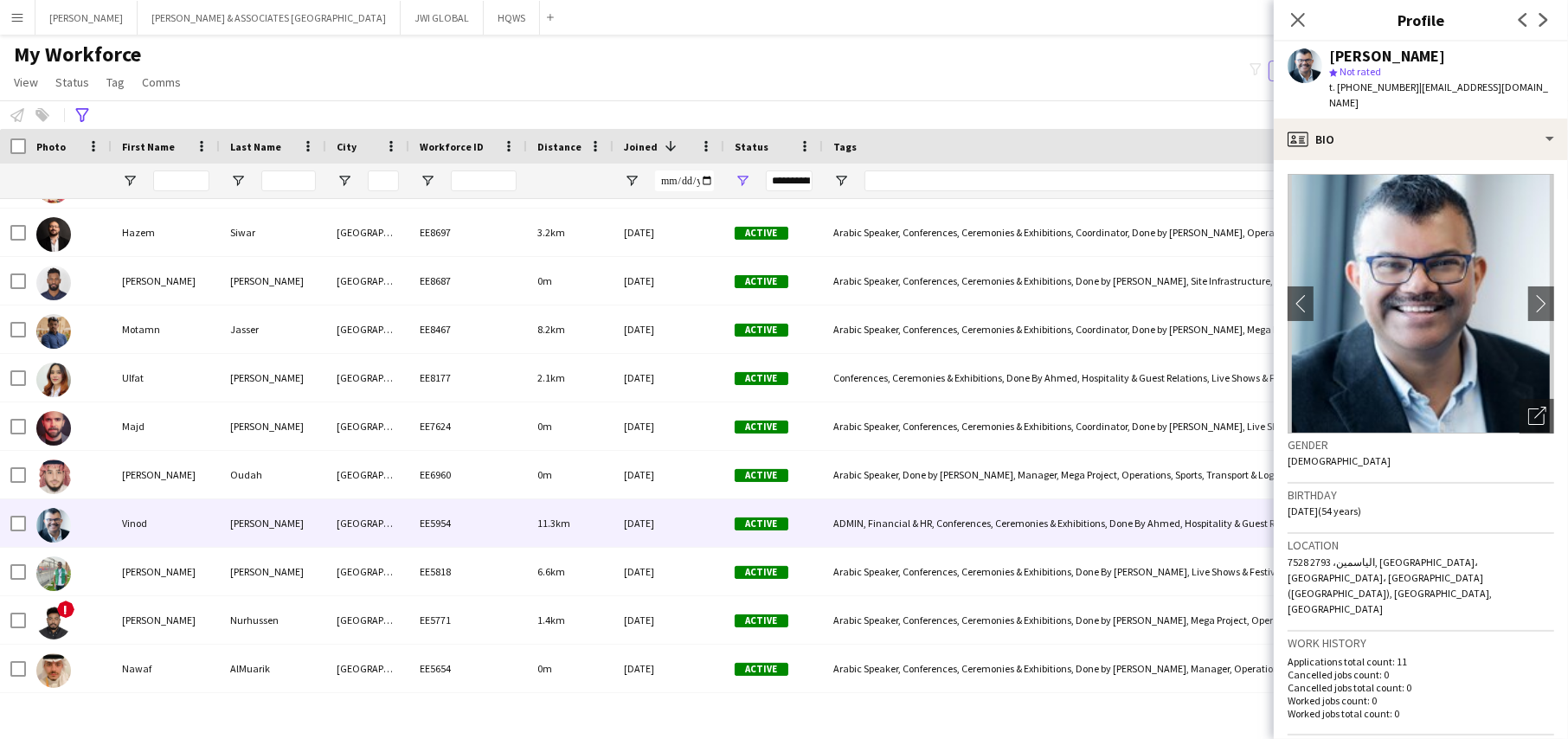
scroll to position [288, 0]
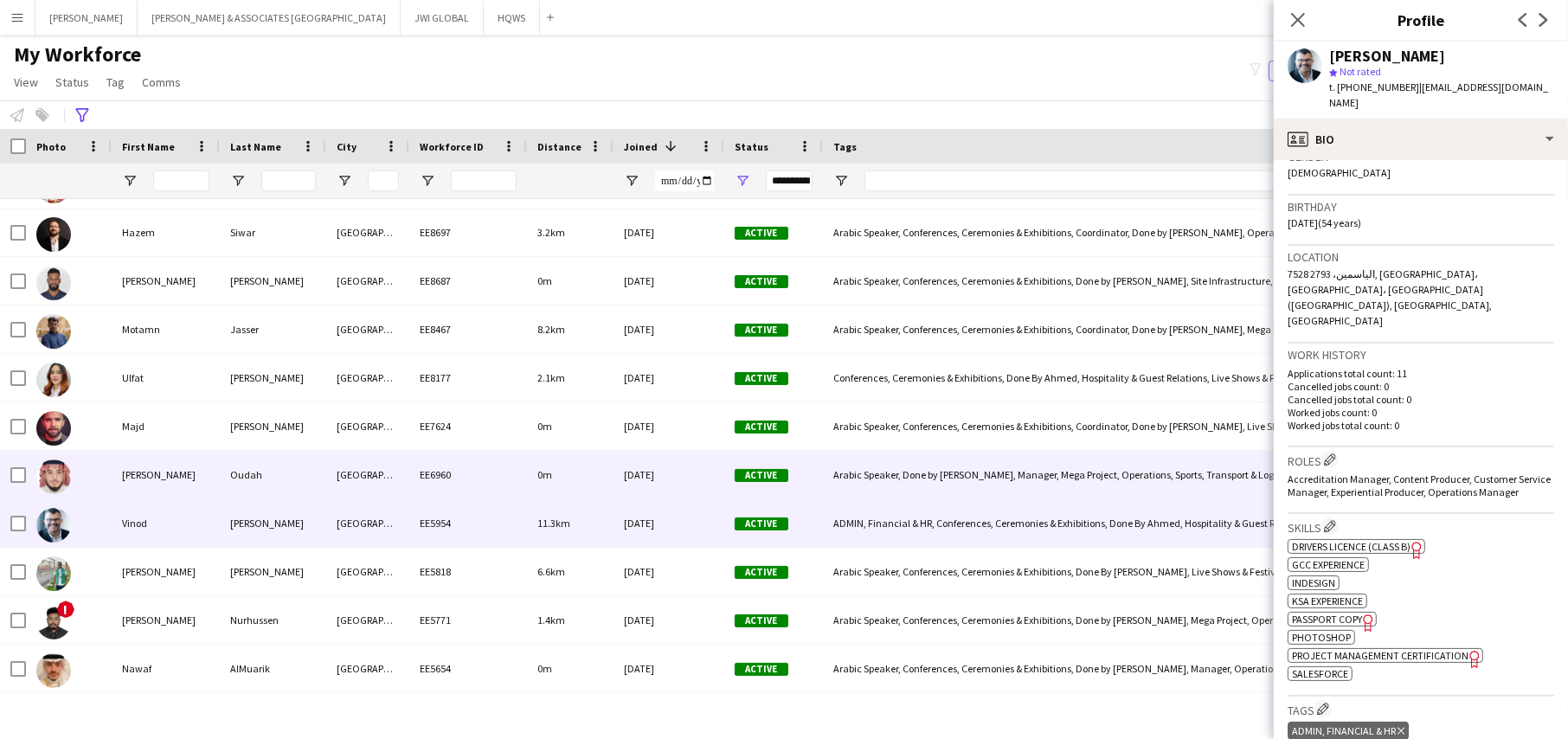
click at [384, 474] on div "[GEOGRAPHIC_DATA]" at bounding box center [368, 475] width 83 height 48
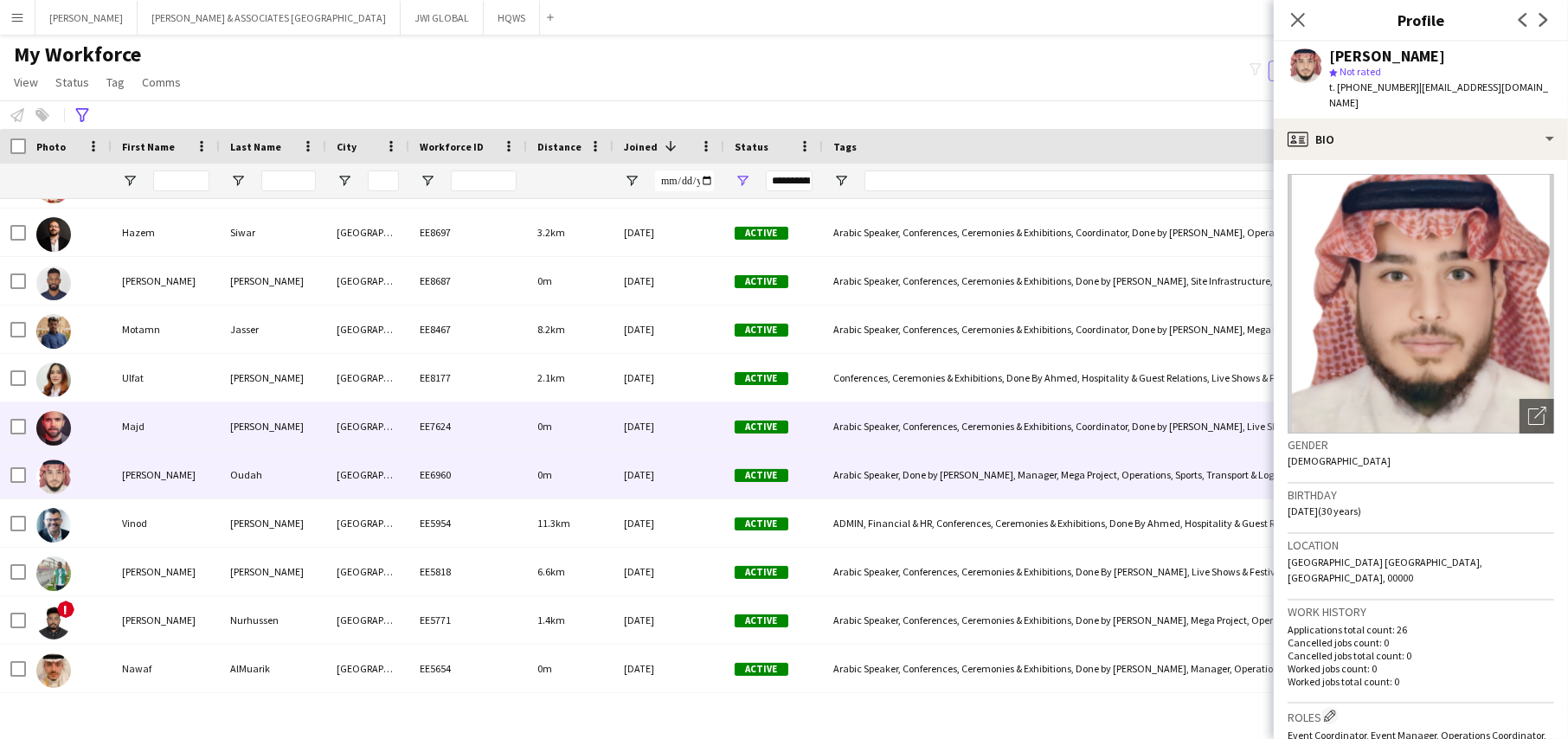
click at [374, 438] on div "[GEOGRAPHIC_DATA]" at bounding box center [368, 426] width 83 height 48
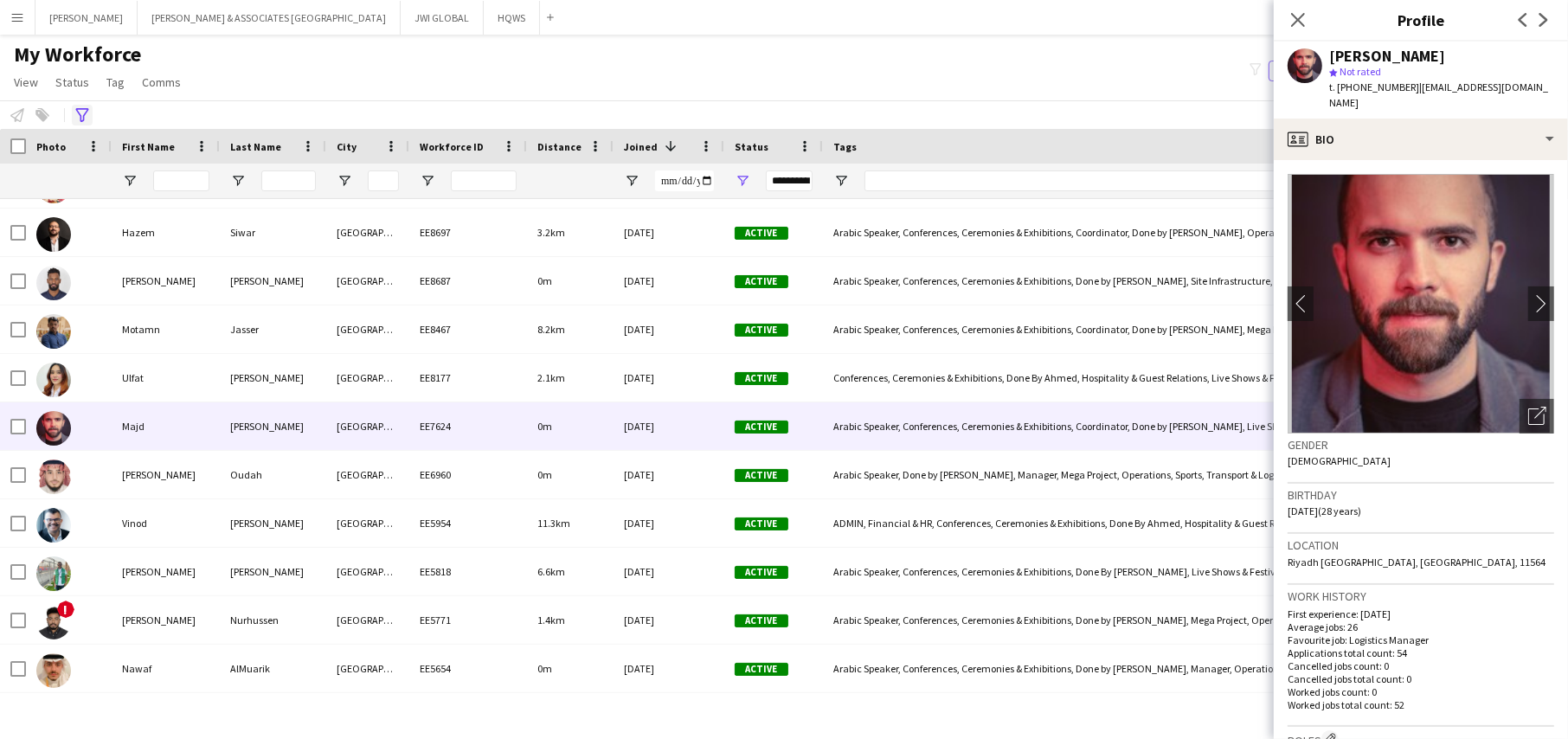
click at [76, 108] on icon at bounding box center [81, 115] width 13 height 14
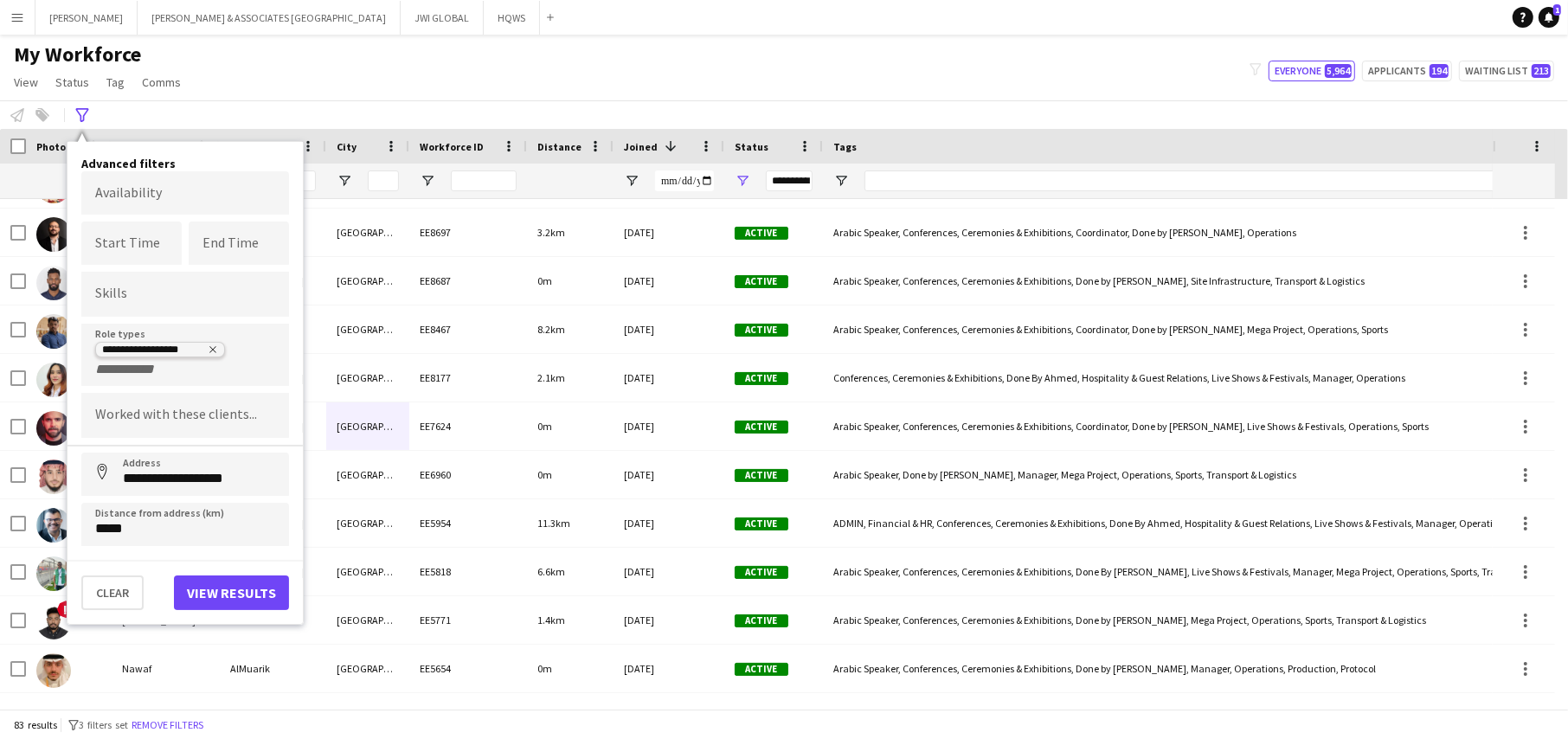
click at [167, 354] on div "**********" at bounding box center [153, 351] width 103 height 14
click at [166, 368] on input "+ Role type" at bounding box center [132, 369] width 74 height 16
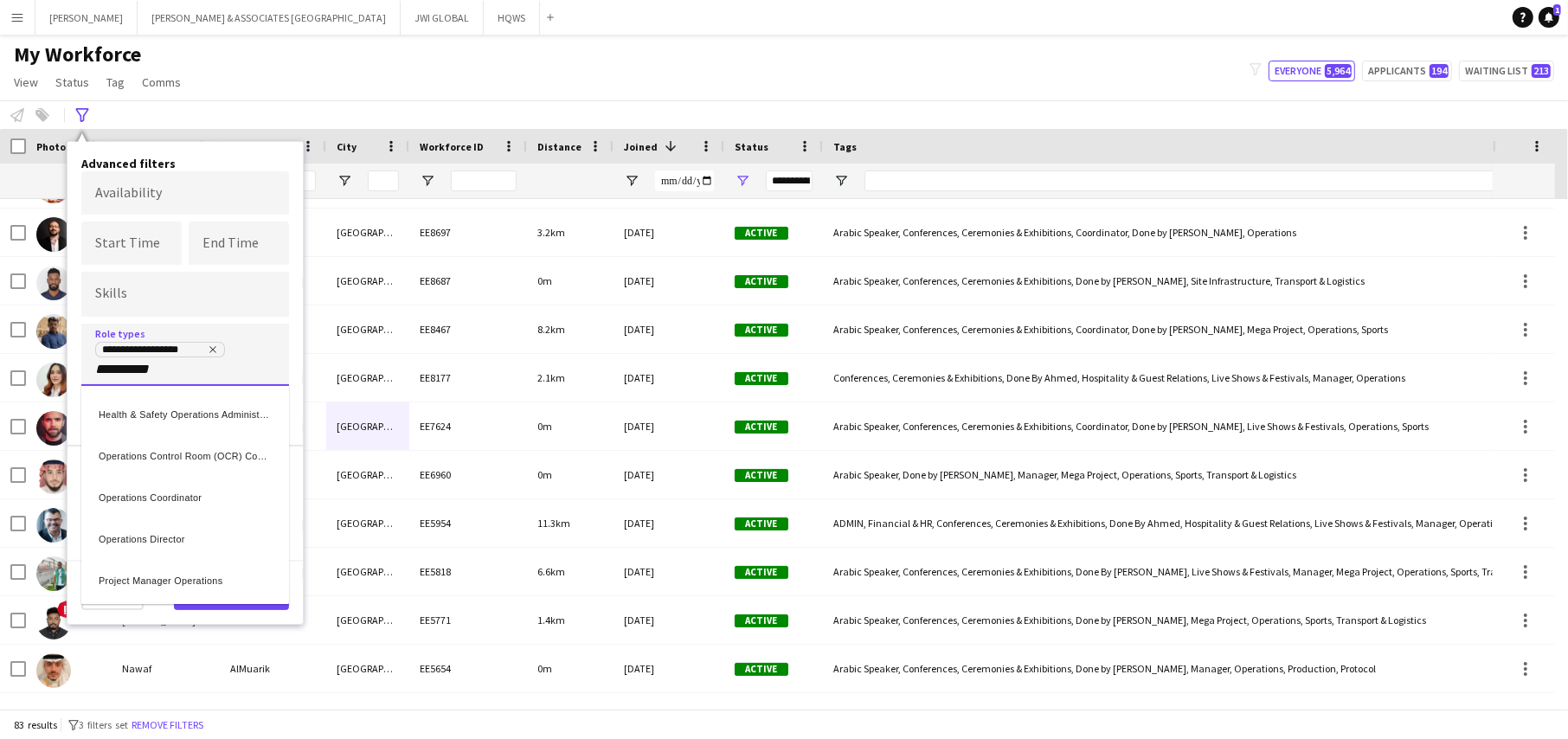
type input "**********"
click at [208, 525] on div "Operations Director" at bounding box center [185, 536] width 208 height 42
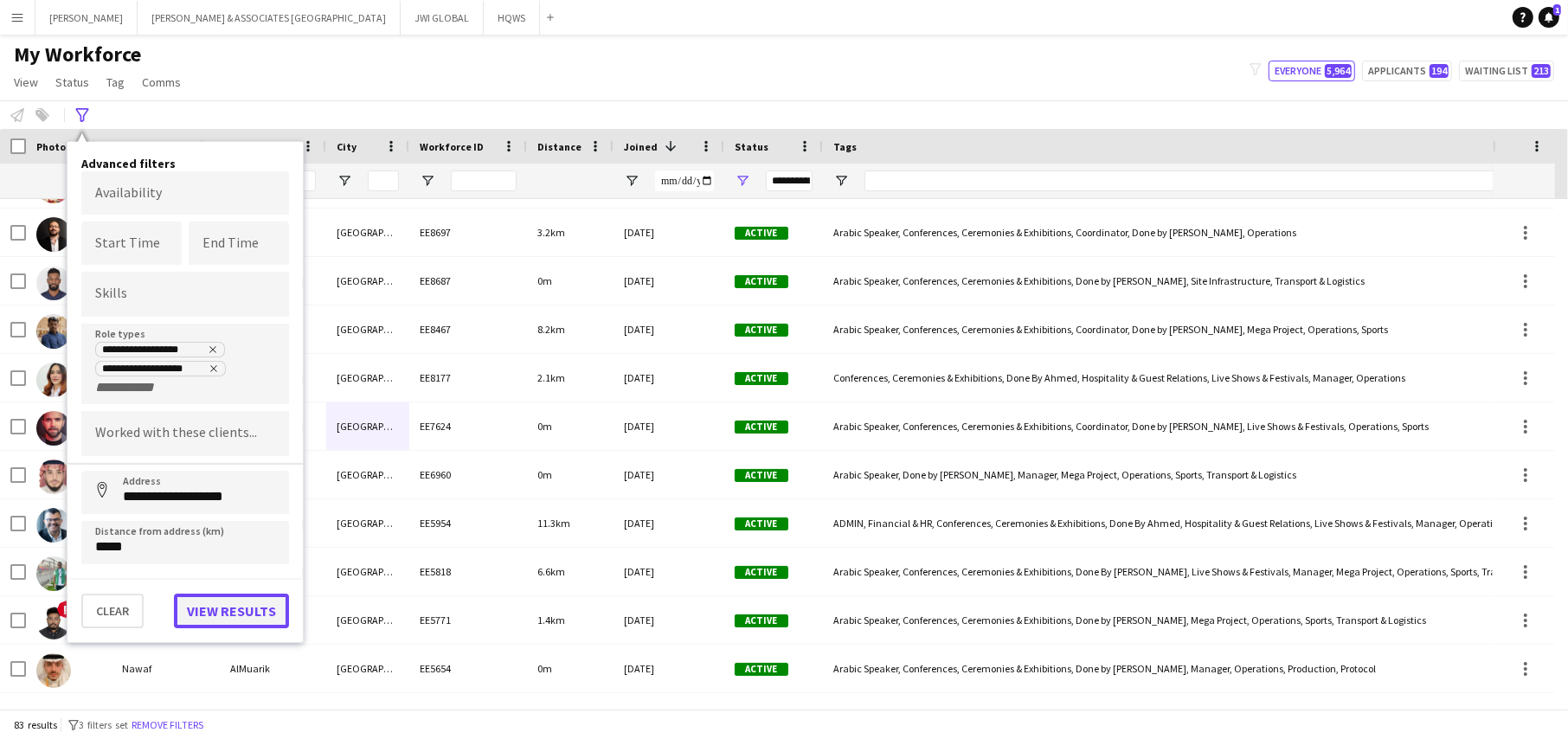
click at [250, 599] on button "View results" at bounding box center [231, 610] width 115 height 34
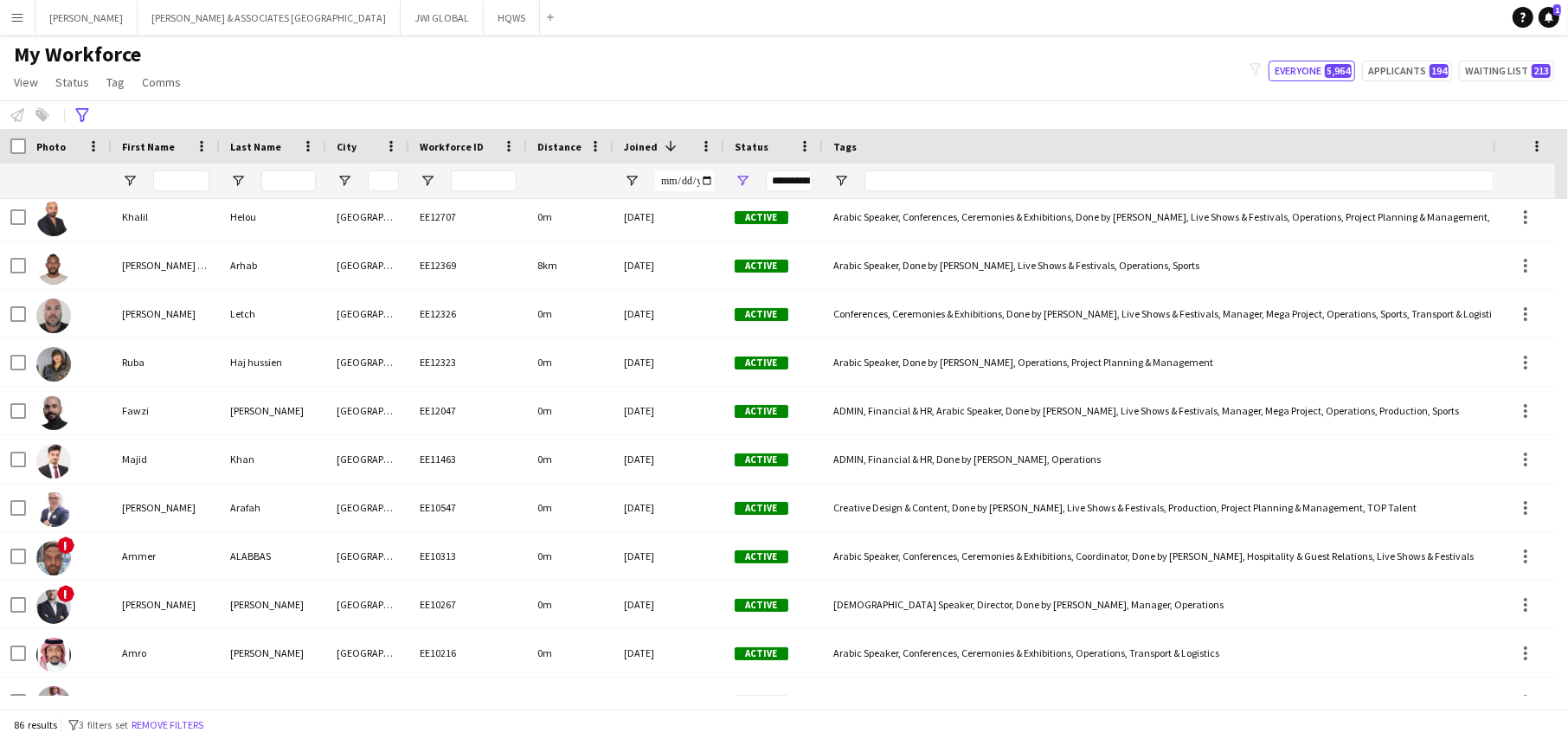
scroll to position [0, 0]
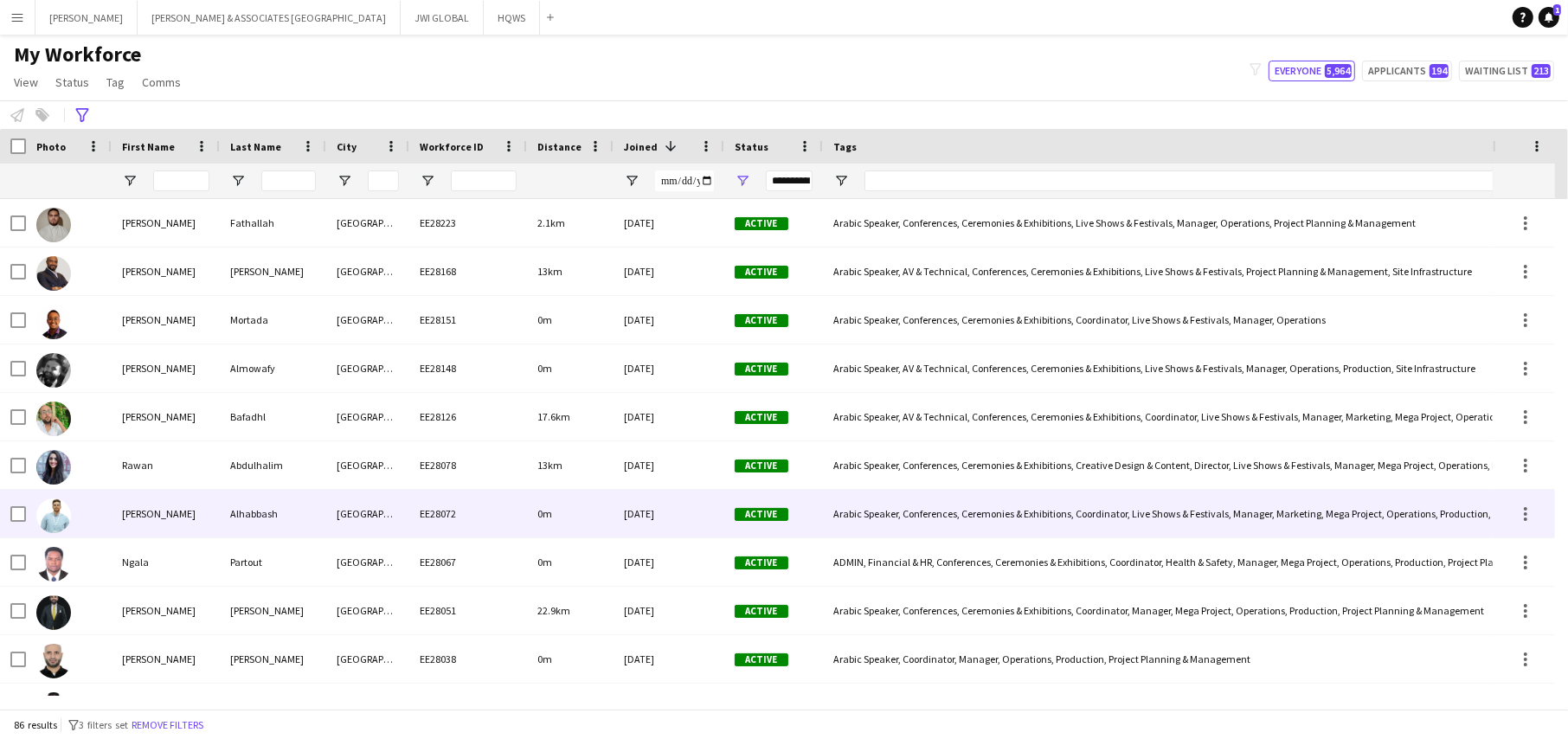
click at [625, 504] on div "[DATE]" at bounding box center [669, 514] width 111 height 48
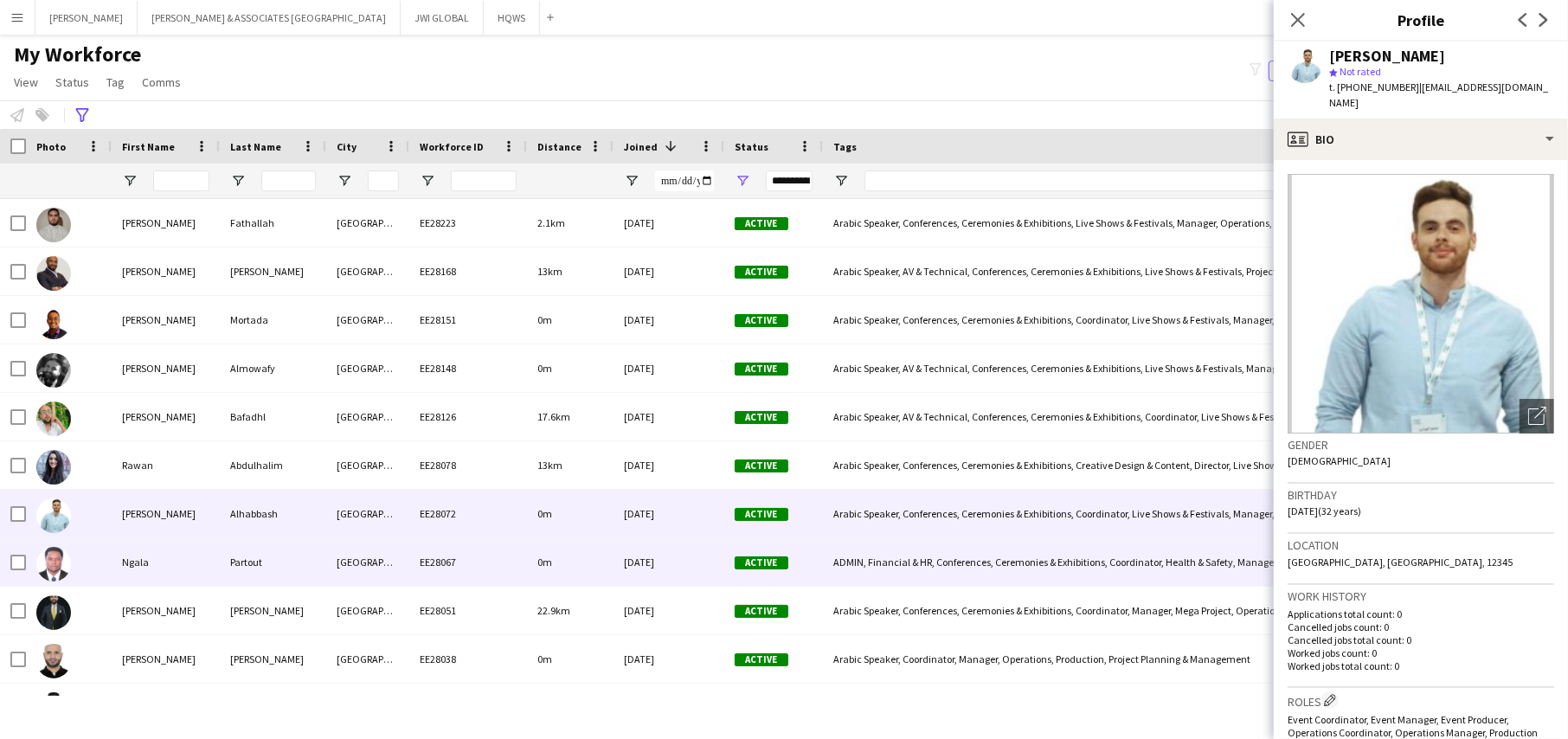
click at [496, 571] on div "EE28067" at bounding box center [468, 562] width 117 height 48
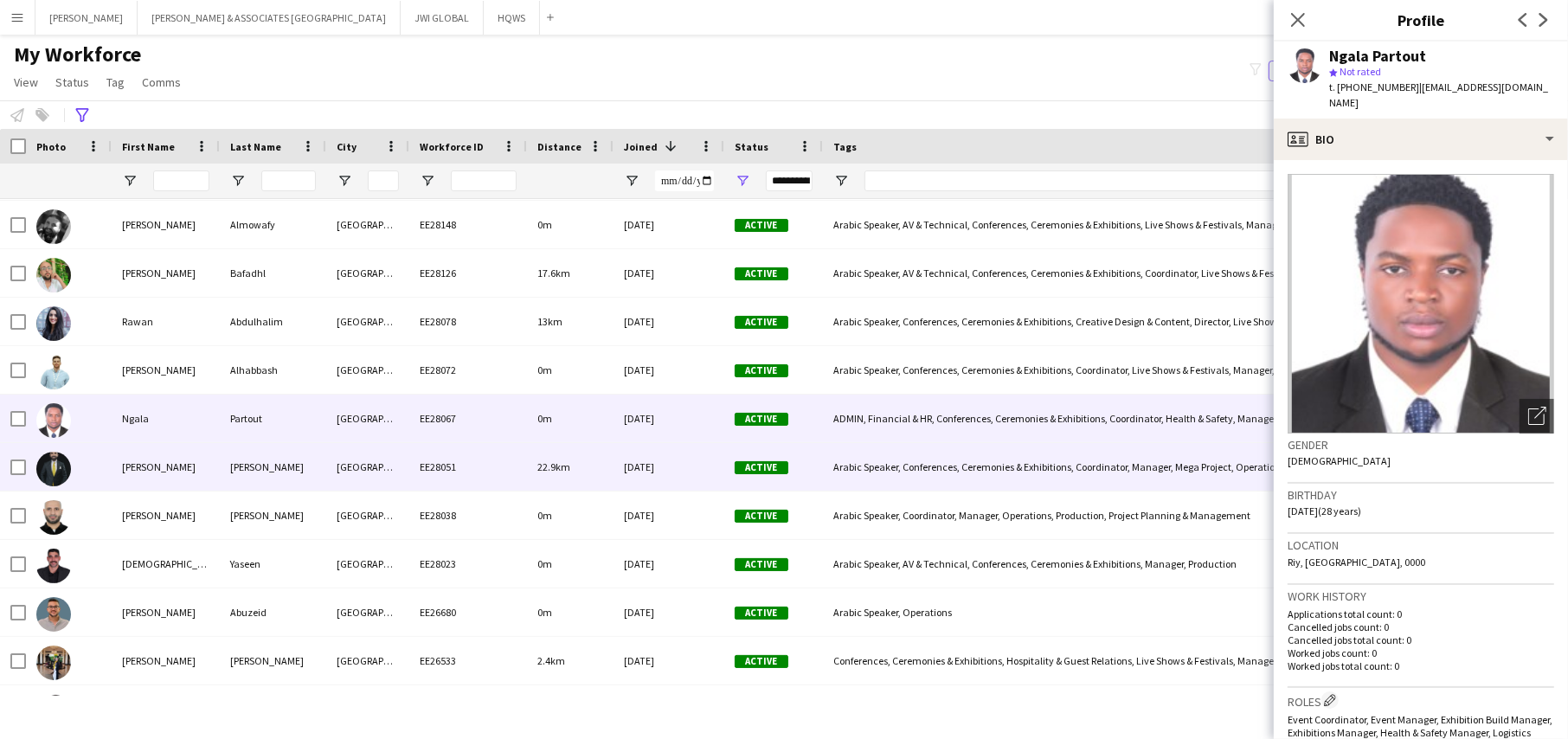
click at [381, 479] on div "[GEOGRAPHIC_DATA]" at bounding box center [368, 466] width 83 height 48
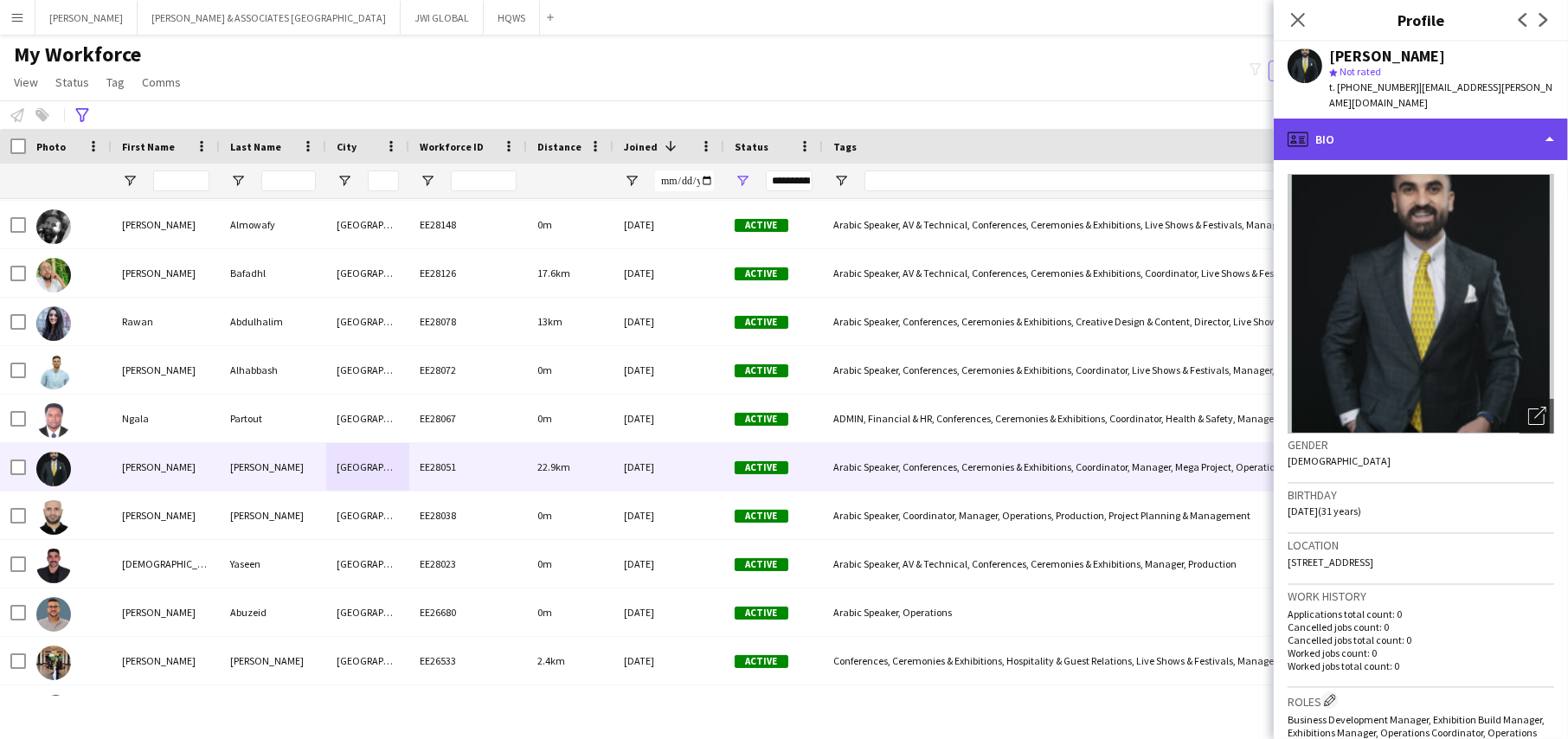
click at [1406, 118] on div "profile Bio" at bounding box center [1420, 139] width 294 height 42
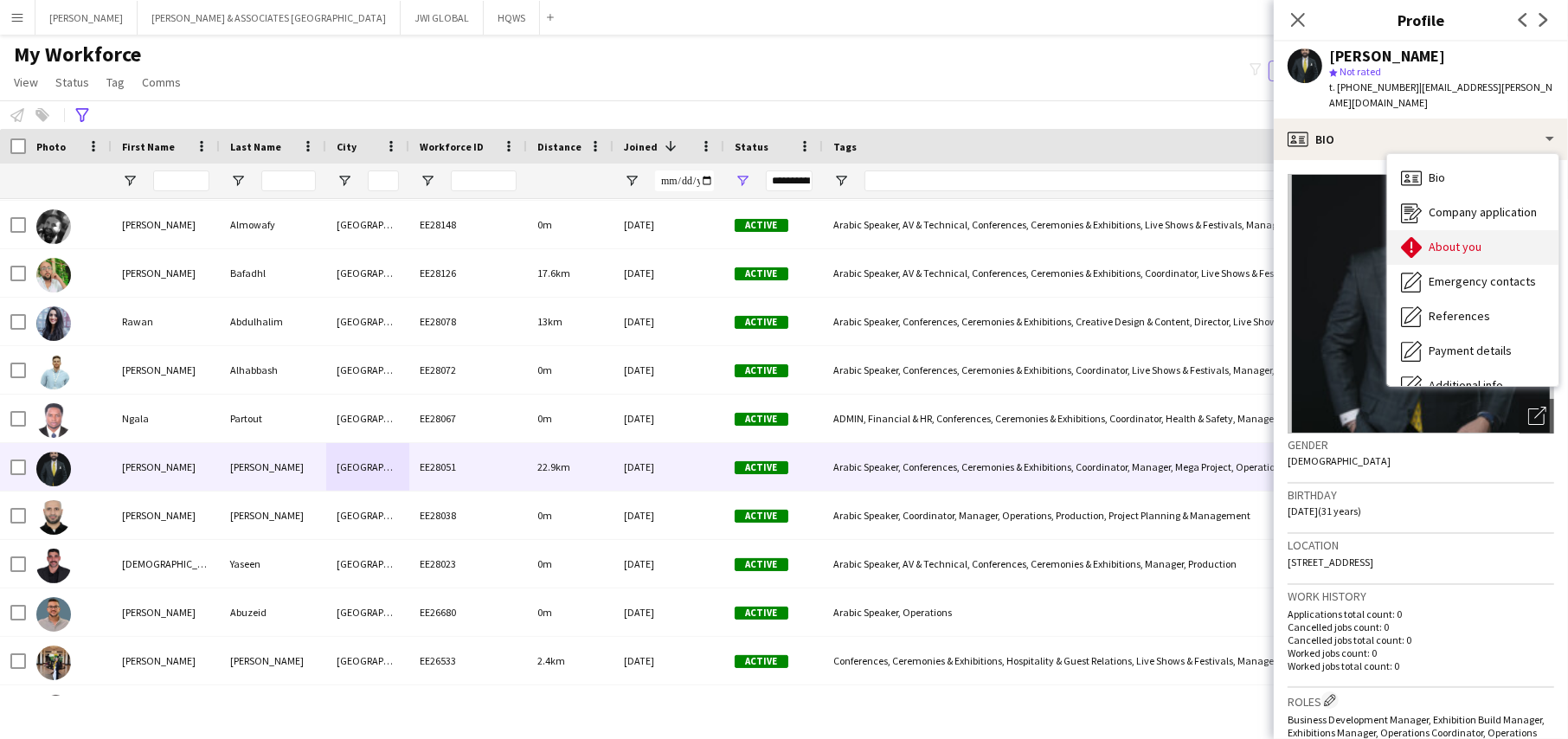
click at [1428, 233] on div "About you About you" at bounding box center [1472, 247] width 171 height 34
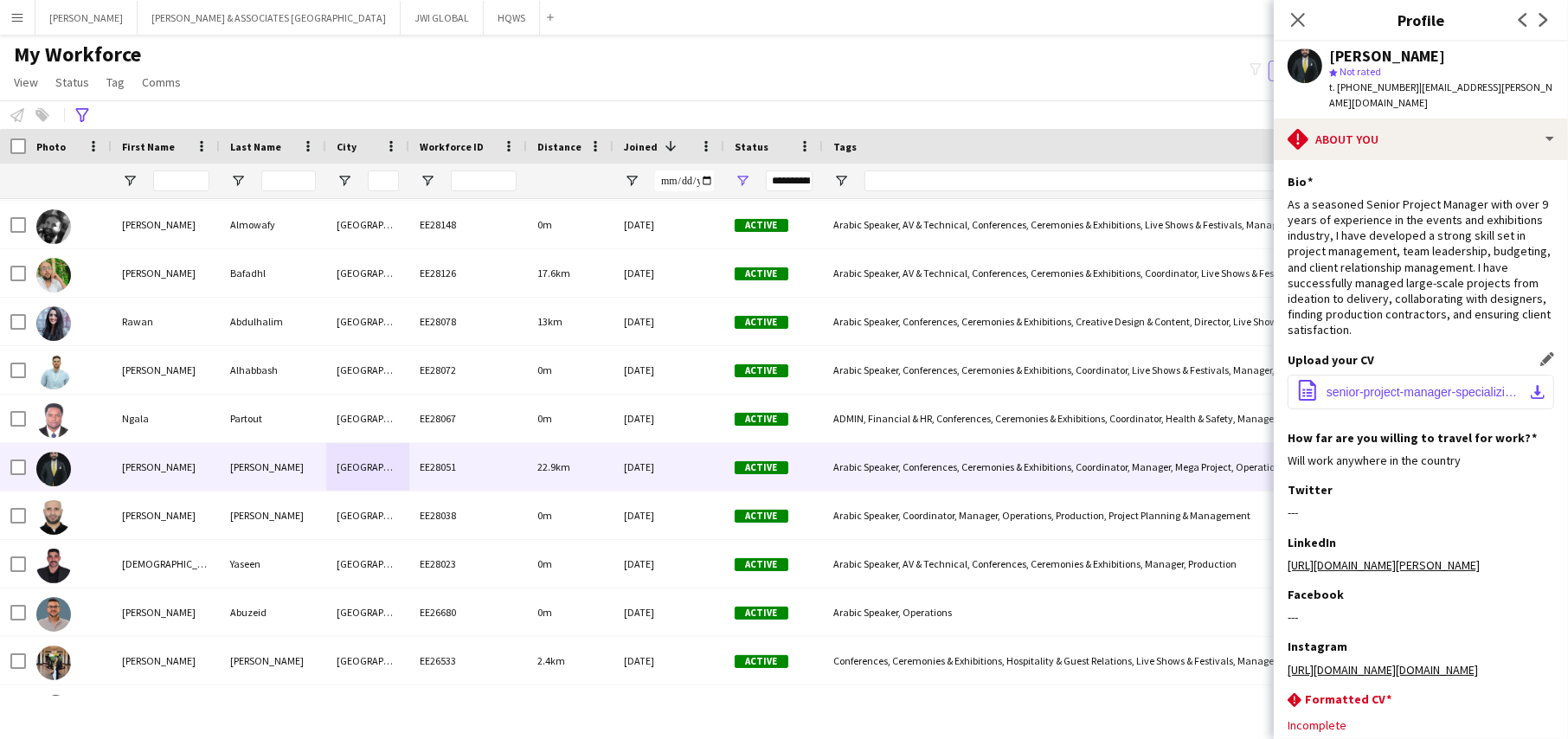
click at [1374, 385] on span "senior-project-manager-specializing-in-events-and-exhibition-management.pdf" at bounding box center [1425, 392] width 196 height 14
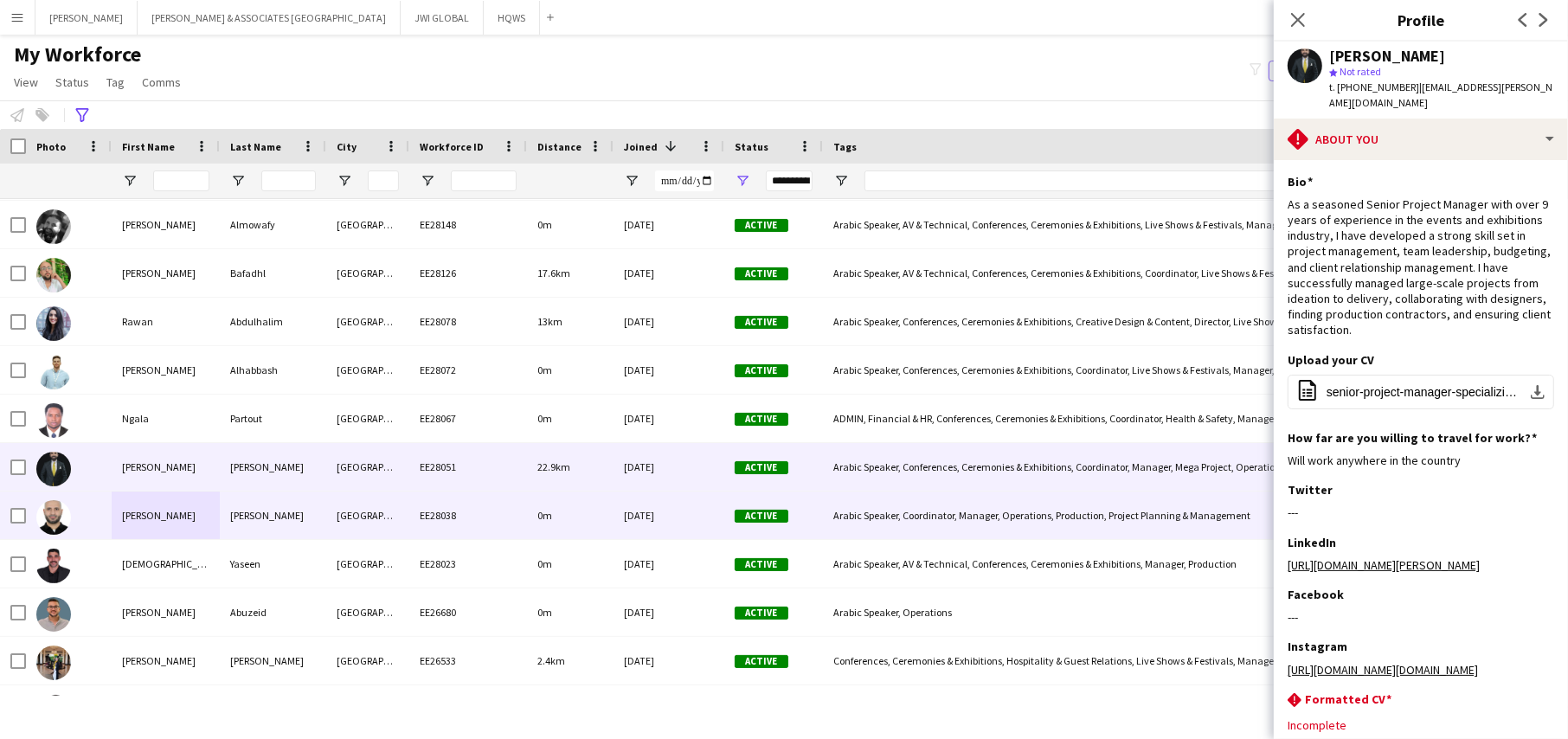
click at [175, 514] on div "[PERSON_NAME]" at bounding box center [165, 515] width 108 height 48
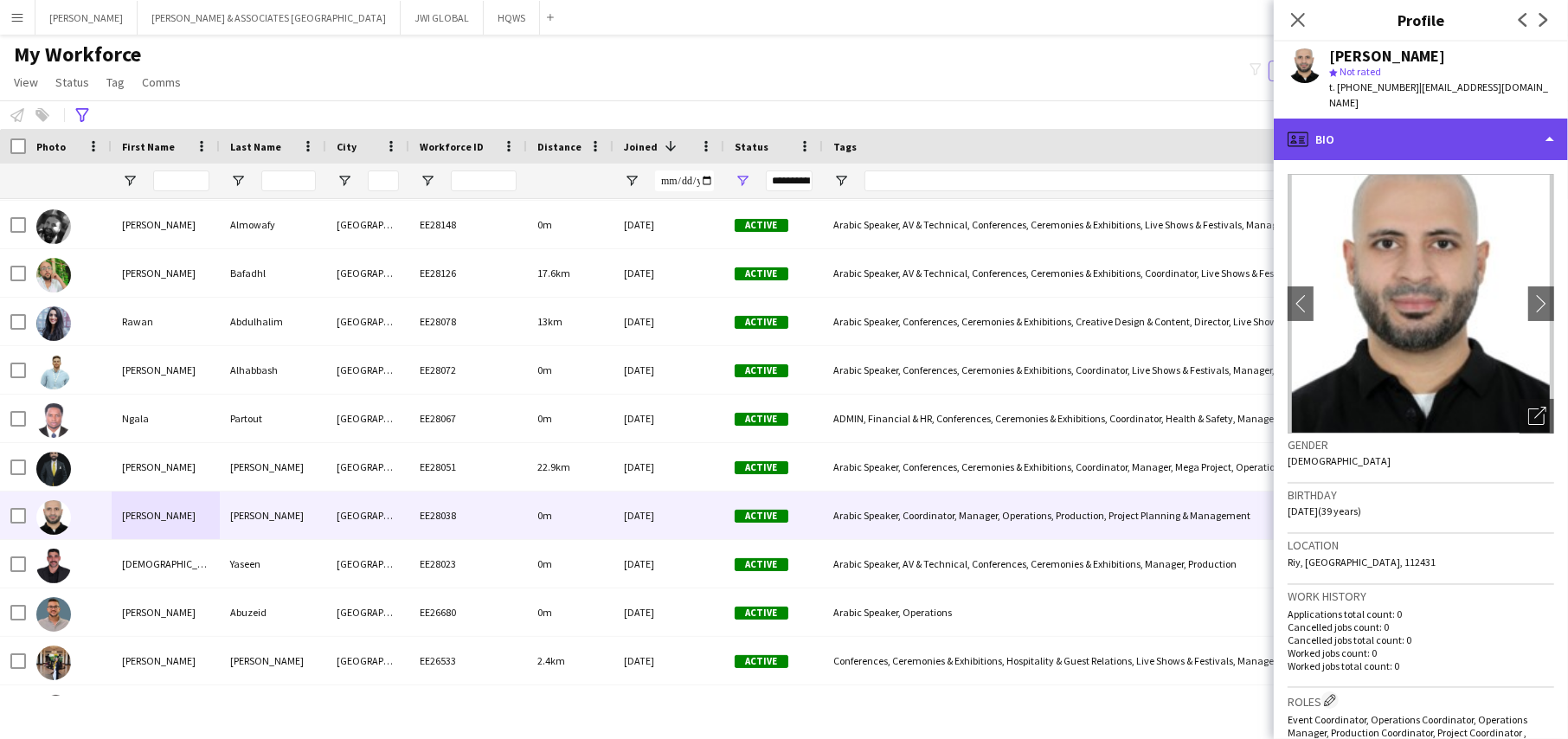
click at [1490, 123] on div "profile Bio" at bounding box center [1420, 139] width 294 height 42
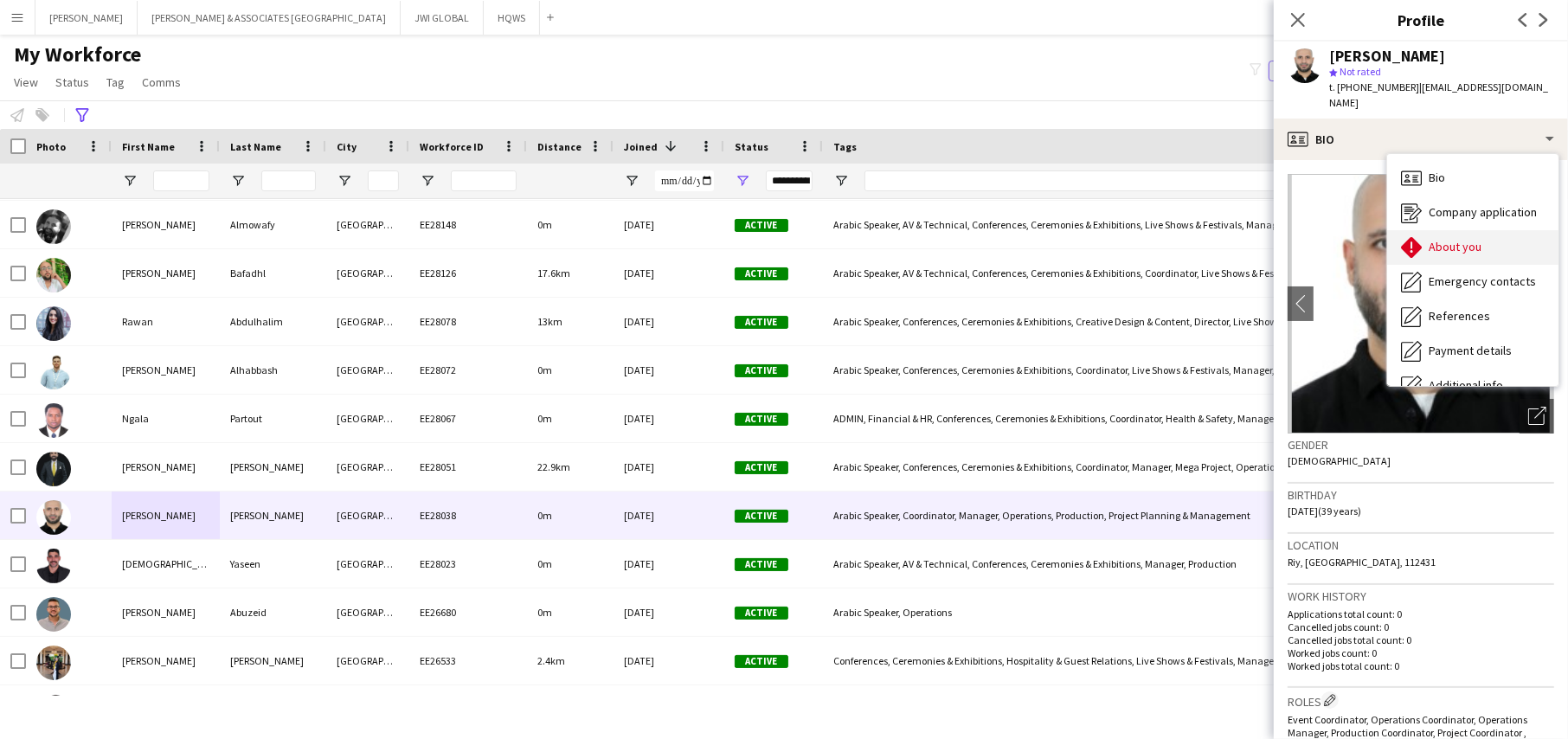
click at [1435, 238] on span "About you" at bounding box center [1454, 246] width 53 height 16
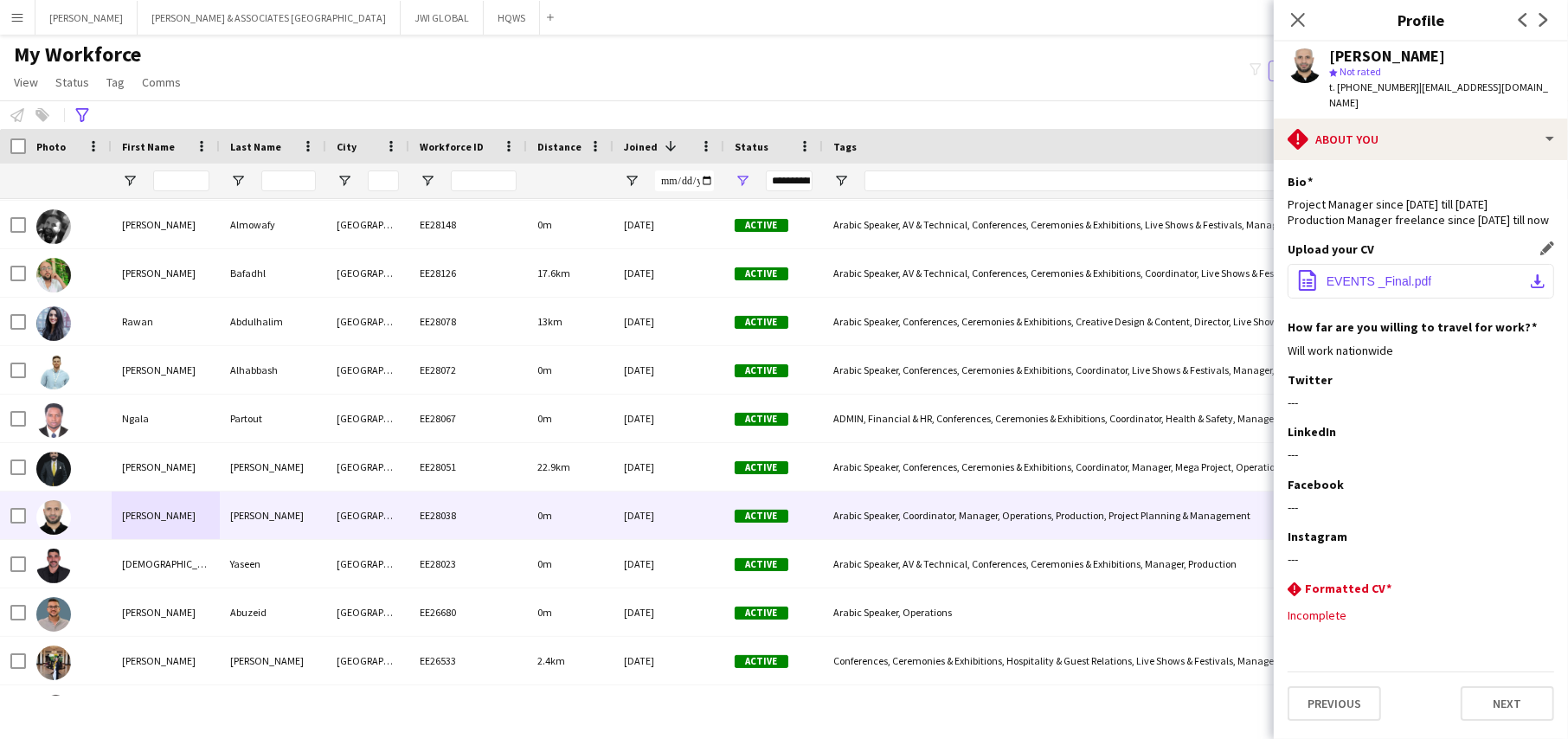
click at [1369, 274] on span "EVENTS _Final.pdf" at bounding box center [1379, 281] width 104 height 14
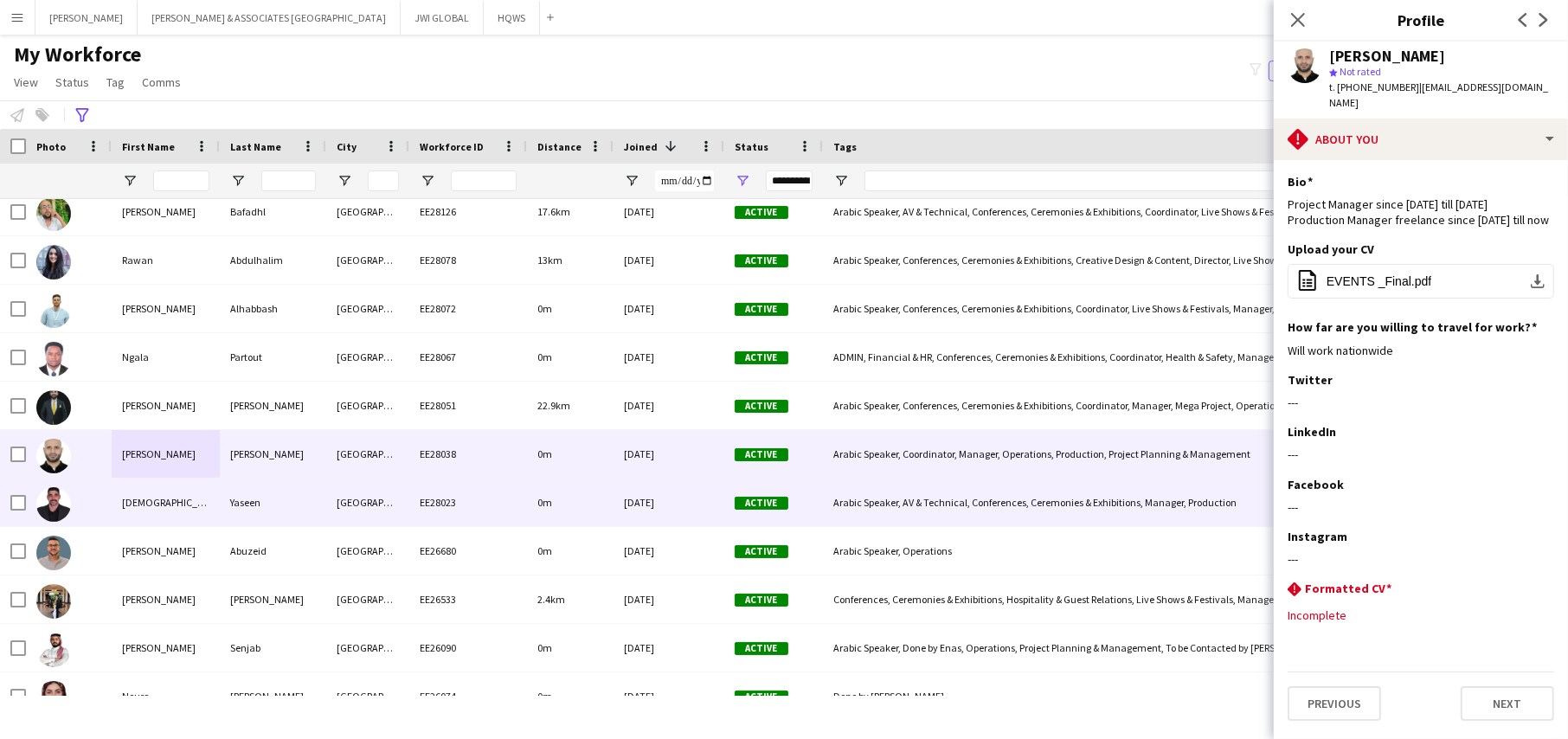
scroll to position [288, 0]
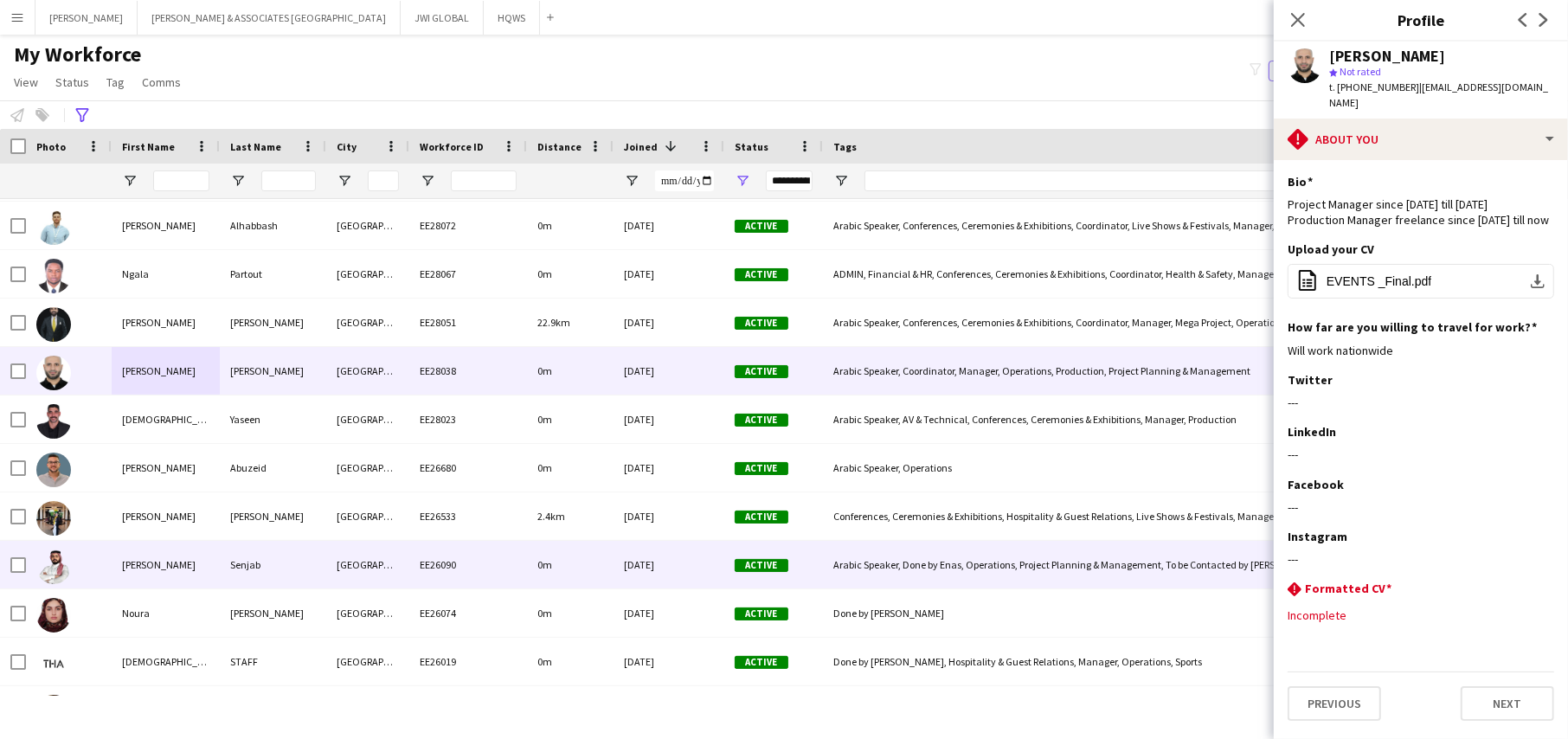
drag, startPoint x: 557, startPoint y: 569, endPoint x: 553, endPoint y: 558, distance: 11.7
click at [557, 562] on div "0m" at bounding box center [570, 564] width 87 height 48
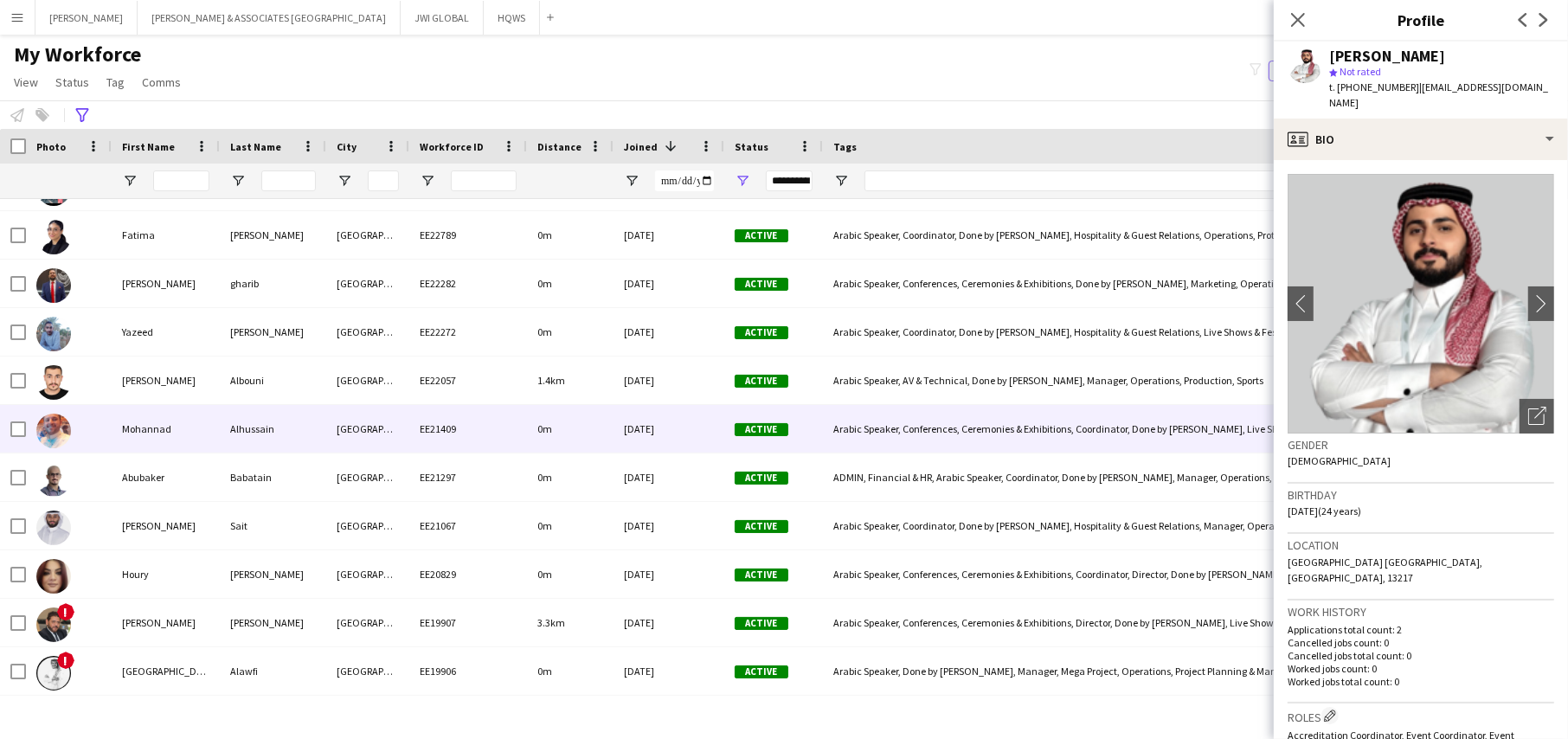
scroll to position [1441, 0]
